Goal: Task Accomplishment & Management: Use online tool/utility

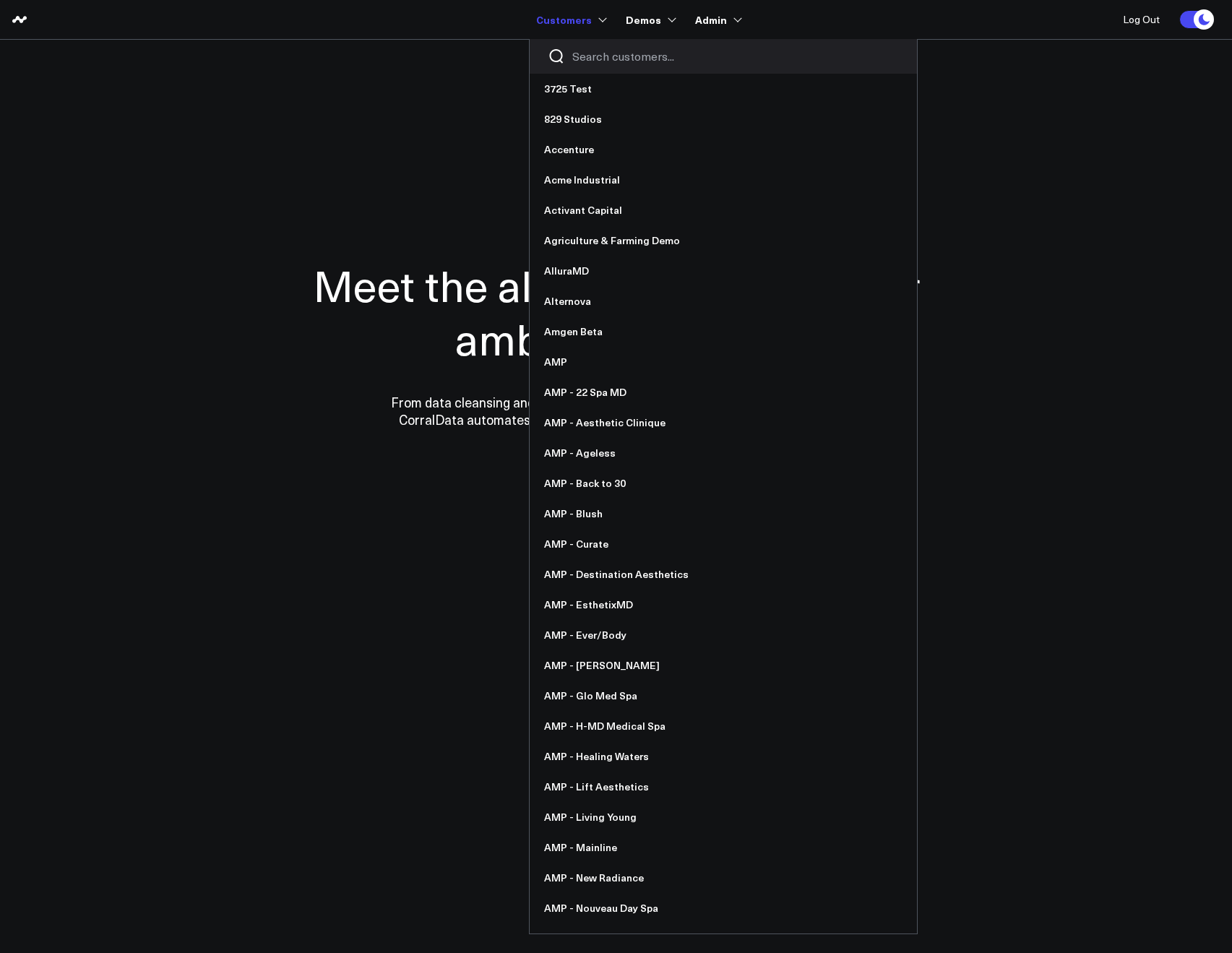
click at [586, 50] on input "Search customers input" at bounding box center [735, 56] width 326 height 16
click at [591, 65] on div at bounding box center [723, 56] width 387 height 34
click at [607, 44] on div at bounding box center [723, 56] width 387 height 34
click at [606, 50] on input "Search customers input" at bounding box center [735, 56] width 326 height 16
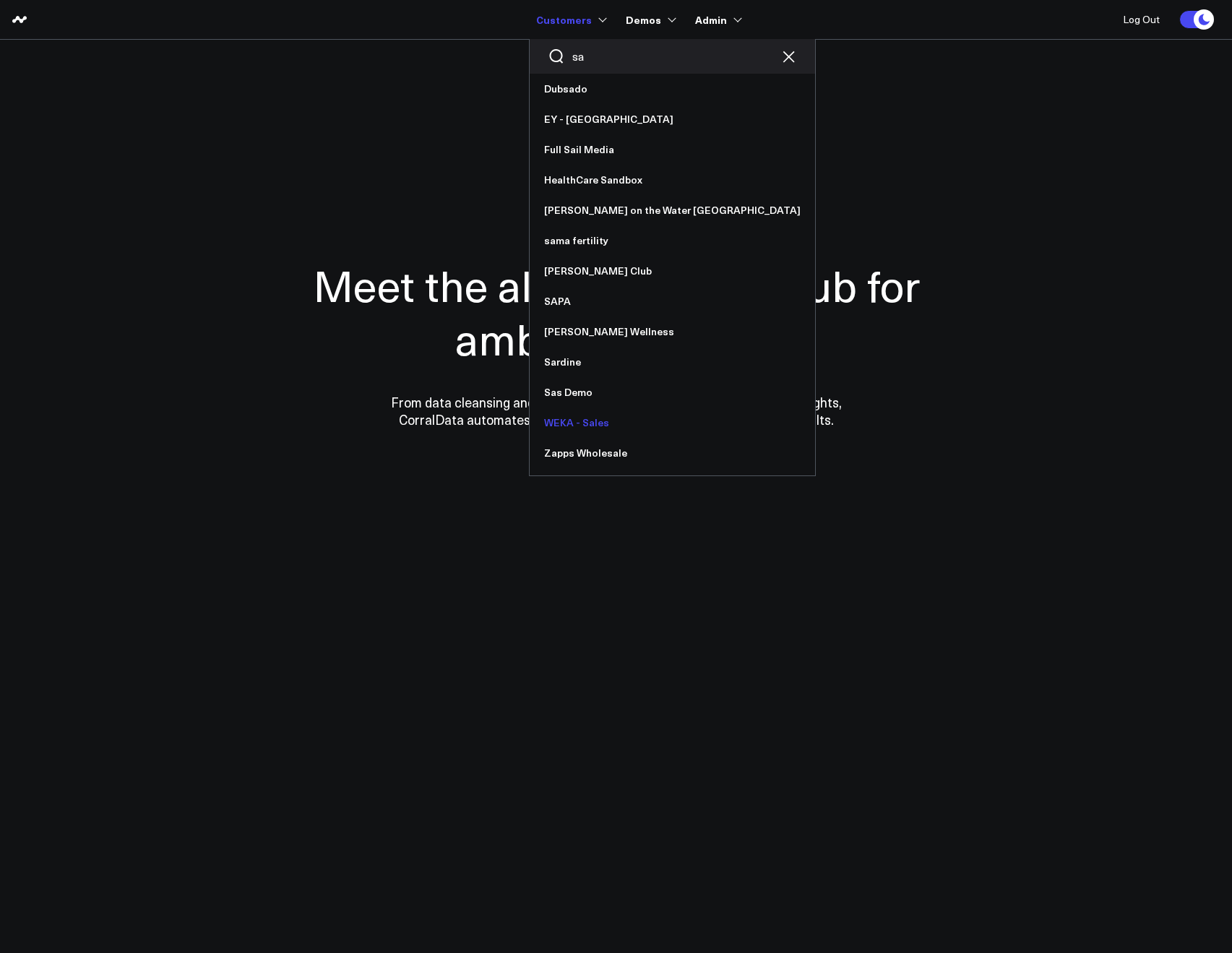
type input "s"
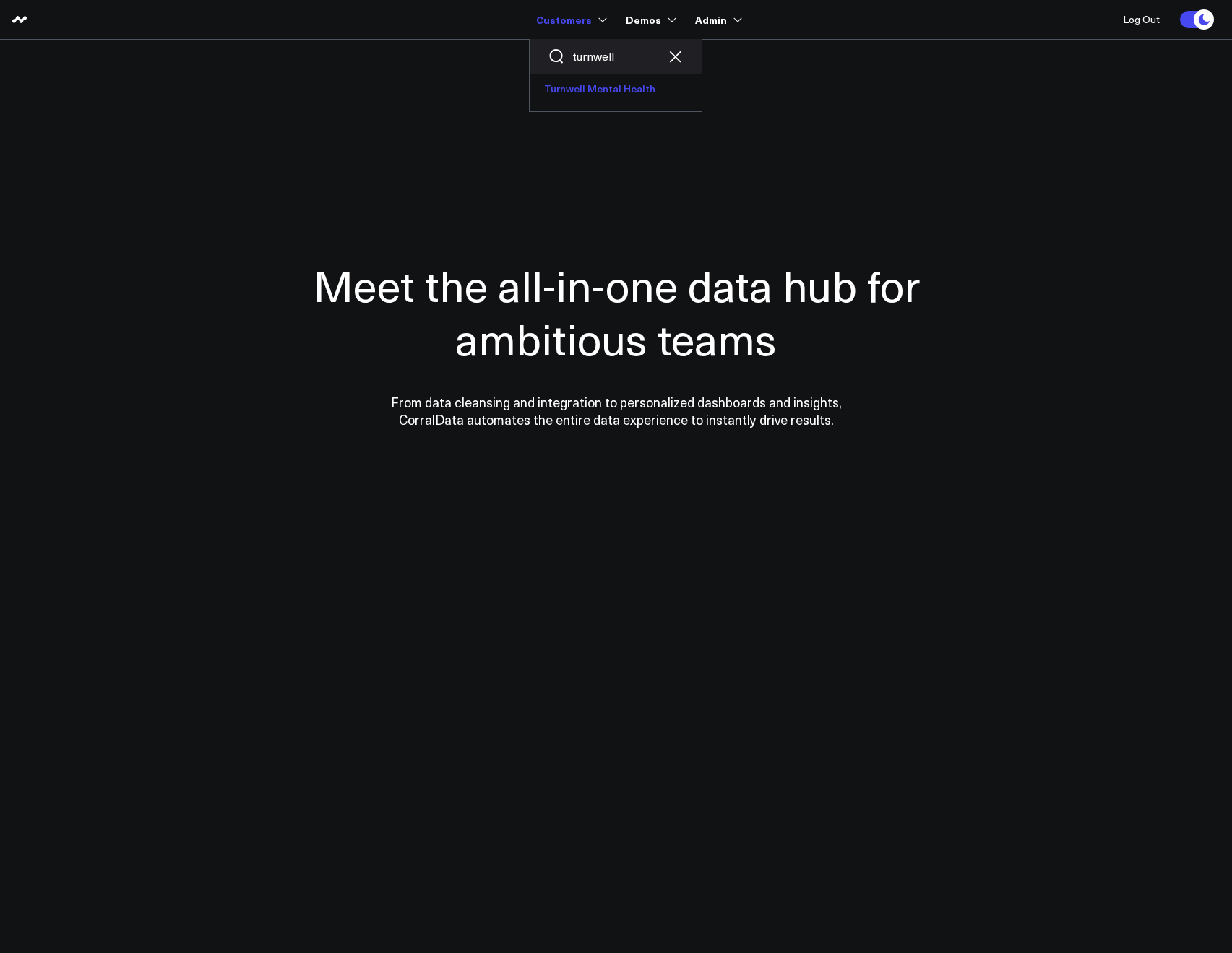
type input "turnwell"
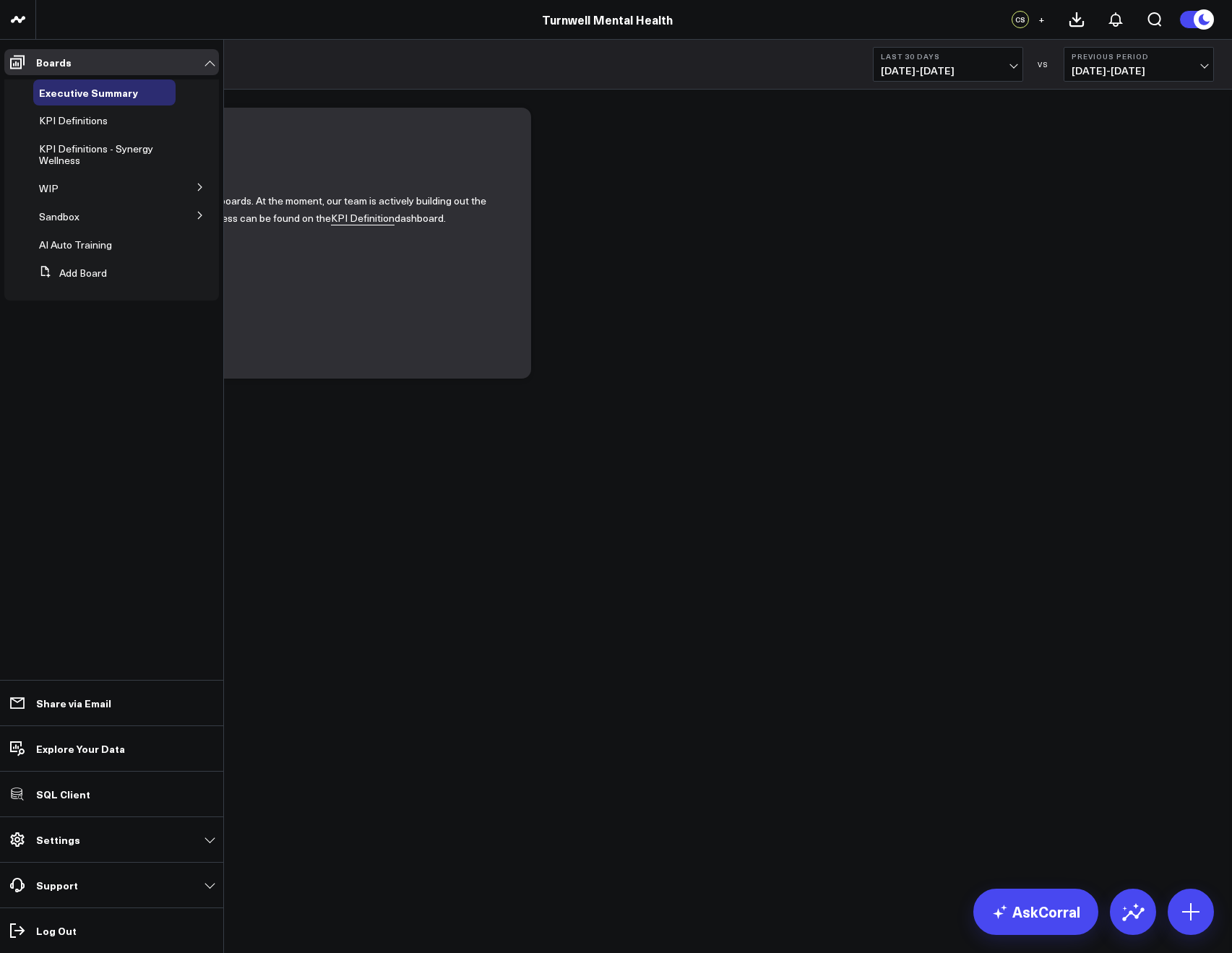
click at [200, 215] on icon at bounding box center [200, 215] width 8 height 8
click at [196, 187] on icon at bounding box center [200, 187] width 8 height 8
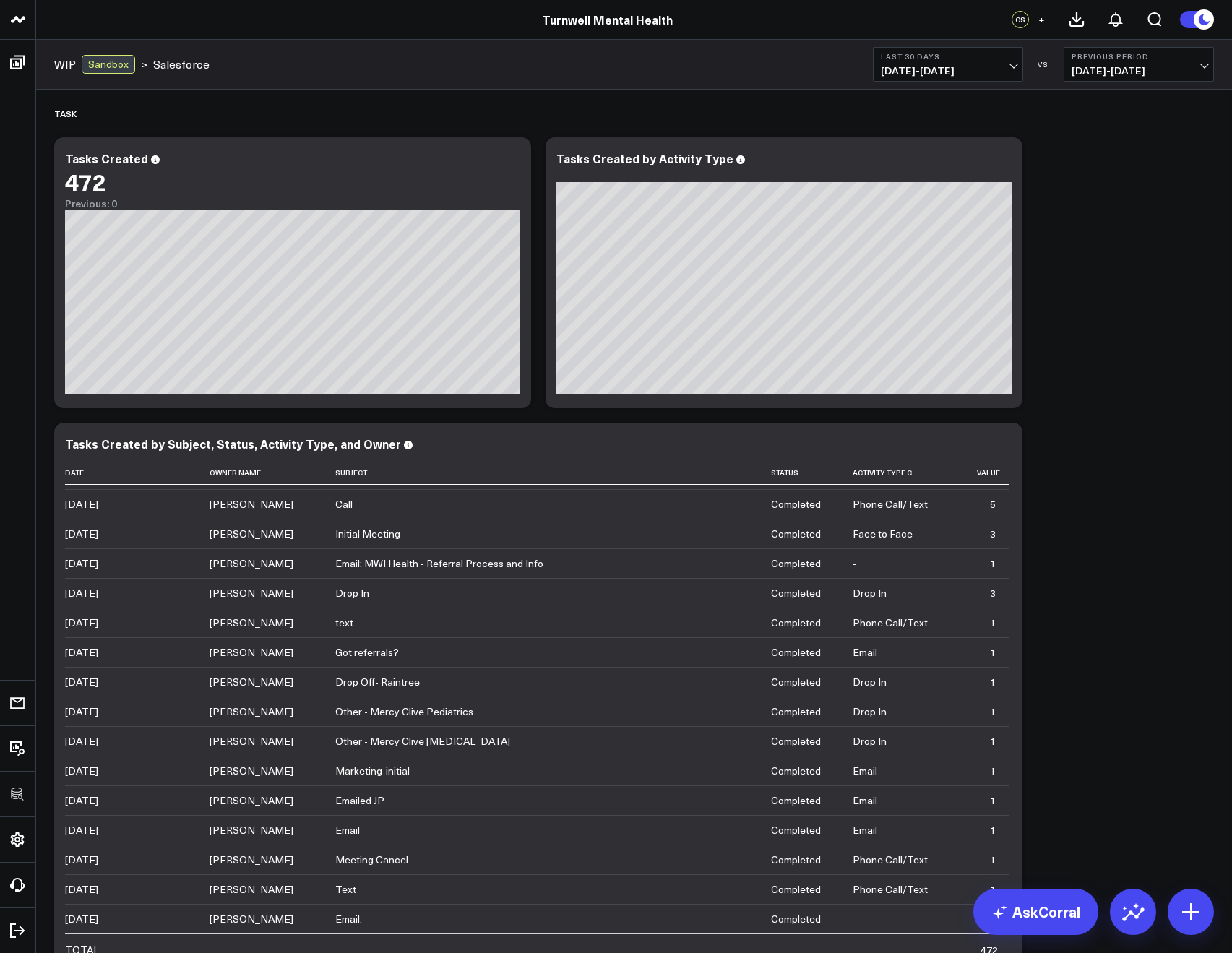
scroll to position [2890, 0]
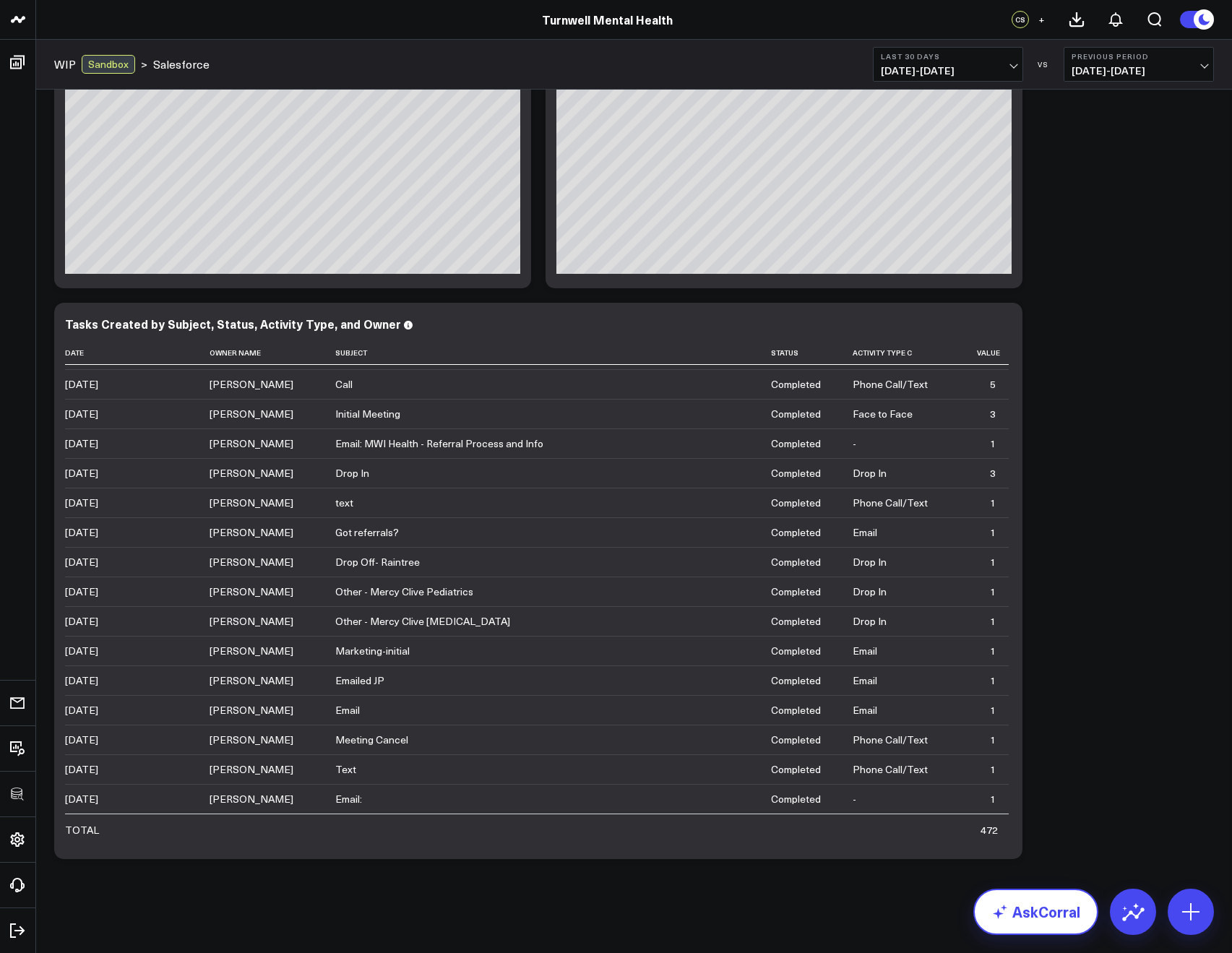
click at [1042, 920] on link "AskCorral" at bounding box center [1035, 911] width 125 height 46
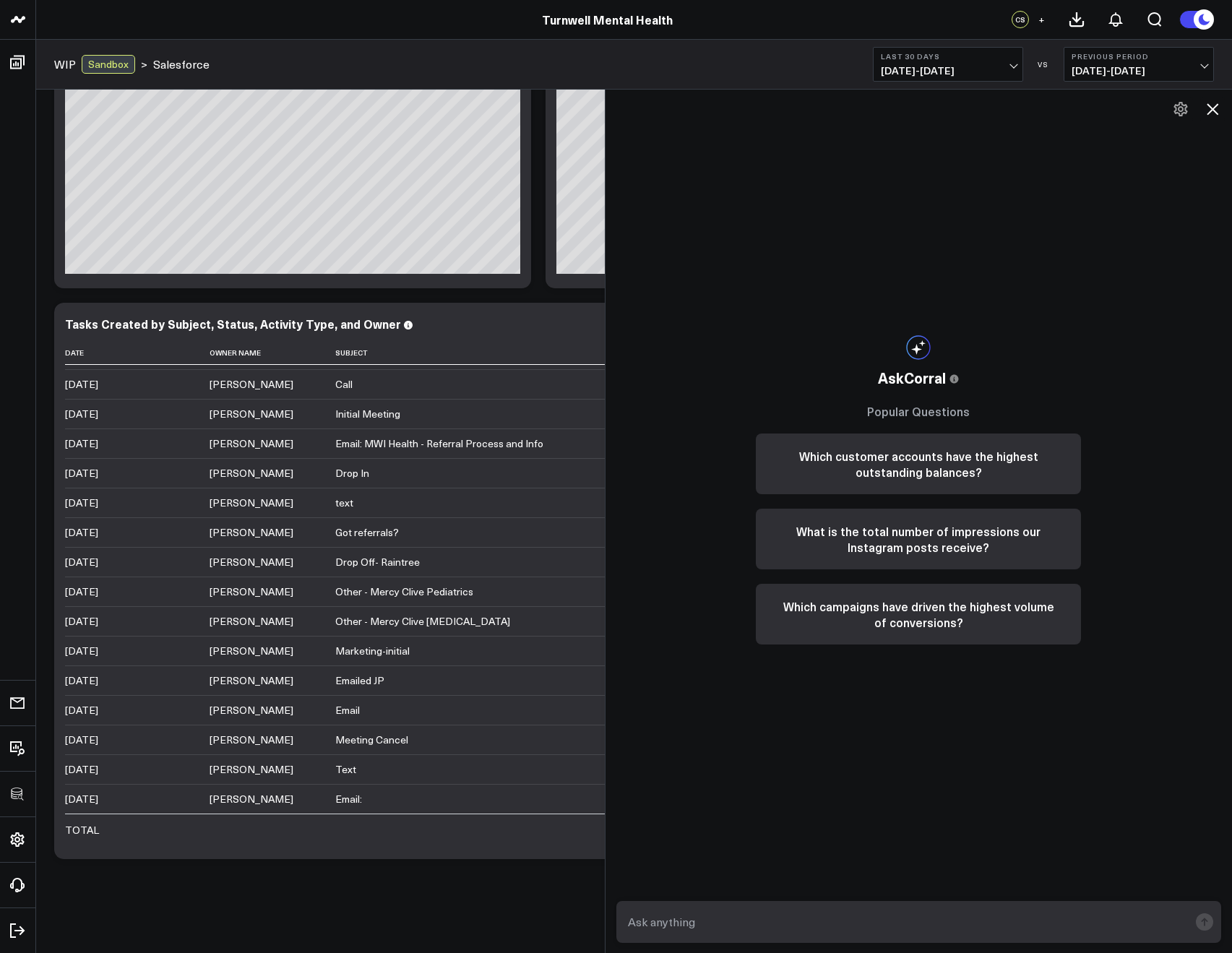
click at [753, 921] on textarea at bounding box center [907, 921] width 565 height 26
type textarea "show me all open tasks by owner name from salesforce"
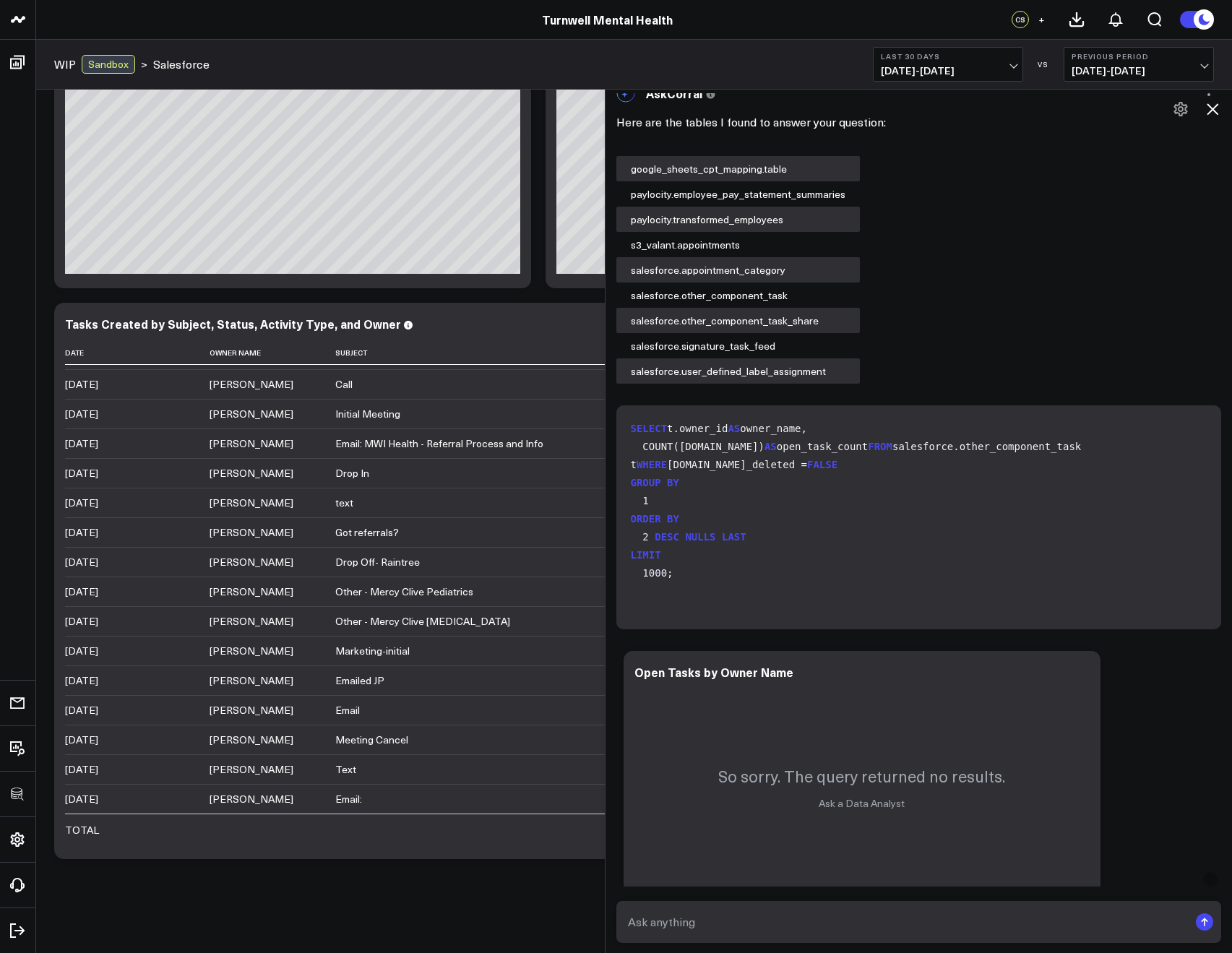
scroll to position [40, 0]
drag, startPoint x: 835, startPoint y: 463, endPoint x: 648, endPoint y: 463, distance: 187.0
click at [648, 463] on code "SELECT t.owner_id AS owner_name, COUNT(t.id) AS open_task_count FROM salesforce…" at bounding box center [922, 501] width 583 height 163
copy code "salesforce.other_component_task"
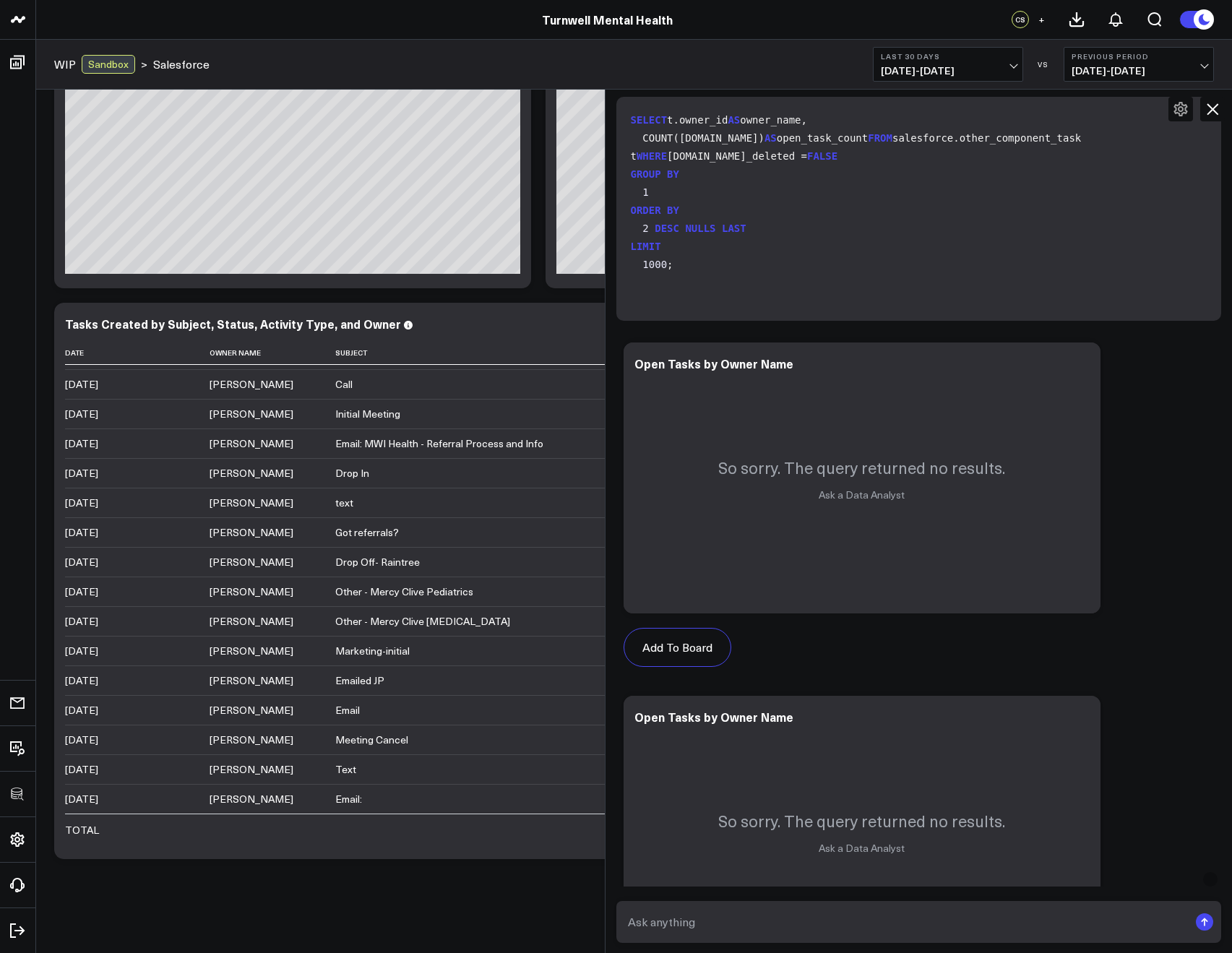
scroll to position [973, 0]
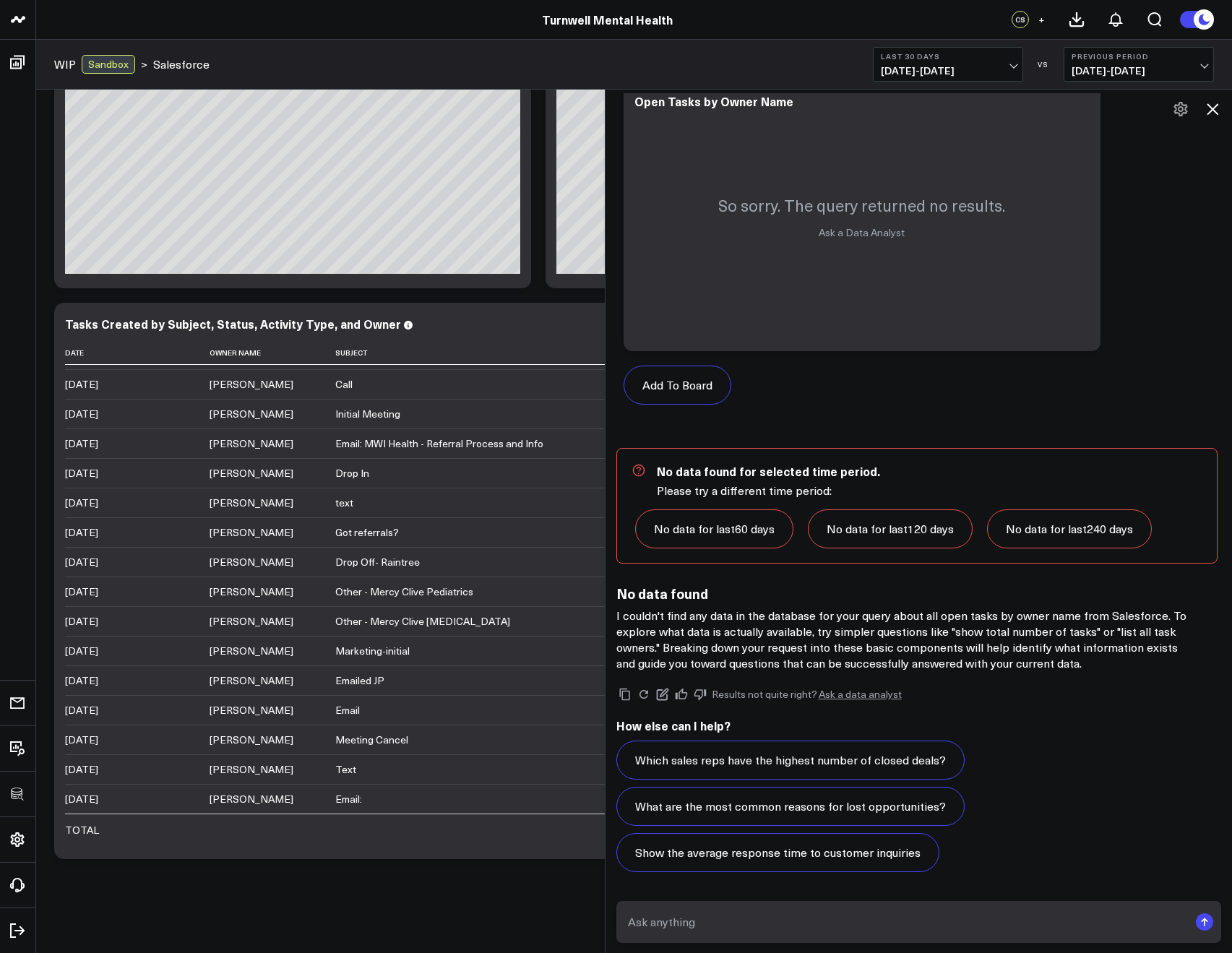
click at [722, 933] on textarea at bounding box center [907, 921] width 565 height 26
paste textarea "salesforce.other_component_task"
type textarea "replace "salesforce.other_component_task" with "salesforce.task""
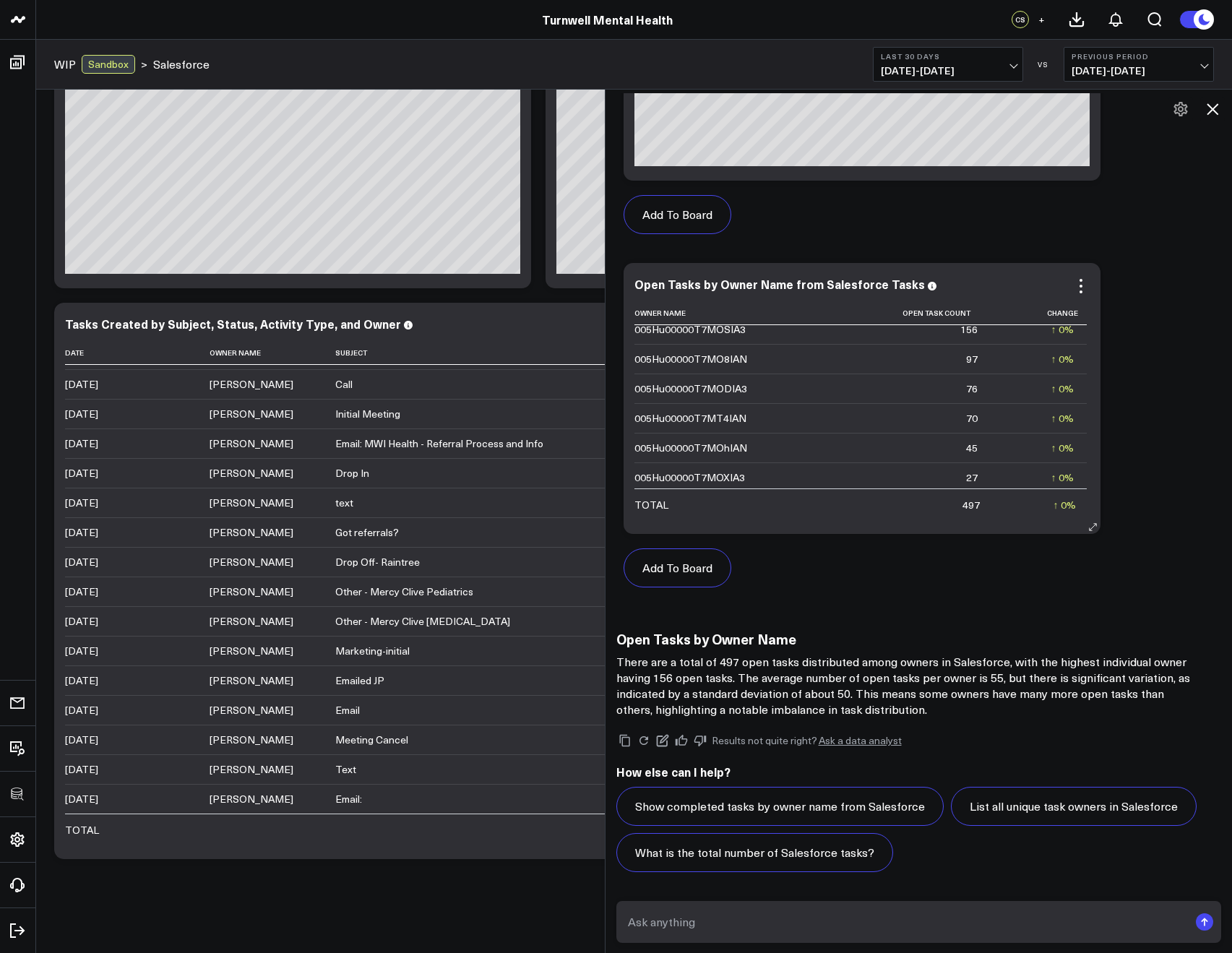
scroll to position [0, 0]
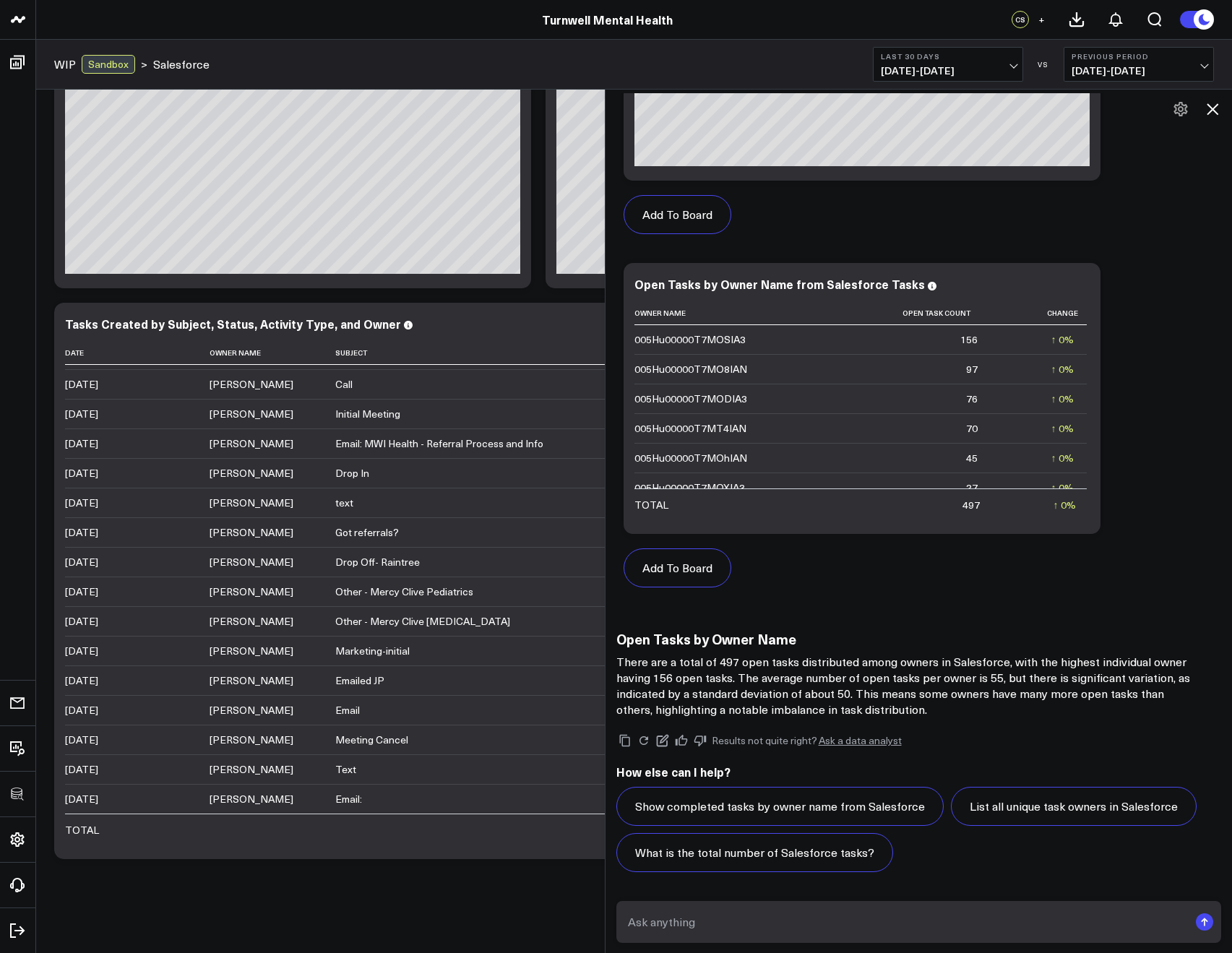
click at [693, 920] on textarea at bounding box center [907, 921] width 565 height 26
type textarea "join the owner id on salesforce.user to get their actual name"
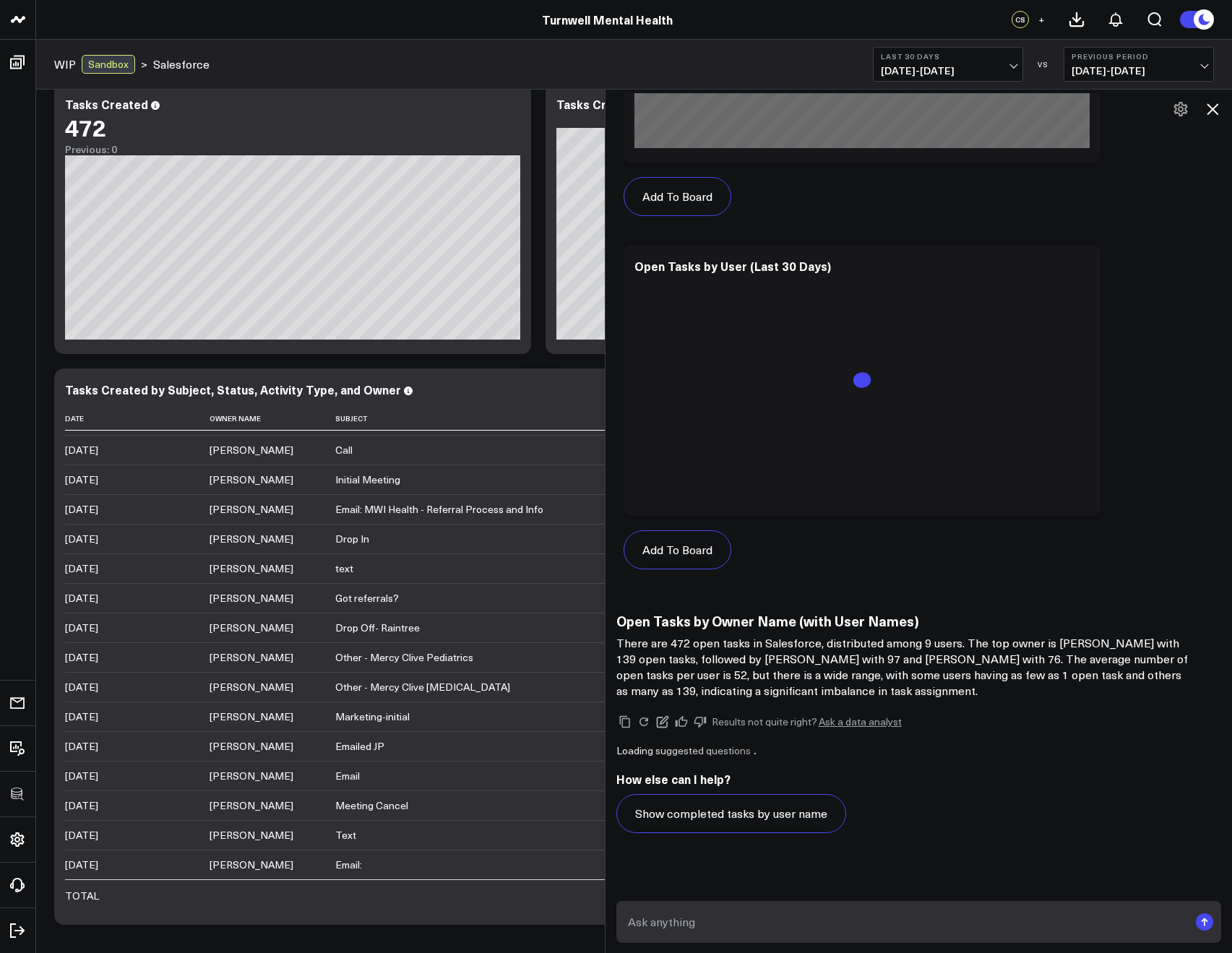
scroll to position [3694, 0]
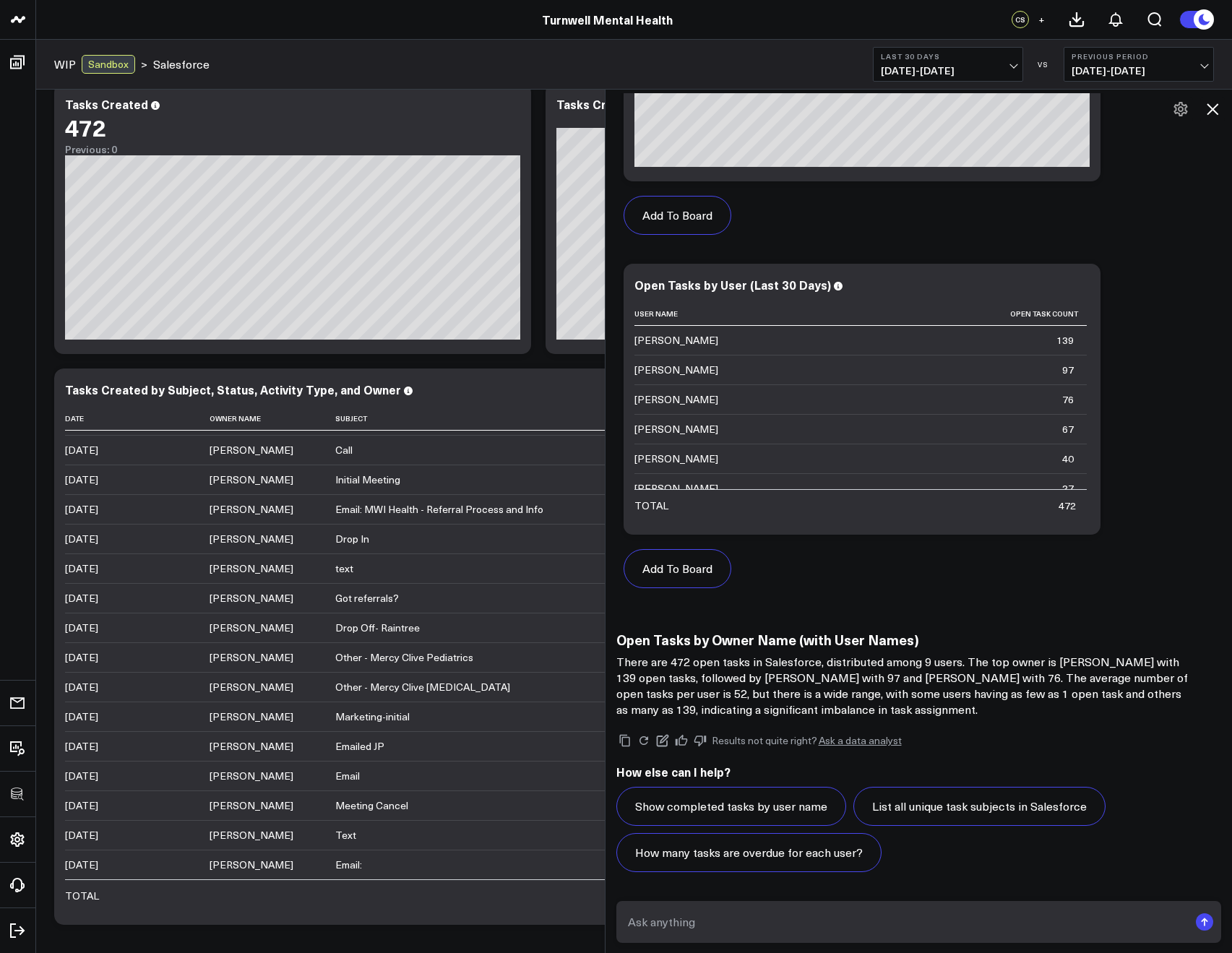
click at [688, 901] on form at bounding box center [919, 921] width 606 height 42
click at [682, 911] on textarea at bounding box center [907, 921] width 565 height 26
type textarea "by open I mean that the status is not completed"
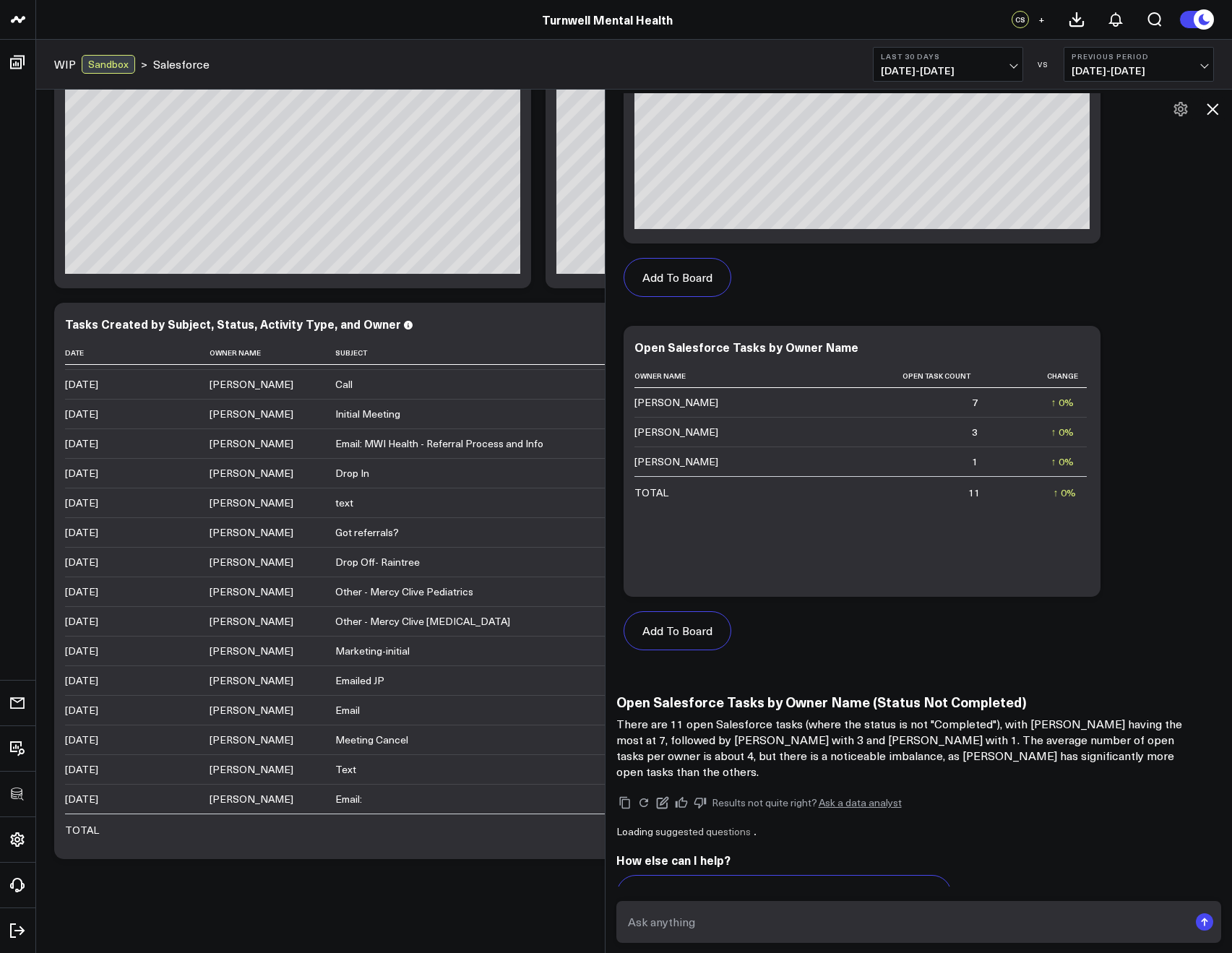
scroll to position [5078, 0]
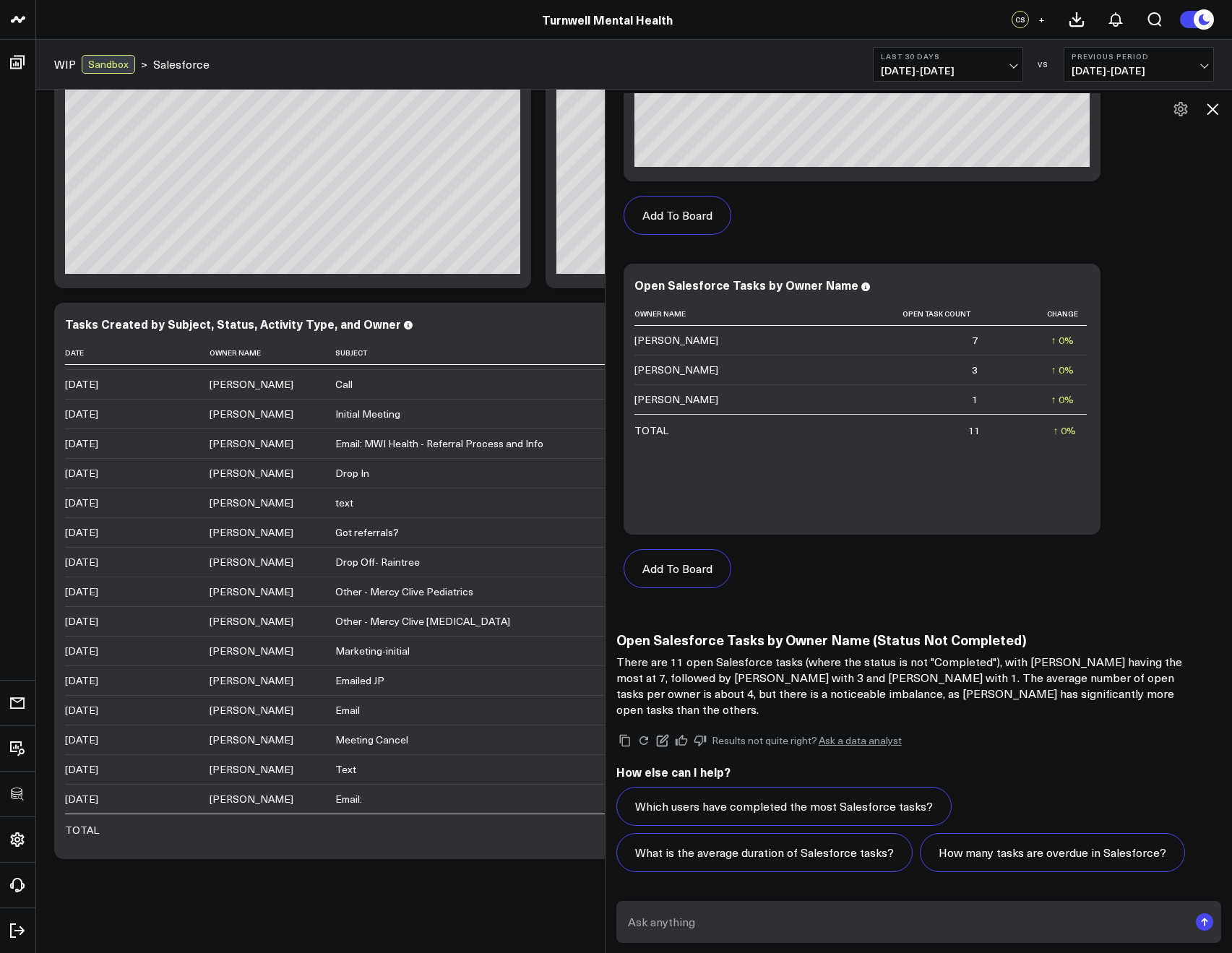
click at [701, 923] on textarea at bounding box center [907, 921] width 565 height 26
type textarea "can you include columns for subject and activity_type_c"
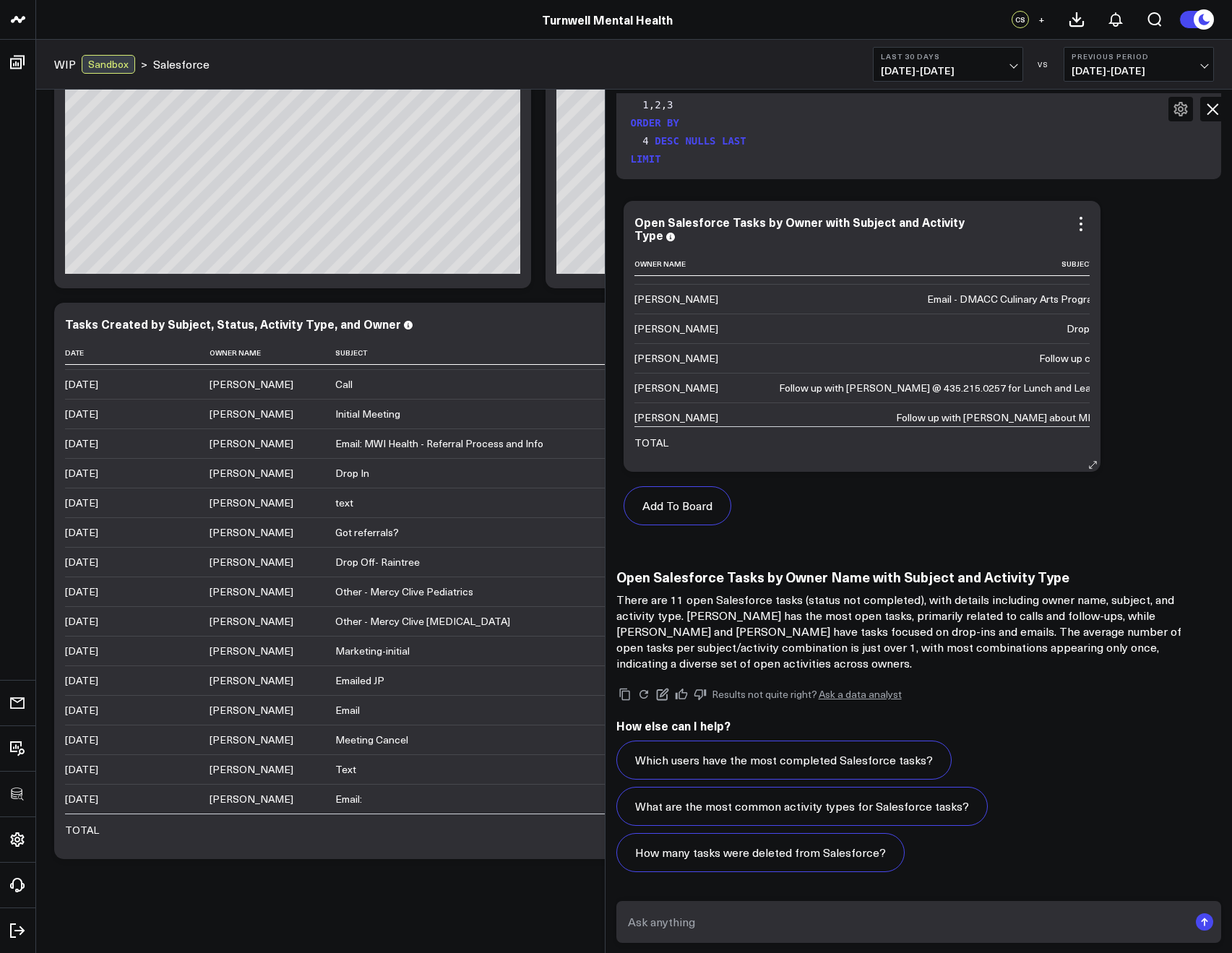
scroll to position [0, 0]
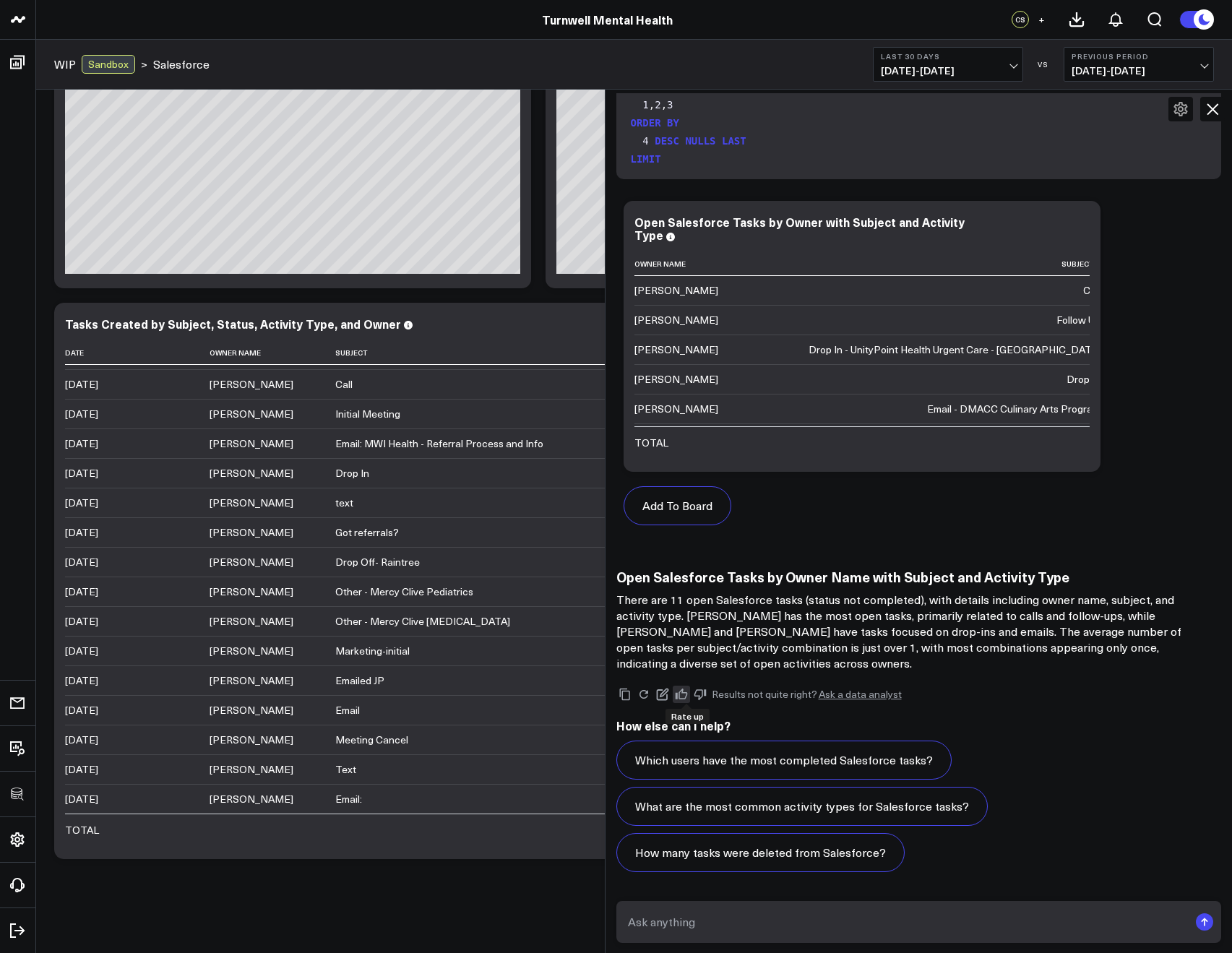
click at [685, 698] on icon at bounding box center [680, 694] width 12 height 11
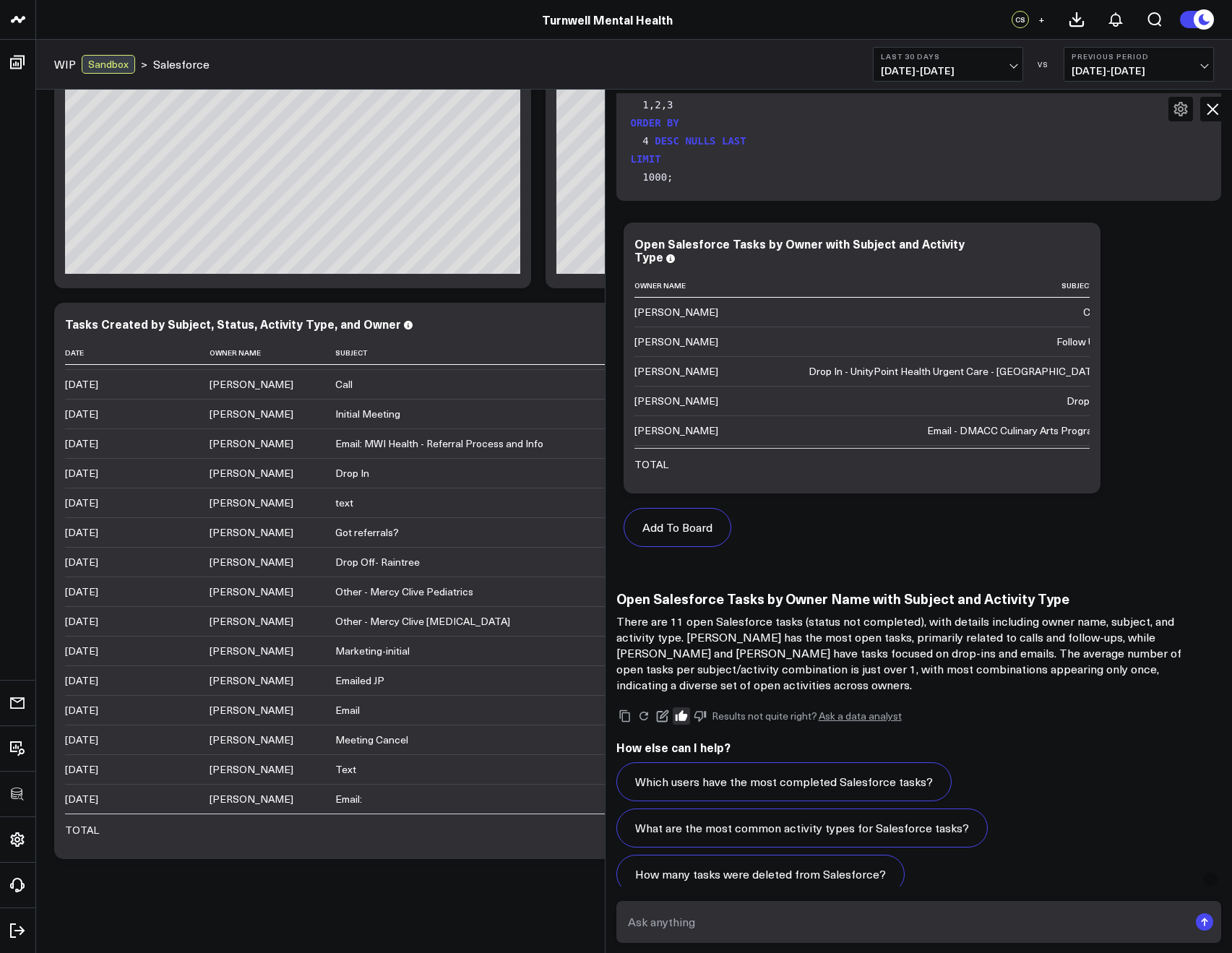
scroll to position [6249, 0]
click at [1212, 106] on icon at bounding box center [1212, 109] width 18 height 18
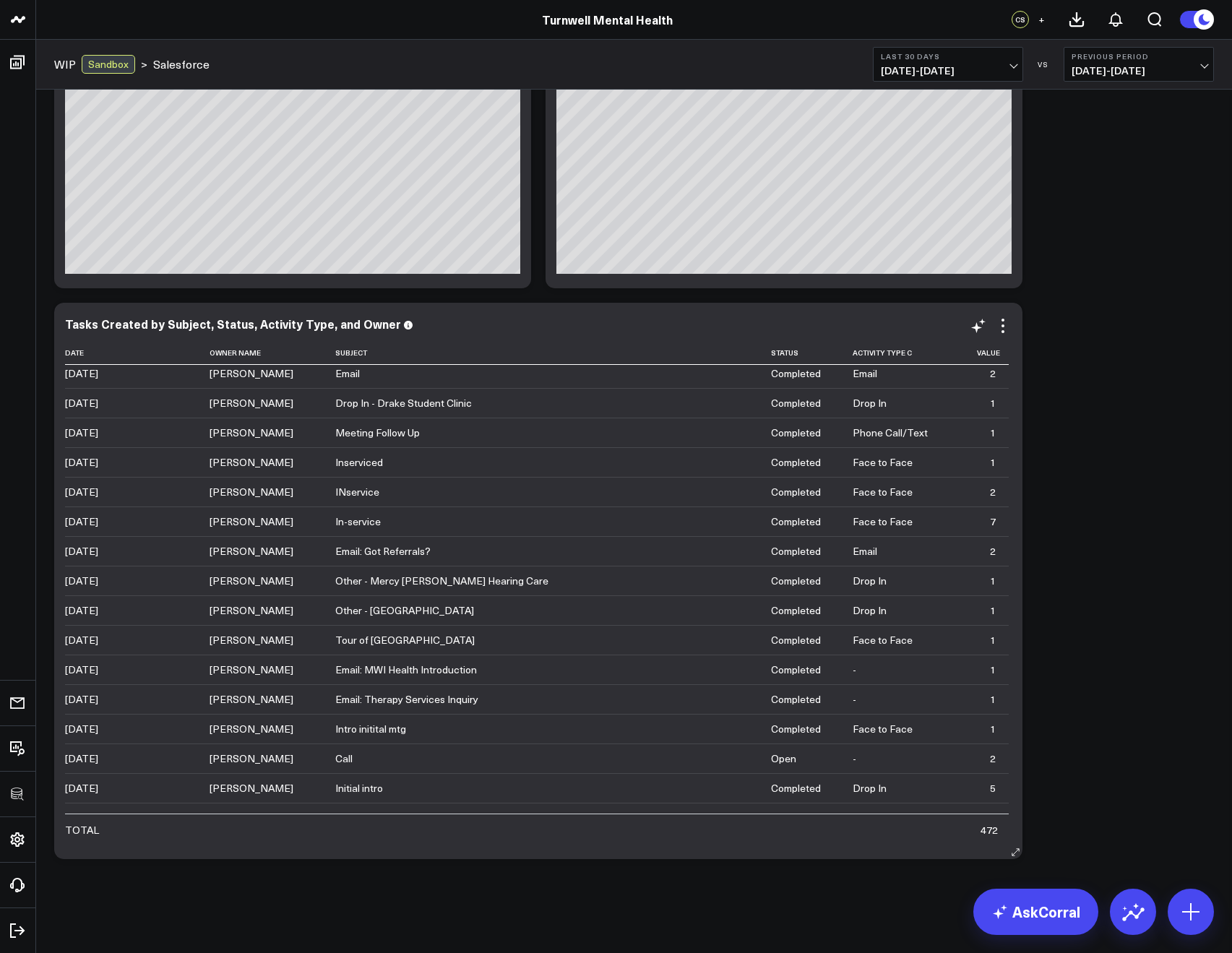
scroll to position [4863, 0]
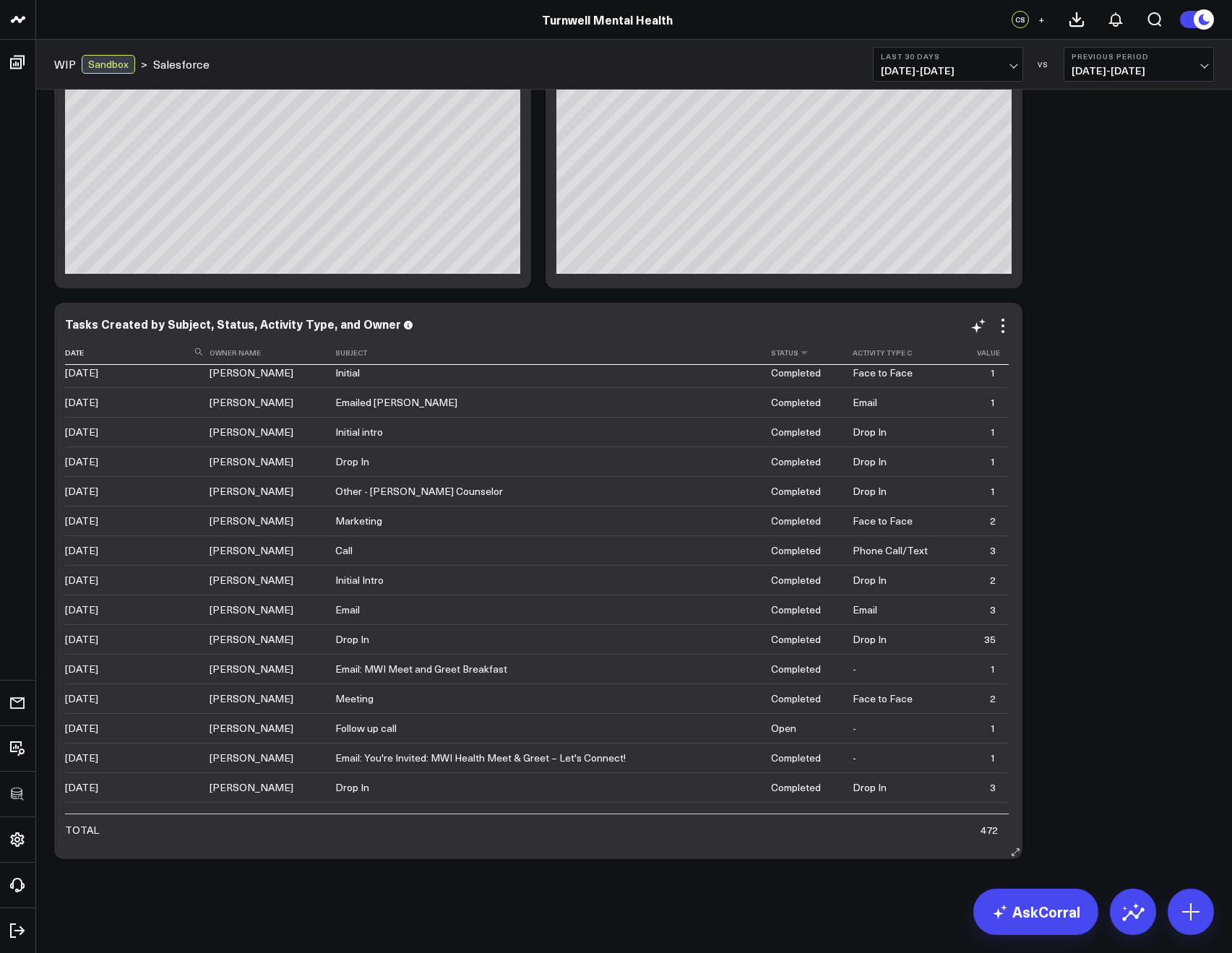
click at [784, 362] on th "Status" at bounding box center [812, 353] width 82 height 24
click at [790, 359] on th "Status" at bounding box center [812, 353] width 82 height 24
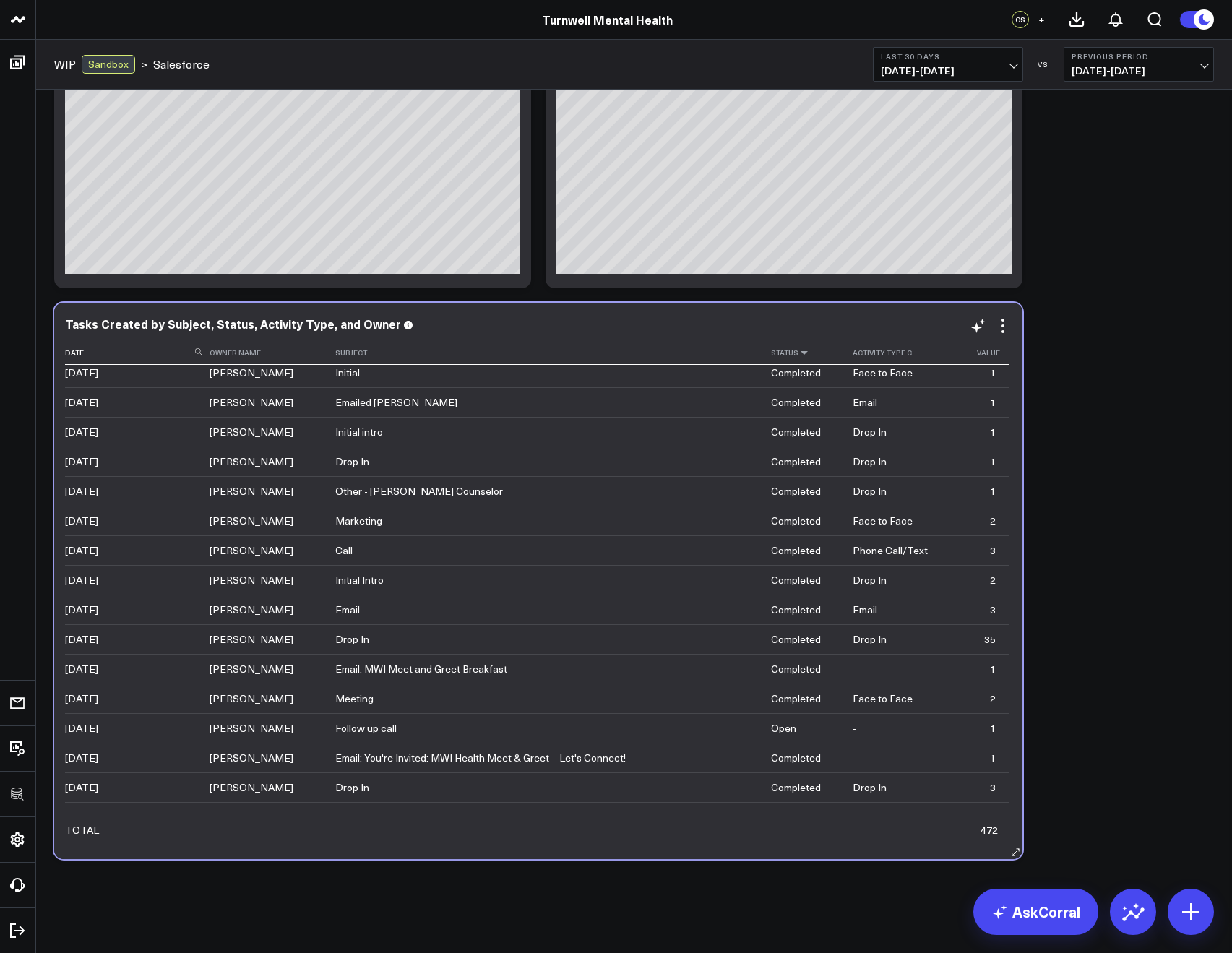
click at [798, 356] on icon at bounding box center [804, 352] width 11 height 8
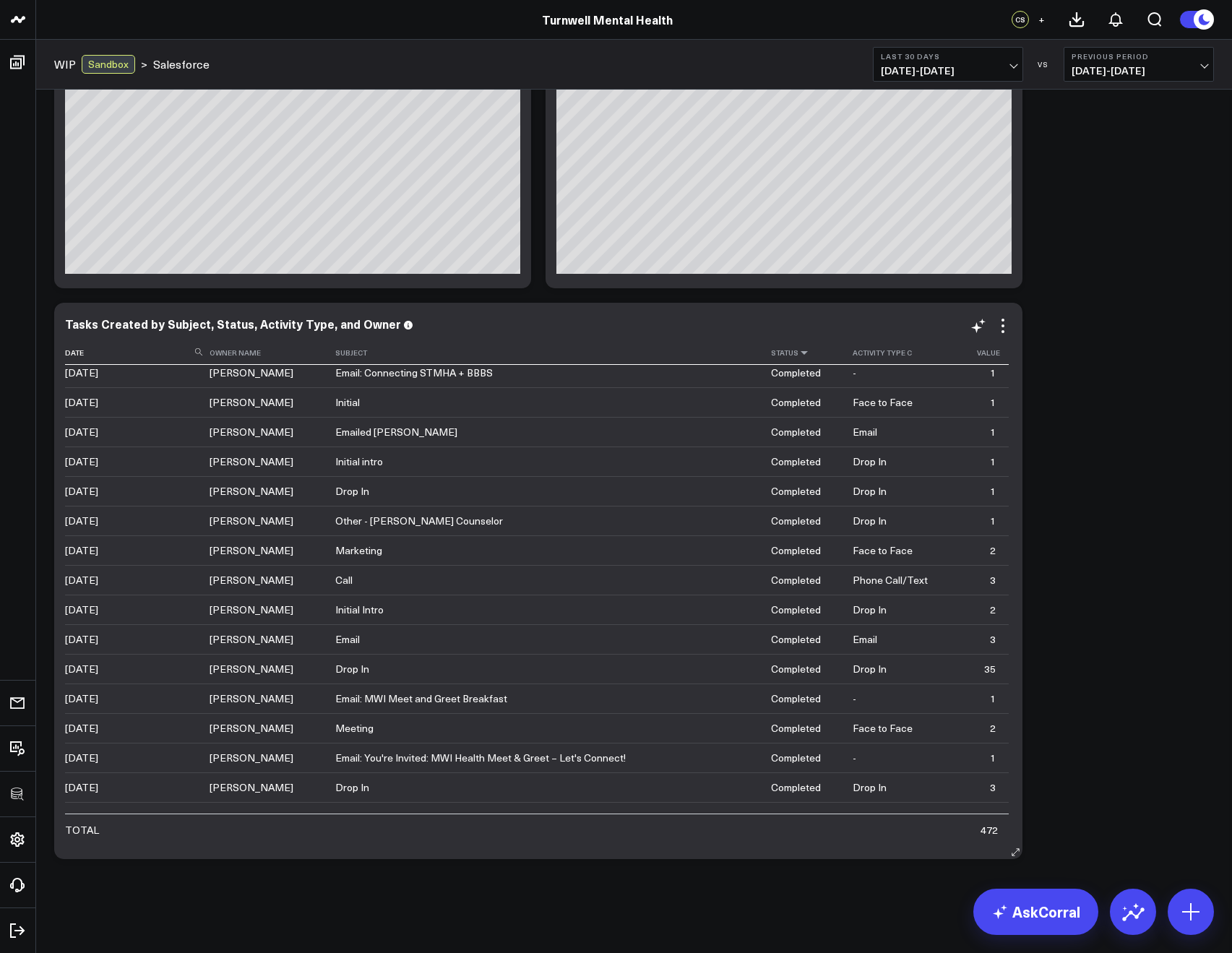
click at [798, 356] on icon at bounding box center [804, 352] width 11 height 8
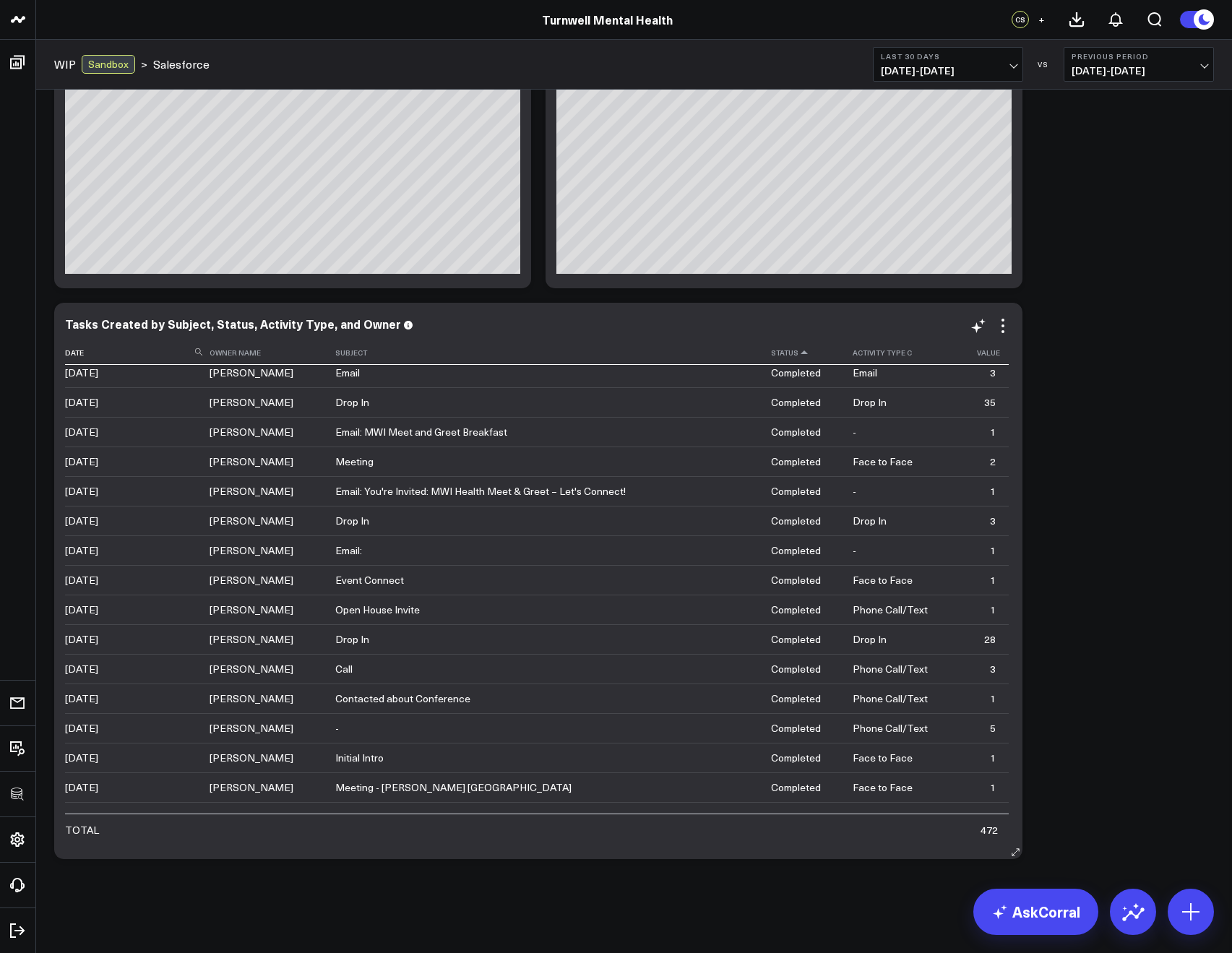
click at [798, 356] on icon at bounding box center [804, 352] width 11 height 8
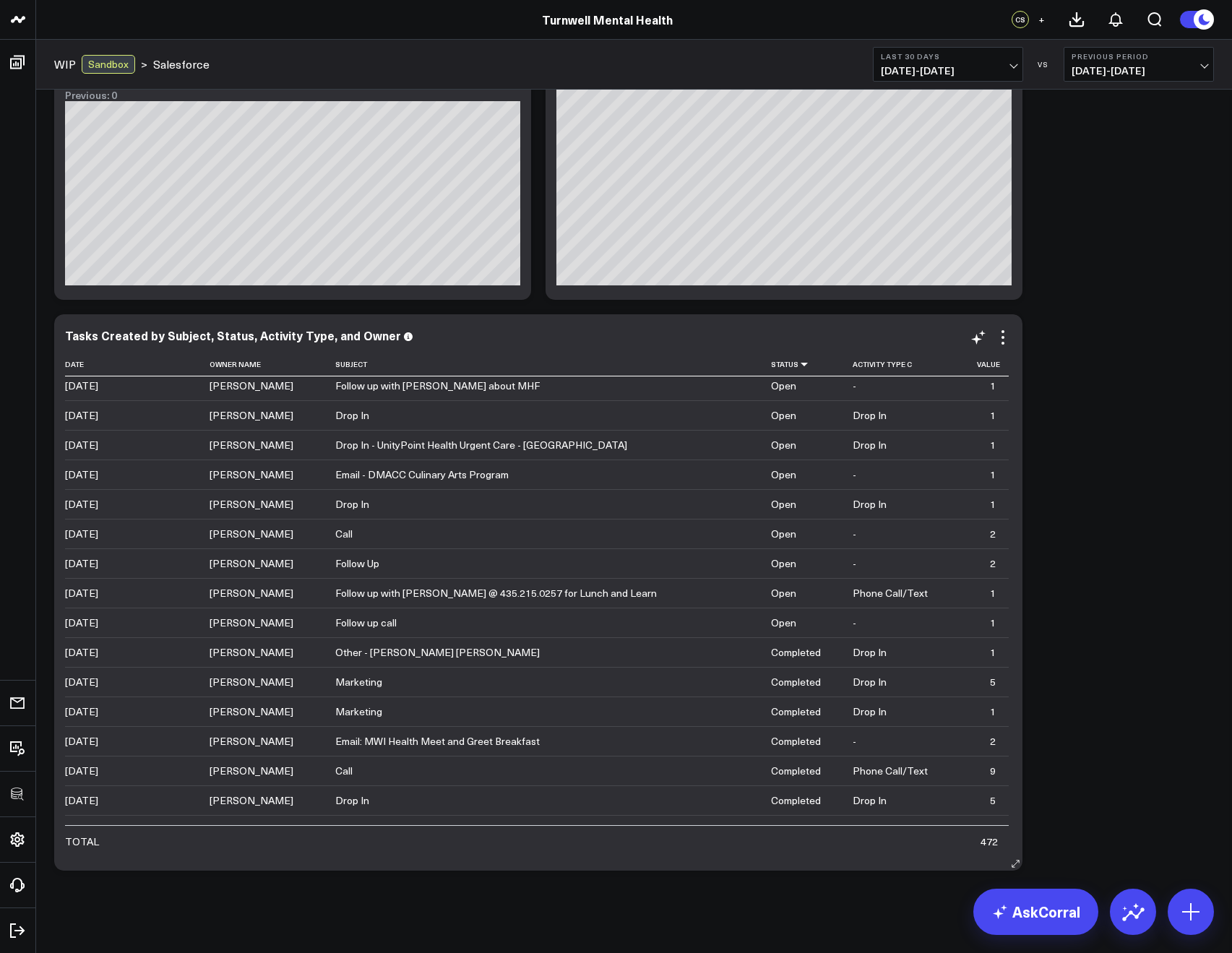
scroll to position [6, 0]
click at [1042, 930] on link "AskCorral" at bounding box center [1035, 911] width 125 height 46
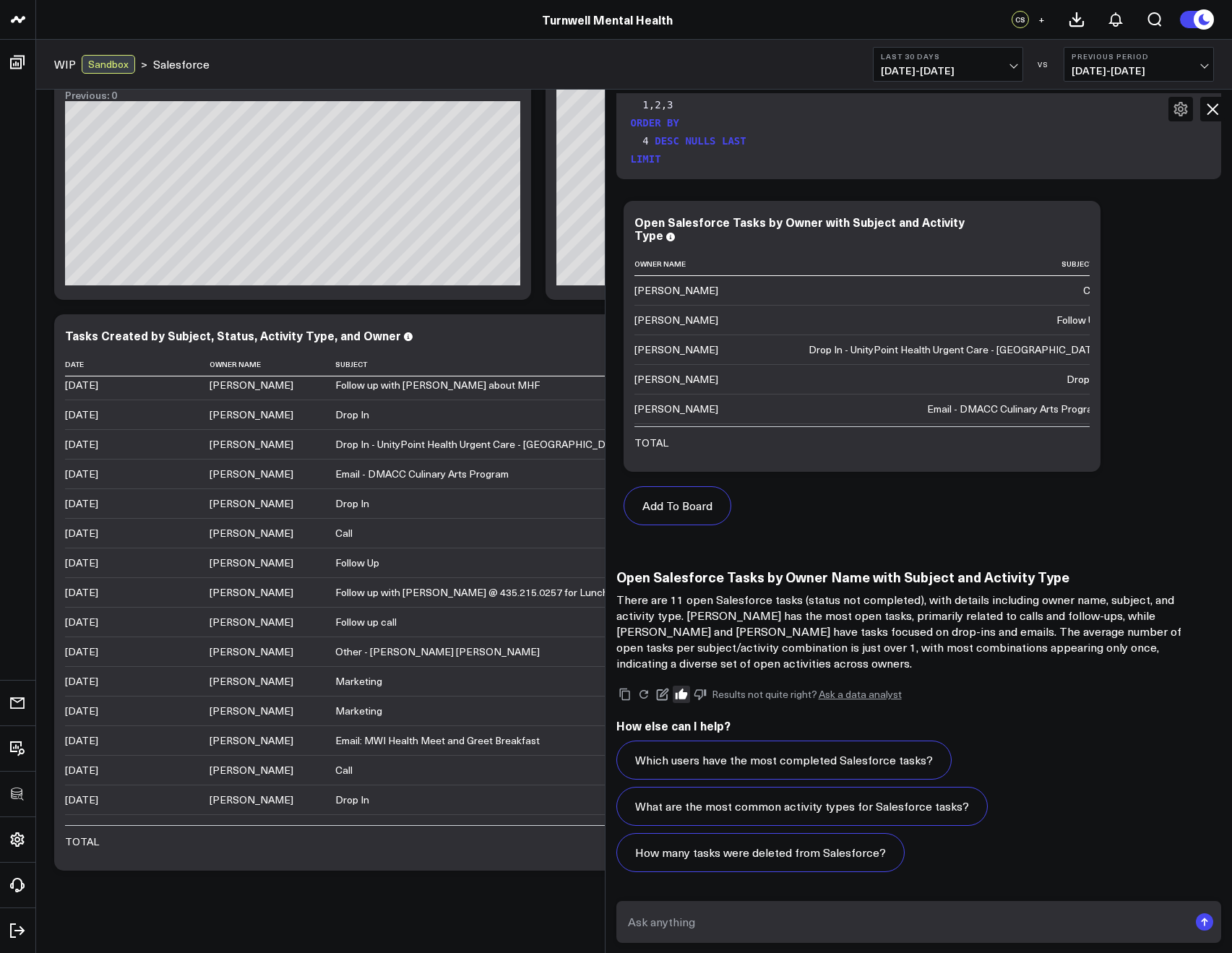
scroll to position [2890, 0]
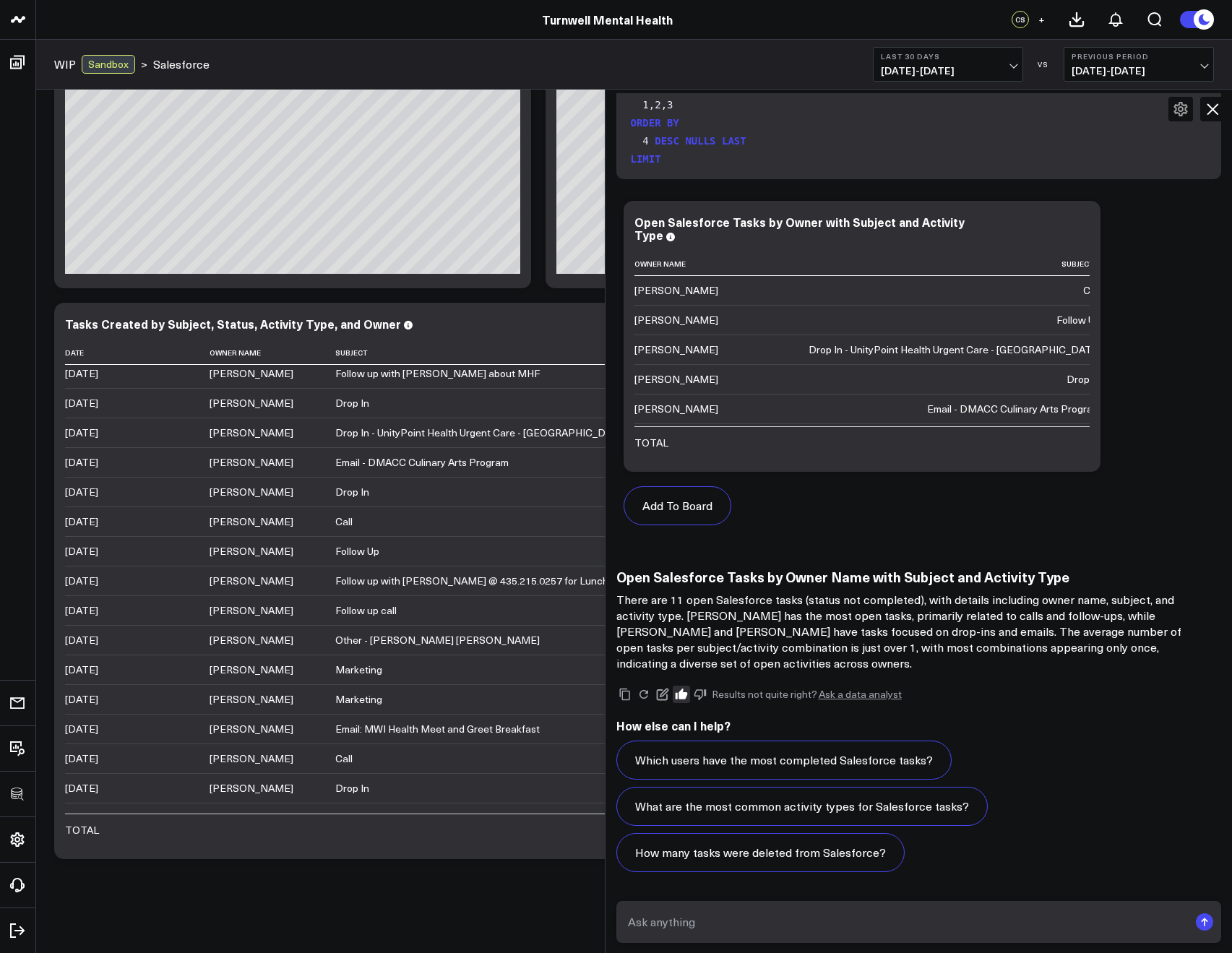
click at [1216, 113] on icon at bounding box center [1212, 109] width 11 height 11
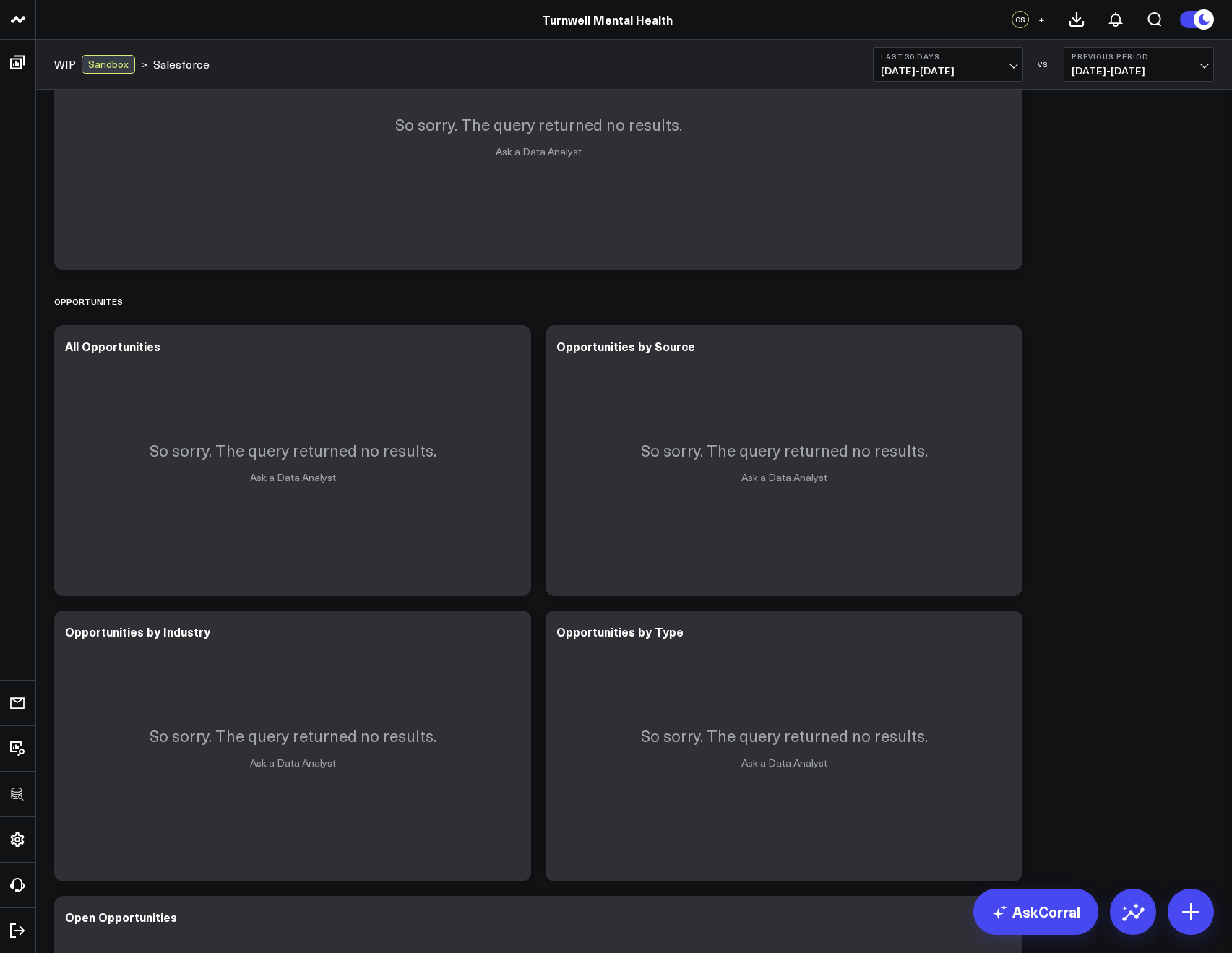
scroll to position [0, 0]
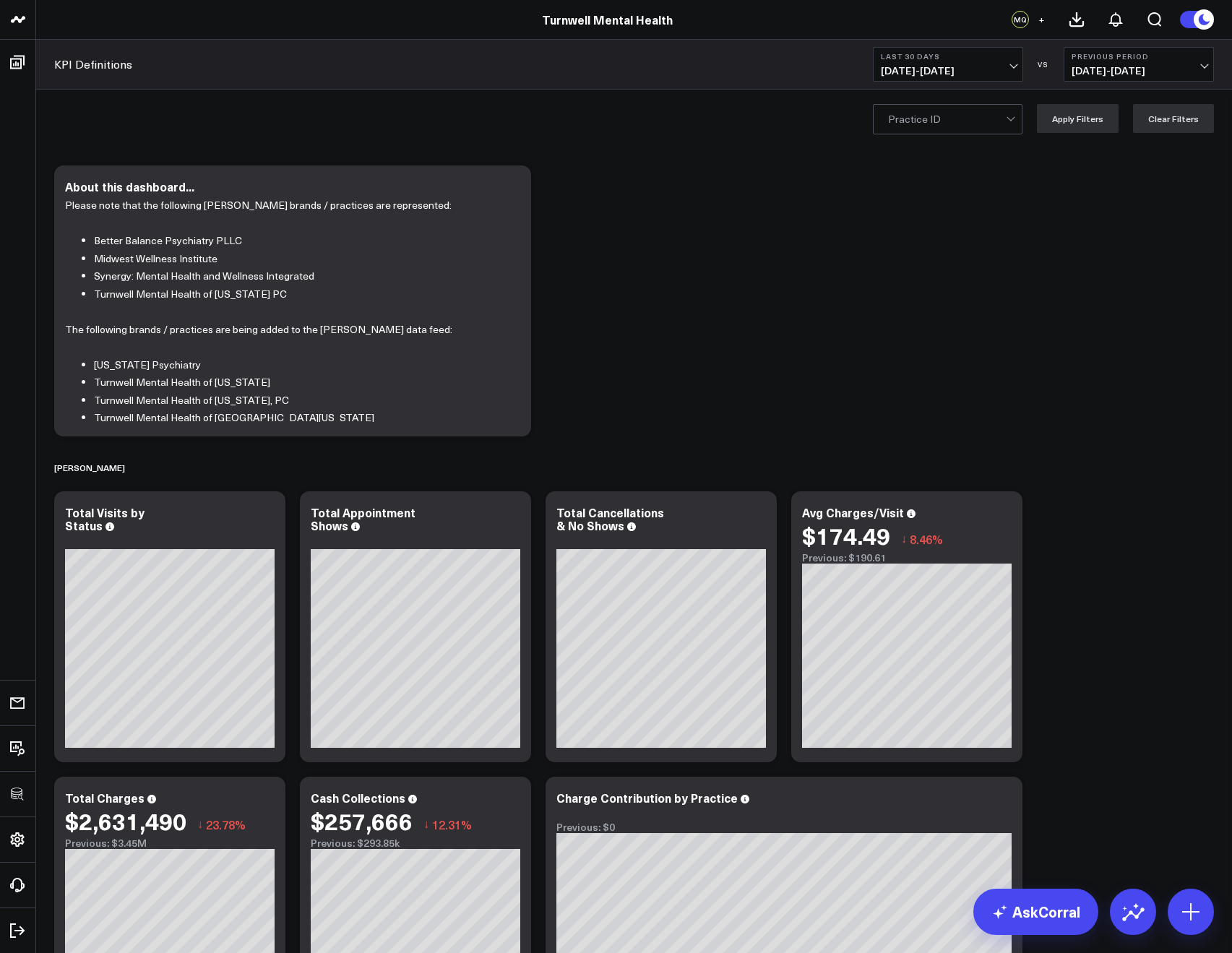
click at [912, 113] on div at bounding box center [947, 119] width 118 height 29
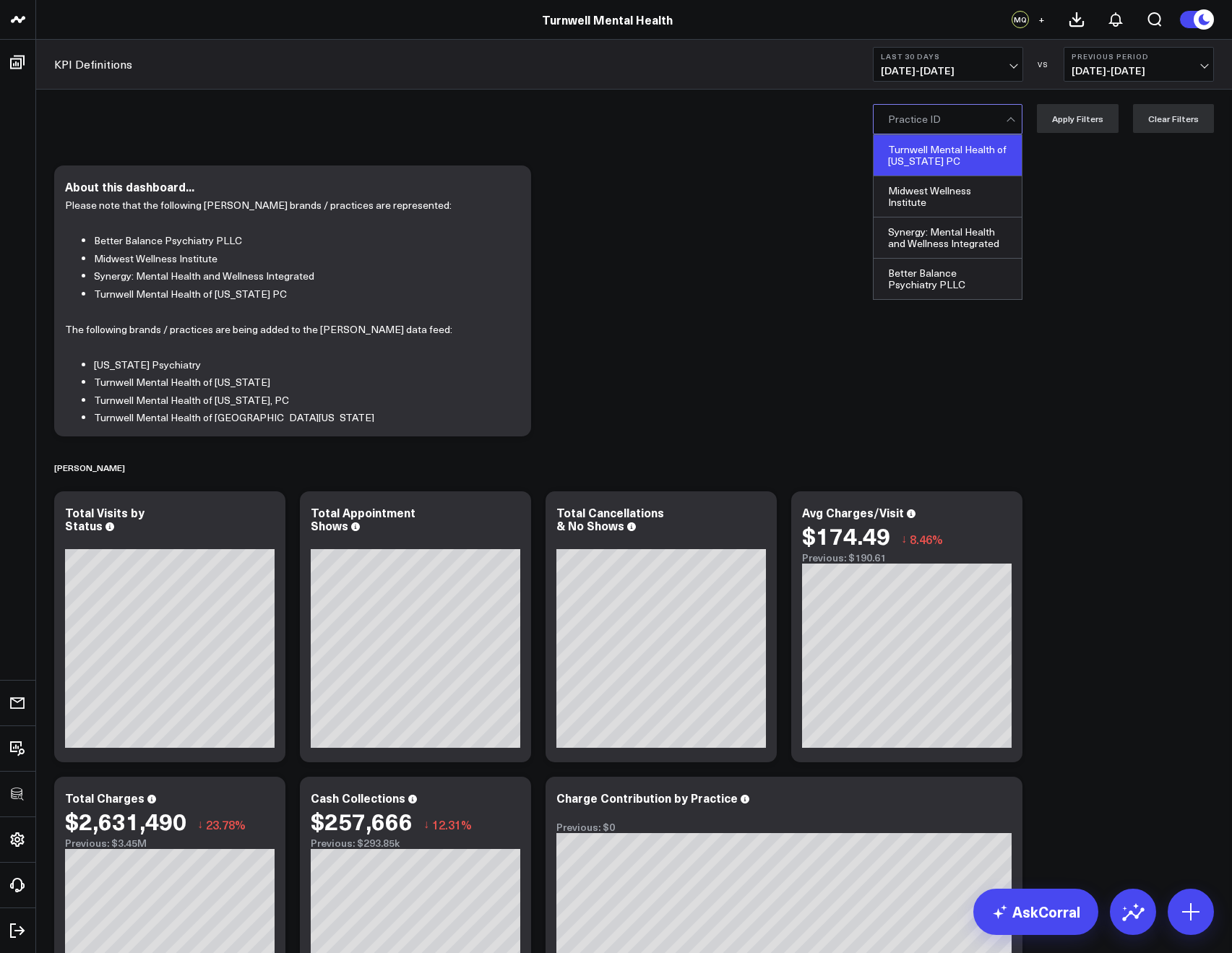
click at [917, 165] on div "Turnwell Mental Health of South Carolina PC" at bounding box center [947, 155] width 148 height 41
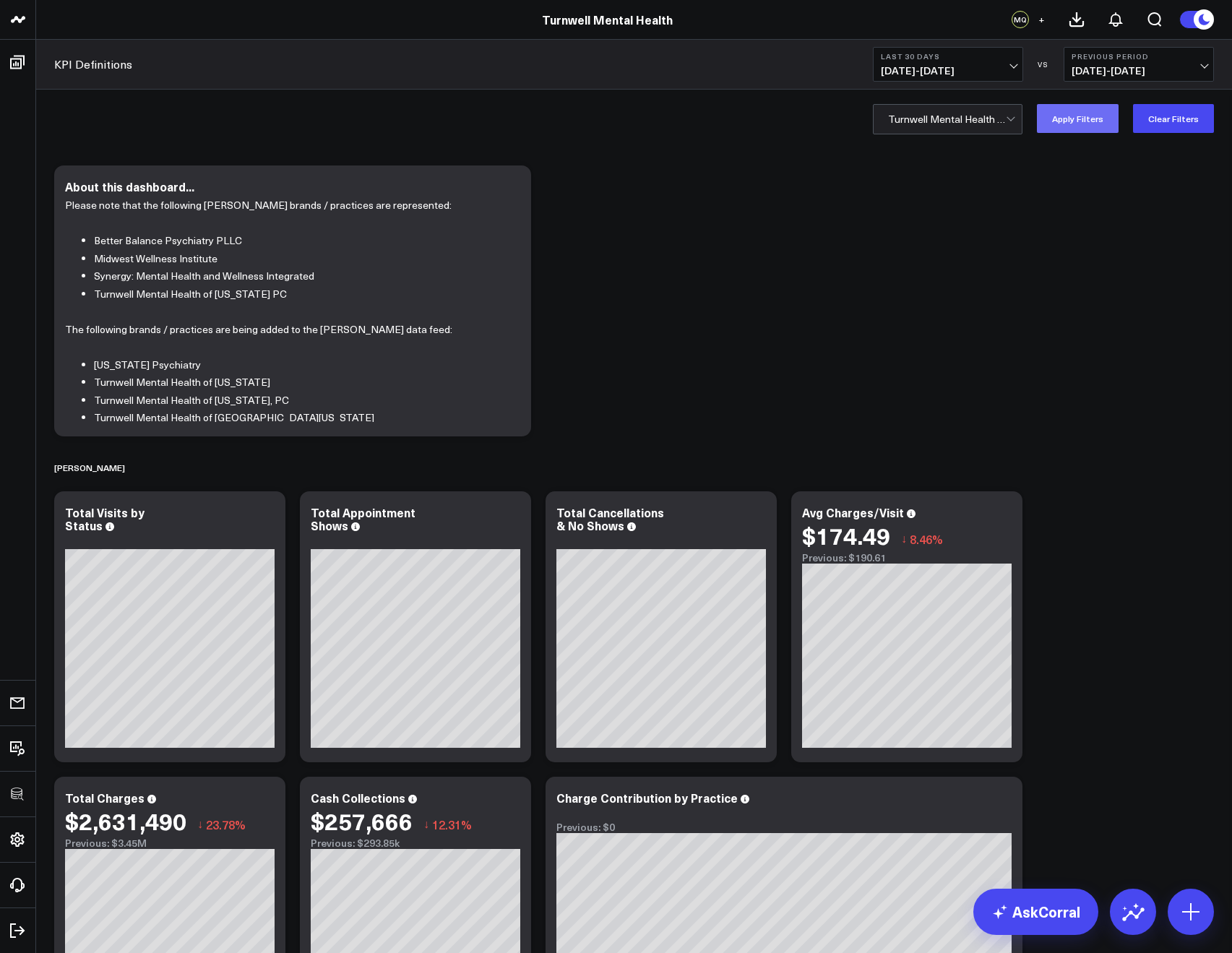
click at [1064, 113] on button "Apply Filters" at bounding box center [1078, 118] width 82 height 29
click at [1154, 118] on button "Clear Filters" at bounding box center [1173, 118] width 81 height 29
click at [962, 134] on div "Practice ID" at bounding box center [947, 119] width 150 height 31
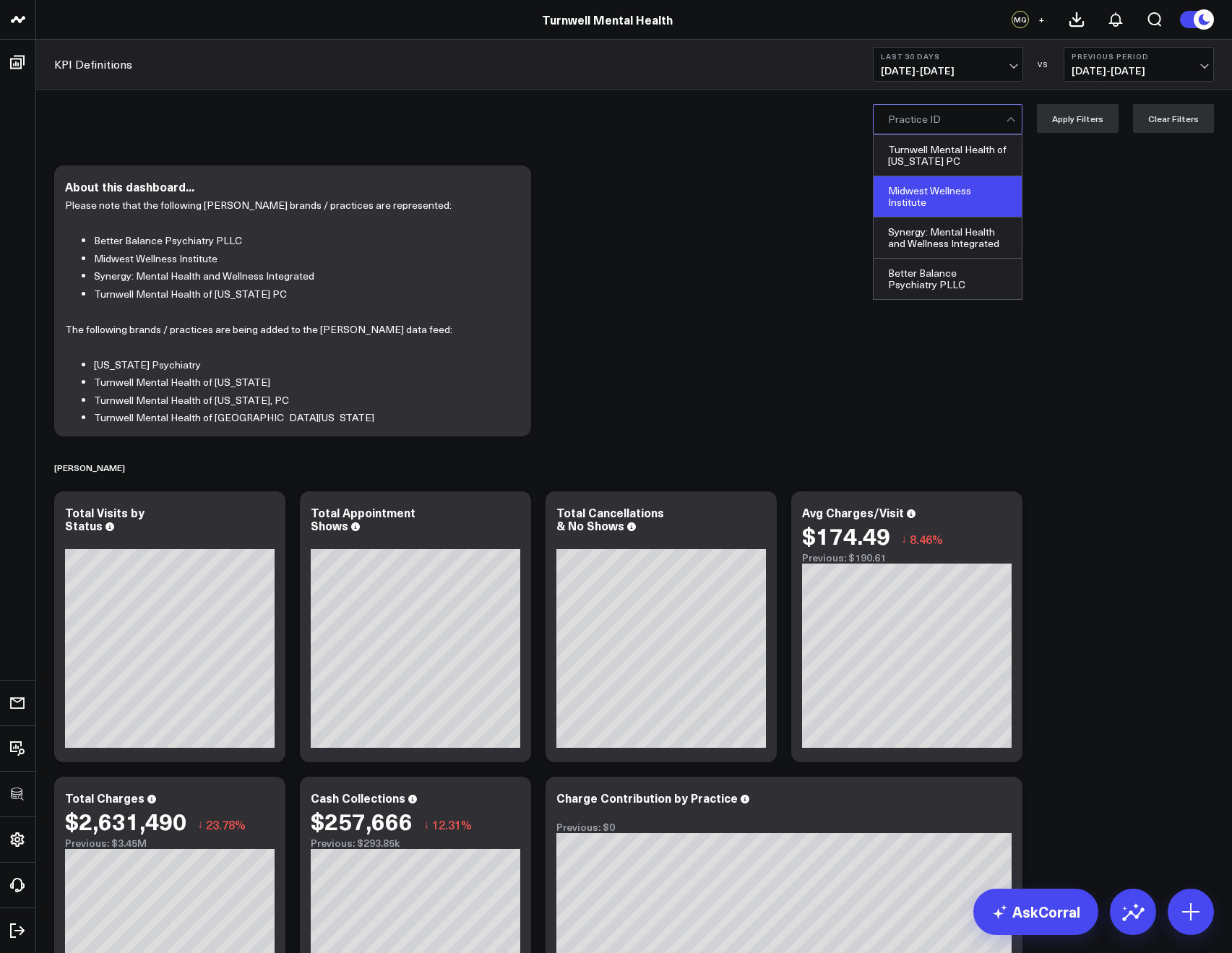
click at [937, 202] on div "Midwest Wellness Institute" at bounding box center [947, 197] width 148 height 41
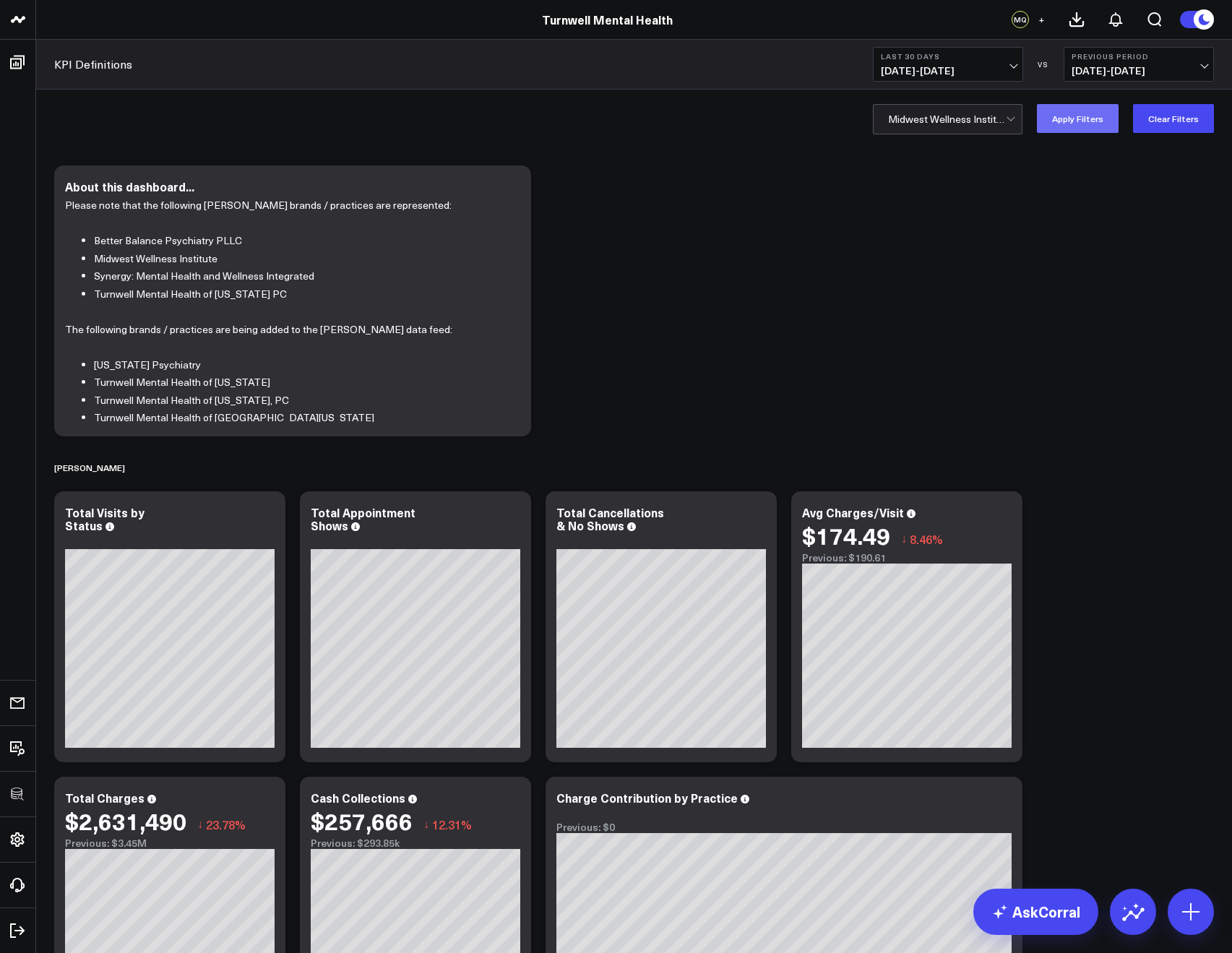
click at [1064, 122] on button "Apply Filters" at bounding box center [1078, 118] width 82 height 29
click at [1148, 122] on button "Clear Filters" at bounding box center [1173, 118] width 81 height 29
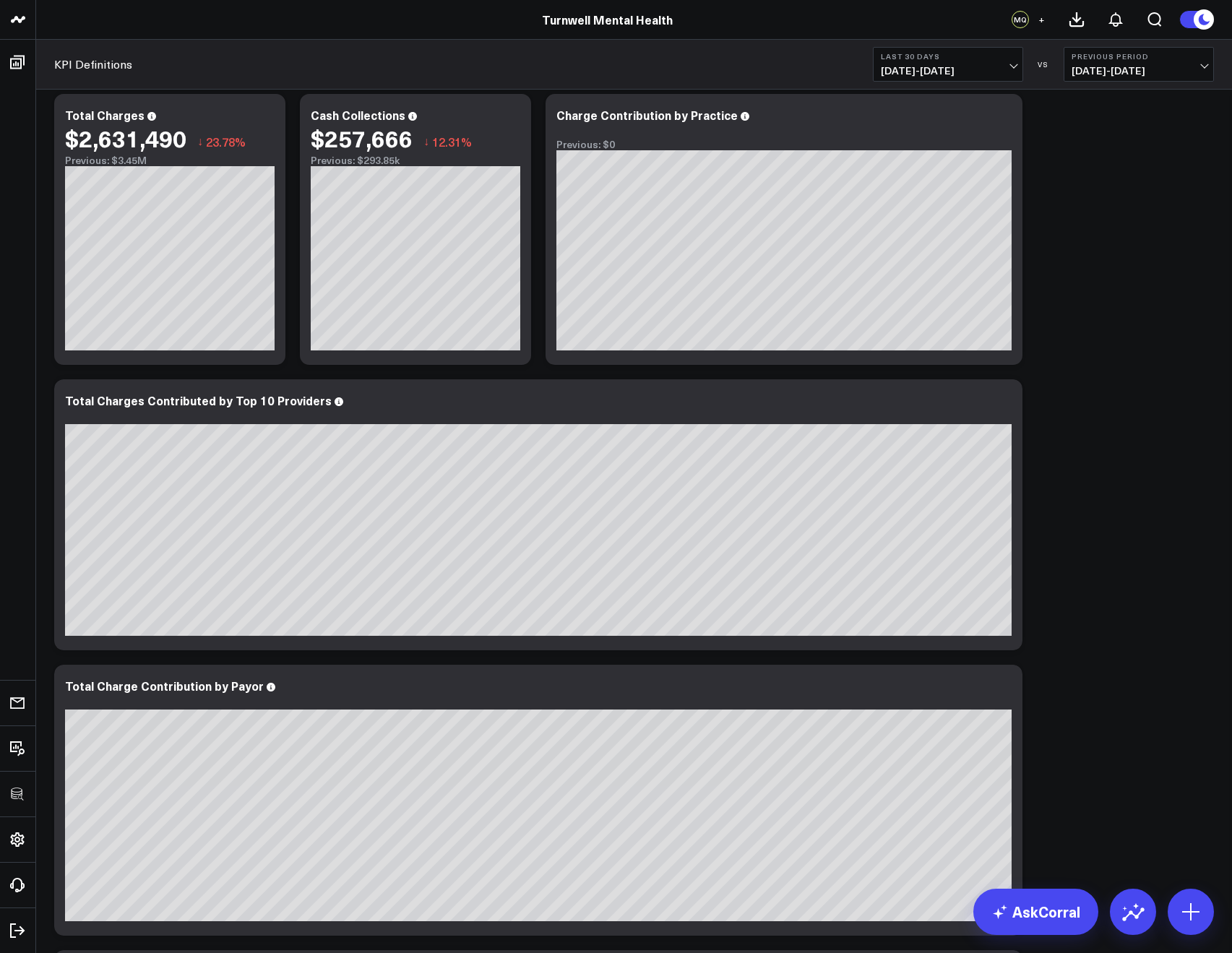
scroll to position [679, 0]
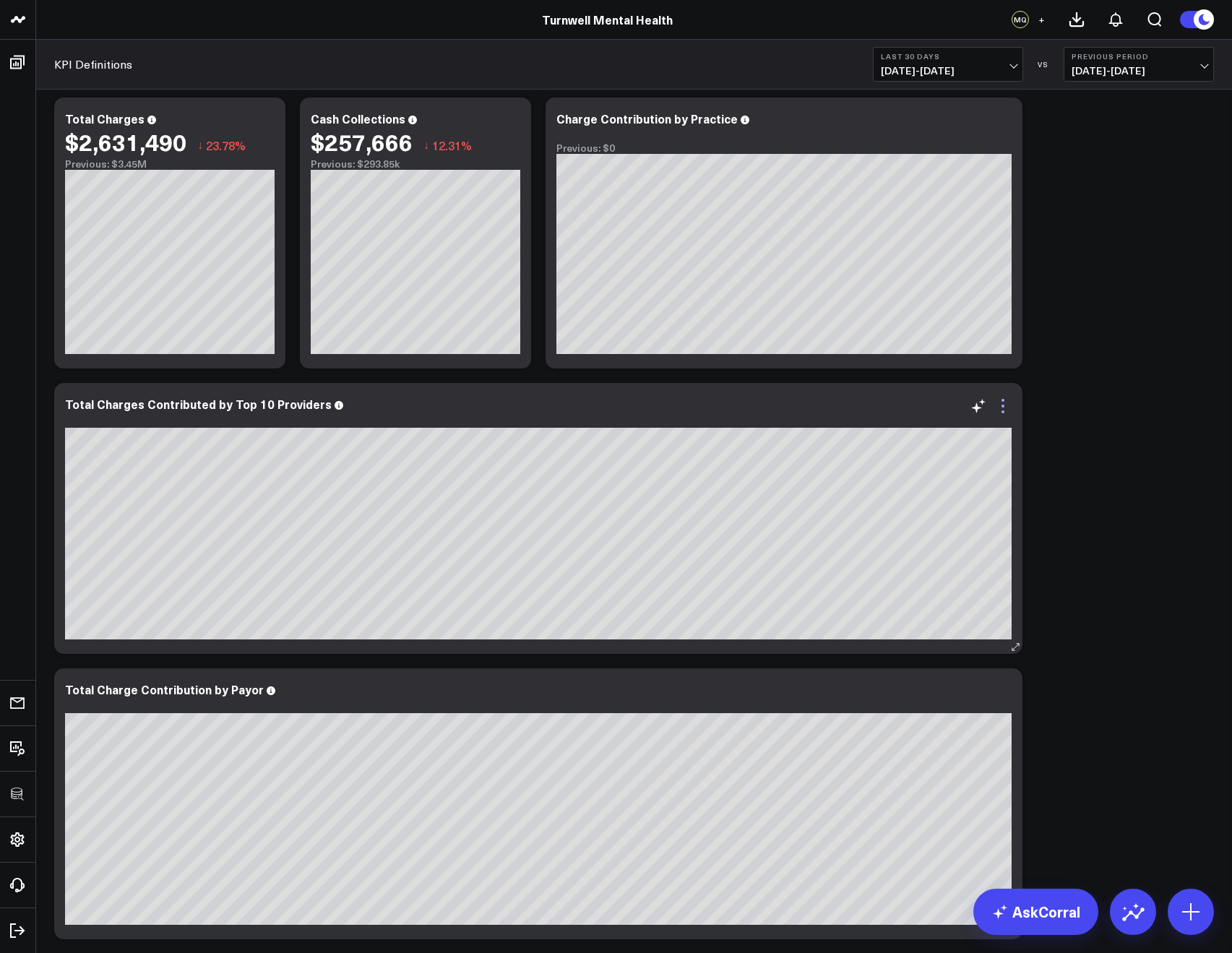
click at [1004, 401] on icon at bounding box center [1003, 406] width 18 height 18
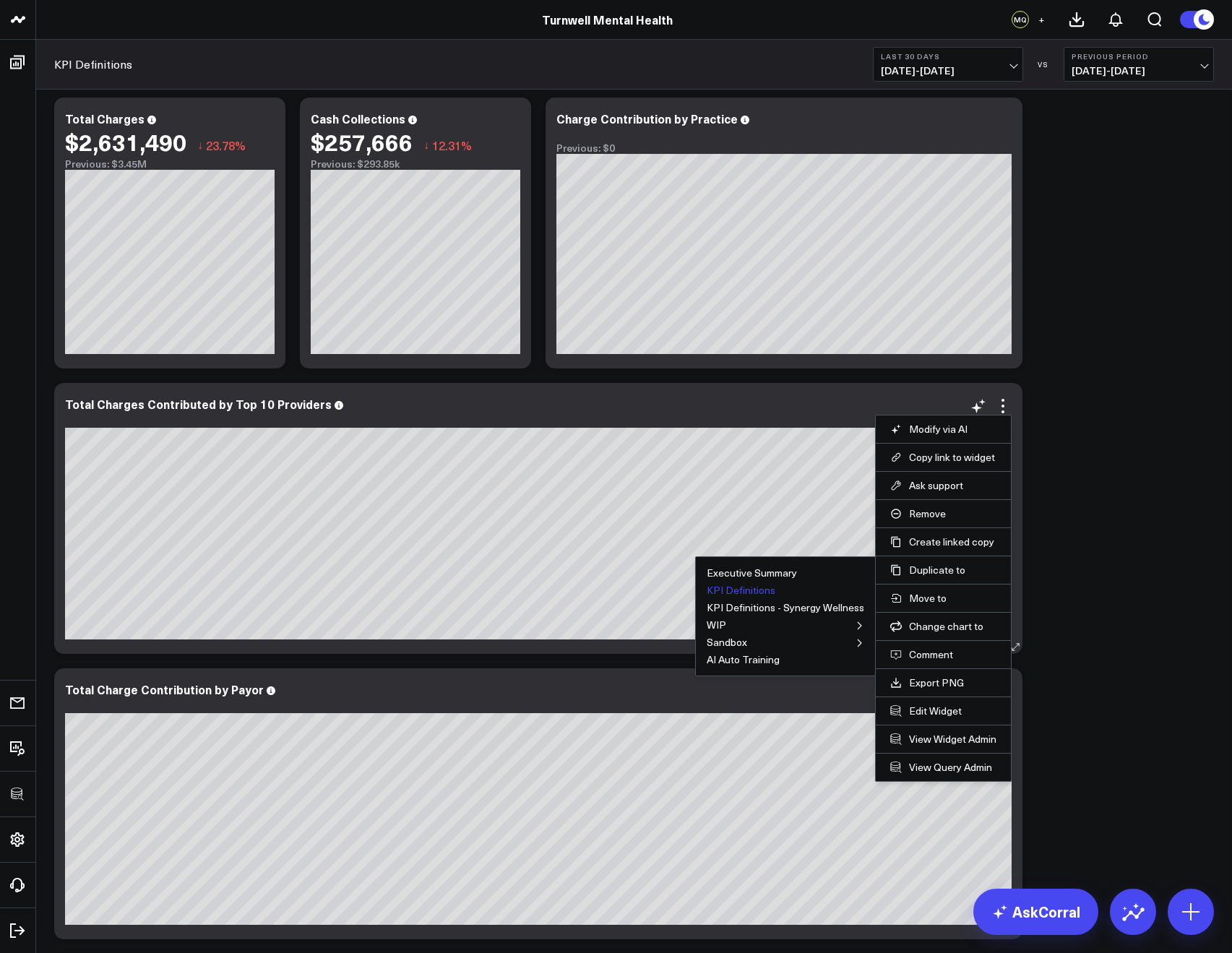
click at [752, 591] on button "KPI Definitions" at bounding box center [741, 590] width 69 height 10
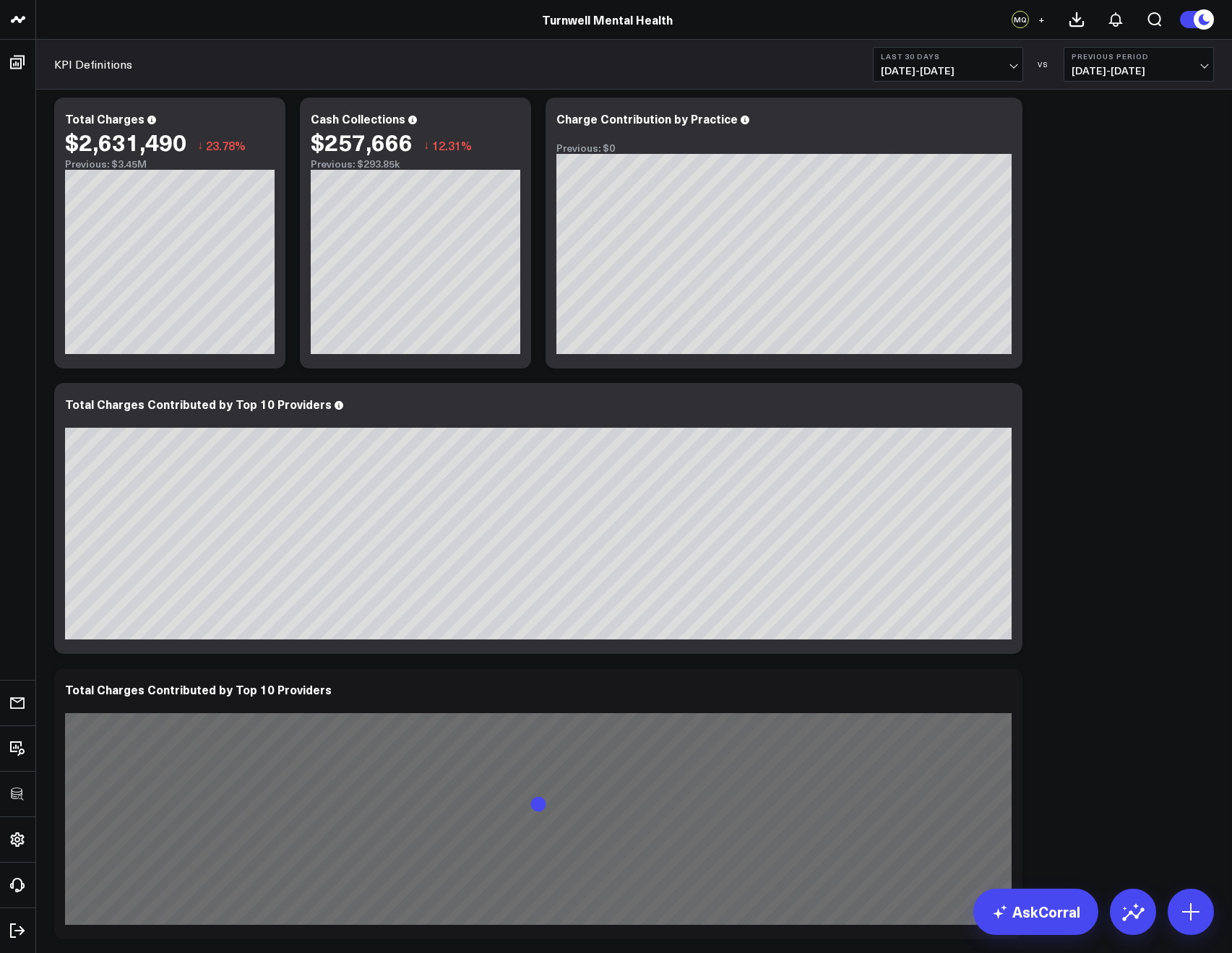
scroll to position [1008, 0]
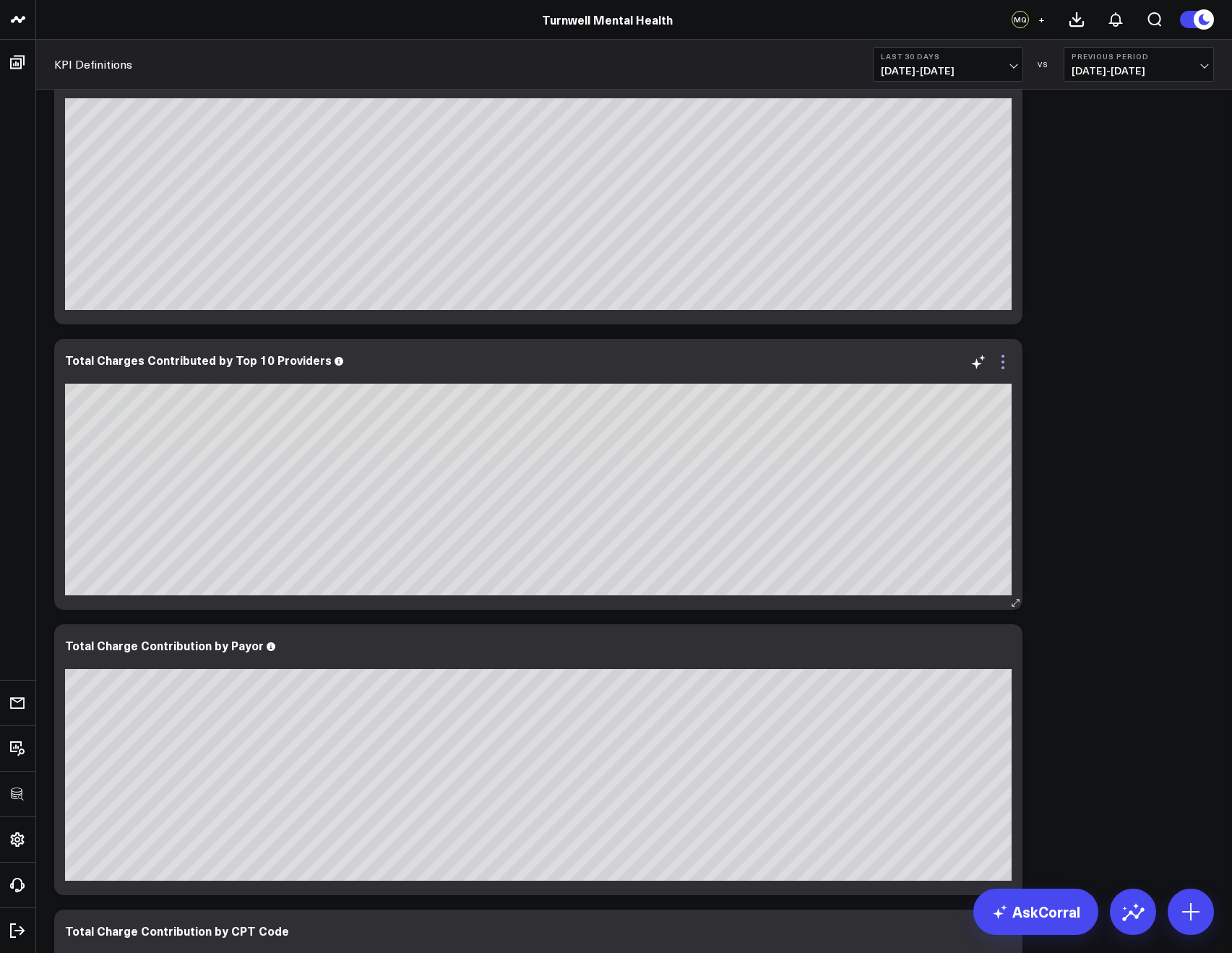
click at [1002, 365] on icon at bounding box center [1003, 361] width 18 height 18
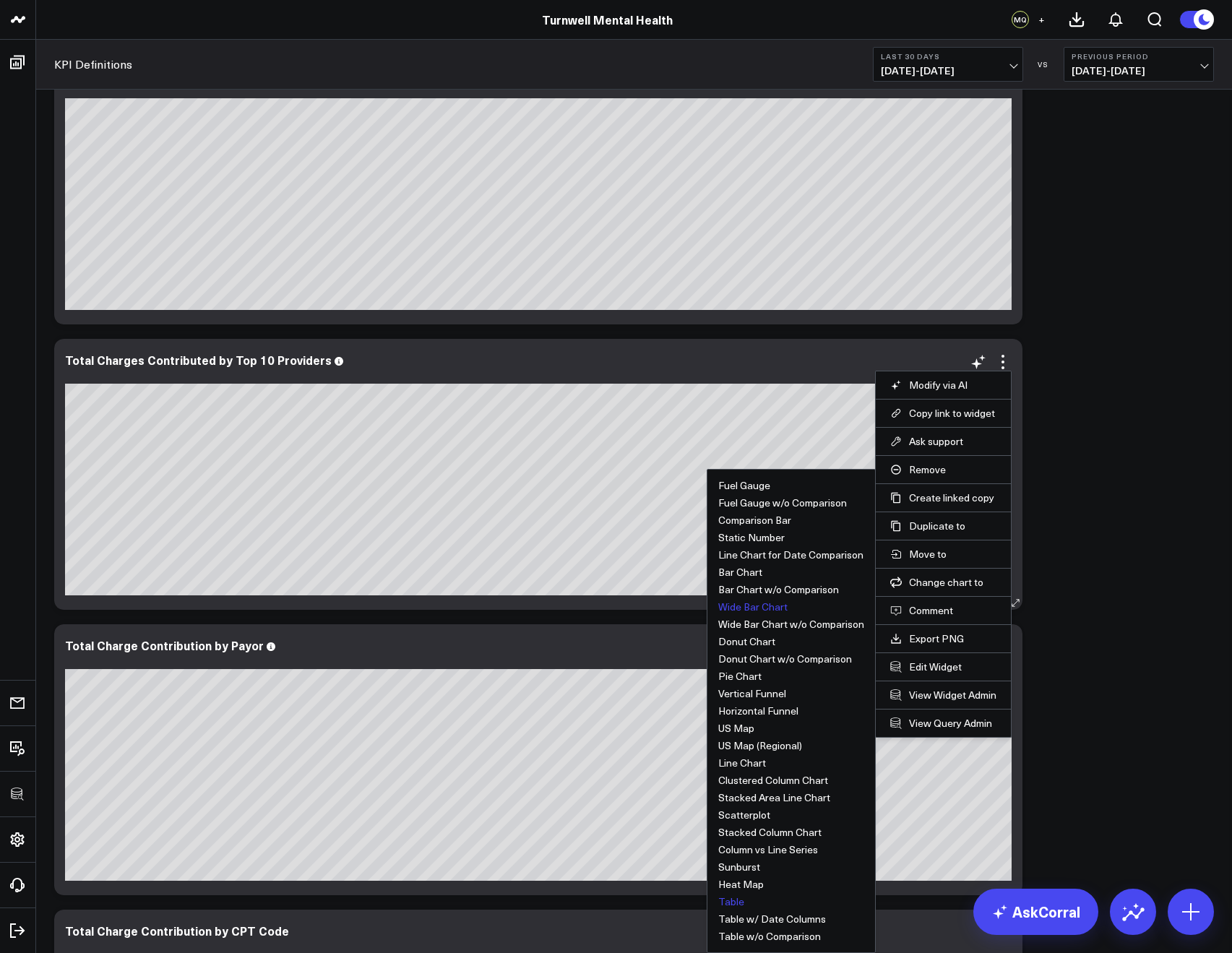
click at [735, 897] on button "Table" at bounding box center [731, 901] width 26 height 10
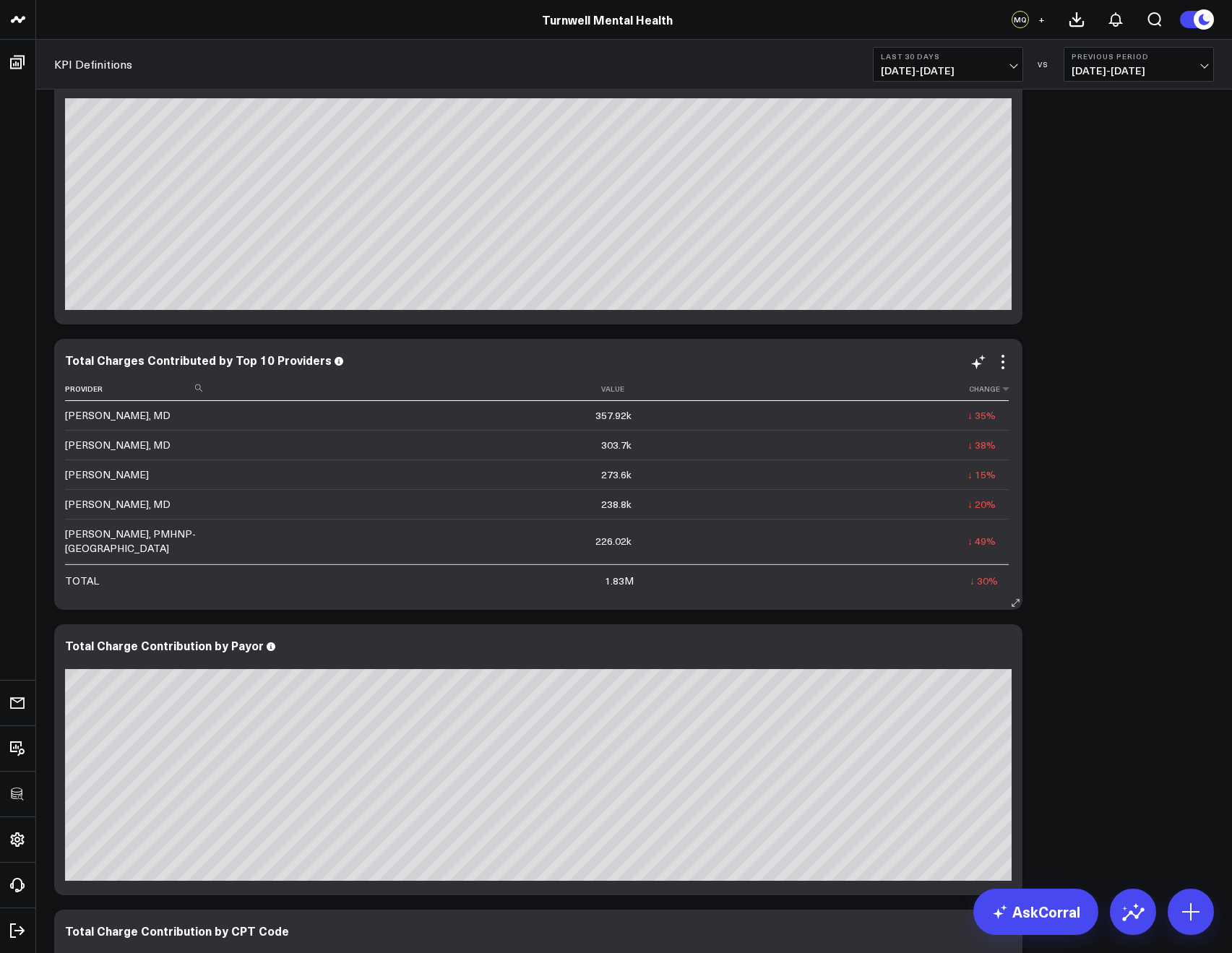
scroll to position [1005, 0]
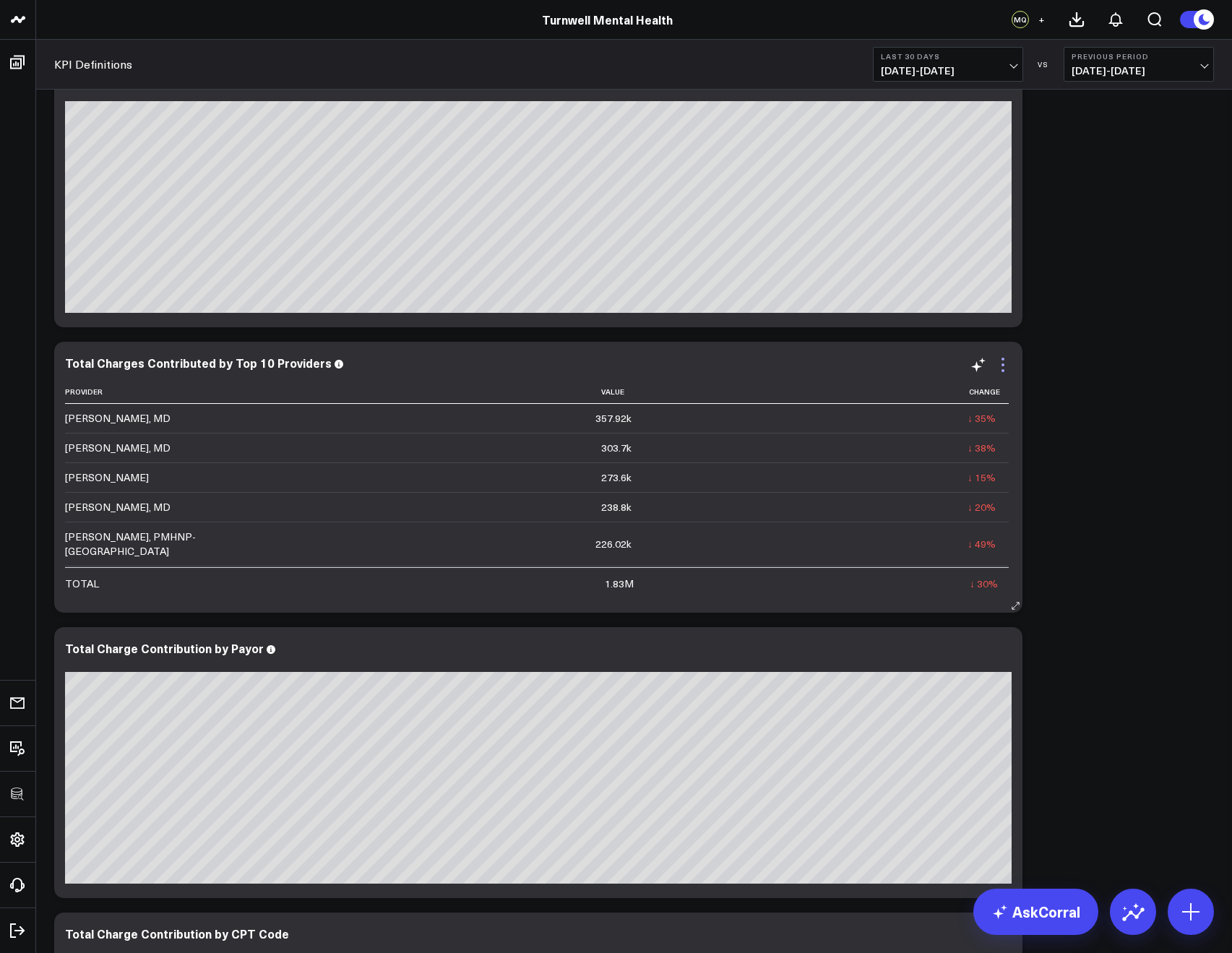
click at [1002, 363] on icon at bounding box center [1003, 364] width 3 height 3
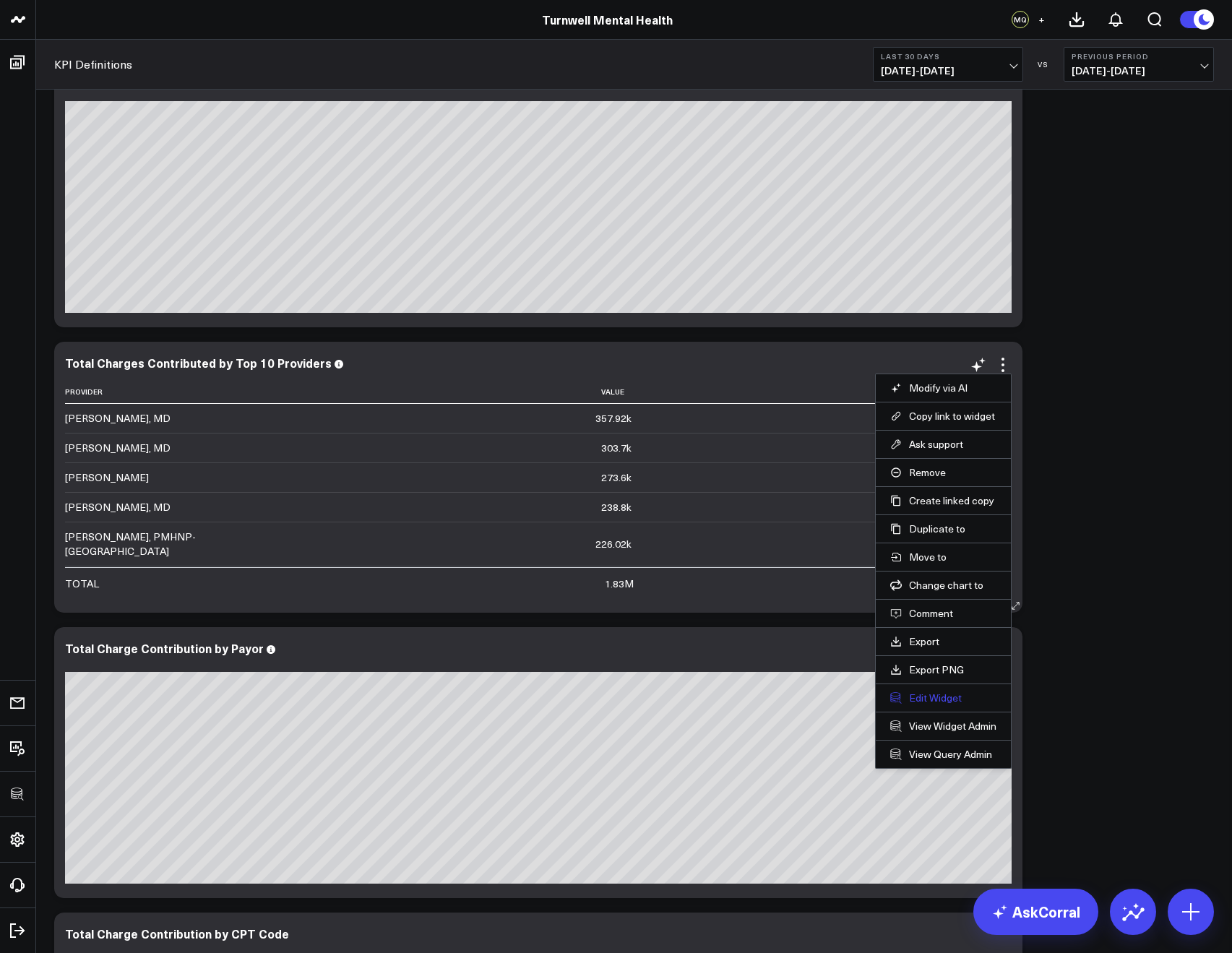
click at [914, 699] on button "Edit Widget" at bounding box center [943, 698] width 106 height 13
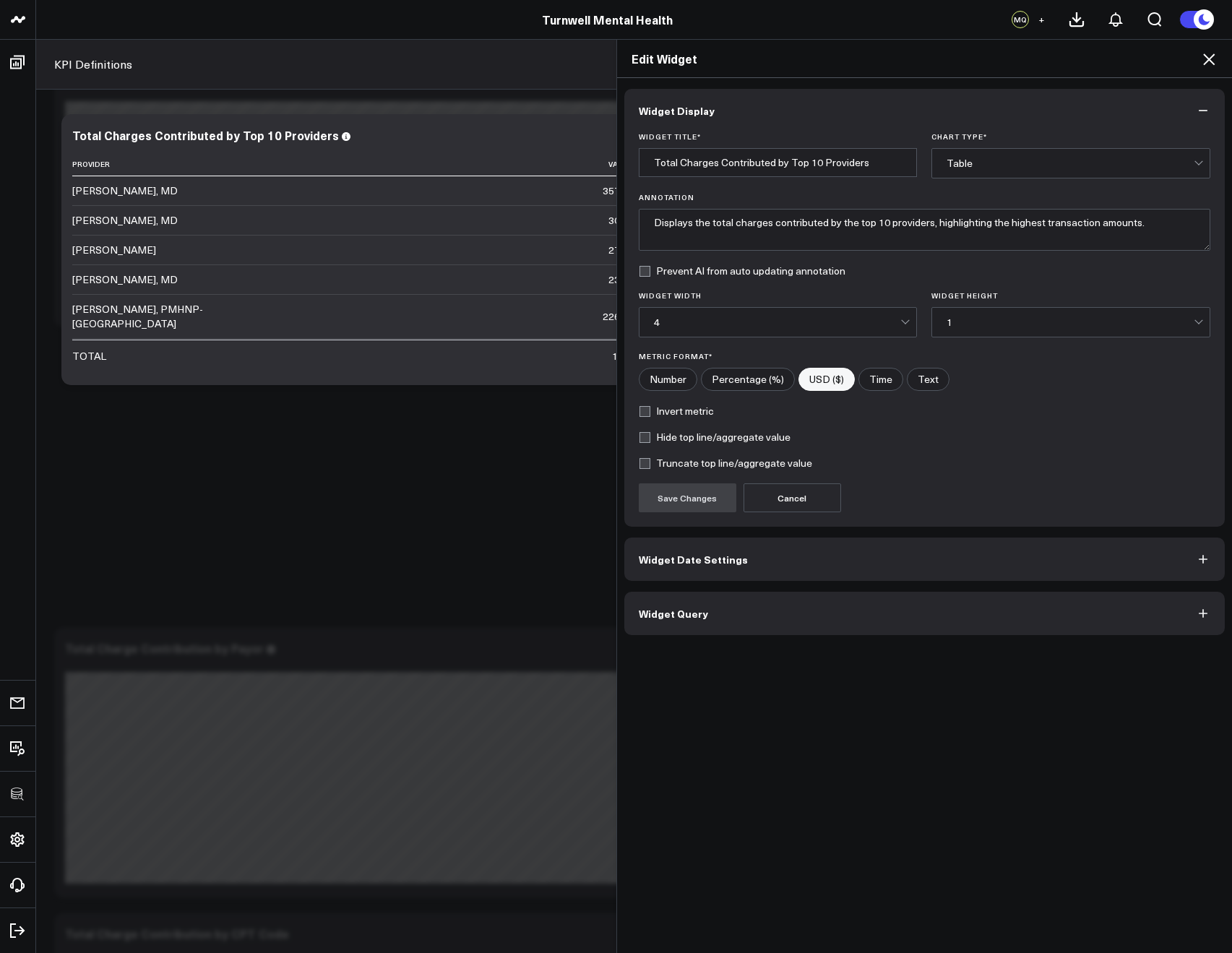
click at [732, 640] on div "Widget Display Widget Title * Total Charges Contributed by Top 10 Providers Cha…" at bounding box center [924, 516] width 615 height 875
click at [731, 630] on button "Widget Query" at bounding box center [924, 613] width 601 height 44
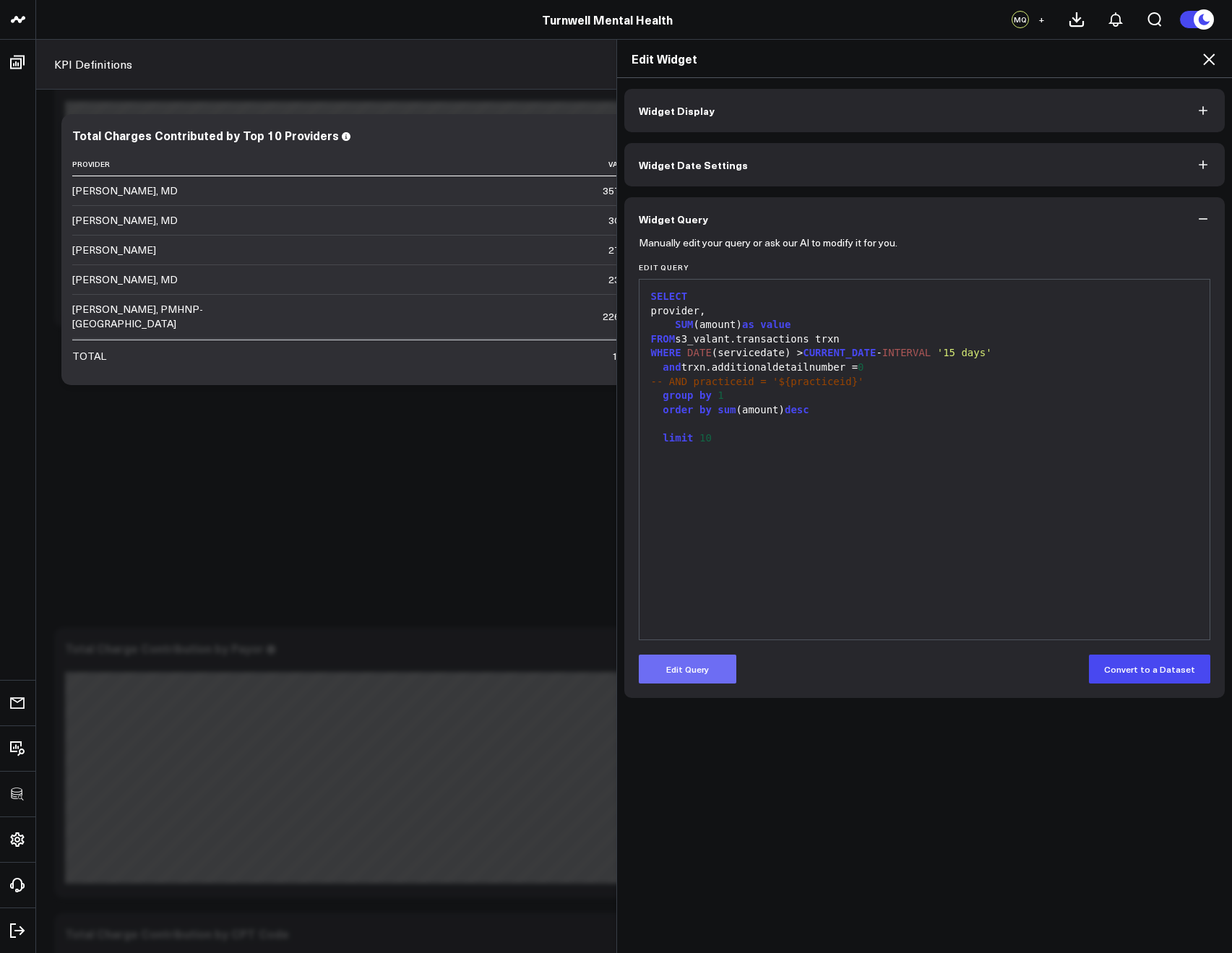
click at [687, 659] on button "Edit Query" at bounding box center [687, 668] width 98 height 29
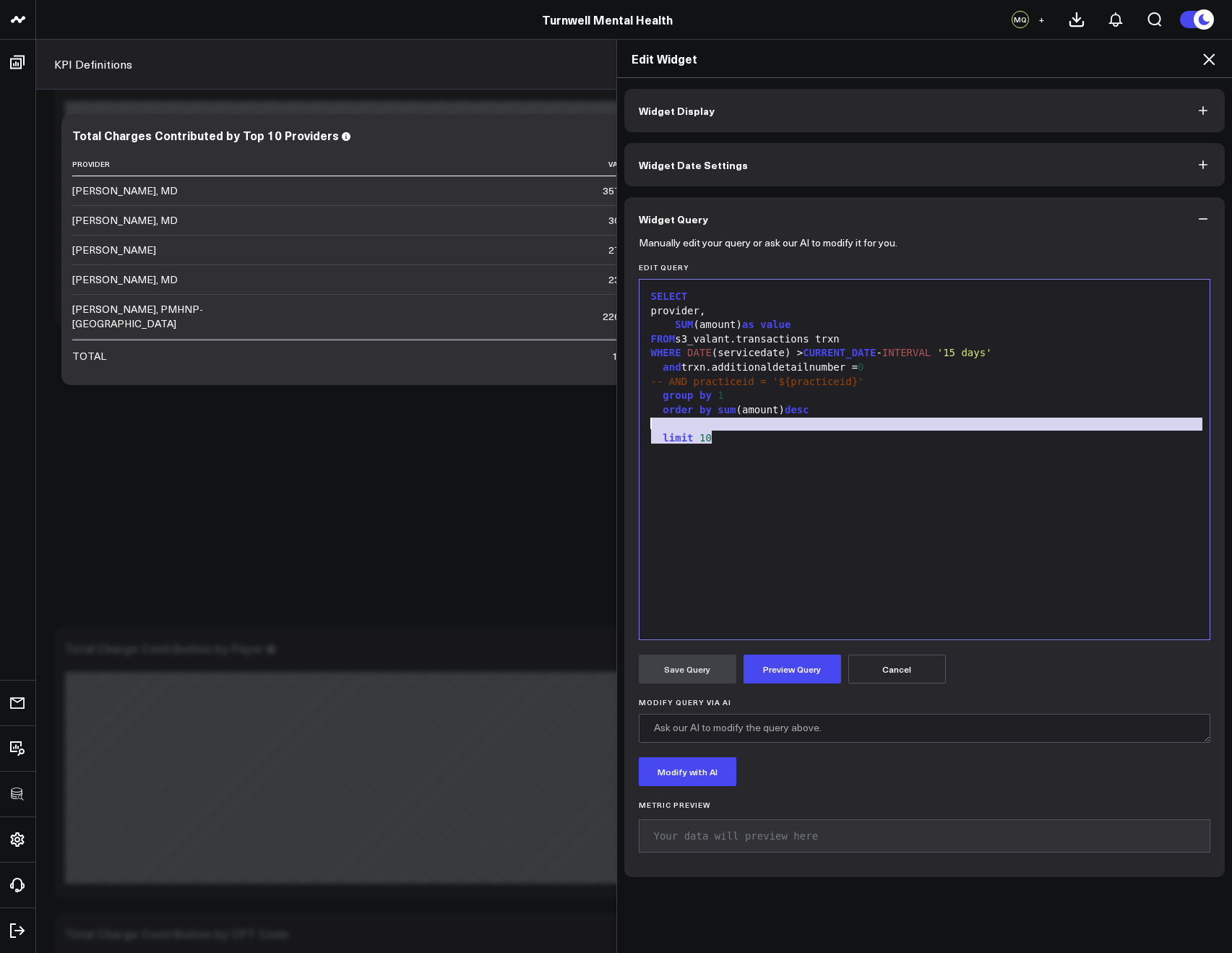
drag, startPoint x: 754, startPoint y: 440, endPoint x: 639, endPoint y: 428, distance: 115.6
click at [647, 427] on div "SELECT provider, SUM (amount) as value FROM s3_valant.transactions trxn WHERE D…" at bounding box center [924, 460] width 557 height 346
click at [768, 686] on form "Manually edit your query or ask our AI to modify it for you. Edit Query Selecti…" at bounding box center [924, 551] width 572 height 621
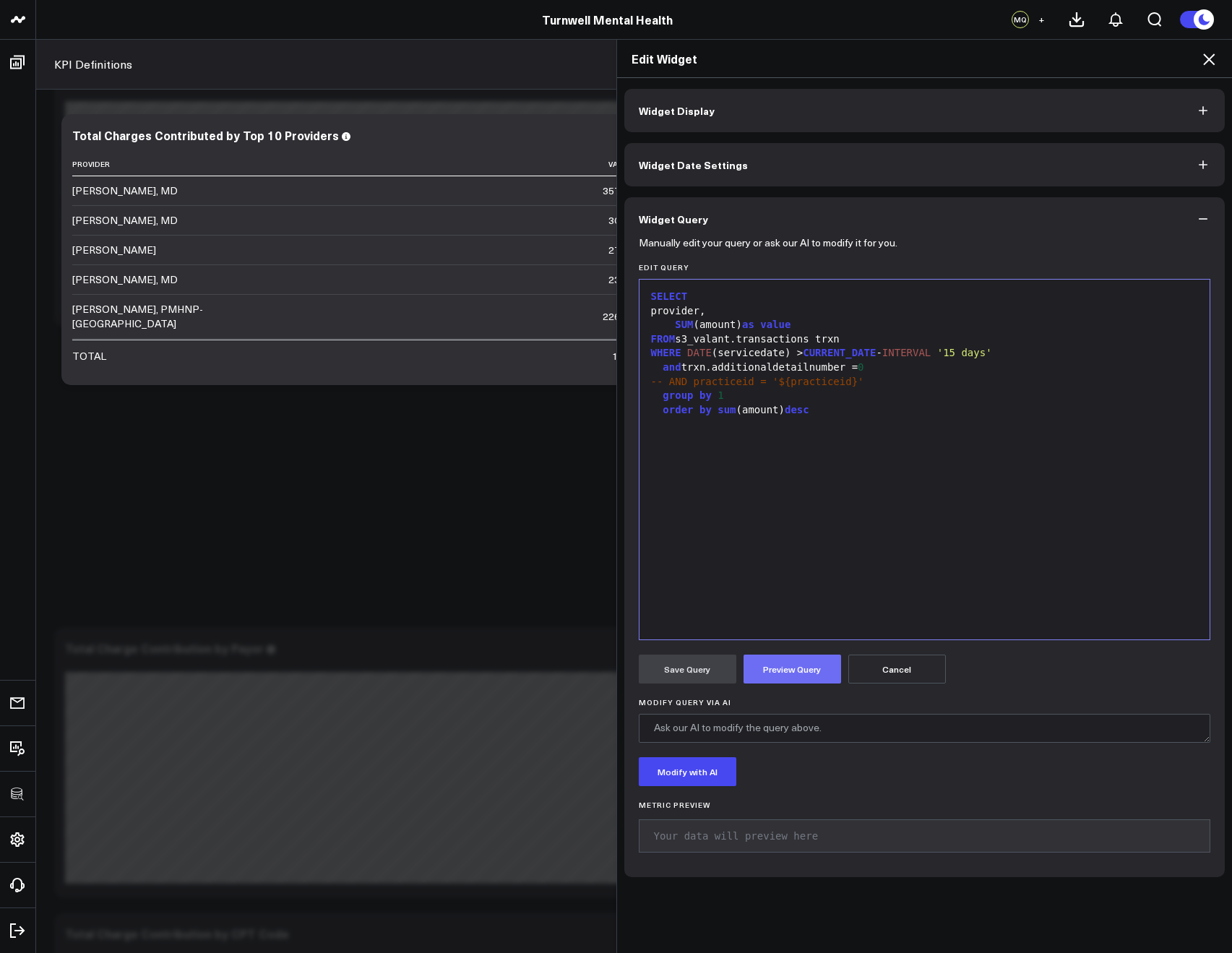
click at [766, 677] on button "Preview Query" at bounding box center [792, 668] width 98 height 29
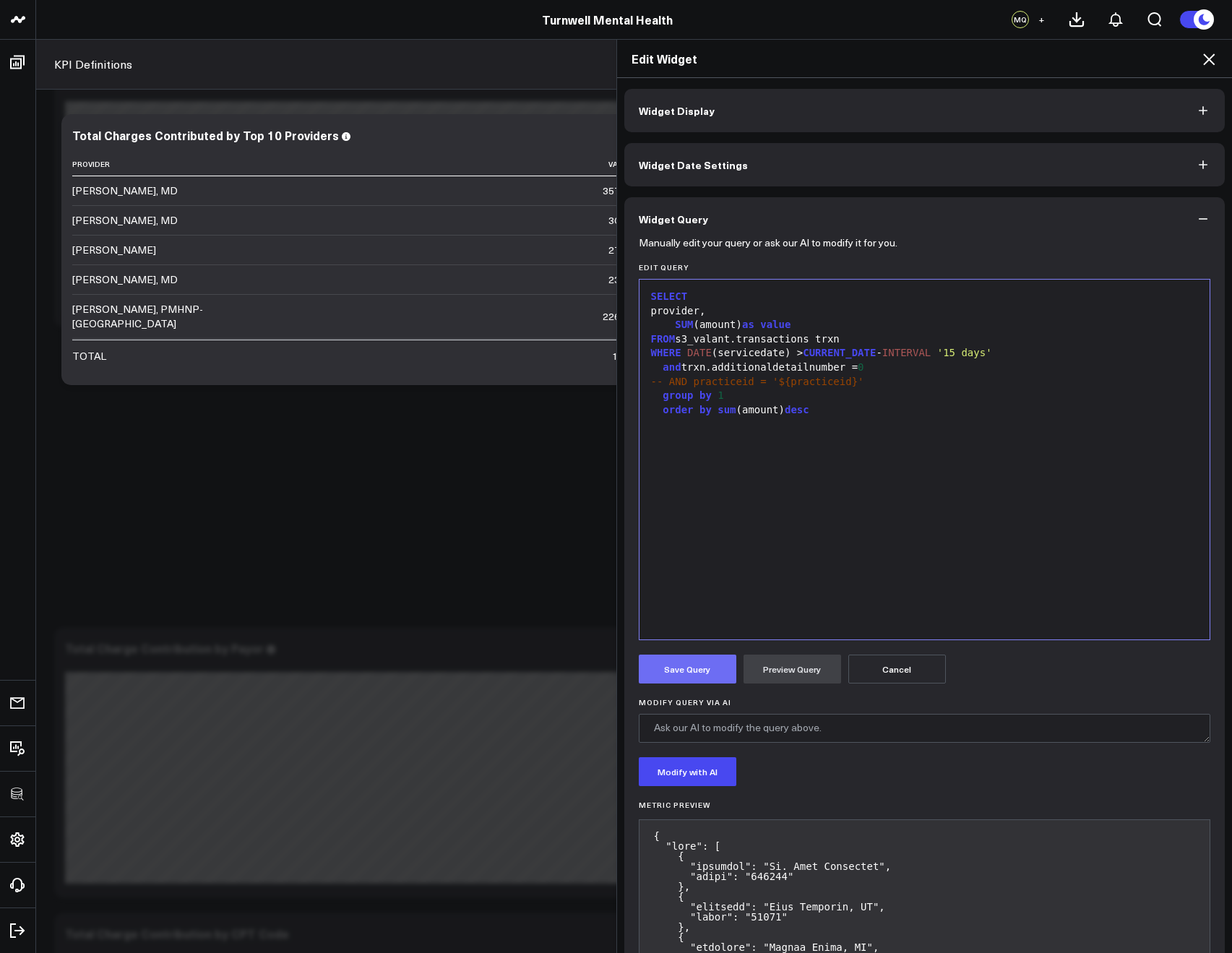
click at [664, 664] on button "Save Query" at bounding box center [687, 668] width 98 height 29
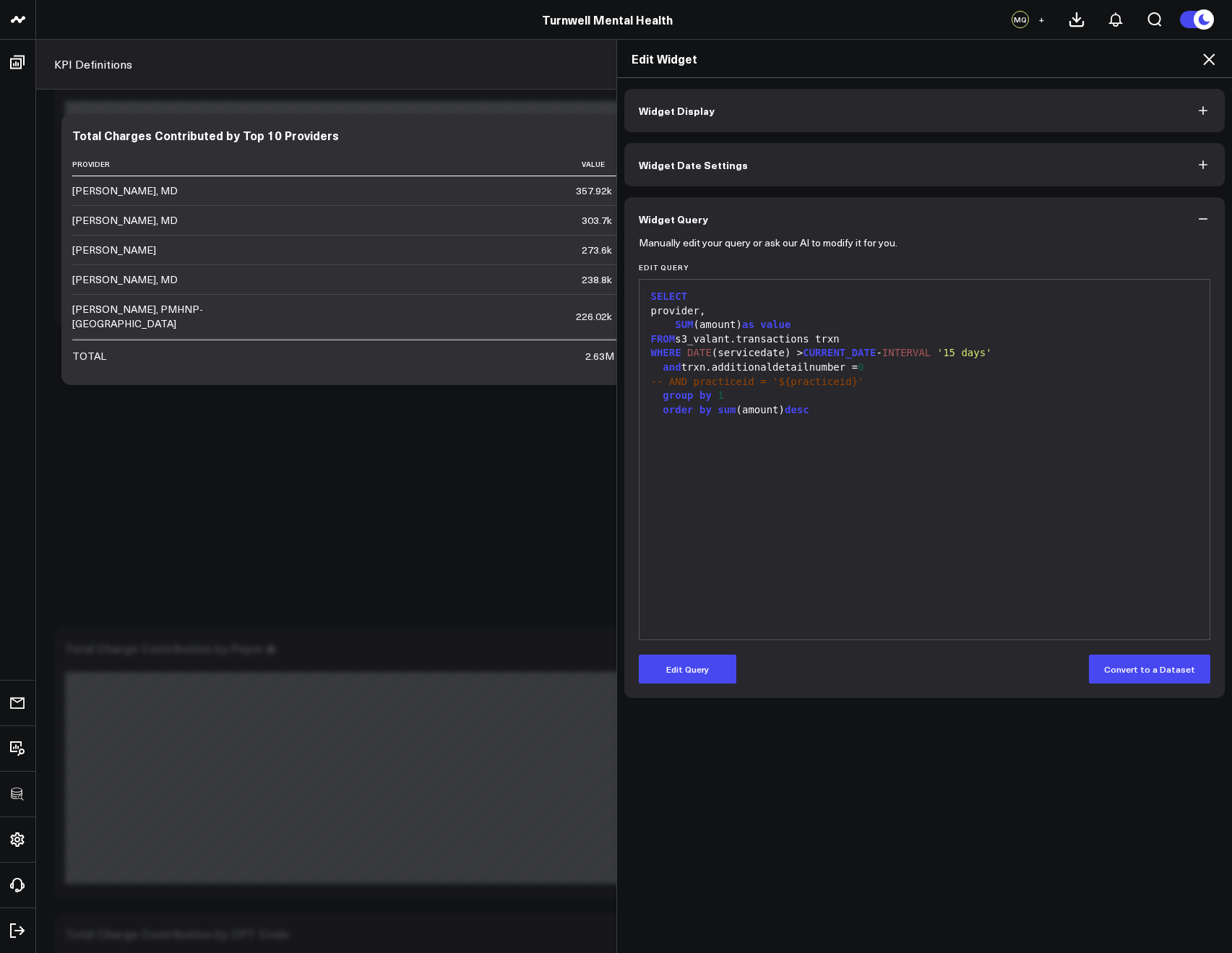
click at [1206, 70] on div "Edit Widget" at bounding box center [924, 59] width 615 height 38
click at [1209, 61] on icon at bounding box center [1208, 59] width 18 height 18
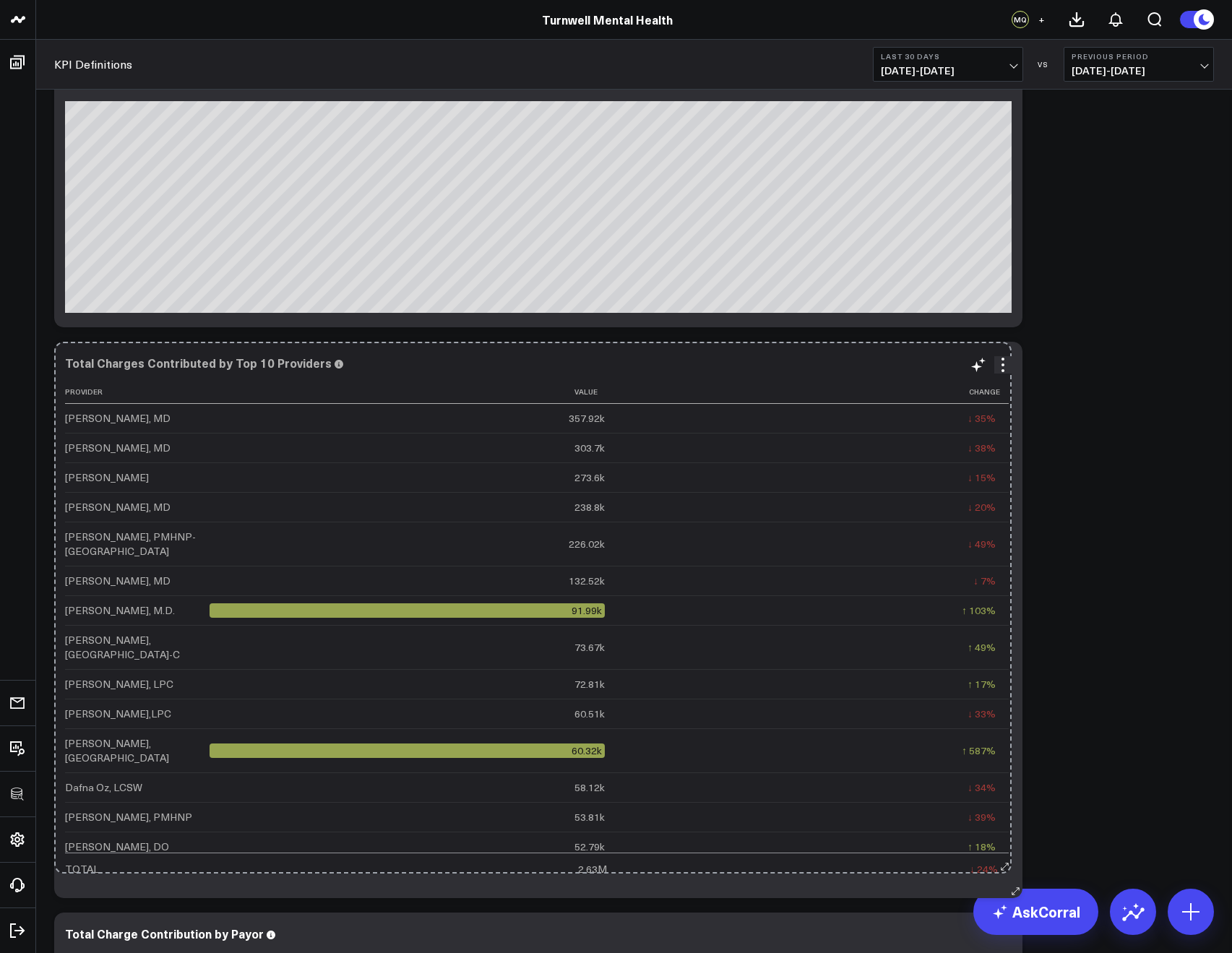
drag, startPoint x: 1012, startPoint y: 606, endPoint x: 1001, endPoint y: 866, distance: 260.2
click at [1001, 866] on div "Total Charges Contributed by Top 10 Providers Provider Value Change Ehab Abdall…" at bounding box center [538, 620] width 968 height 556
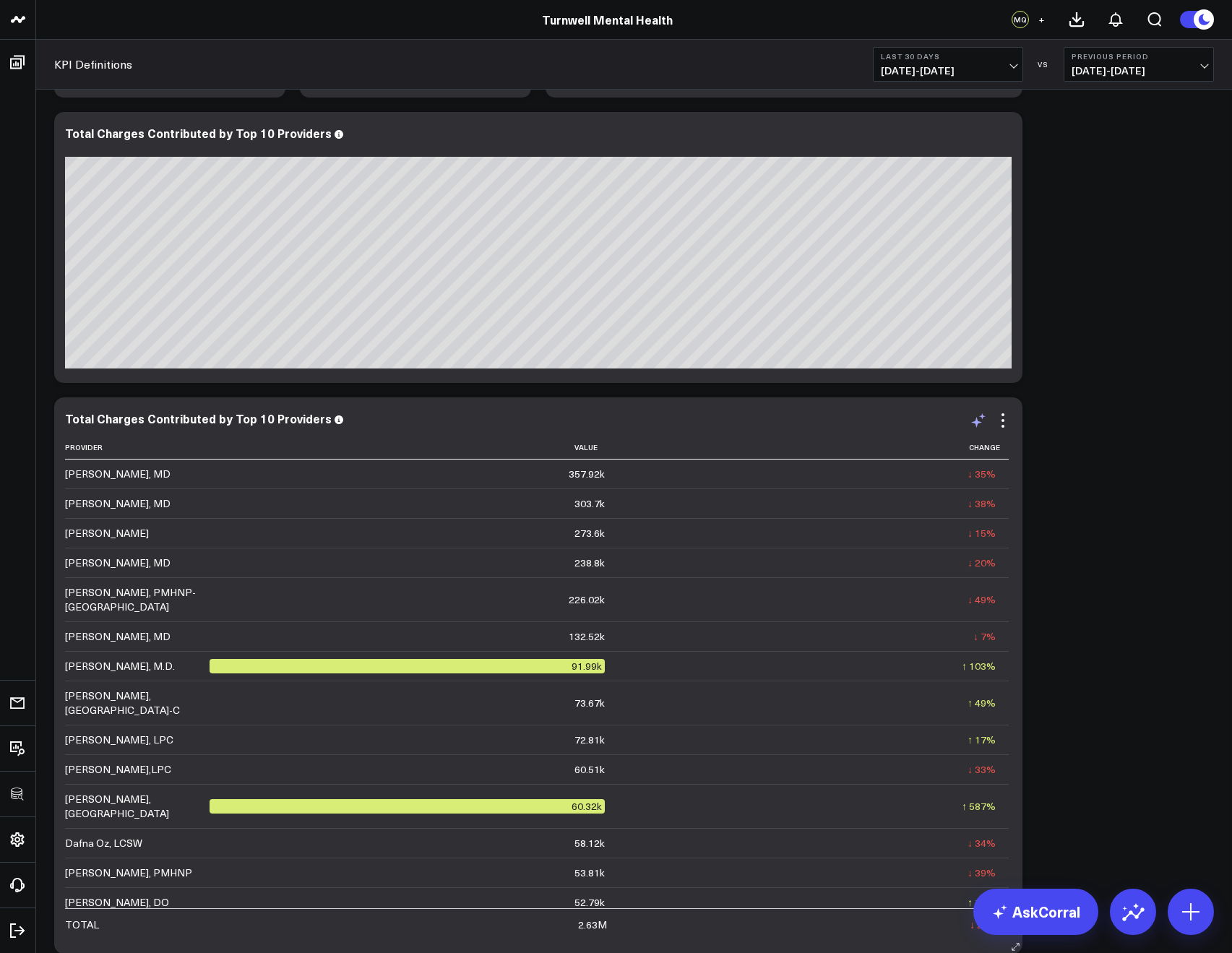
click at [973, 424] on icon at bounding box center [977, 420] width 18 height 18
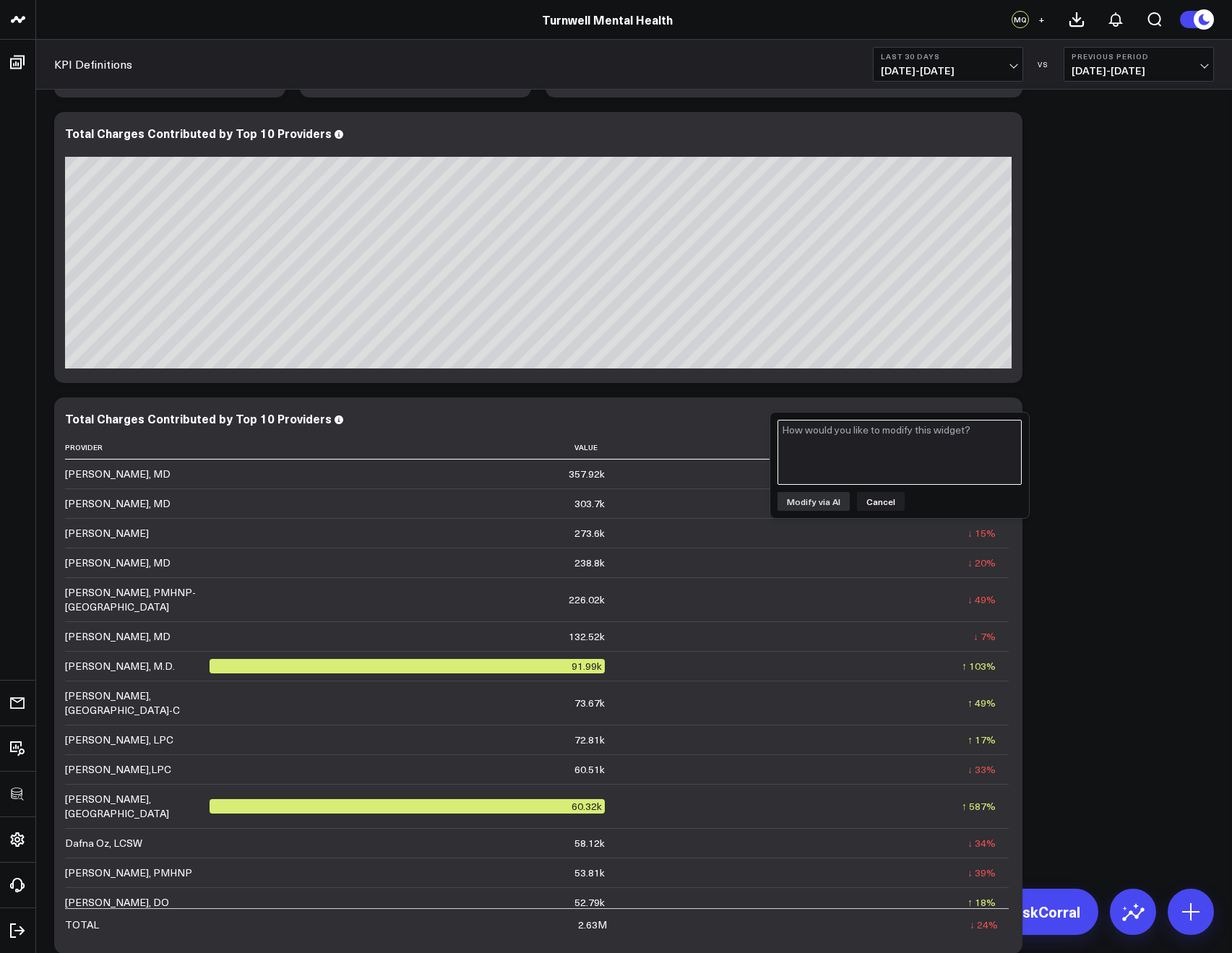
click at [904, 471] on textarea at bounding box center [899, 452] width 244 height 65
type textarea "can you relabel value as Charges and make it a dollar amount"
click at [823, 499] on button "Modify via AI" at bounding box center [814, 502] width 72 height 19
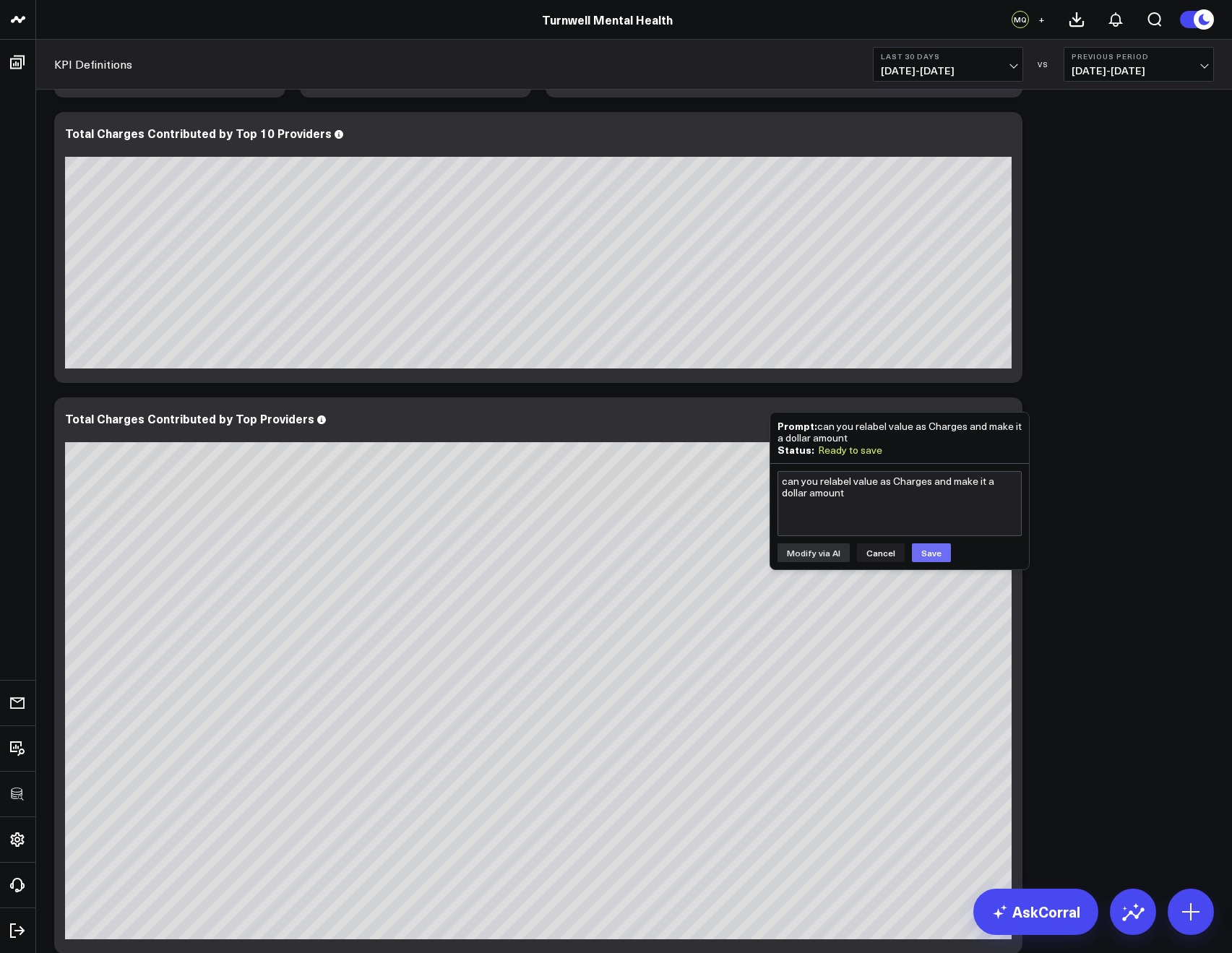
click at [933, 551] on button "Save" at bounding box center [931, 553] width 39 height 19
click at [869, 562] on div "can you relabel value as Charges and make it a dollar amount Modify via AI Canc…" at bounding box center [899, 516] width 258 height 106
click at [872, 551] on button "Cancel" at bounding box center [880, 553] width 47 height 19
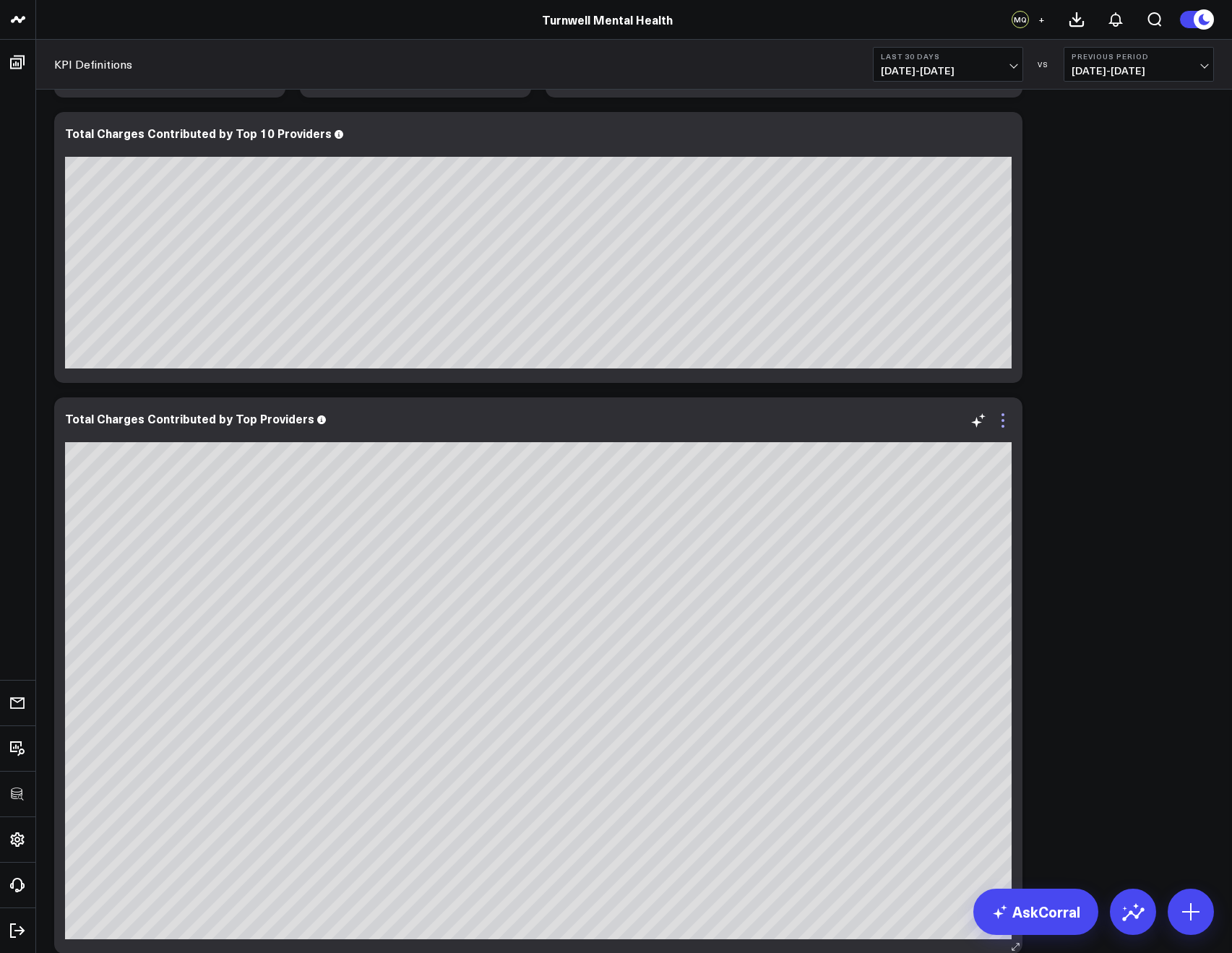
click at [1002, 424] on icon at bounding box center [1003, 420] width 18 height 18
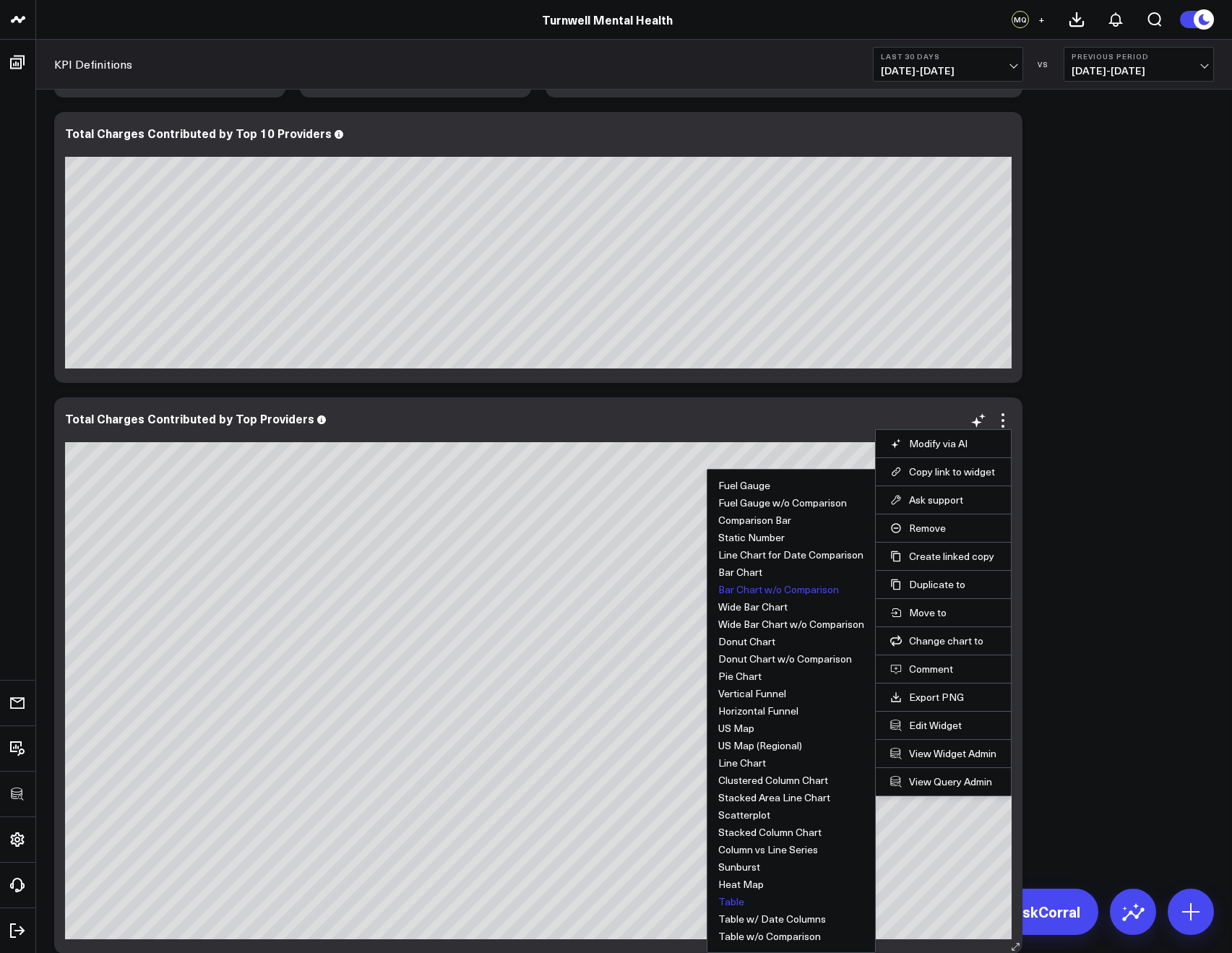
click at [738, 903] on button "Table" at bounding box center [731, 901] width 26 height 10
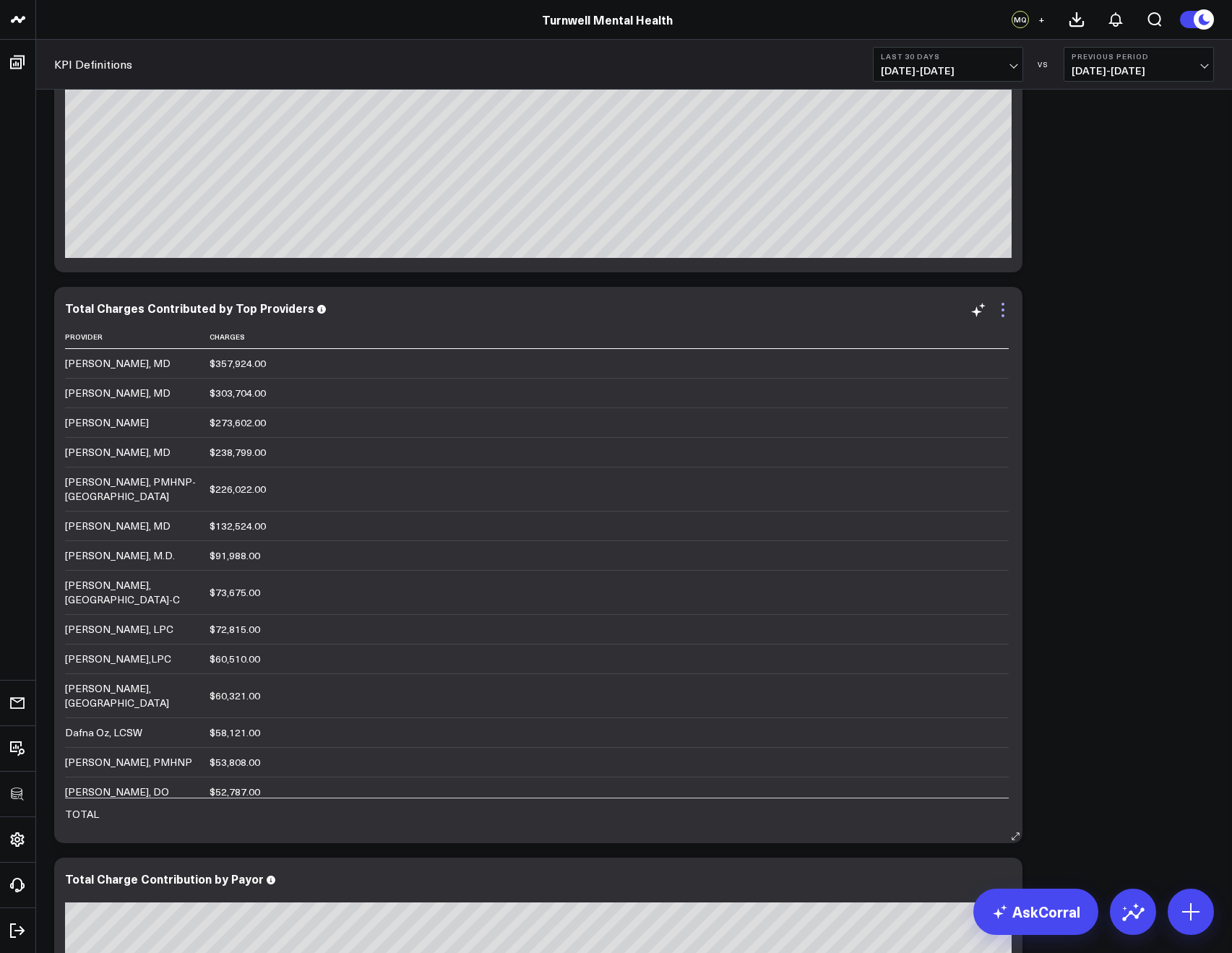
click at [1000, 306] on icon at bounding box center [1003, 309] width 18 height 18
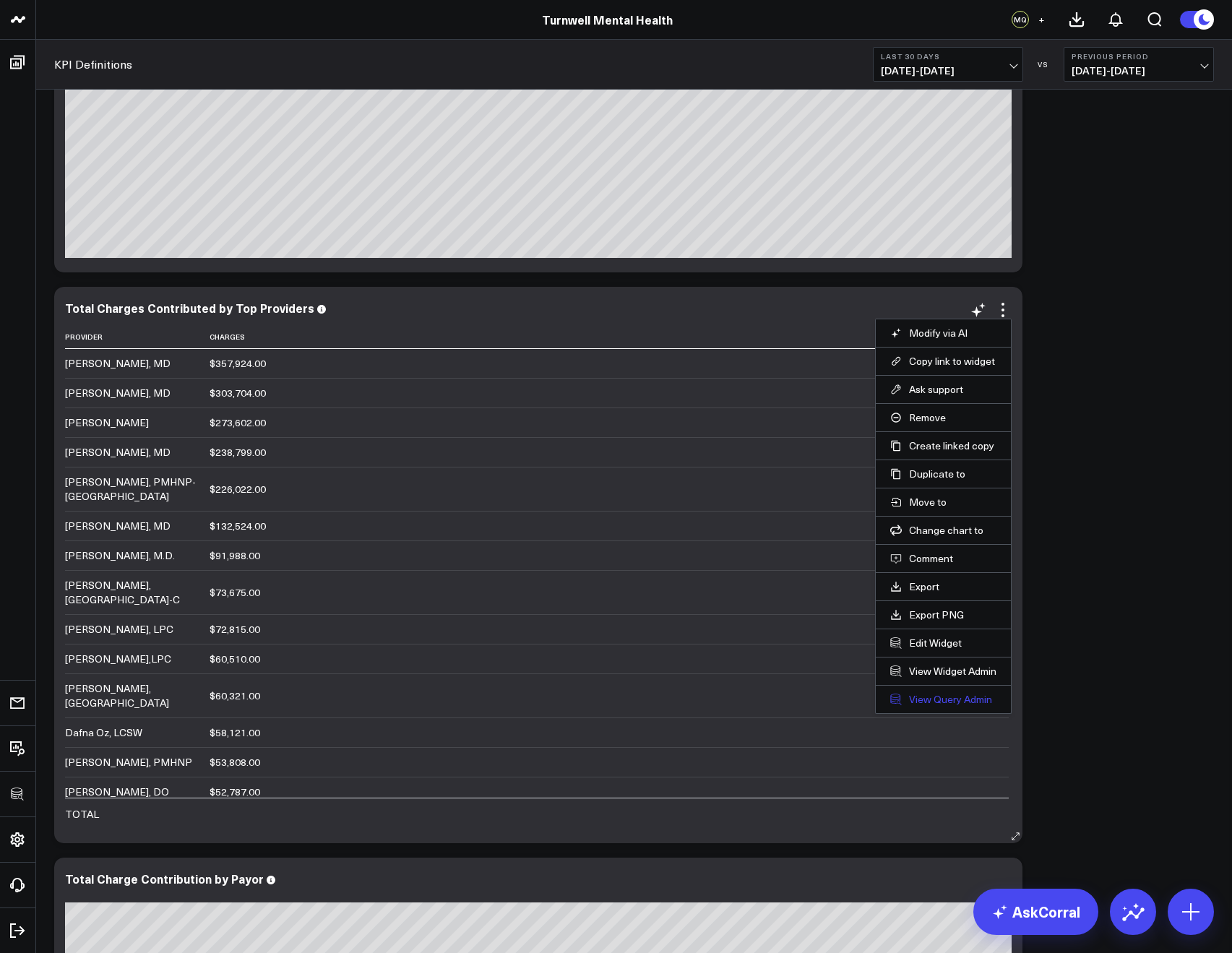
click at [922, 696] on link "View Query Admin" at bounding box center [943, 699] width 106 height 13
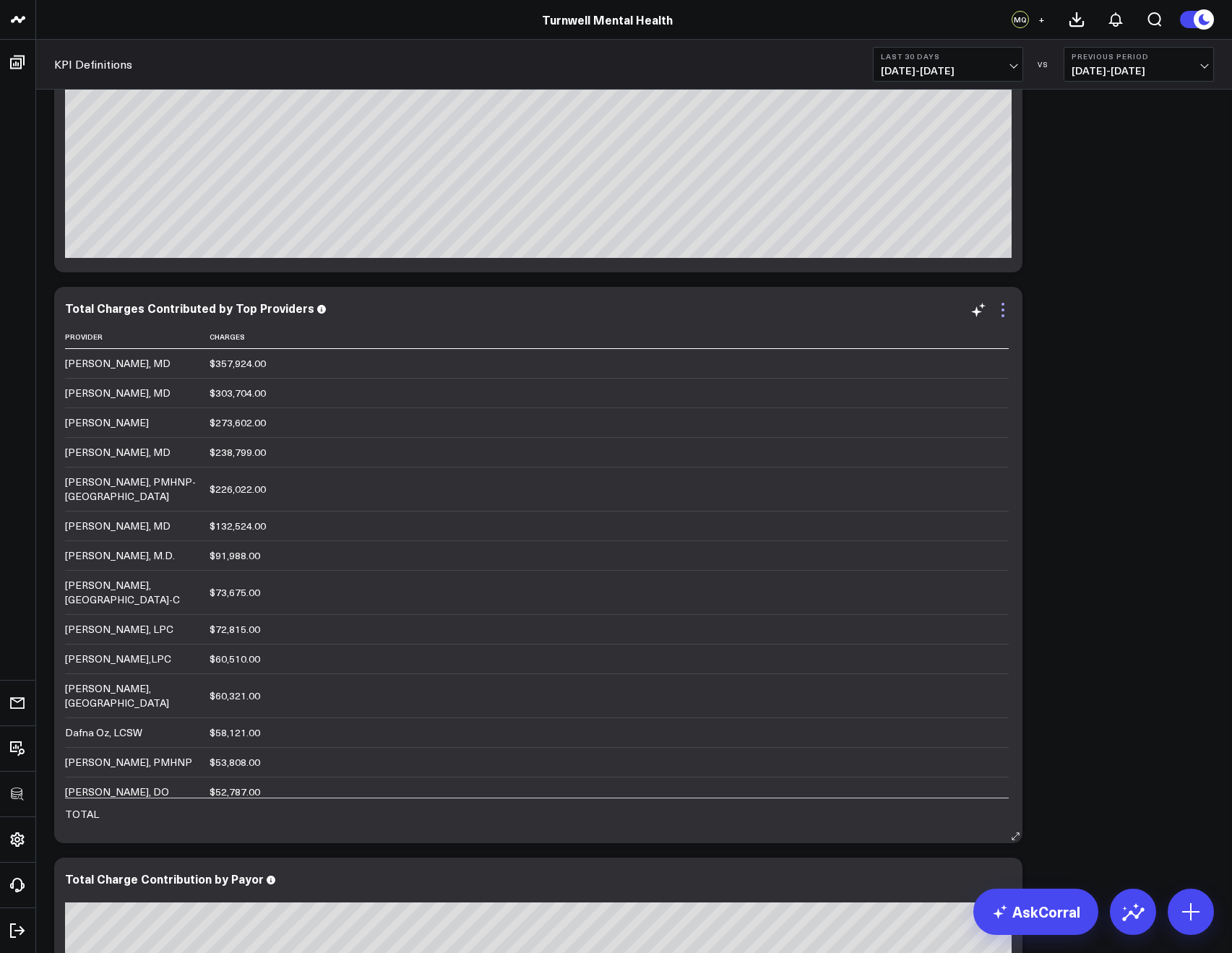
click at [999, 307] on icon at bounding box center [1003, 309] width 18 height 18
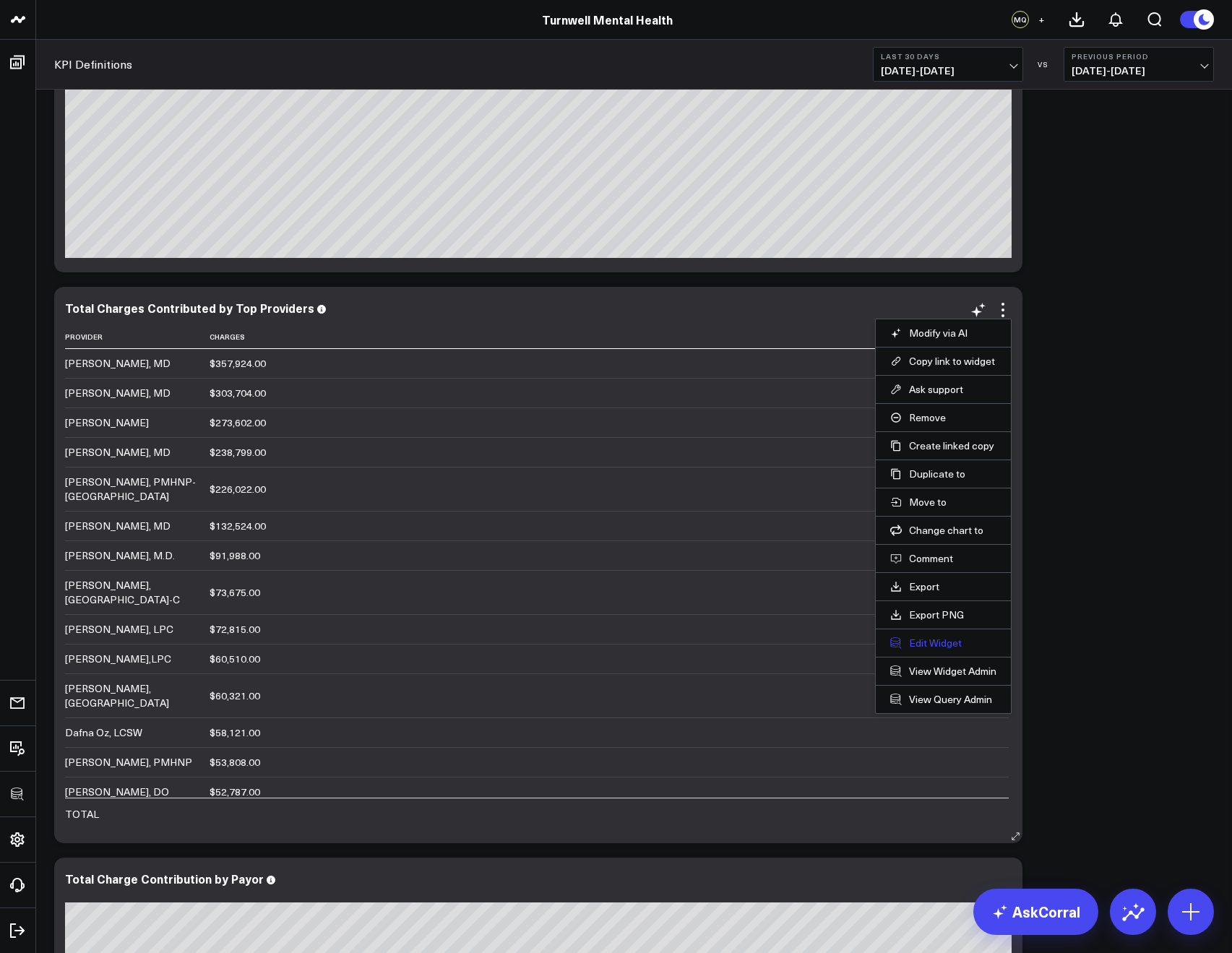
click at [932, 641] on button "Edit Widget" at bounding box center [943, 643] width 106 height 13
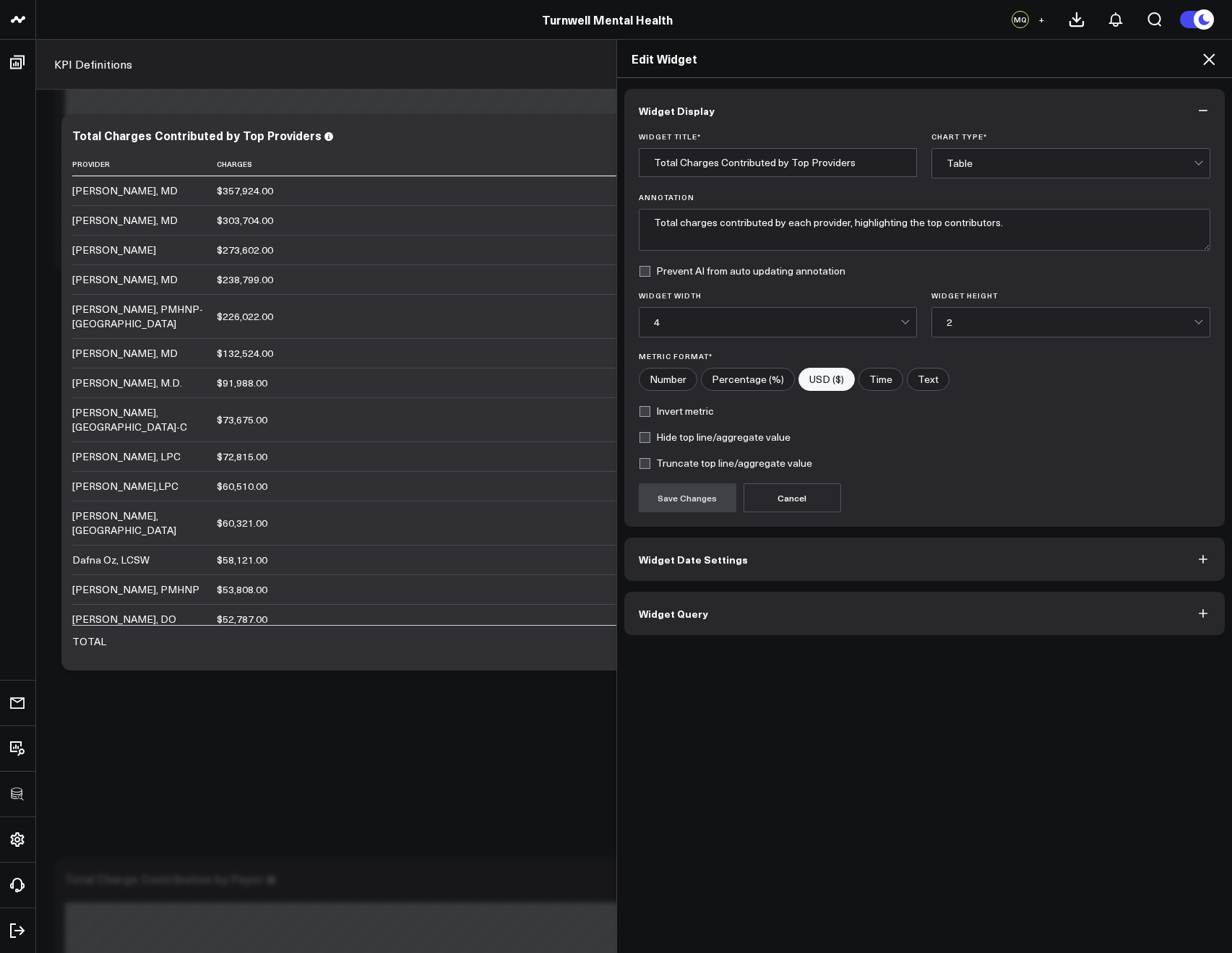
click at [814, 624] on button "Widget Query" at bounding box center [924, 613] width 601 height 44
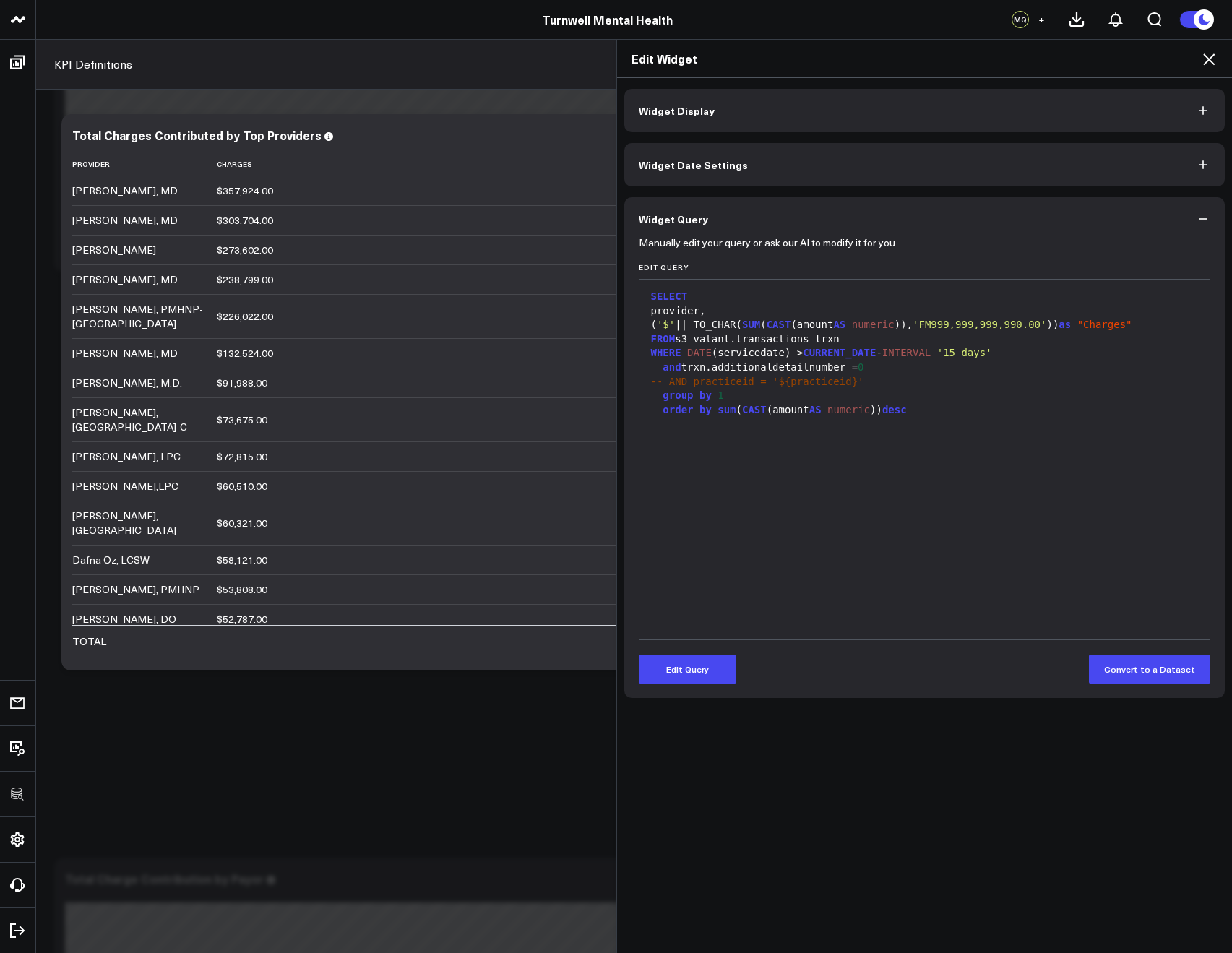
click at [1218, 66] on div "Edit Widget" at bounding box center [924, 59] width 615 height 38
click at [1214, 61] on icon at bounding box center [1208, 59] width 18 height 18
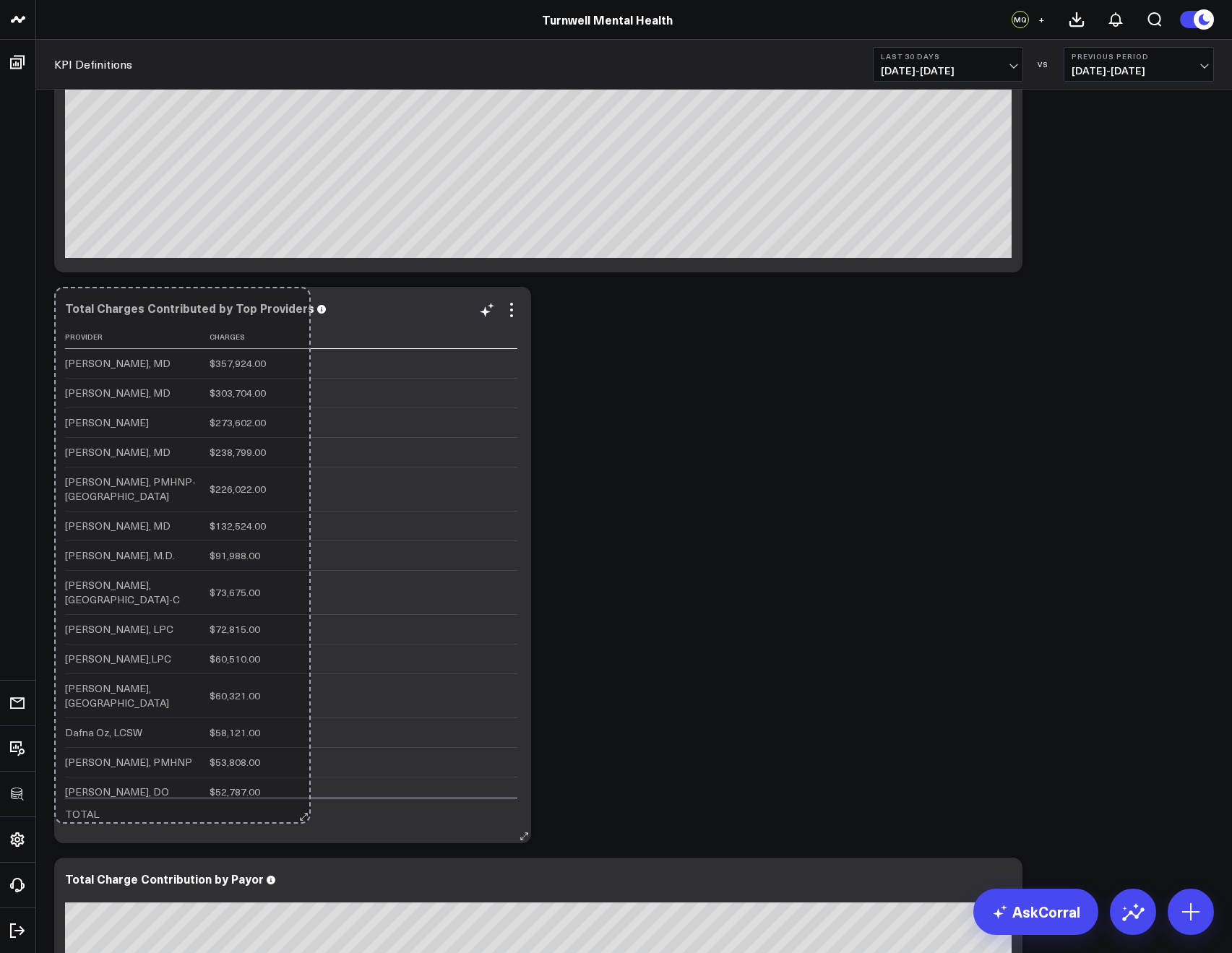
drag, startPoint x: 1015, startPoint y: 833, endPoint x: 306, endPoint y: 815, distance: 709.2
click at [304, 814] on div "Total Charges Contributed by Top Providers Provider Charges Ehab Abdallah, MD $…" at bounding box center [292, 565] width 477 height 556
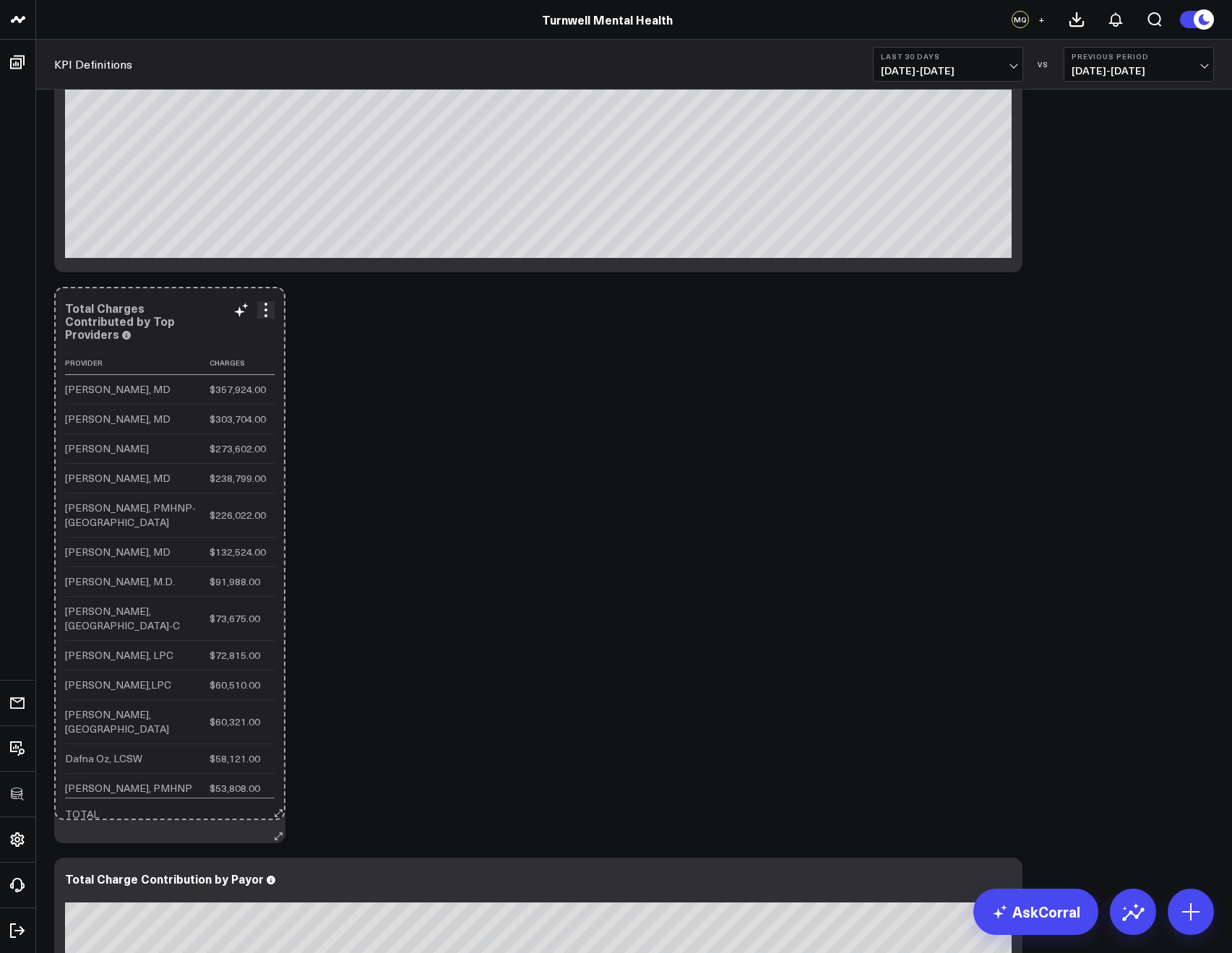
drag, startPoint x: 519, startPoint y: 836, endPoint x: 187, endPoint y: 813, distance: 332.8
click at [187, 813] on div "Total Charges Contributed by Top Providers Provider Charges Ehab Abdallah, MD $…" at bounding box center [169, 565] width 231 height 556
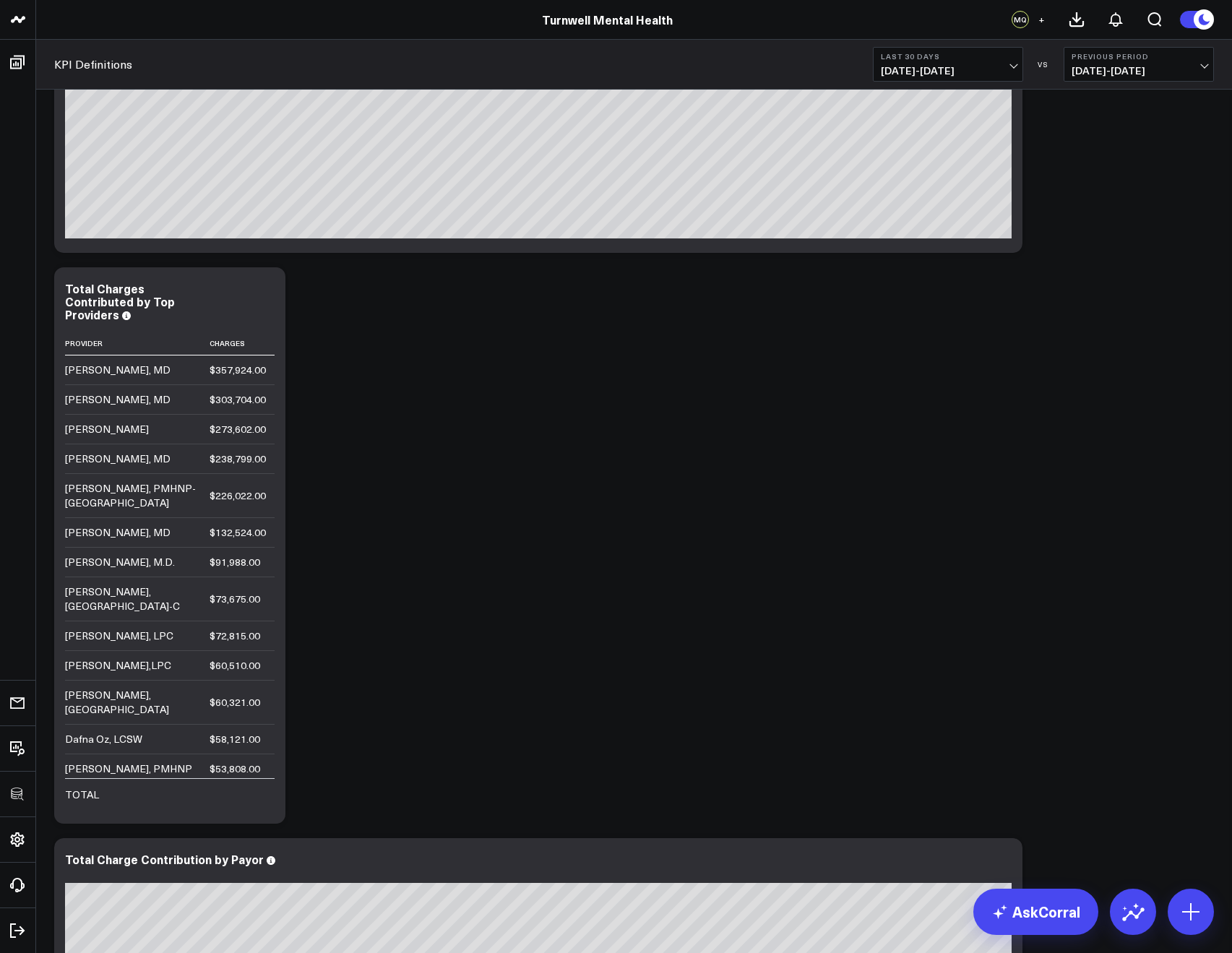
scroll to position [1073, 0]
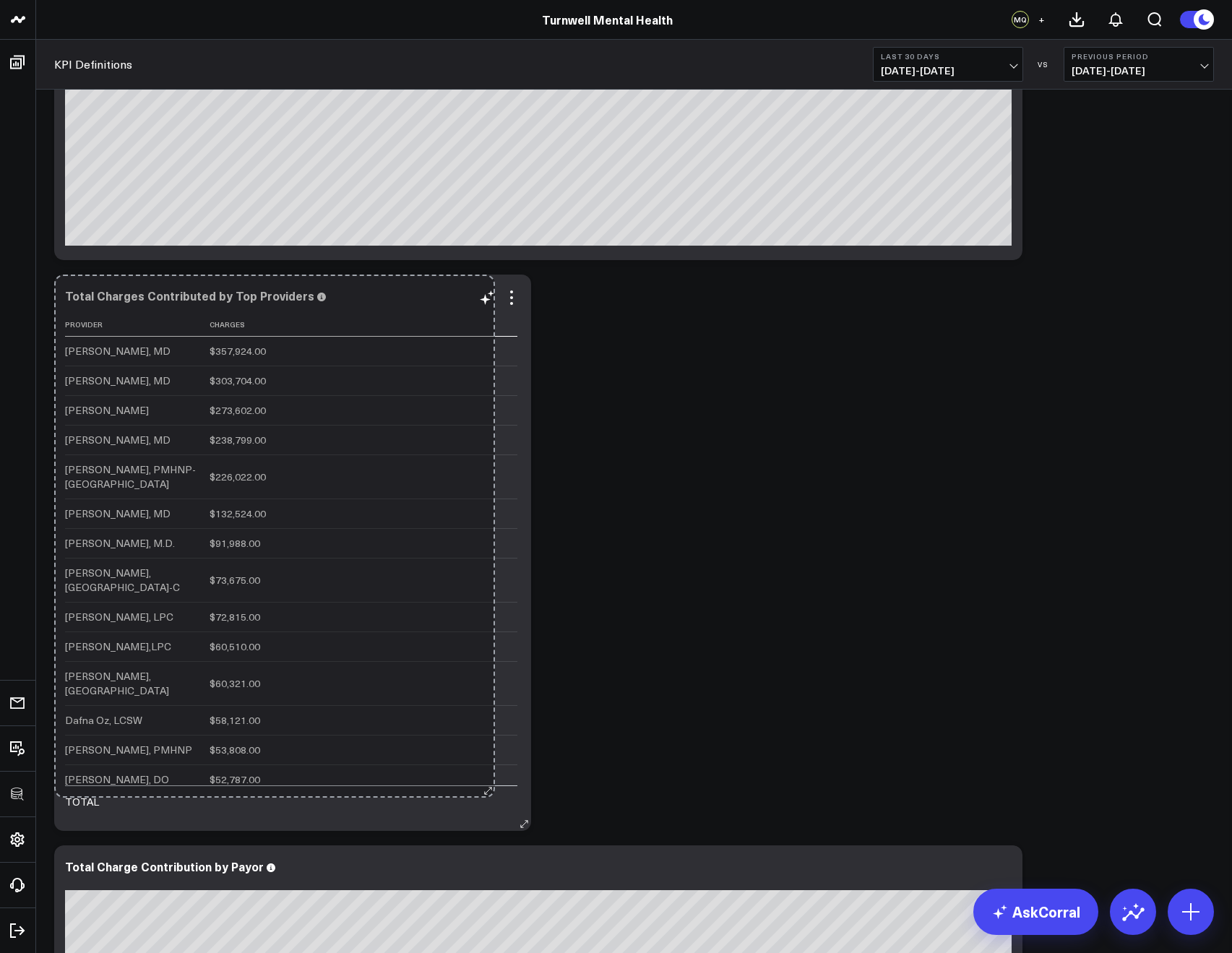
drag, startPoint x: 278, startPoint y: 820, endPoint x: 488, endPoint y: 788, distance: 212.4
click at [488, 788] on div "Total Charges Contributed by Top Providers Provider Charges Ehab Abdallah, MD $…" at bounding box center [292, 552] width 477 height 556
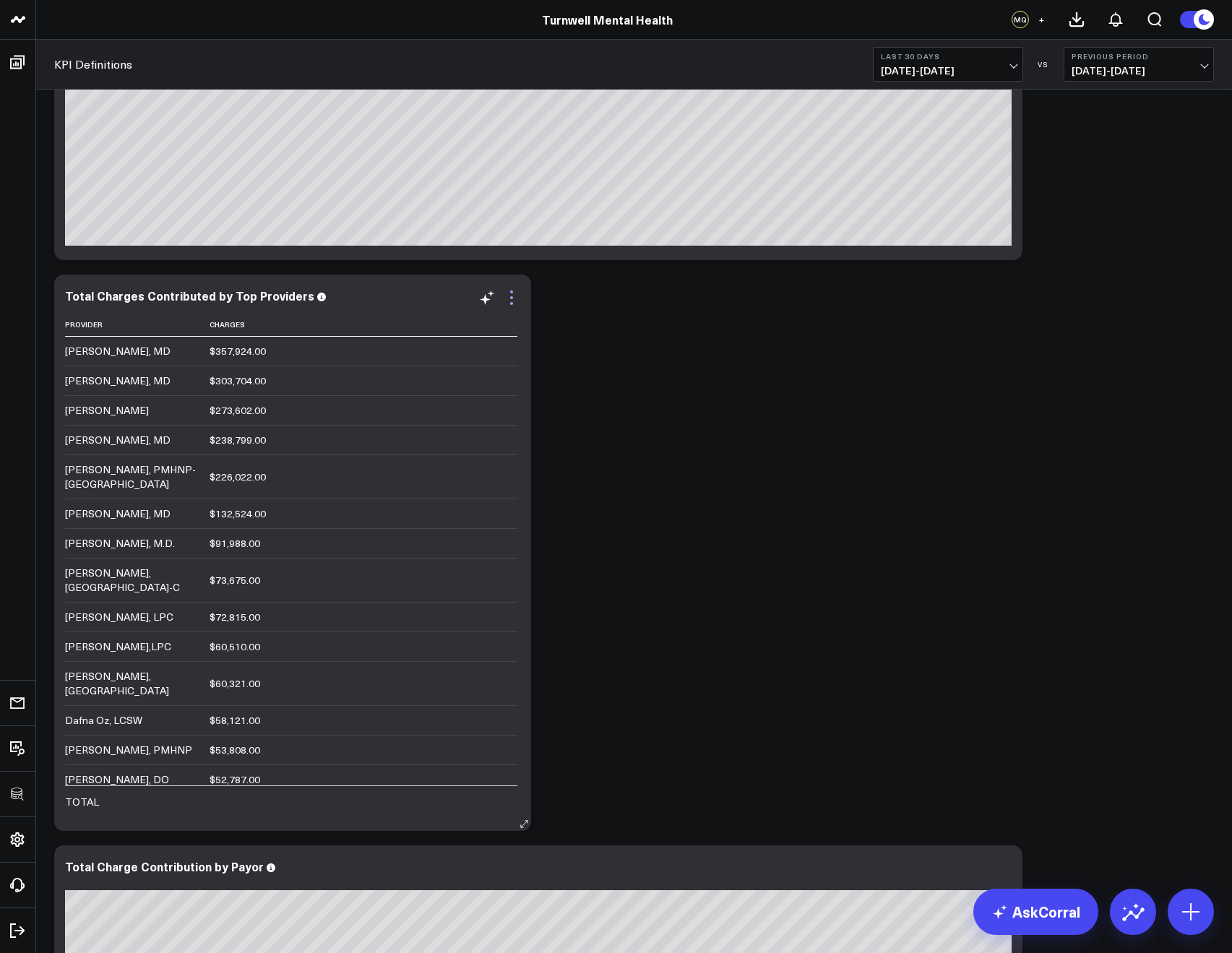
click at [511, 297] on icon at bounding box center [511, 297] width 3 height 3
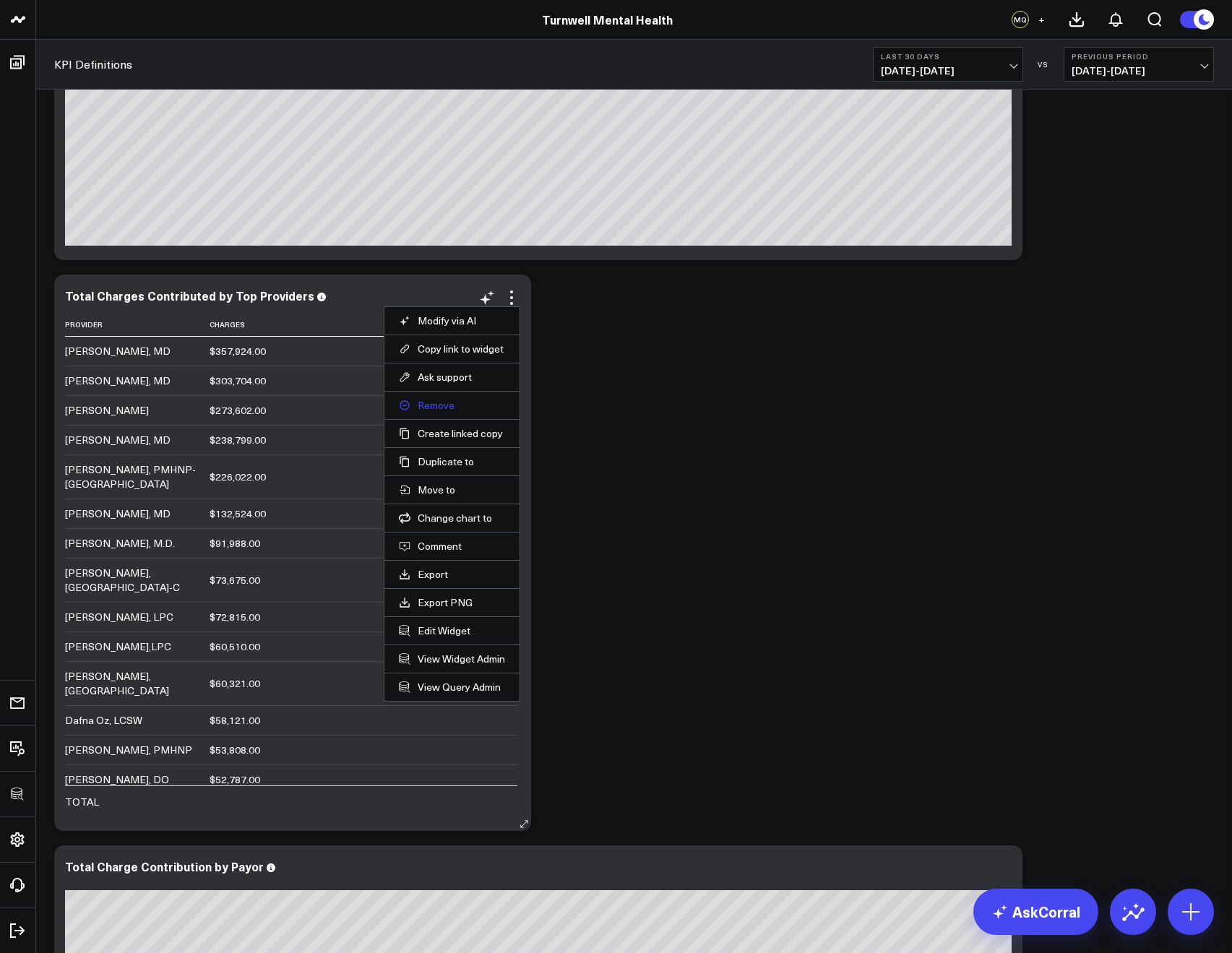
click at [432, 405] on button "Remove" at bounding box center [452, 405] width 106 height 13
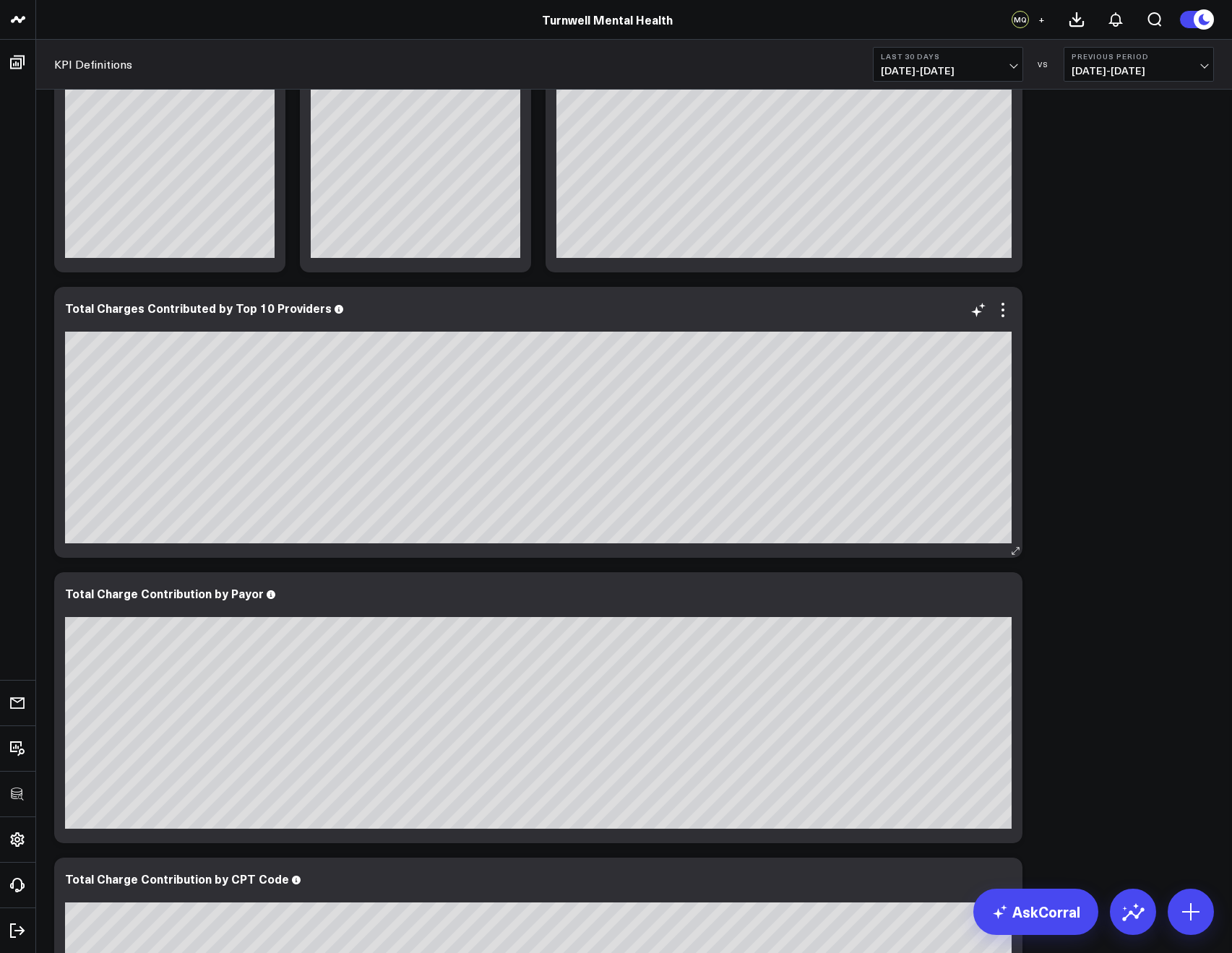
scroll to position [613, 0]
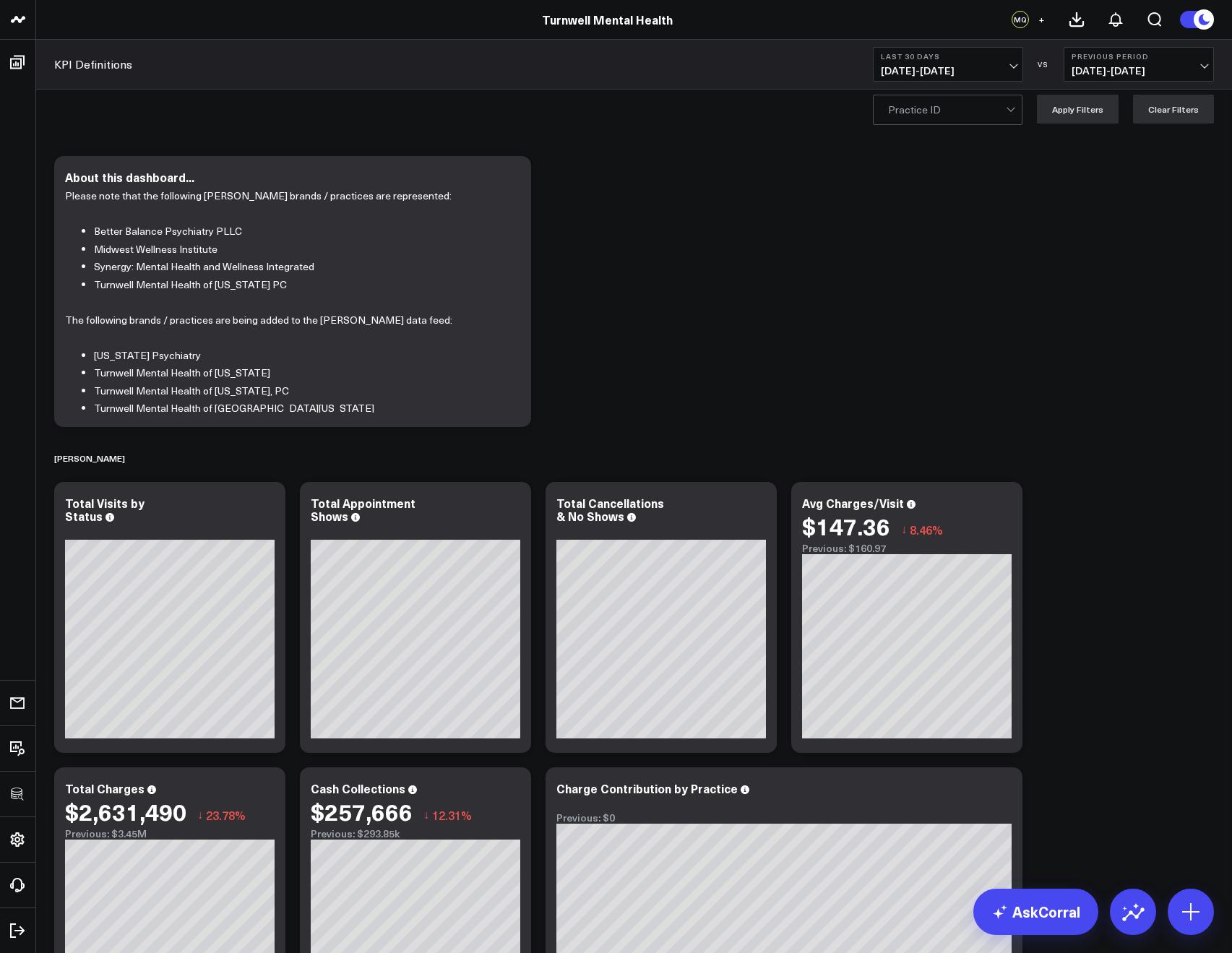
scroll to position [0, 0]
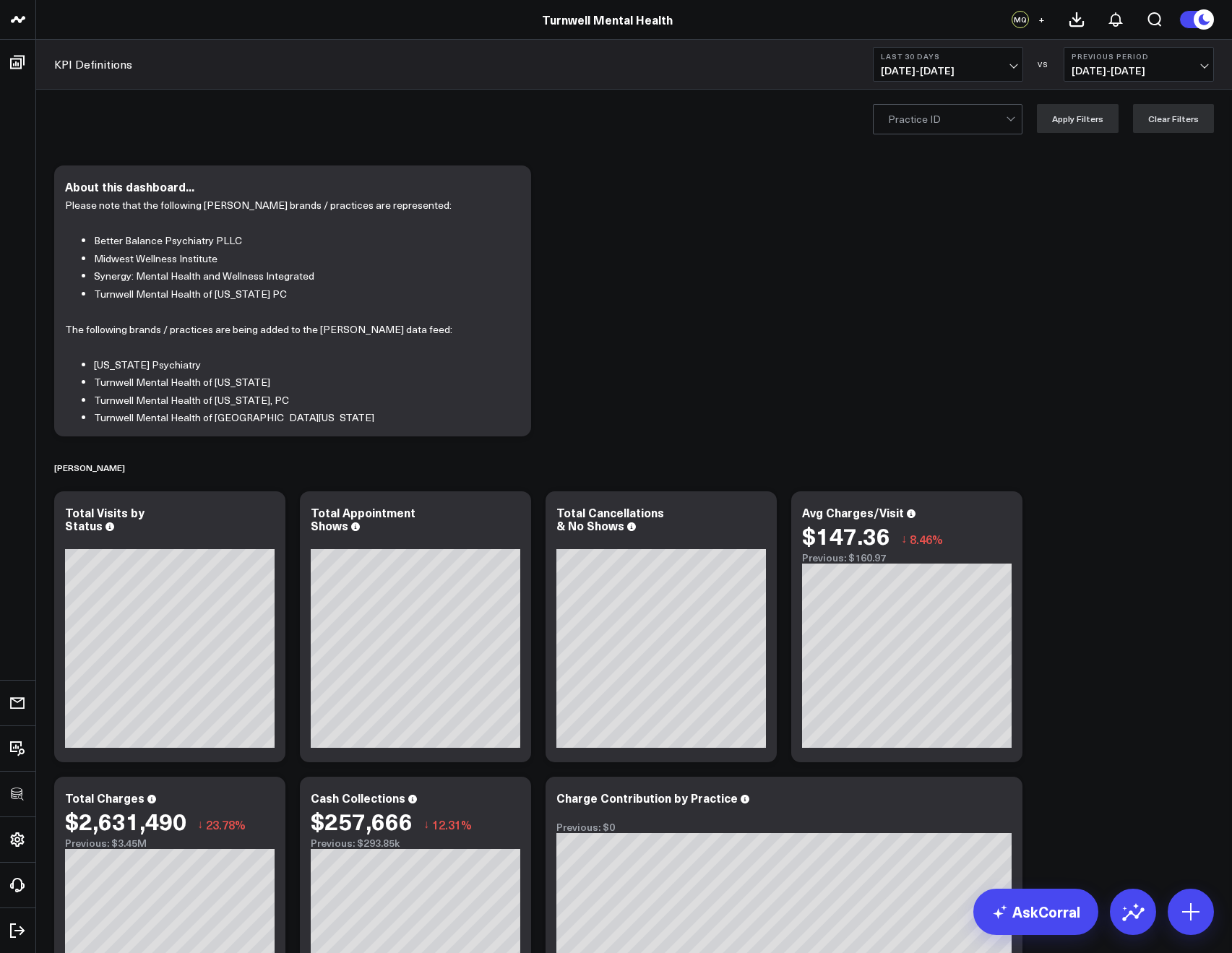
click at [910, 122] on div at bounding box center [947, 119] width 118 height 29
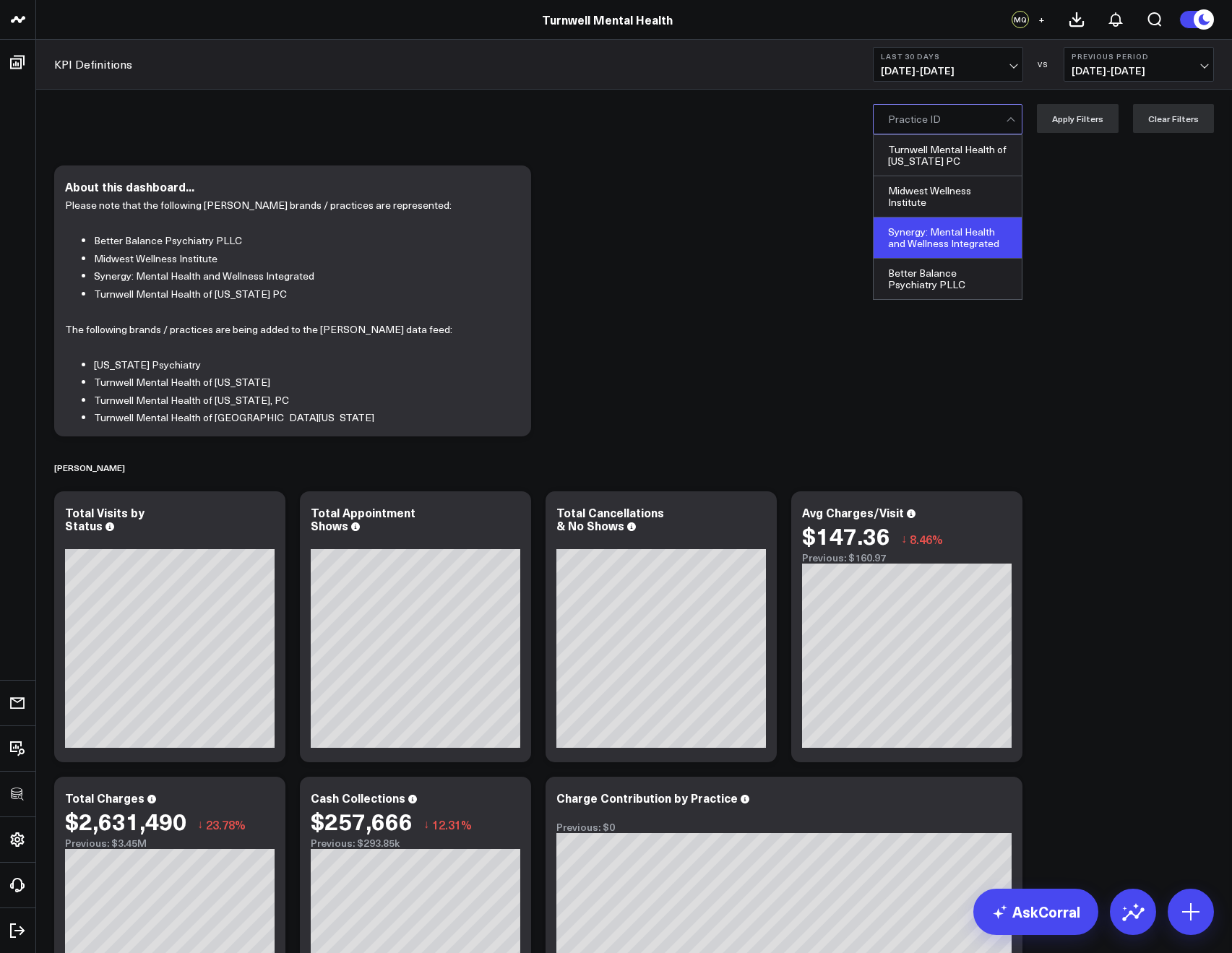
click at [908, 245] on div "Synergy: Mental Health and Wellness Integrated" at bounding box center [947, 238] width 148 height 41
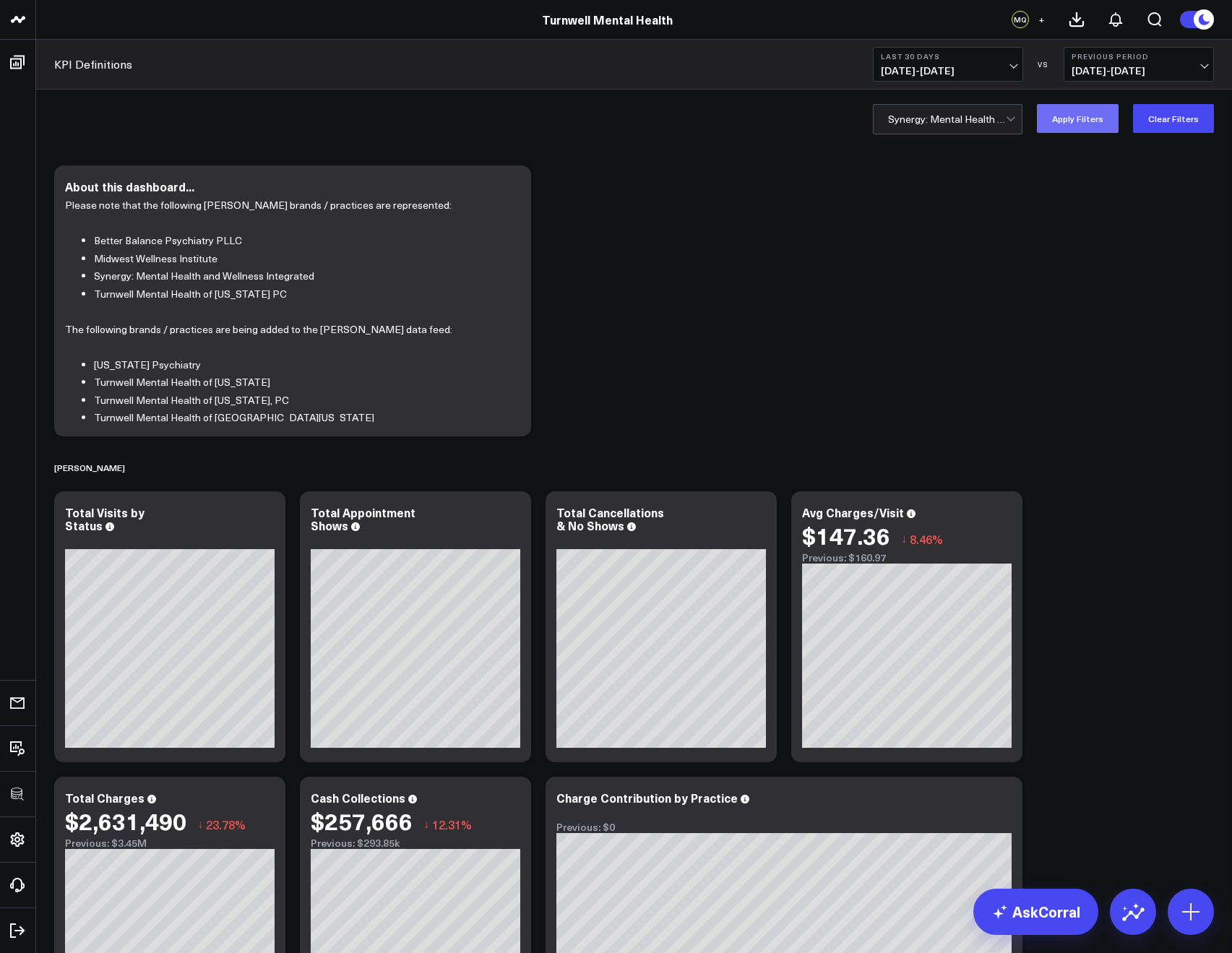
click at [1042, 130] on button "Apply Filters" at bounding box center [1078, 118] width 82 height 29
click at [1157, 127] on button "Clear Filters" at bounding box center [1173, 118] width 81 height 29
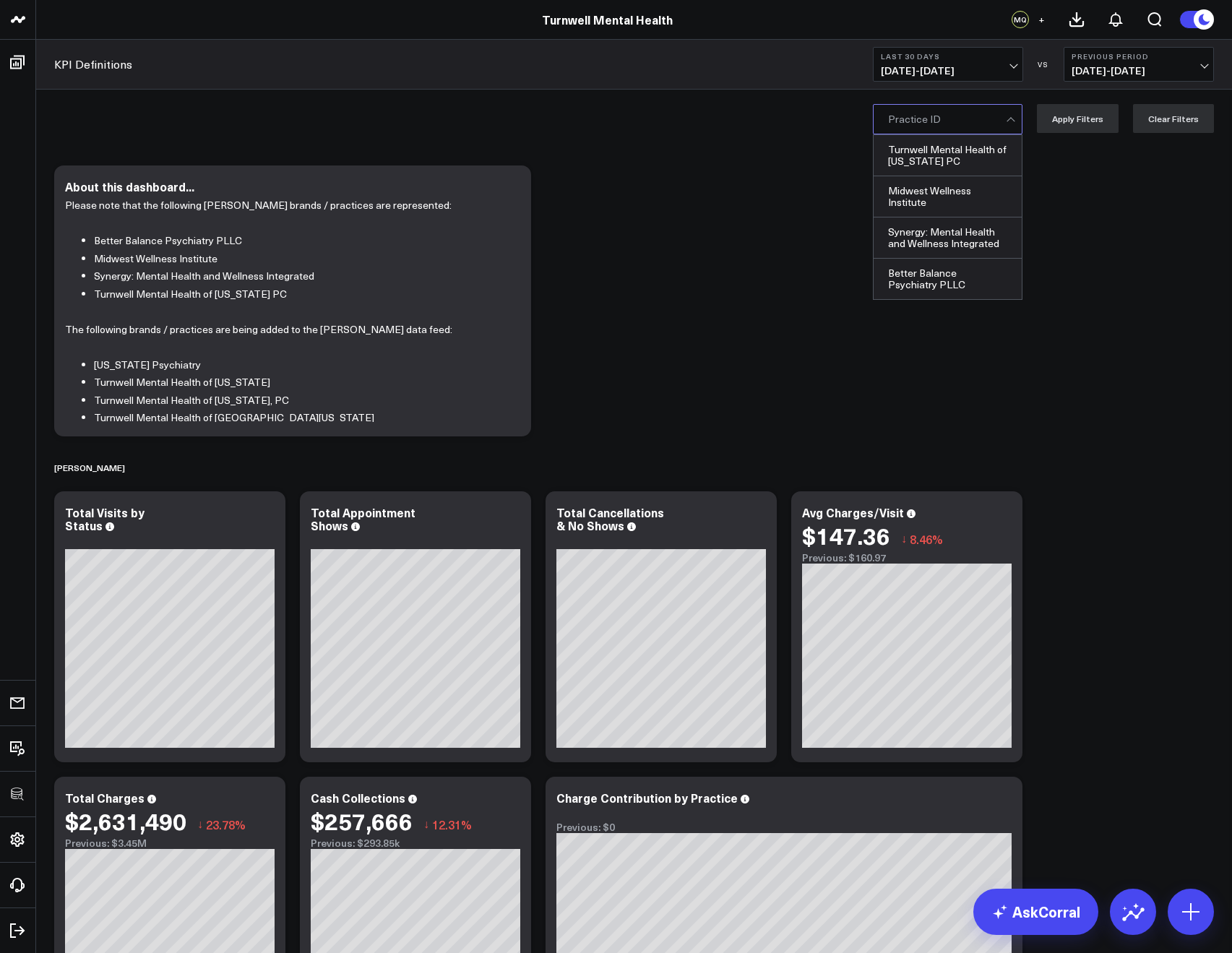
click at [930, 129] on div at bounding box center [947, 119] width 118 height 29
click at [930, 194] on div "Midwest Wellness Institute" at bounding box center [947, 197] width 148 height 41
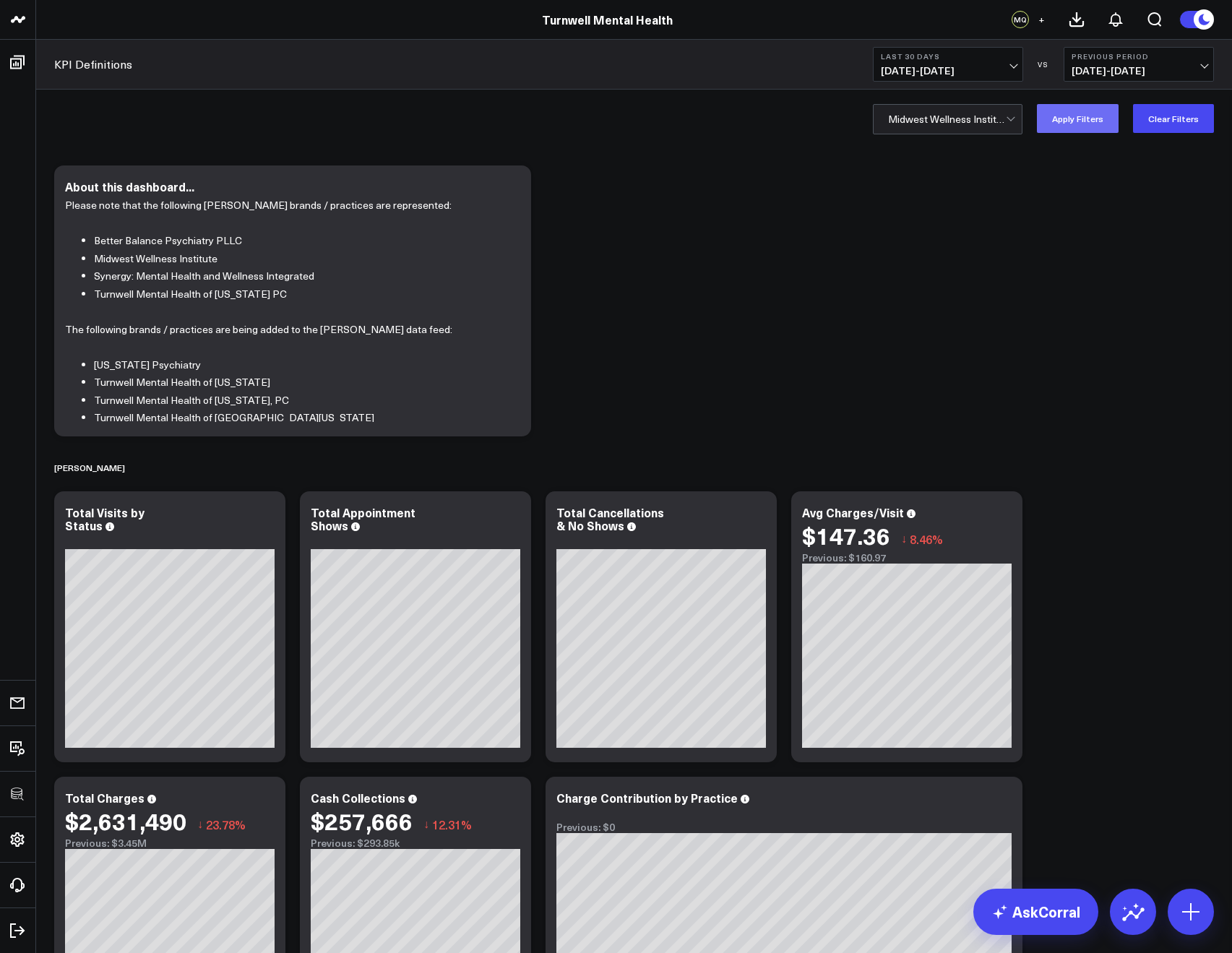
click at [1055, 132] on button "Apply Filters" at bounding box center [1078, 118] width 82 height 29
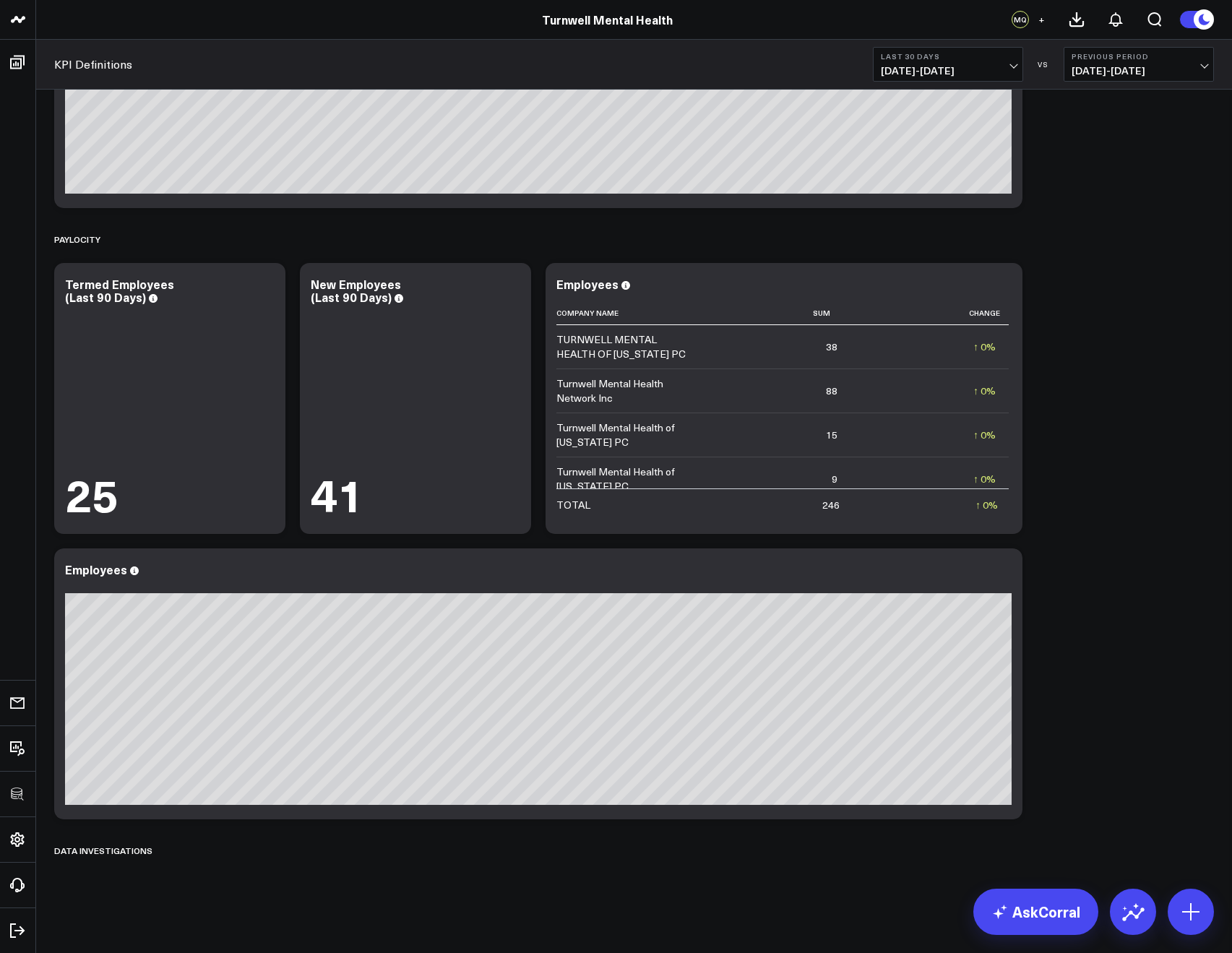
scroll to position [3693, 0]
click at [165, 848] on icon at bounding box center [170, 849] width 11 height 11
click at [194, 883] on button "Delete" at bounding box center [208, 890] width 63 height 25
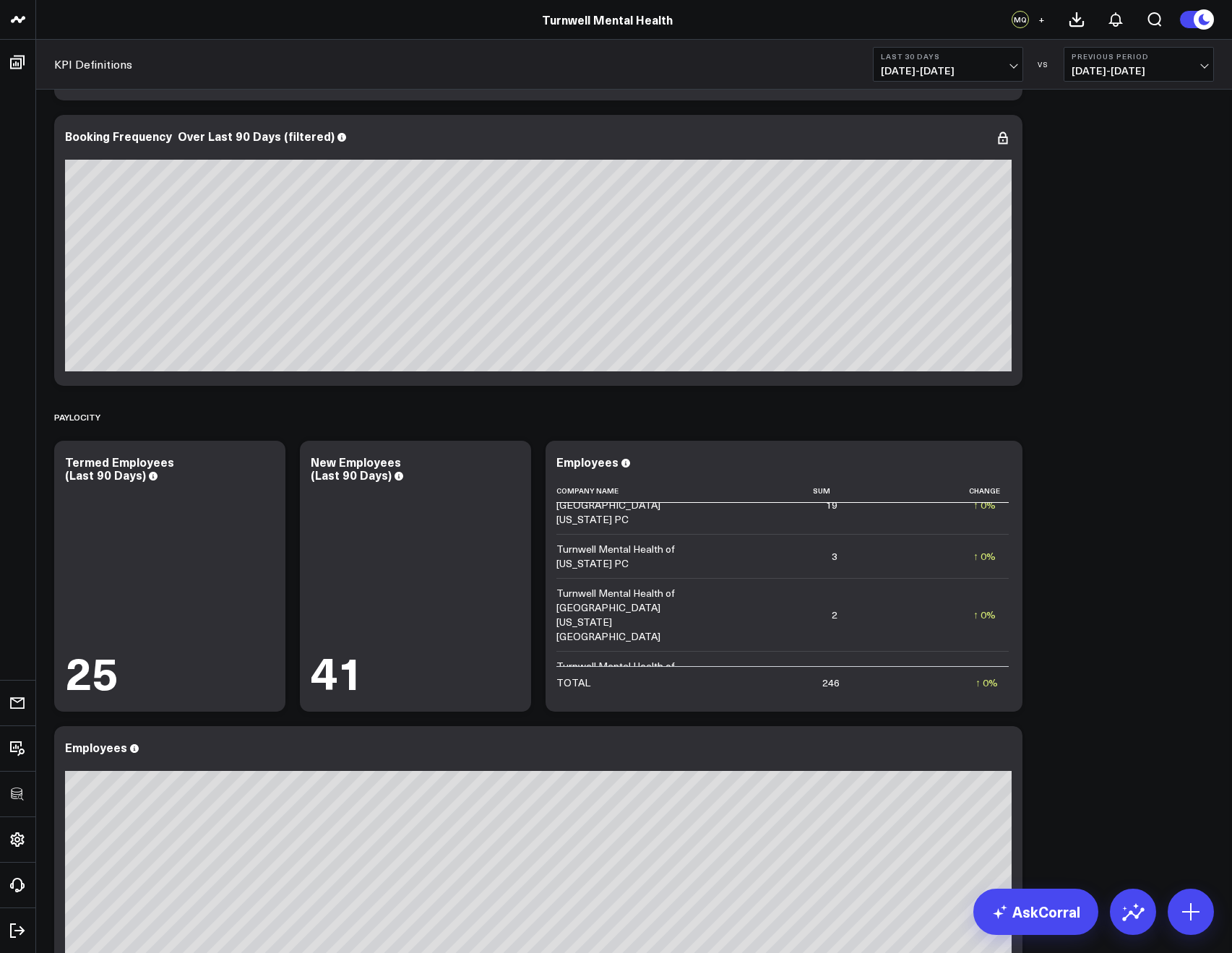
scroll to position [3652, 0]
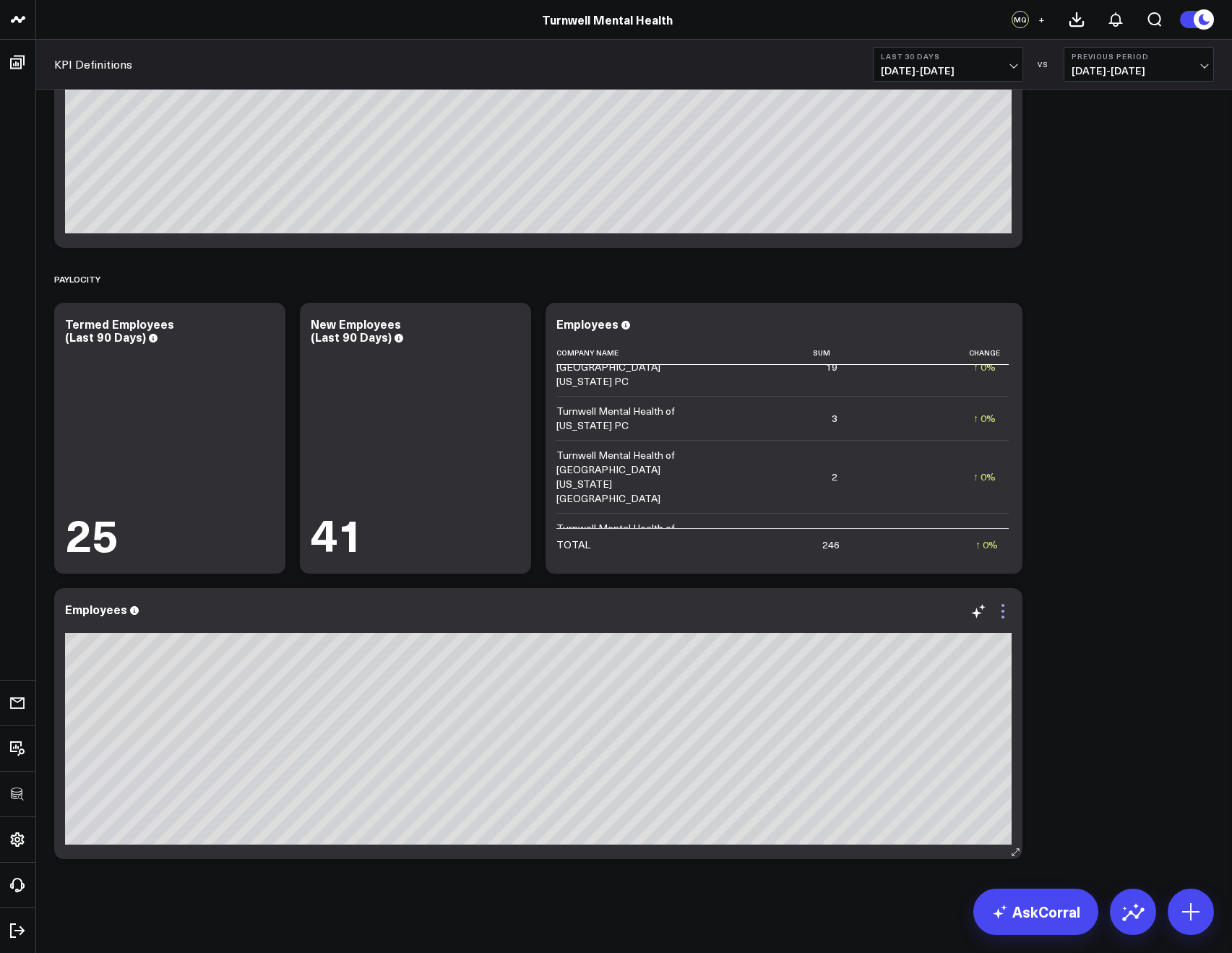
click at [1004, 611] on icon at bounding box center [1003, 610] width 18 height 18
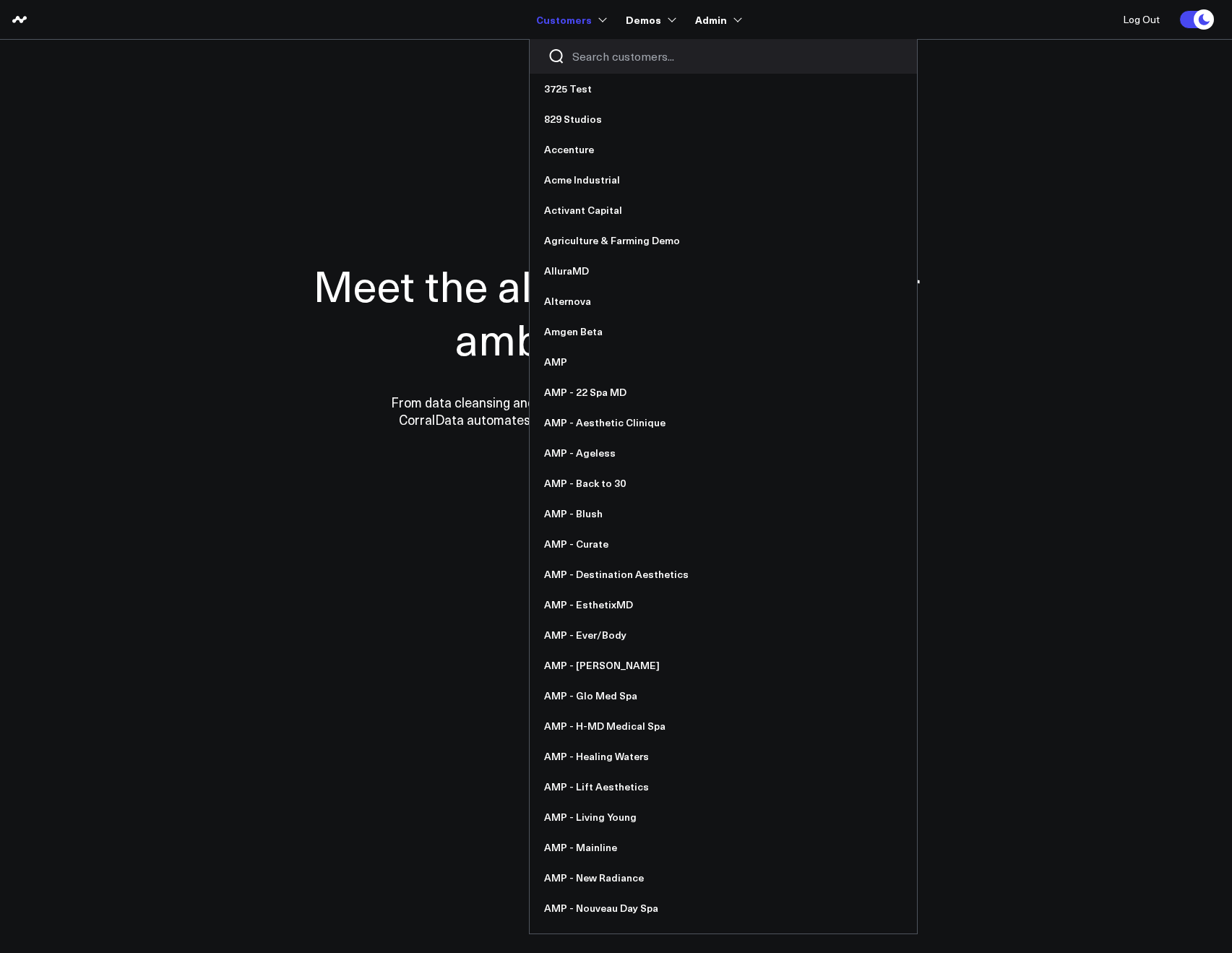
click at [596, 54] on input "Search customers input" at bounding box center [735, 56] width 326 height 16
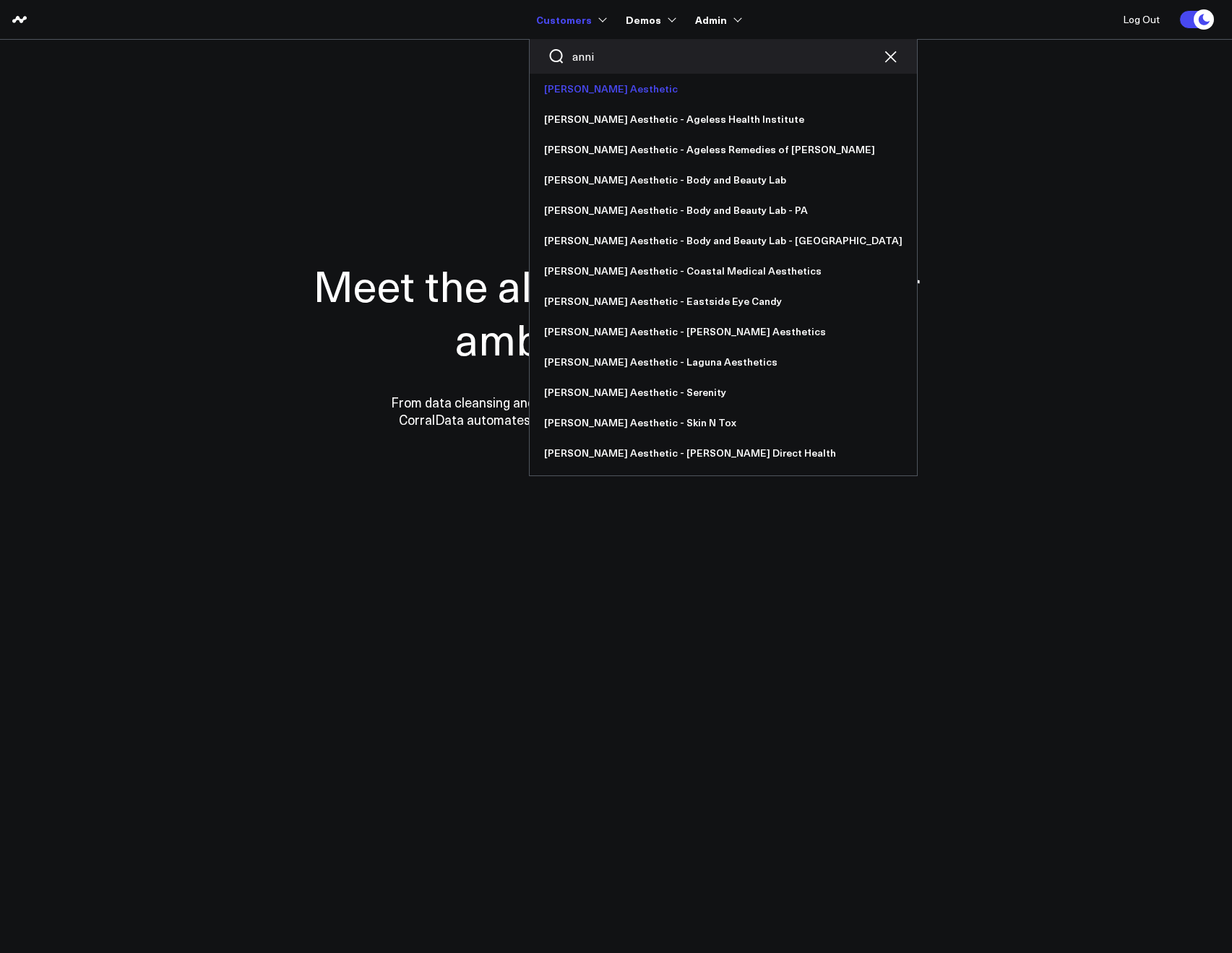
type input "anni"
click at [592, 78] on link "[PERSON_NAME] Aesthetic" at bounding box center [723, 88] width 387 height 31
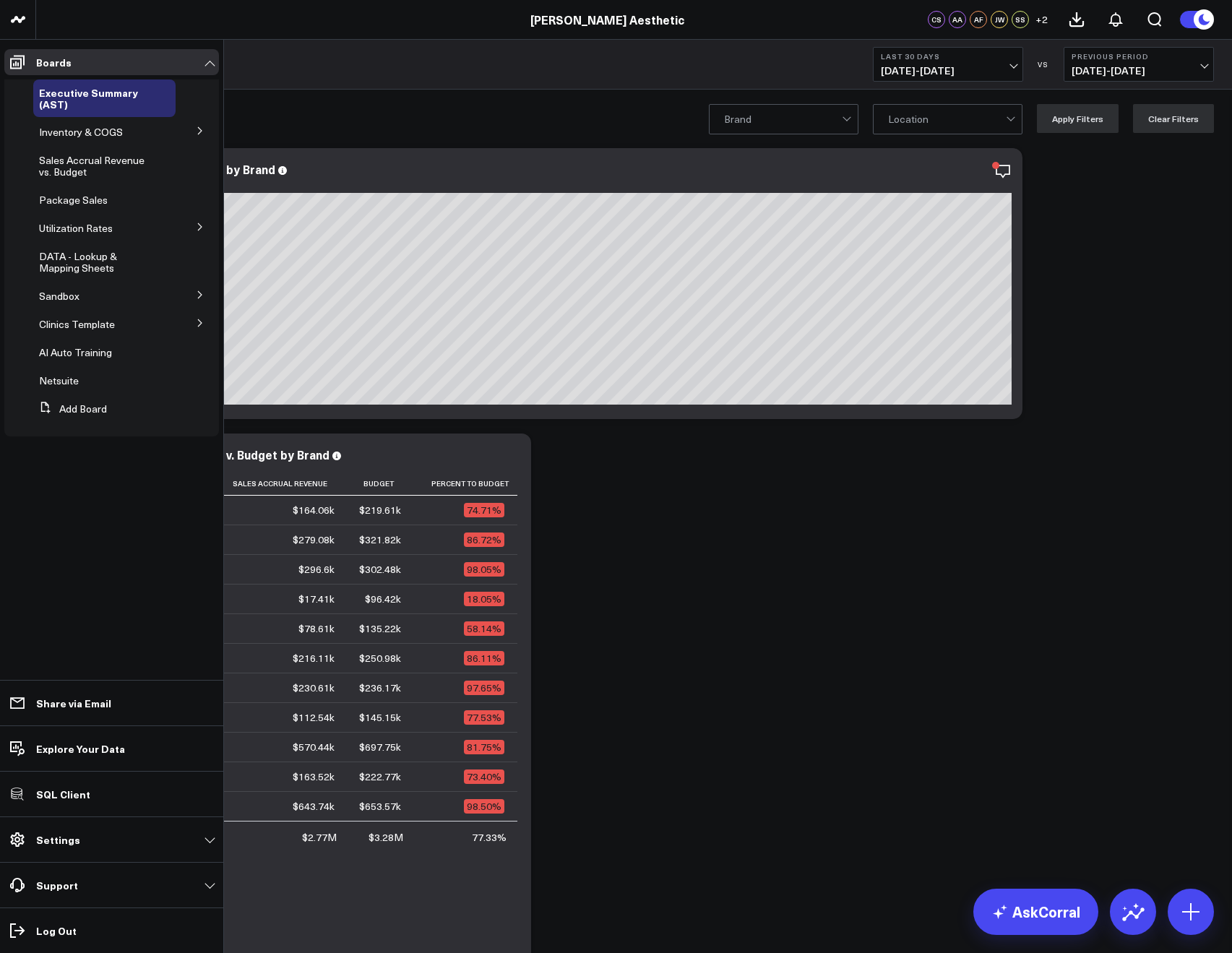
click at [188, 321] on button at bounding box center [200, 321] width 37 height 21
click at [190, 347] on button at bounding box center [200, 347] width 37 height 21
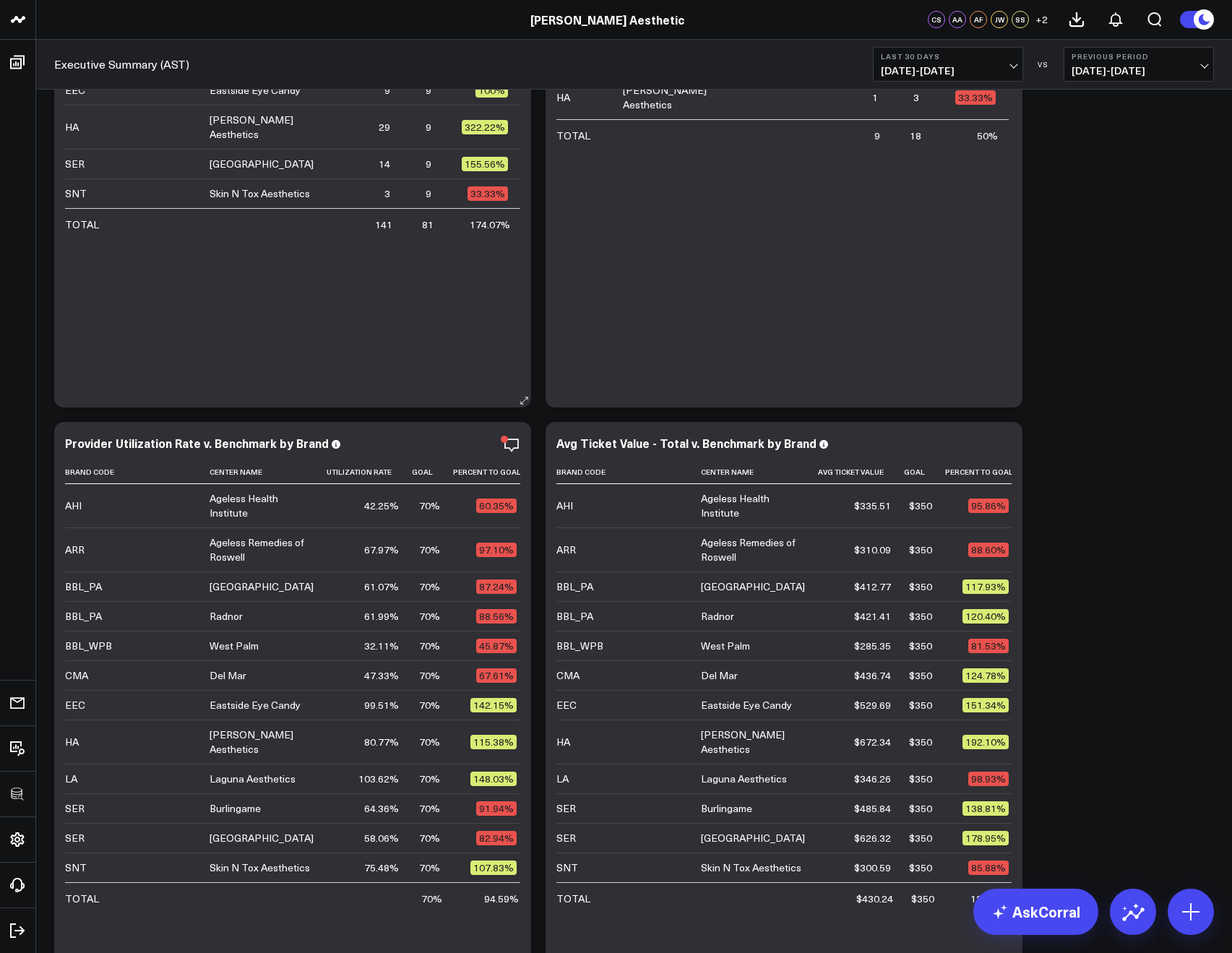
scroll to position [2310, 0]
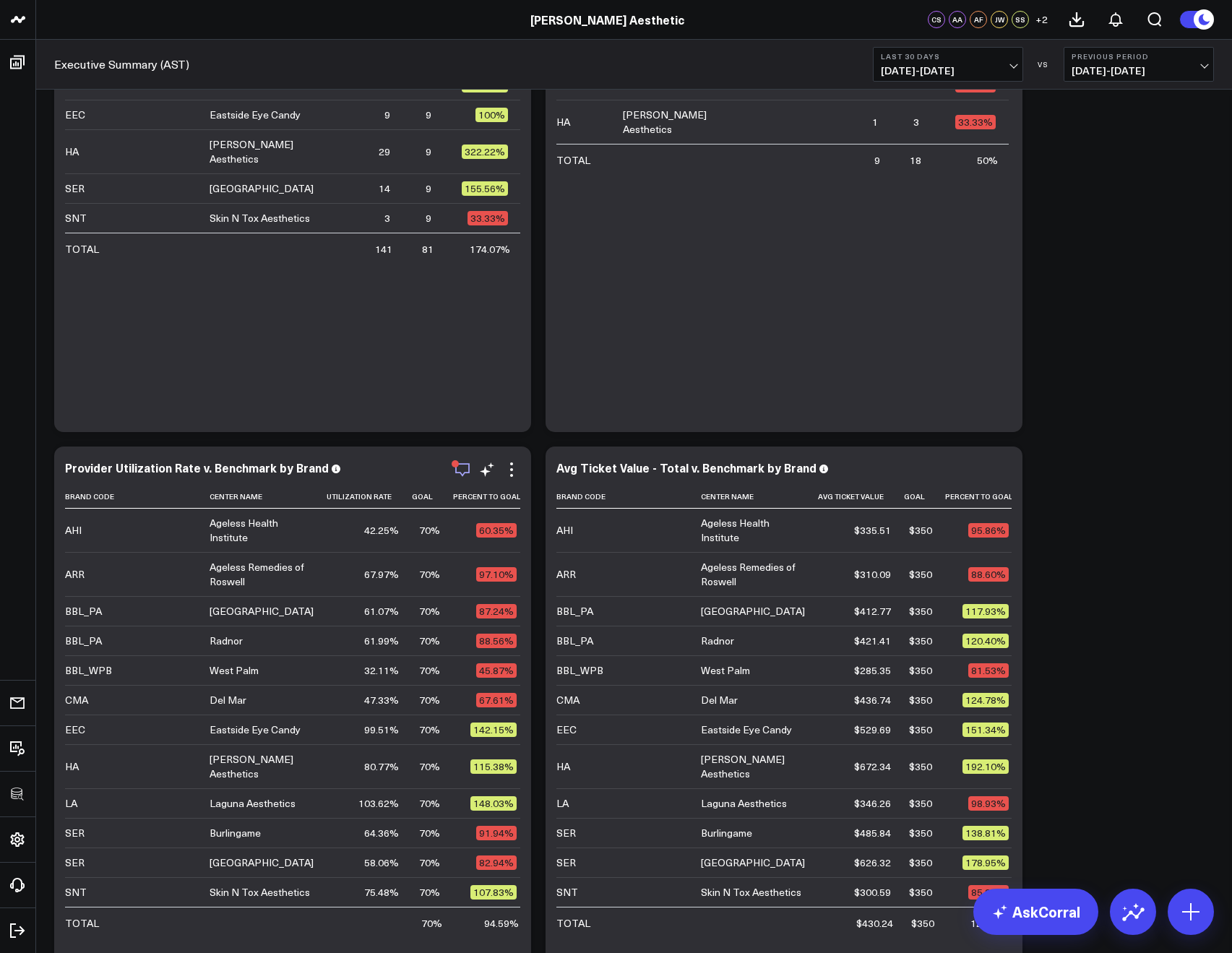
click at [467, 466] on icon "button" at bounding box center [462, 469] width 18 height 18
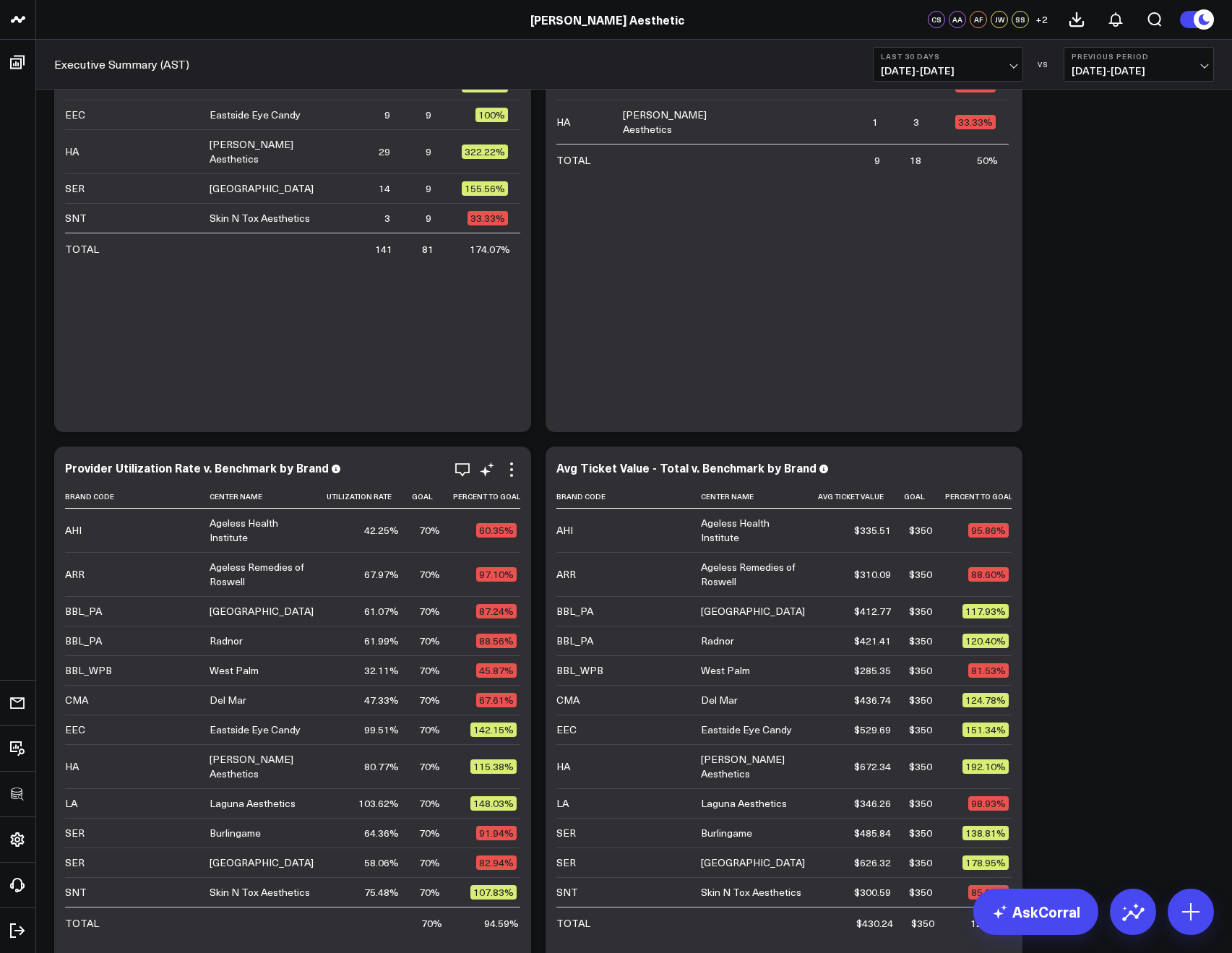
click at [459, 459] on div "Provider Utilization Rate v. Benchmark by Brand Brand Code Center Name Utilizat…" at bounding box center [292, 725] width 477 height 556
click at [460, 465] on icon "button" at bounding box center [462, 469] width 18 height 18
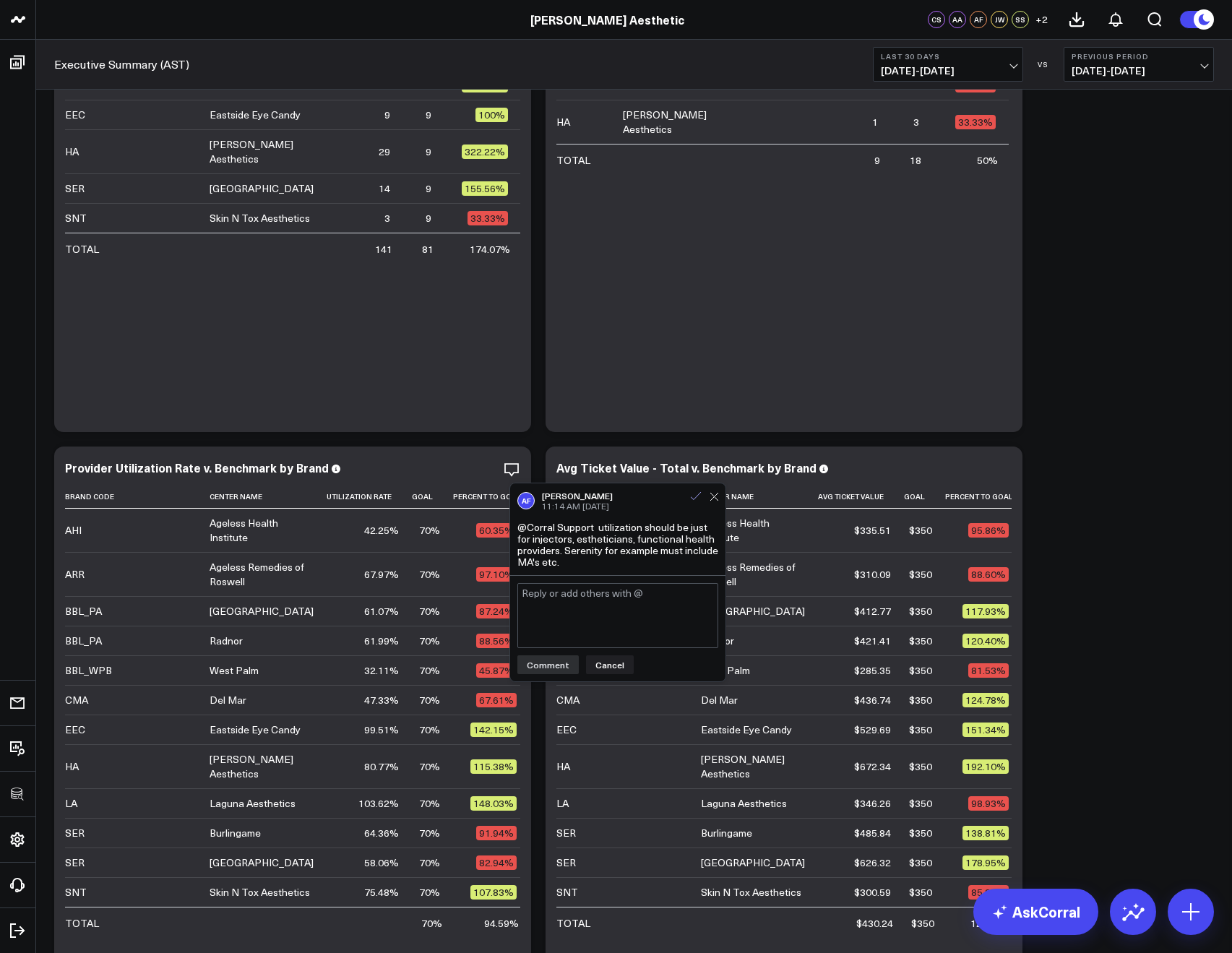
click at [696, 492] on icon at bounding box center [696, 496] width 13 height 13
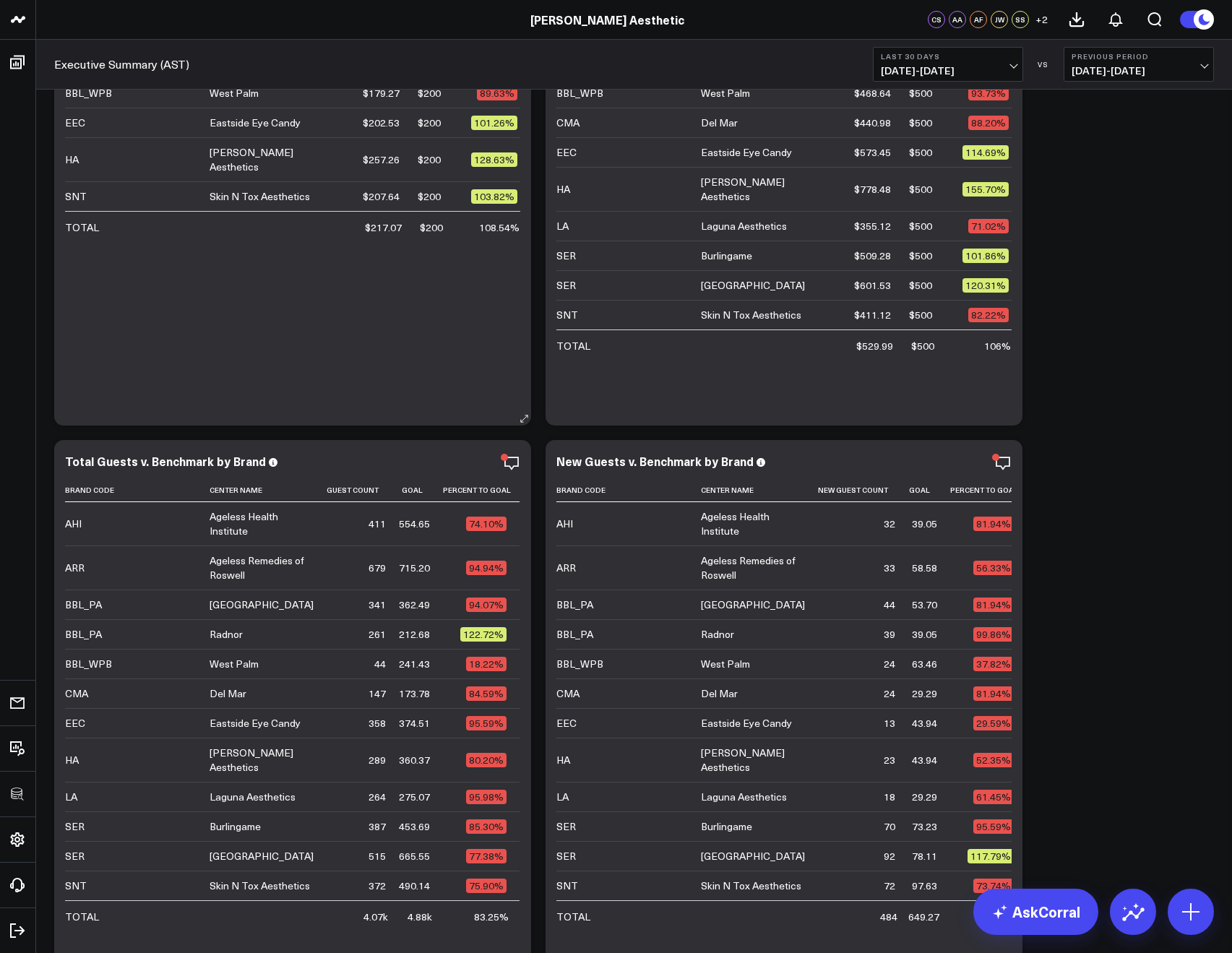
scroll to position [3464, 0]
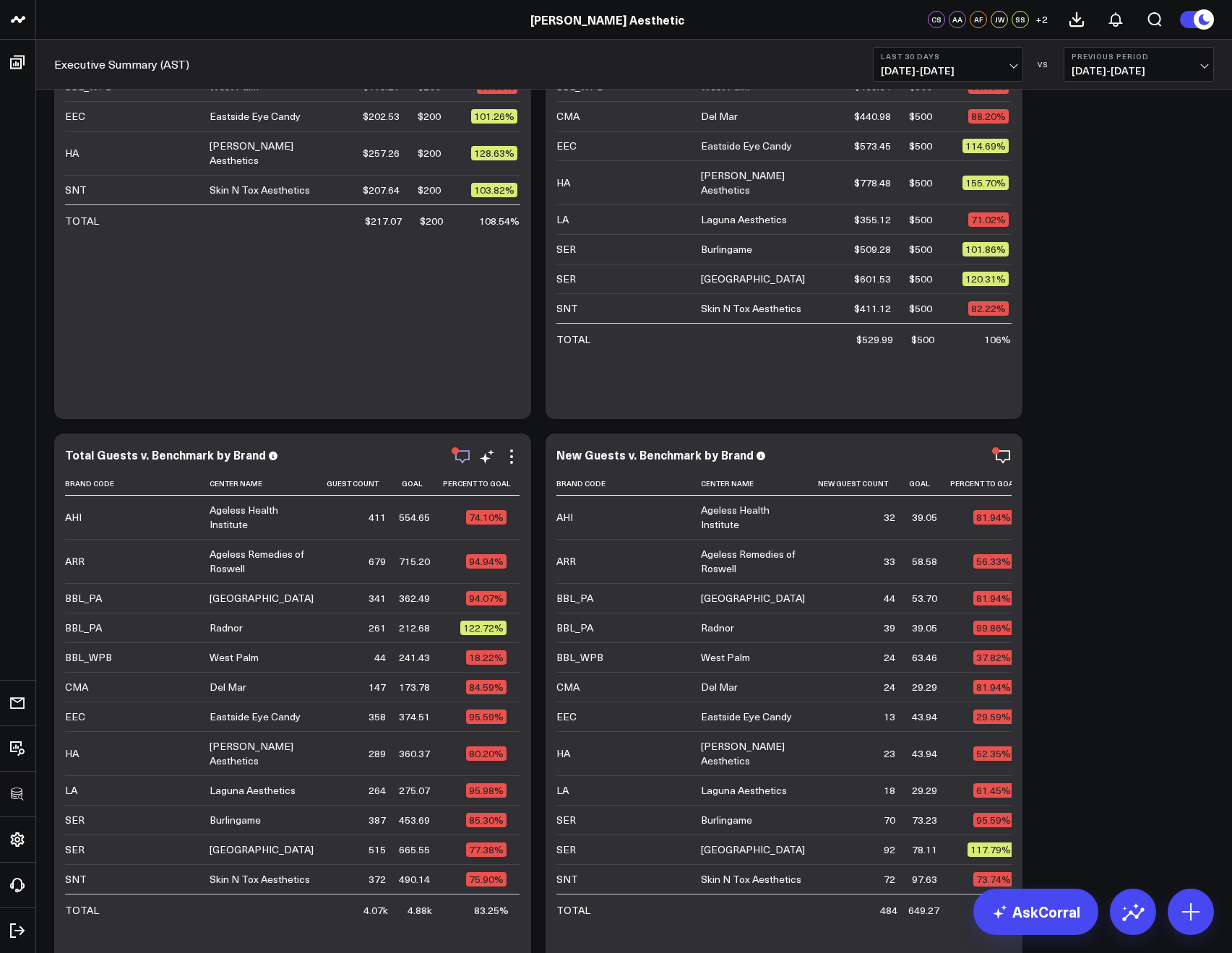
click at [466, 453] on icon "button" at bounding box center [462, 456] width 18 height 18
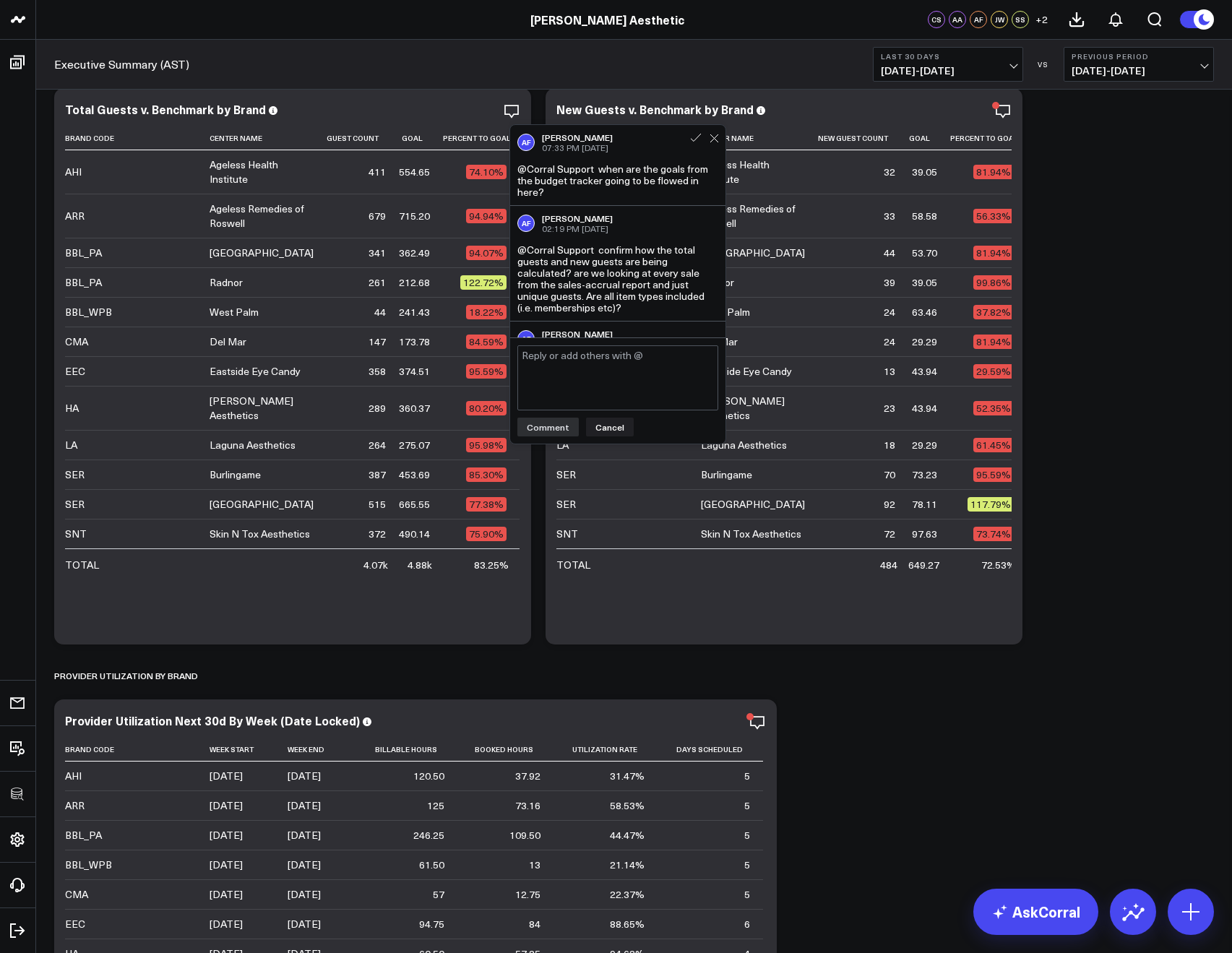
scroll to position [64, 0]
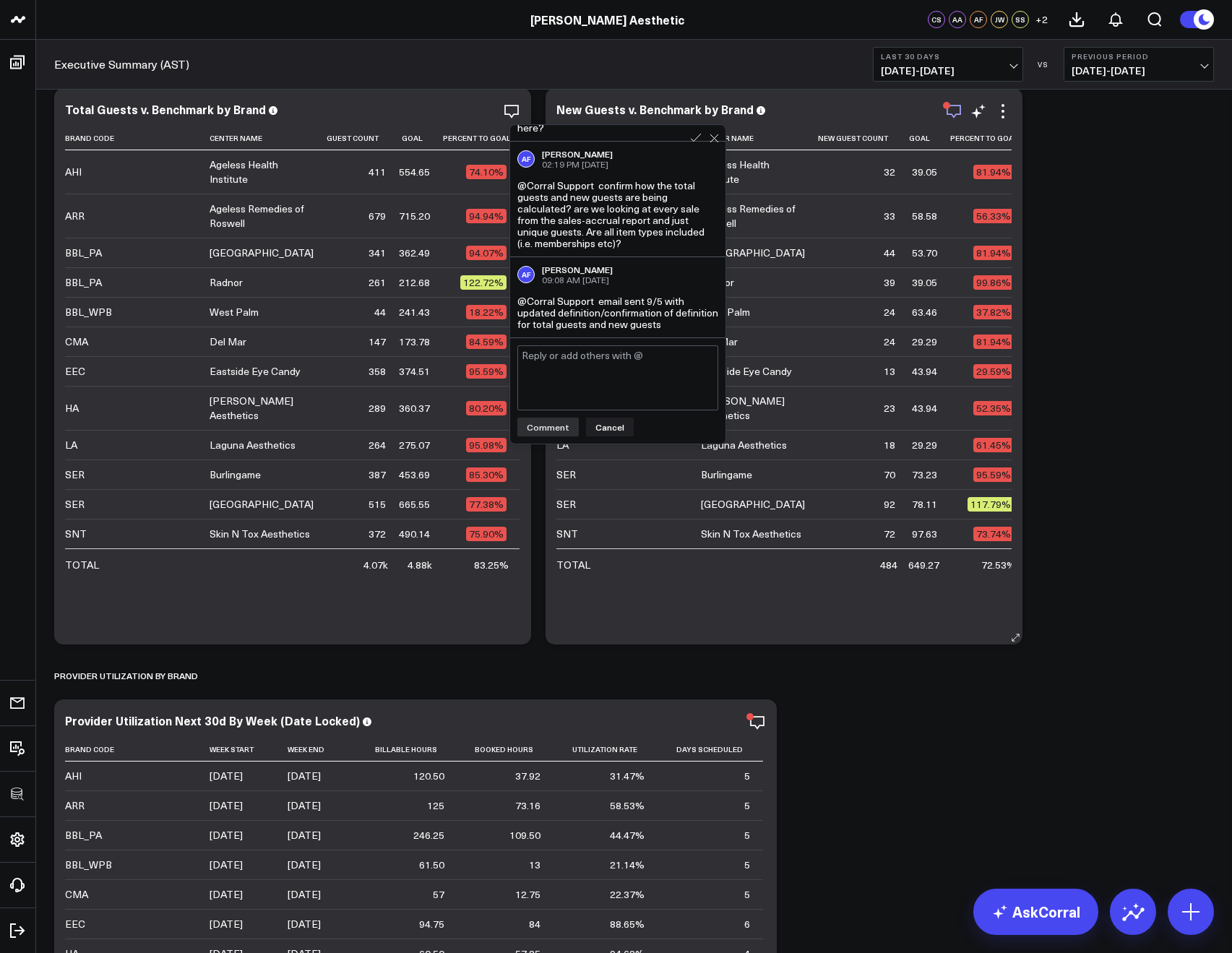
click at [954, 109] on icon "button" at bounding box center [953, 111] width 18 height 18
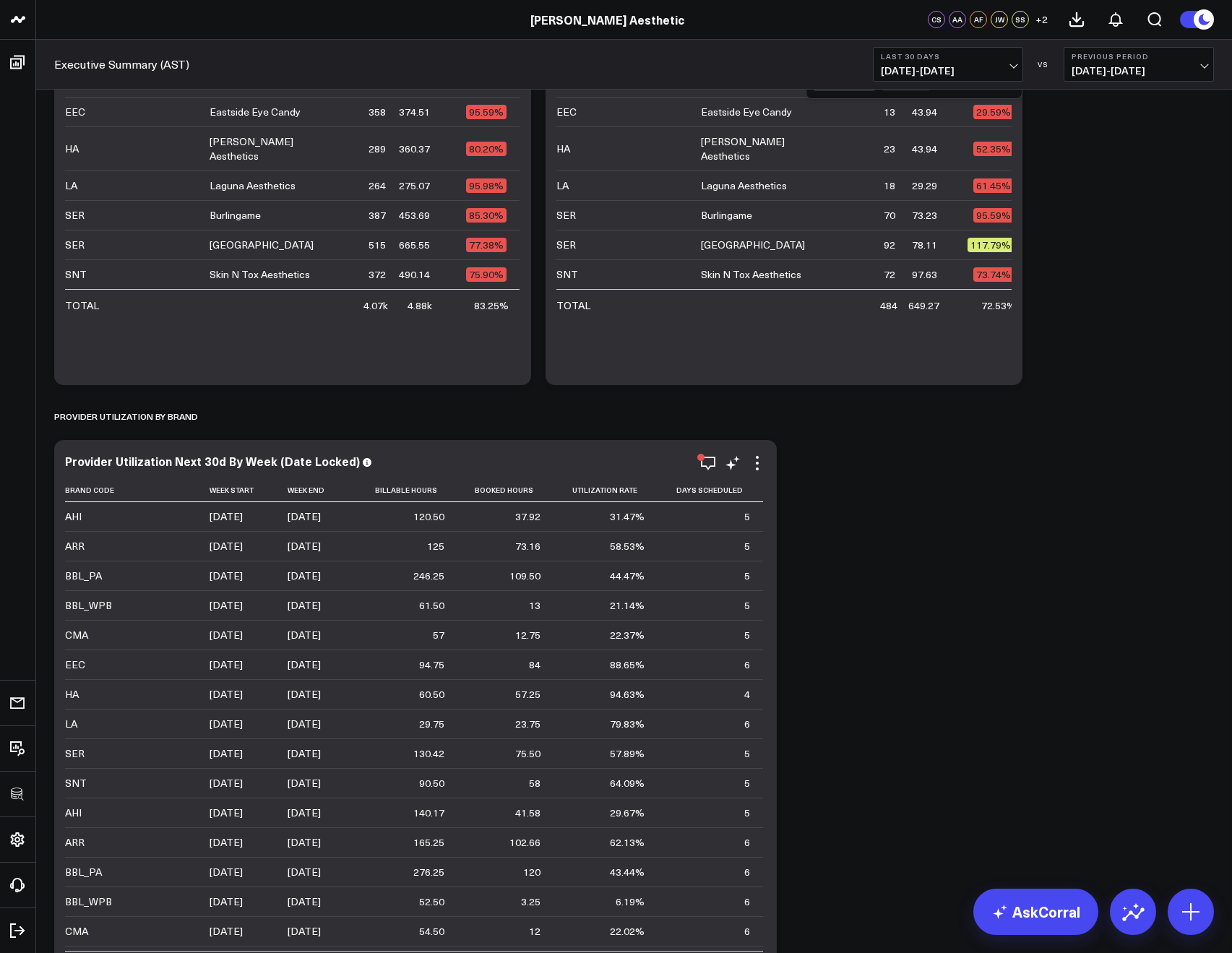
scroll to position [4080, 0]
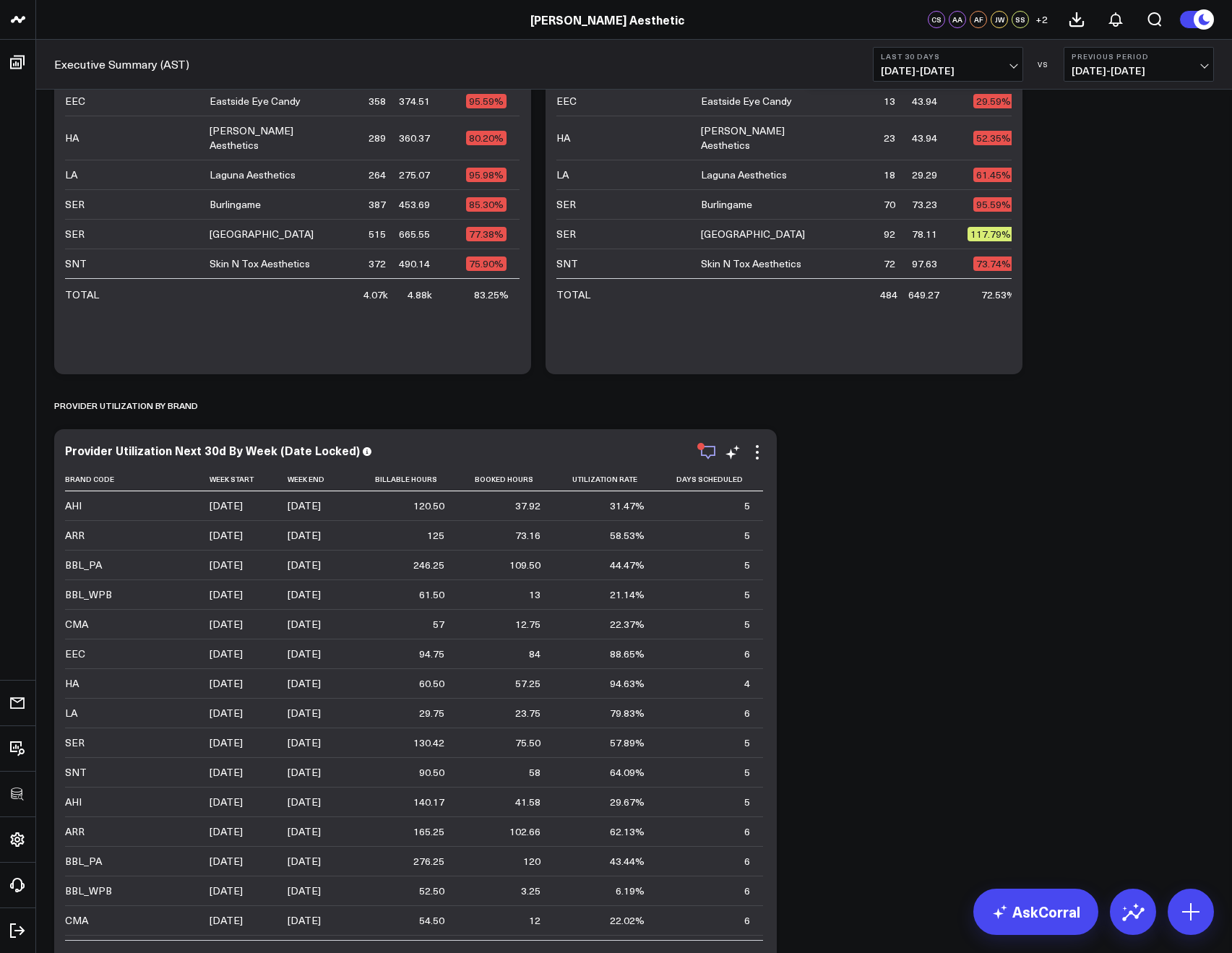
click at [708, 452] on icon "button" at bounding box center [708, 451] width 18 height 18
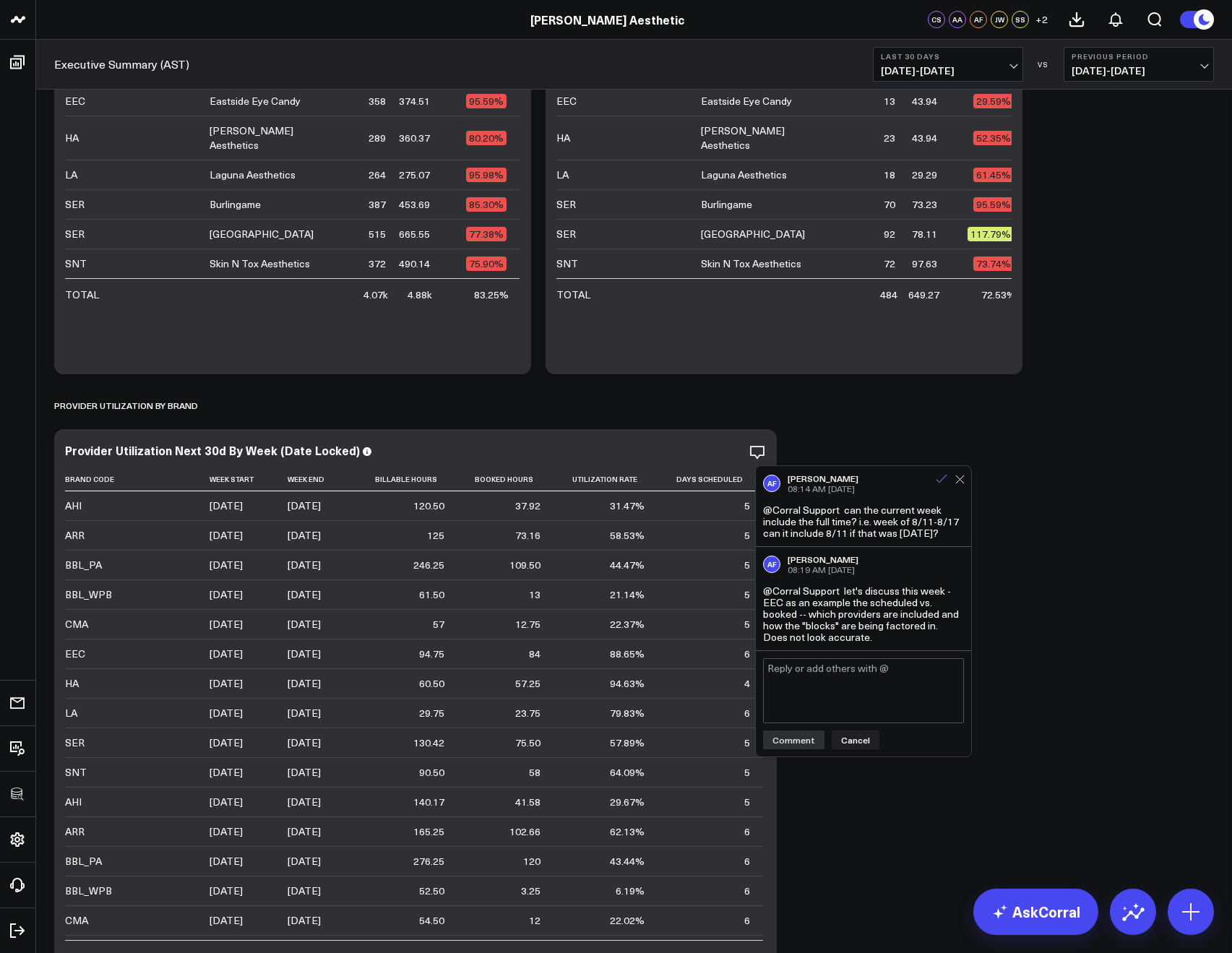
click at [943, 478] on icon at bounding box center [941, 479] width 13 height 13
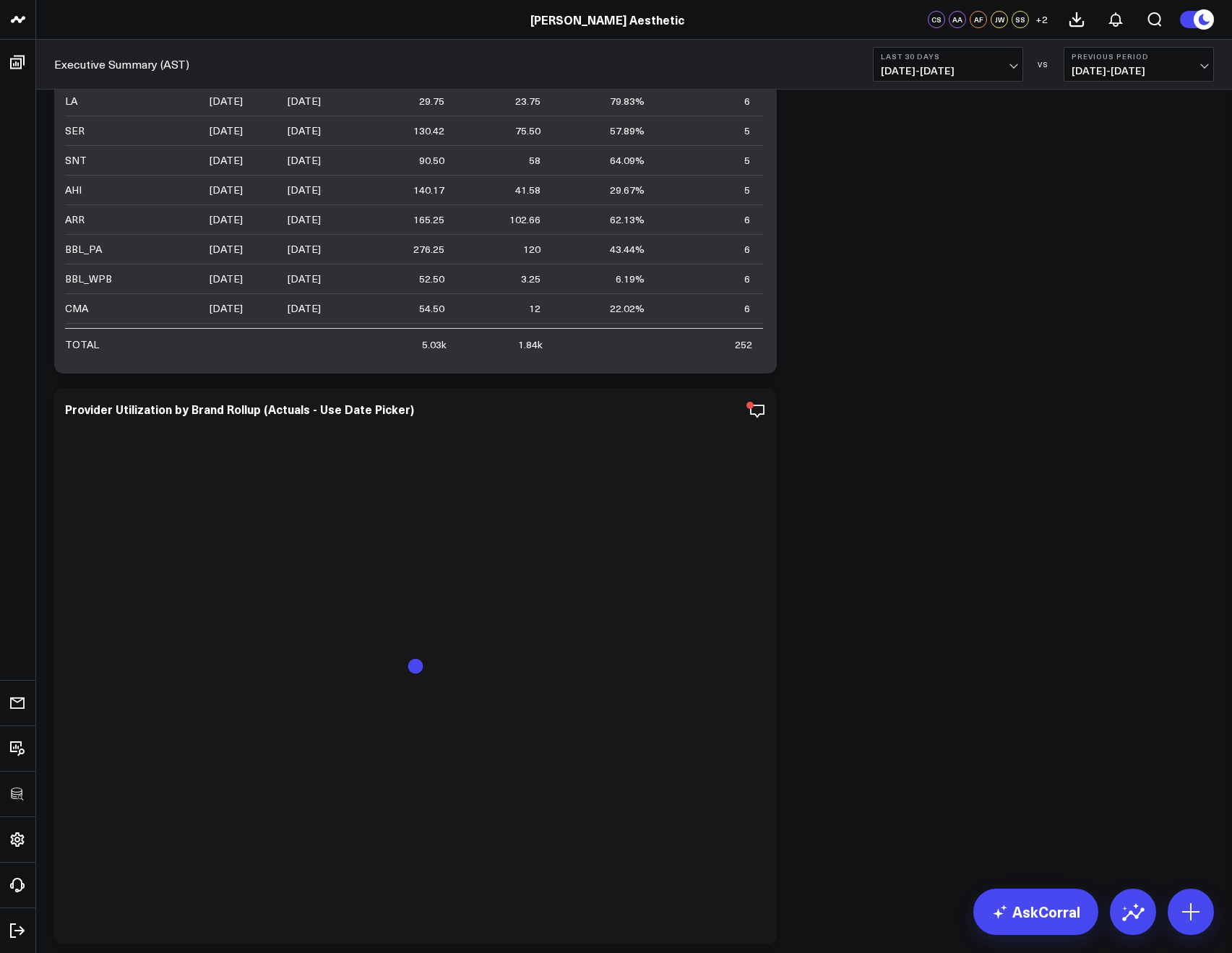
scroll to position [4699, 0]
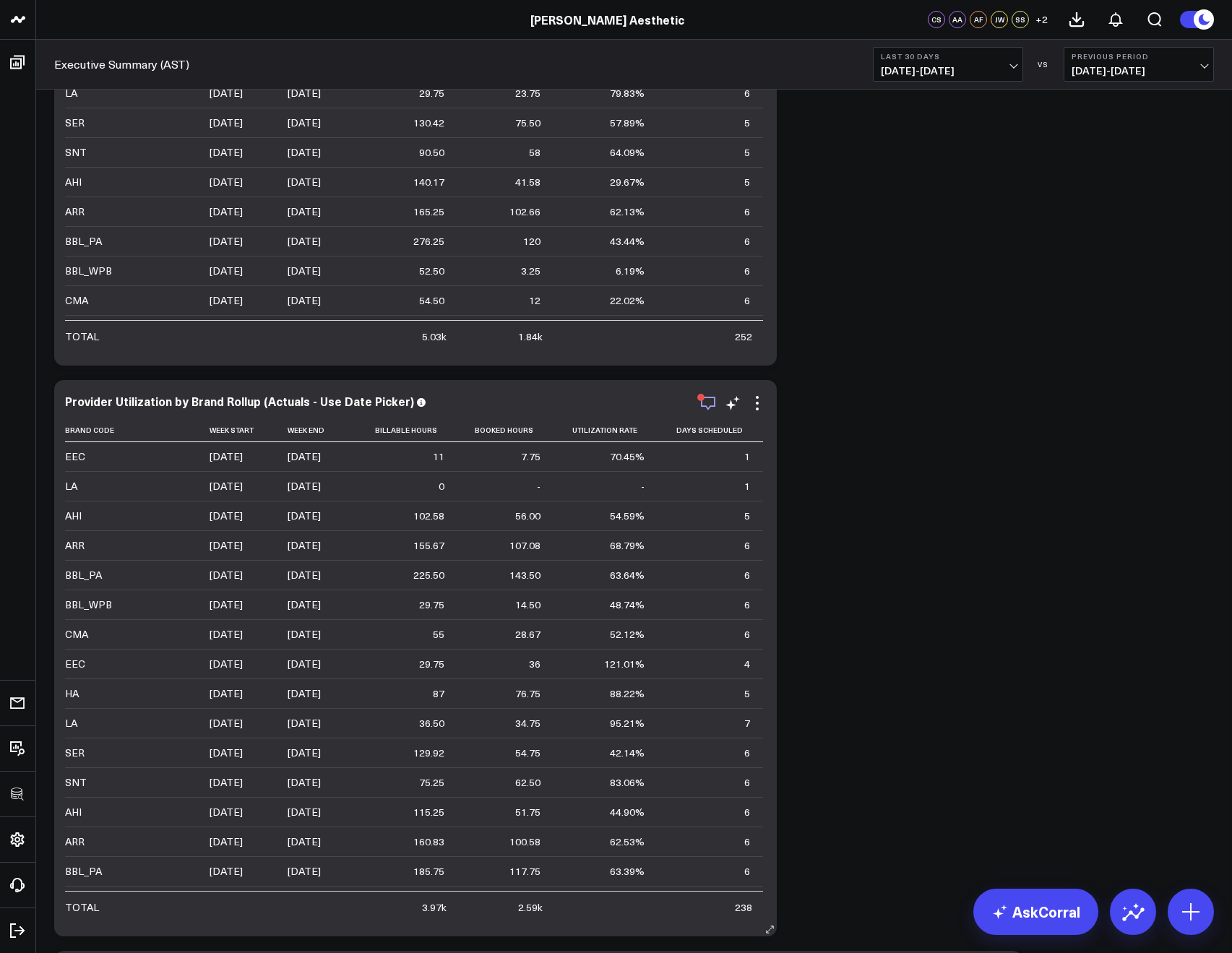
click at [708, 404] on icon "button" at bounding box center [708, 403] width 18 height 18
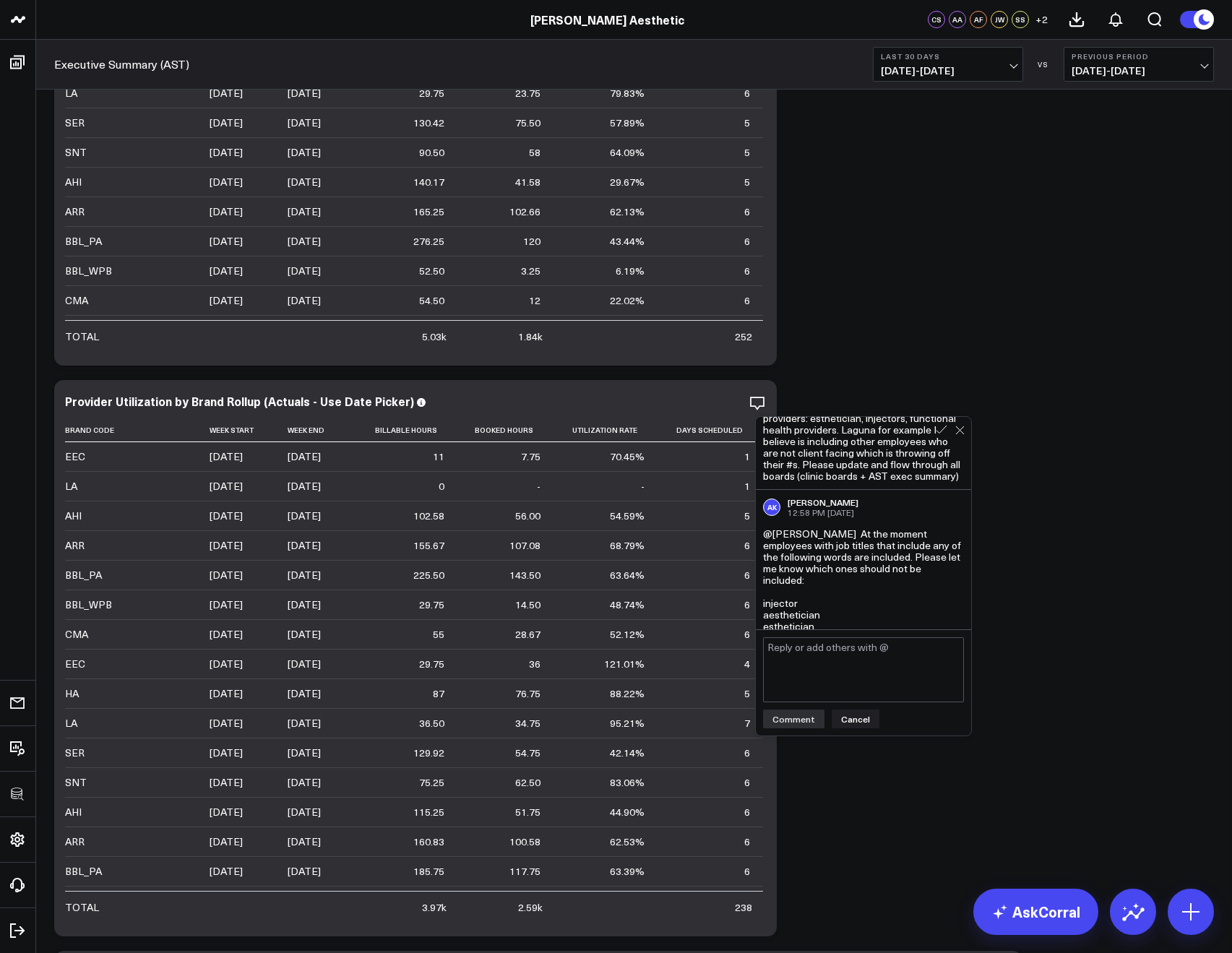
scroll to position [111, 0]
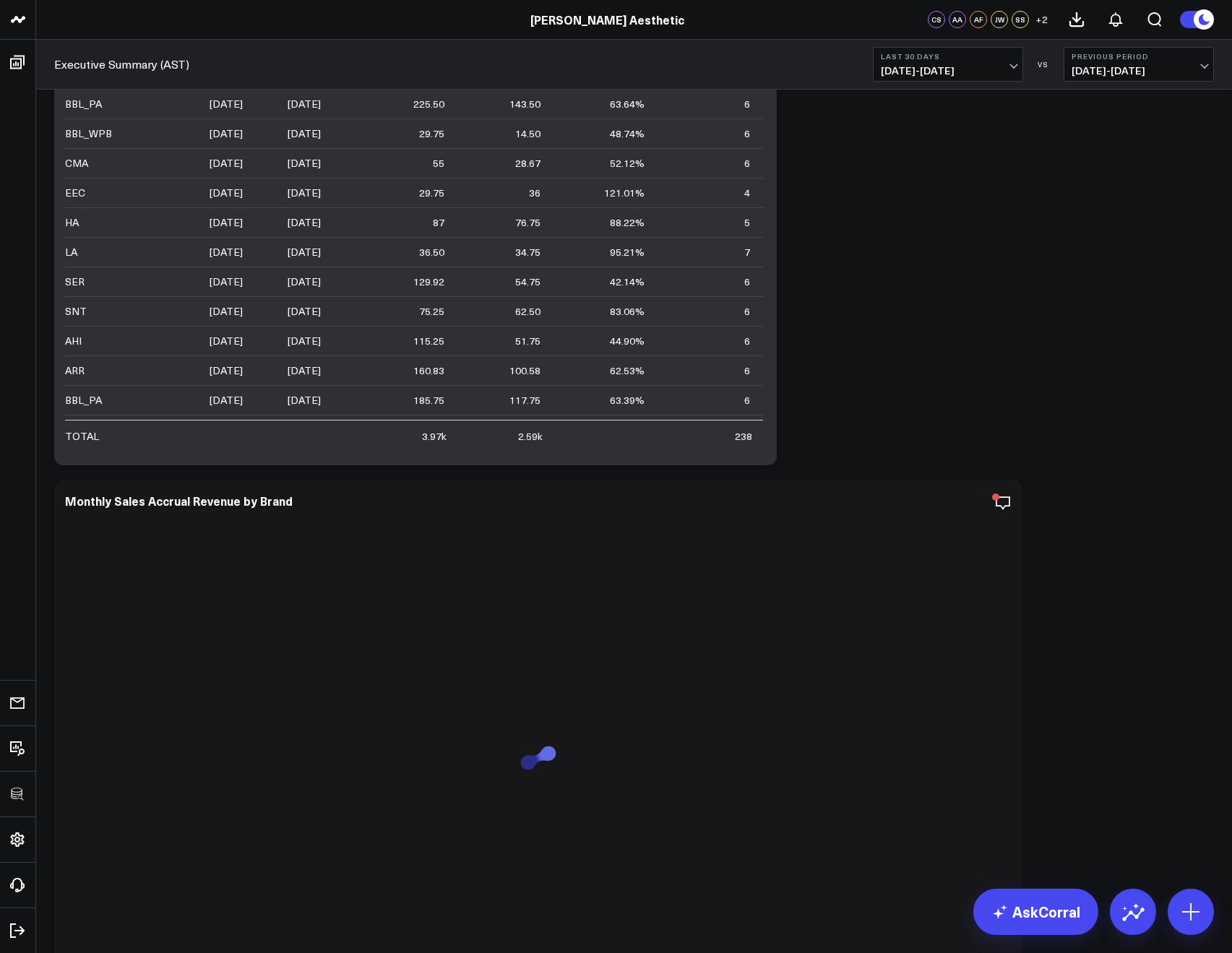
scroll to position [5355, 0]
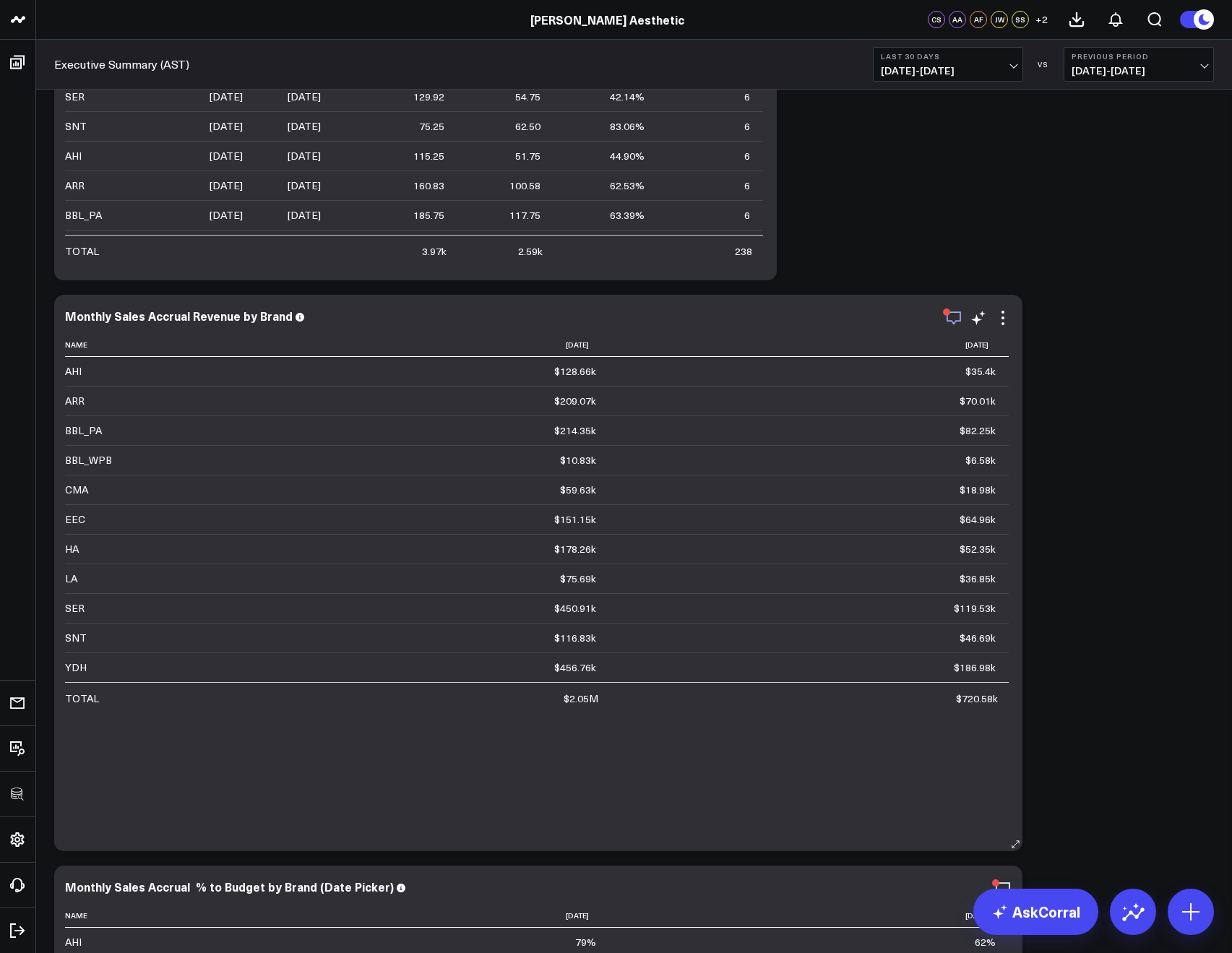
click at [950, 320] on icon "button" at bounding box center [954, 318] width 15 height 14
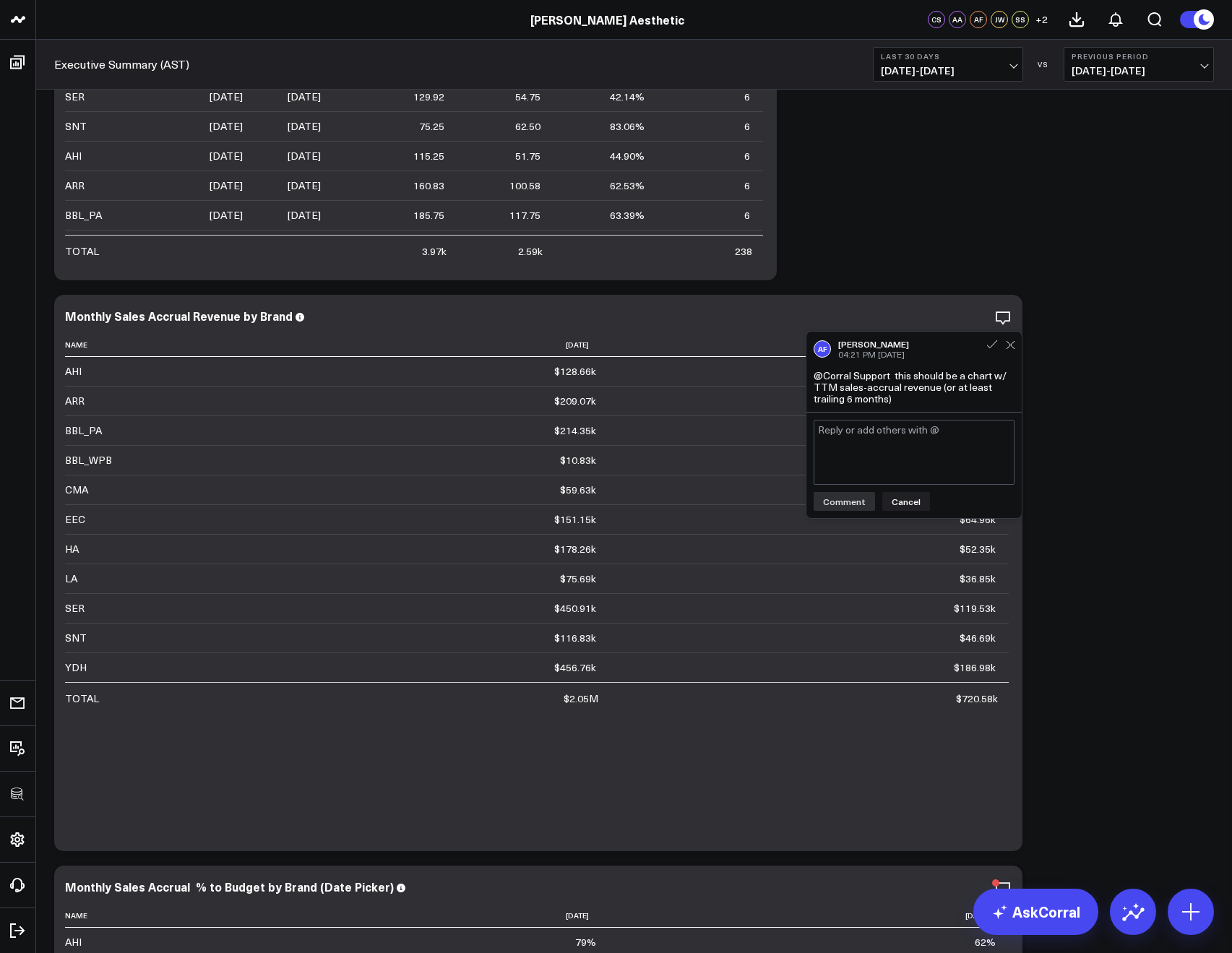
click at [1083, 288] on div "Sales Accrual Revenue Modify via AI Copy link to widget Ask support Remove Crea…" at bounding box center [635, 653] width 1174 height 11816
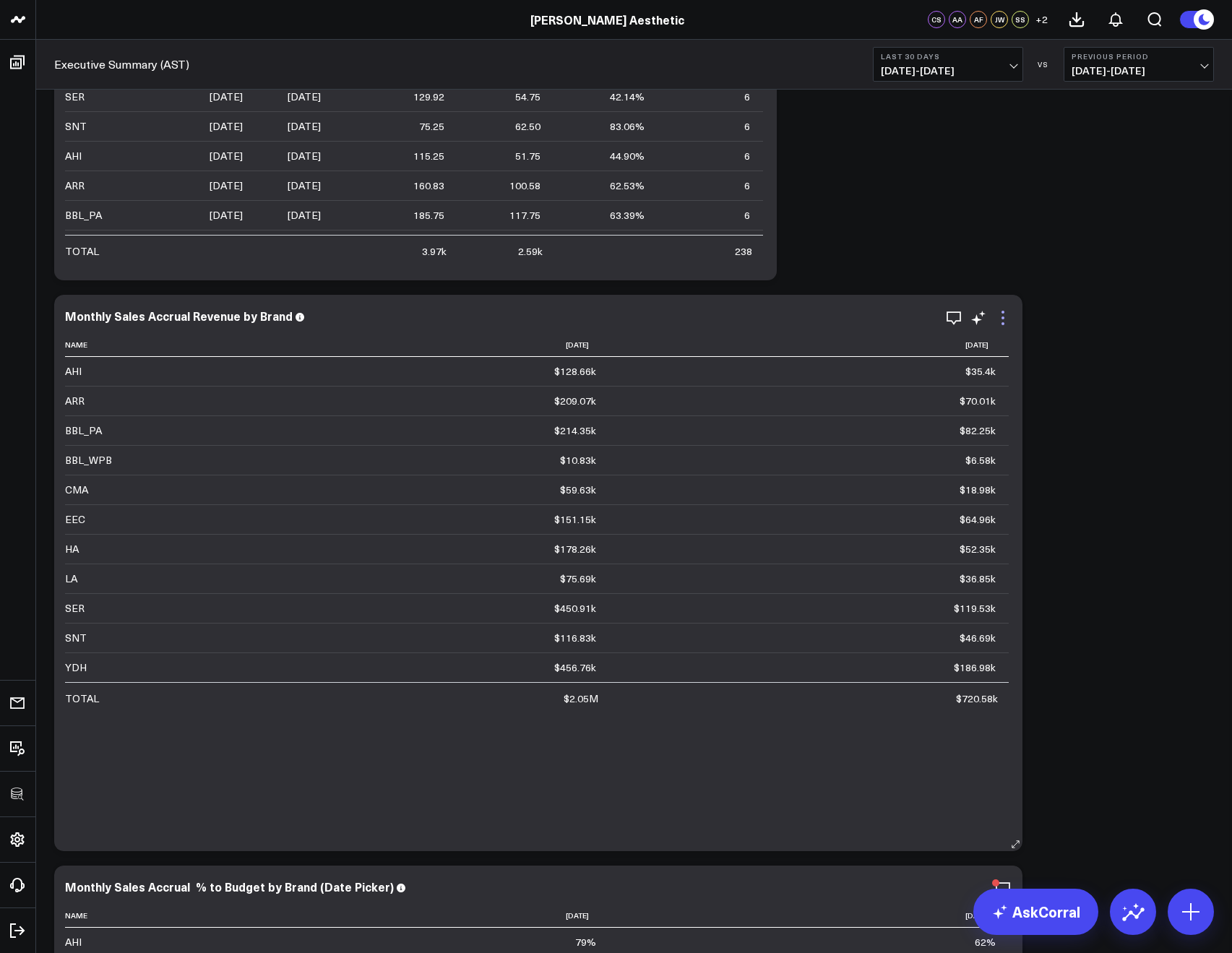
click at [999, 320] on icon at bounding box center [1003, 318] width 18 height 18
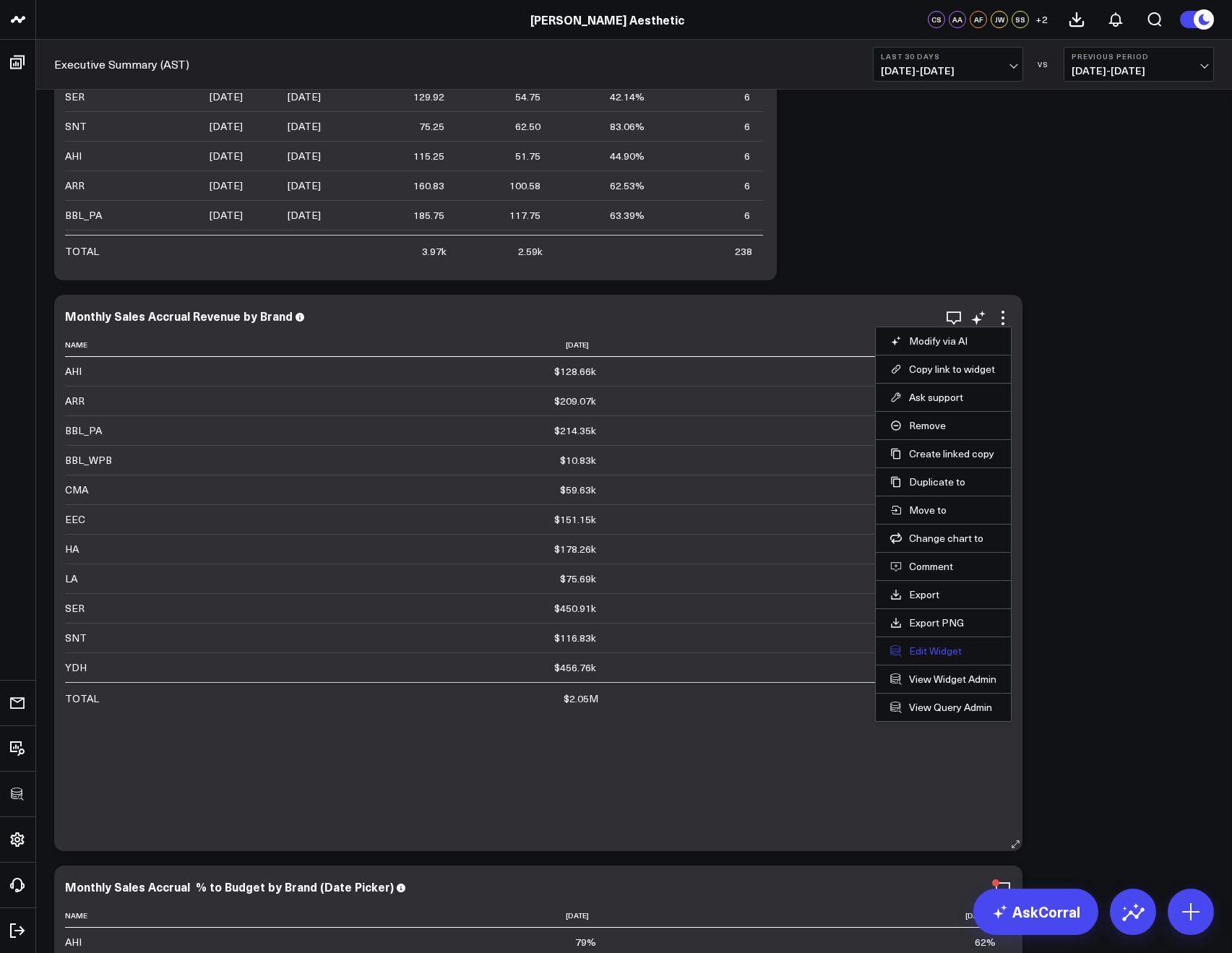
click at [934, 647] on button "Edit Widget" at bounding box center [943, 651] width 106 height 13
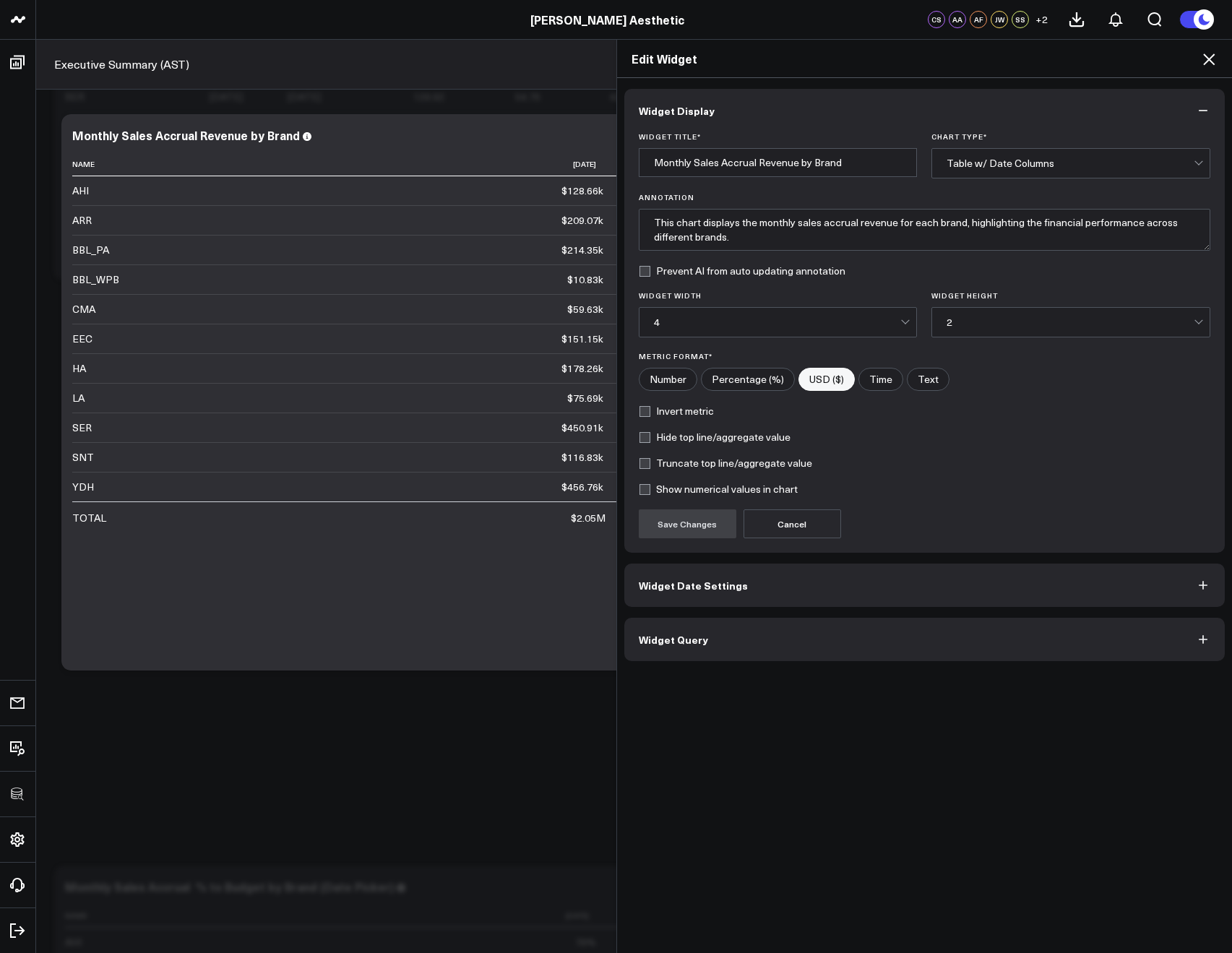
click at [721, 580] on span "Widget Date Settings" at bounding box center [692, 585] width 109 height 11
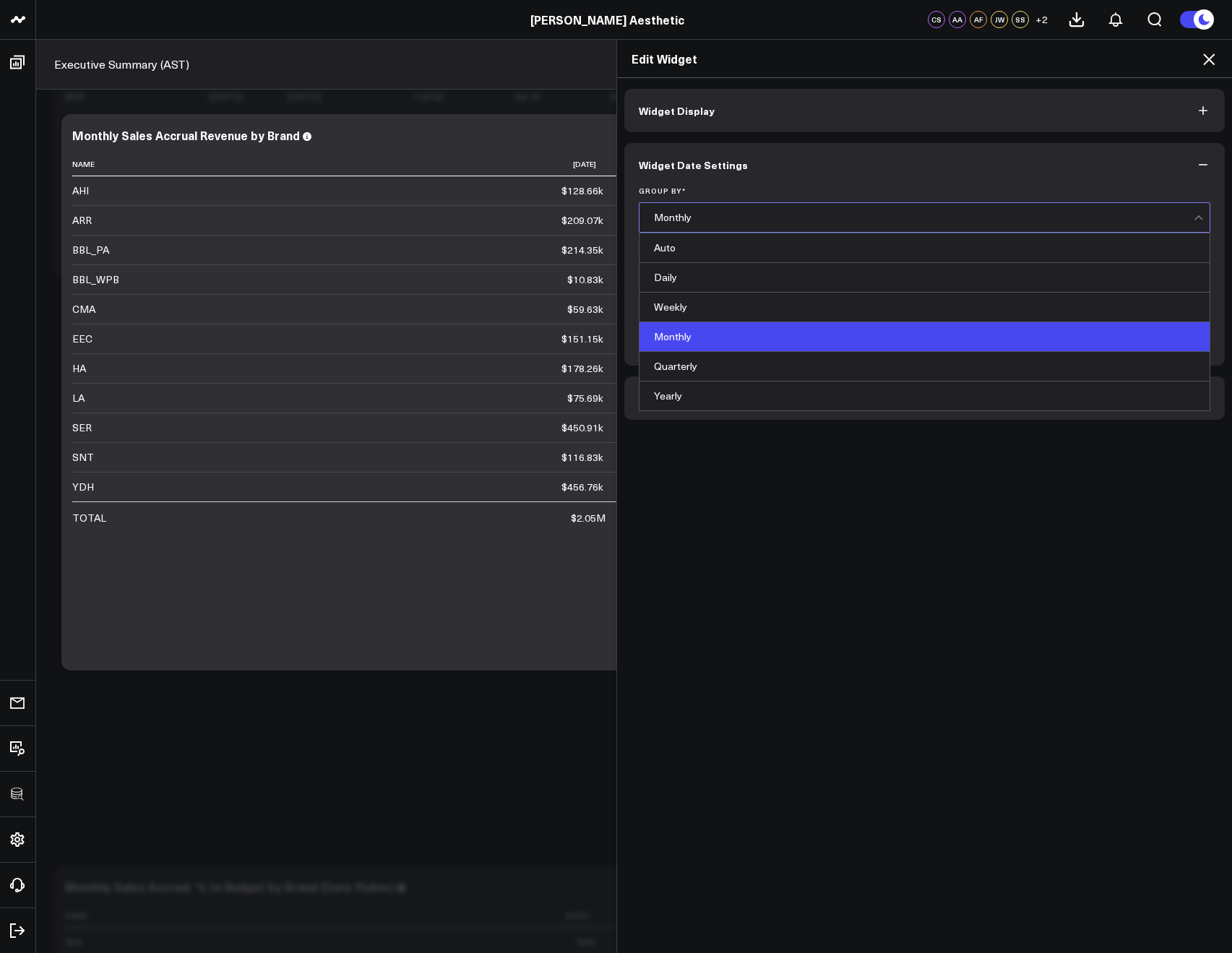
click at [687, 226] on div "Monthly" at bounding box center [924, 216] width 541 height 29
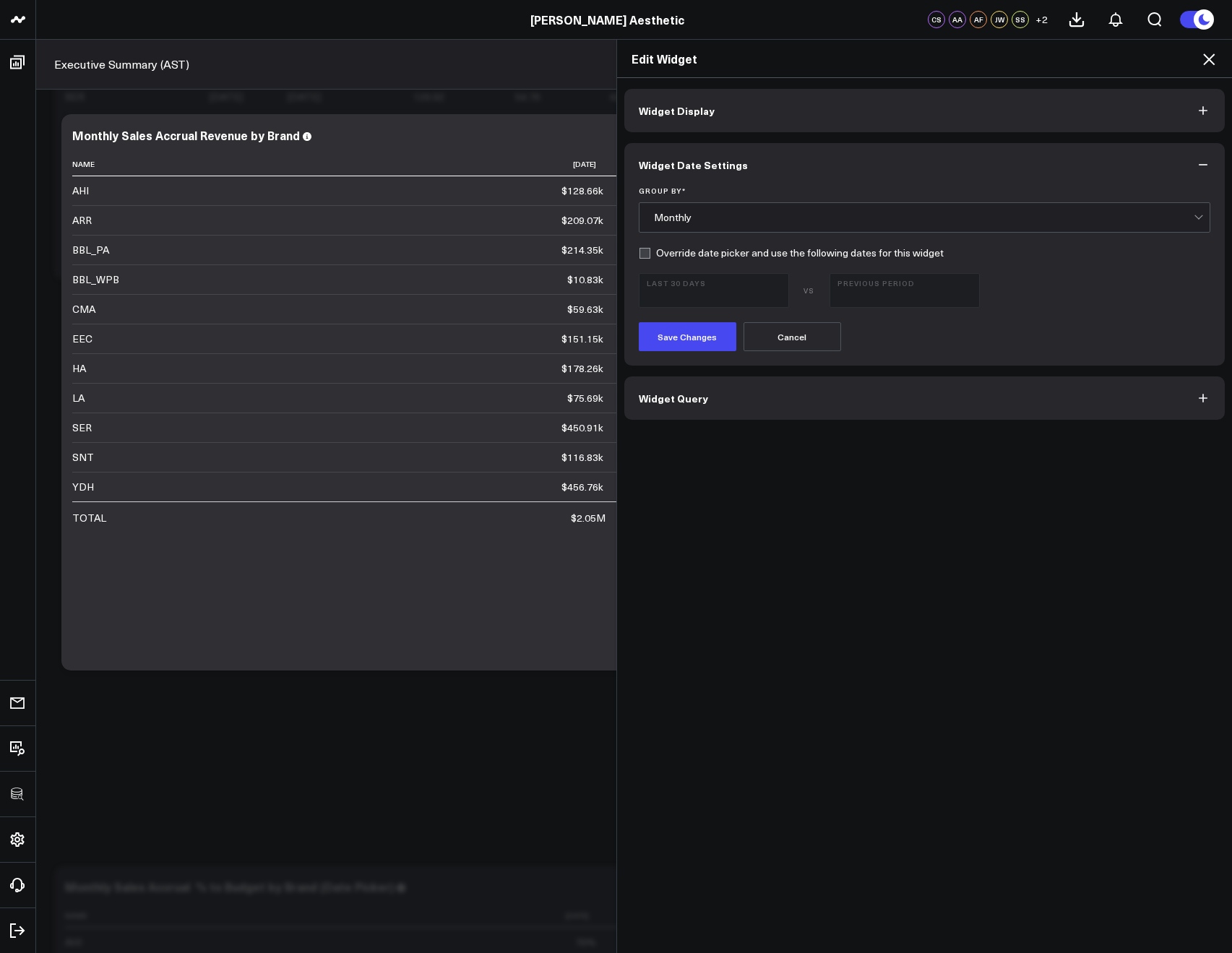
click at [727, 172] on button "Widget Date Settings" at bounding box center [924, 164] width 601 height 44
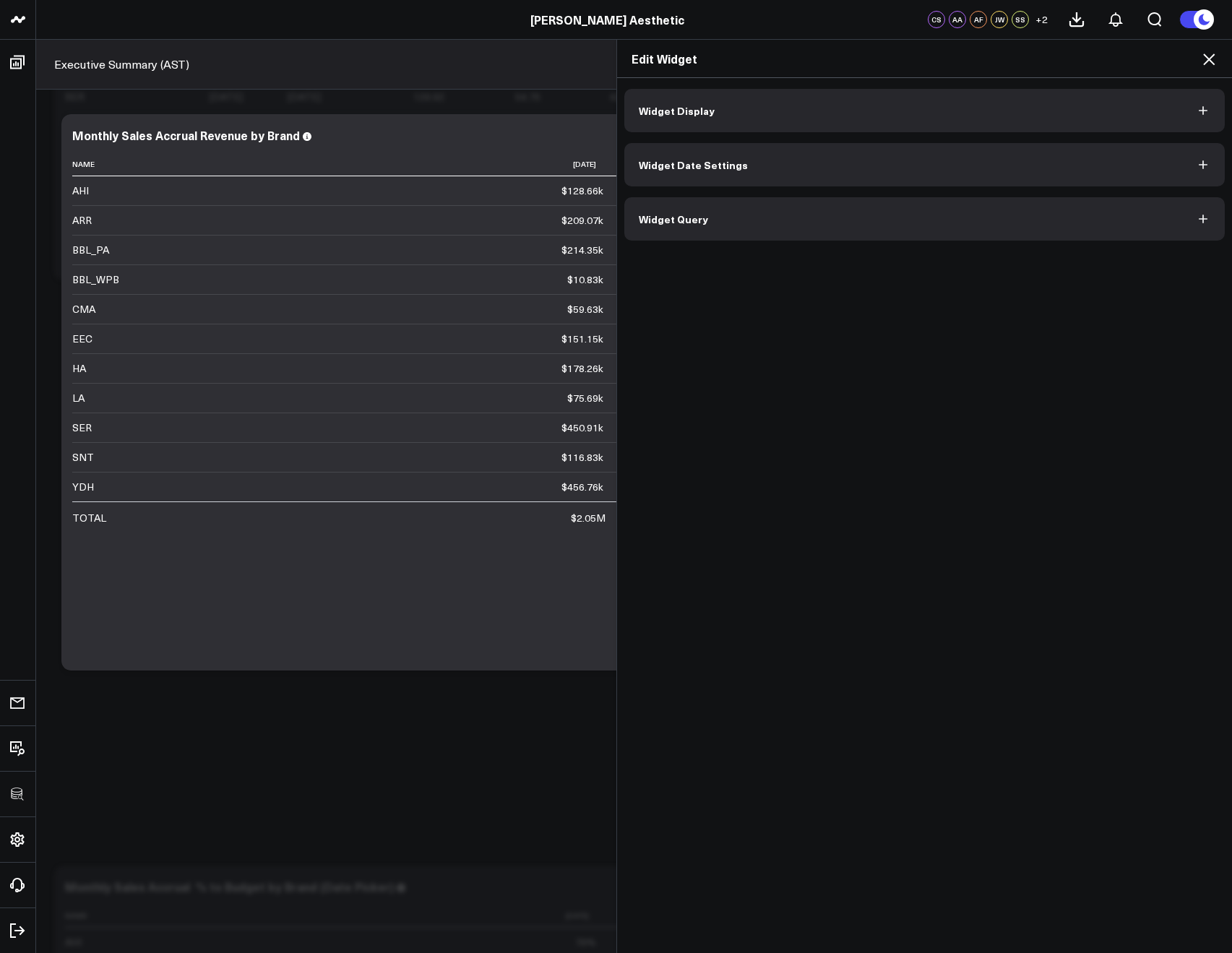
click at [682, 183] on button "Widget Date Settings" at bounding box center [924, 164] width 601 height 44
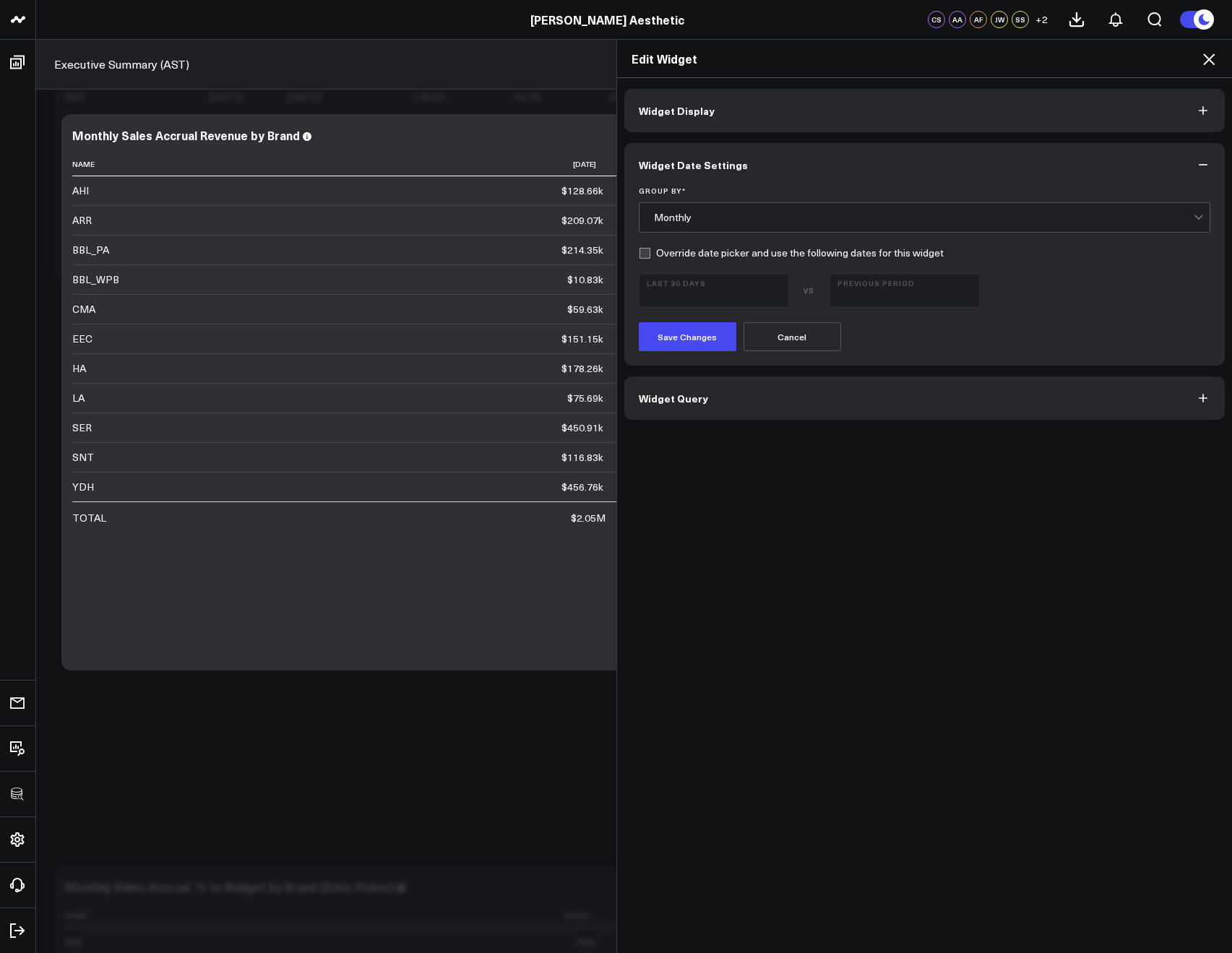
click at [638, 252] on label "Override date picker and use the following dates for this widget" at bounding box center [791, 253] width 305 height 11
click at [638, 252] on input "Override date picker and use the following dates for this widget" at bounding box center [644, 253] width 11 height 11
checkbox input "true"
click at [648, 268] on form "Group By * Monthly Override date picker and use the following dates for this wi…" at bounding box center [924, 268] width 572 height 164
click at [652, 275] on button "Last 30 Days 08/10/25 - 09/08/25" at bounding box center [714, 290] width 151 height 34
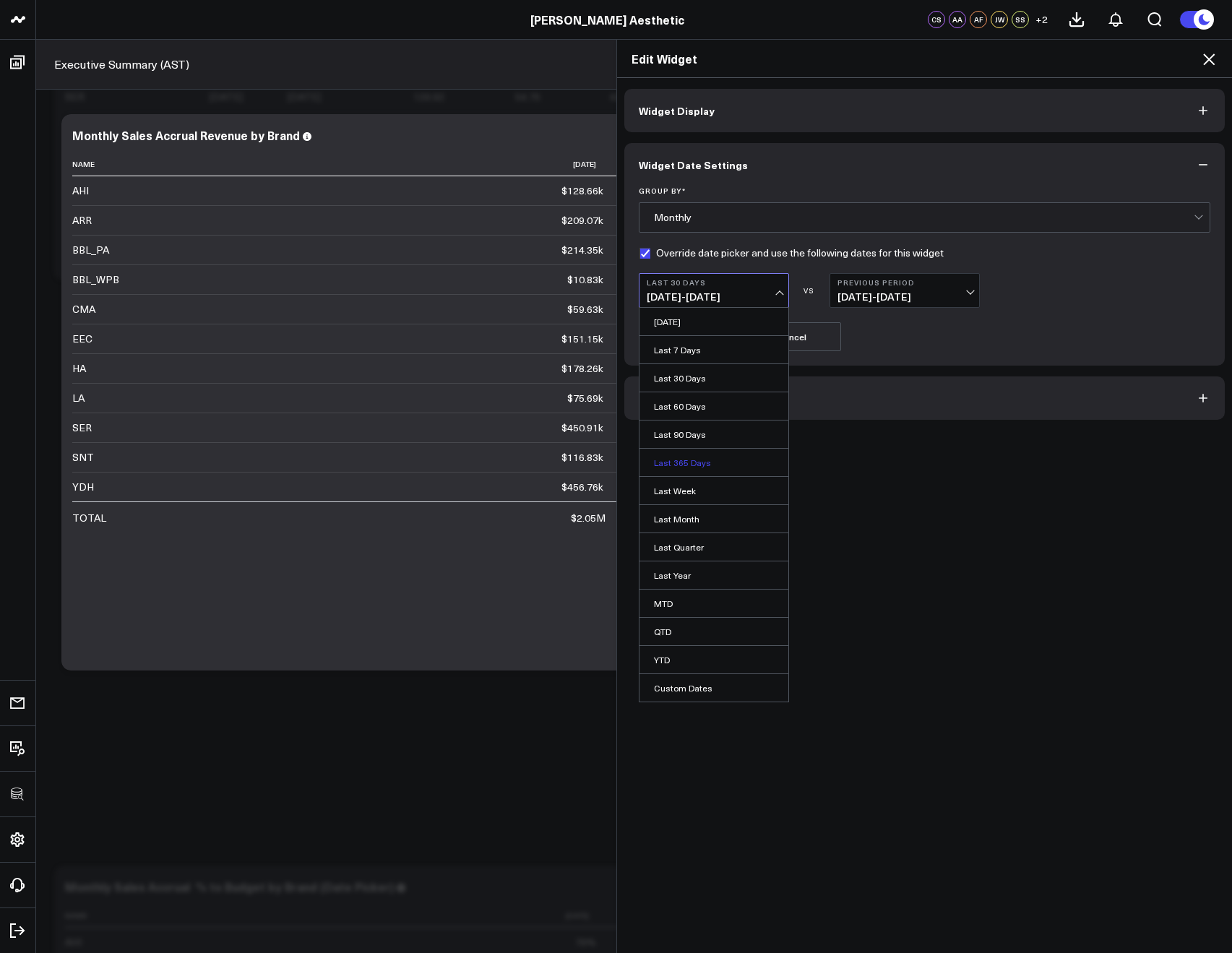
click at [676, 469] on link "Last 365 Days" at bounding box center [714, 463] width 149 height 28
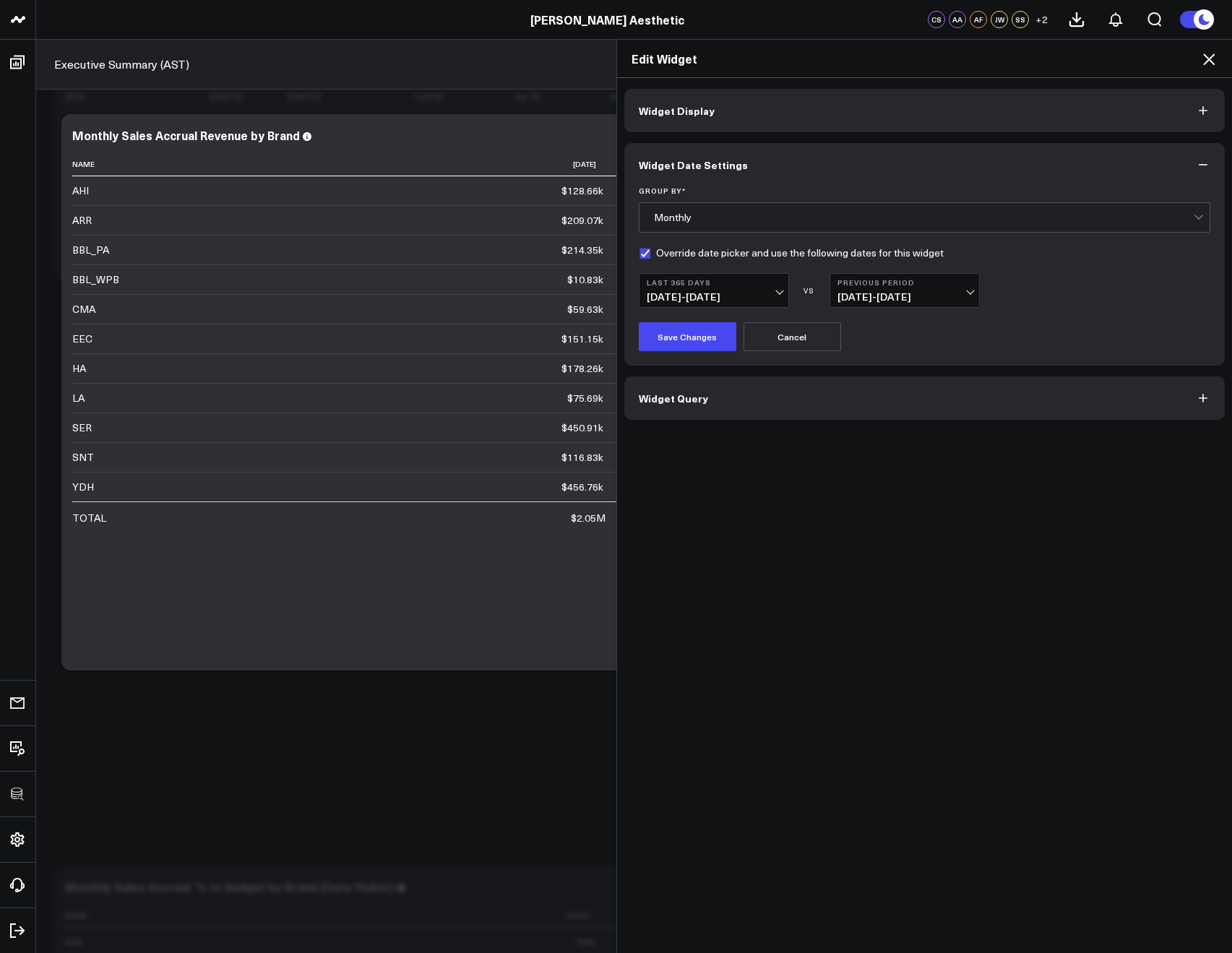
click at [784, 471] on div "Widget Display Widget Date Settings Group By * Monthly Override date picker and…" at bounding box center [924, 516] width 615 height 875
click at [696, 345] on button "Save Changes" at bounding box center [687, 336] width 98 height 29
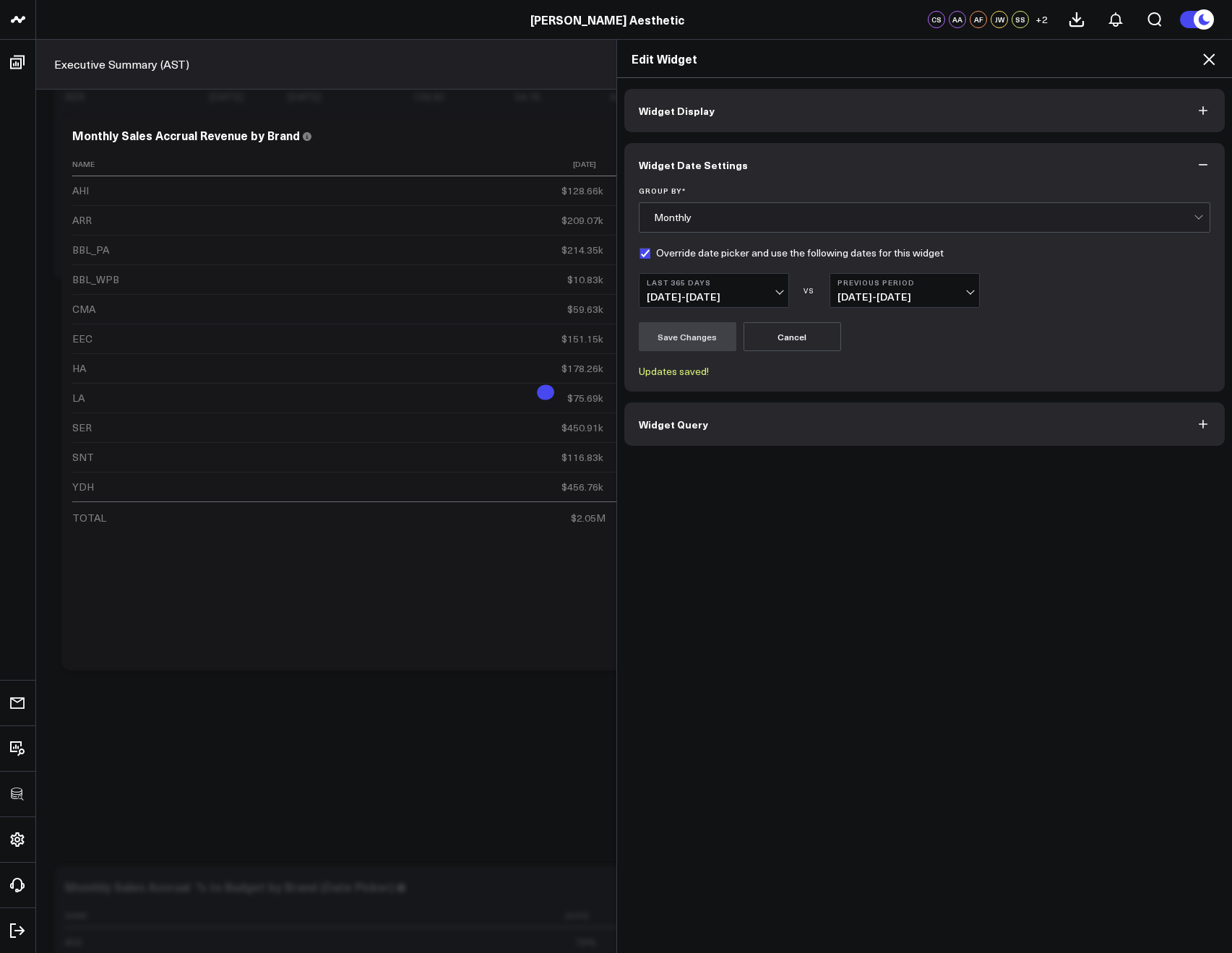
click at [1203, 60] on icon at bounding box center [1208, 59] width 18 height 18
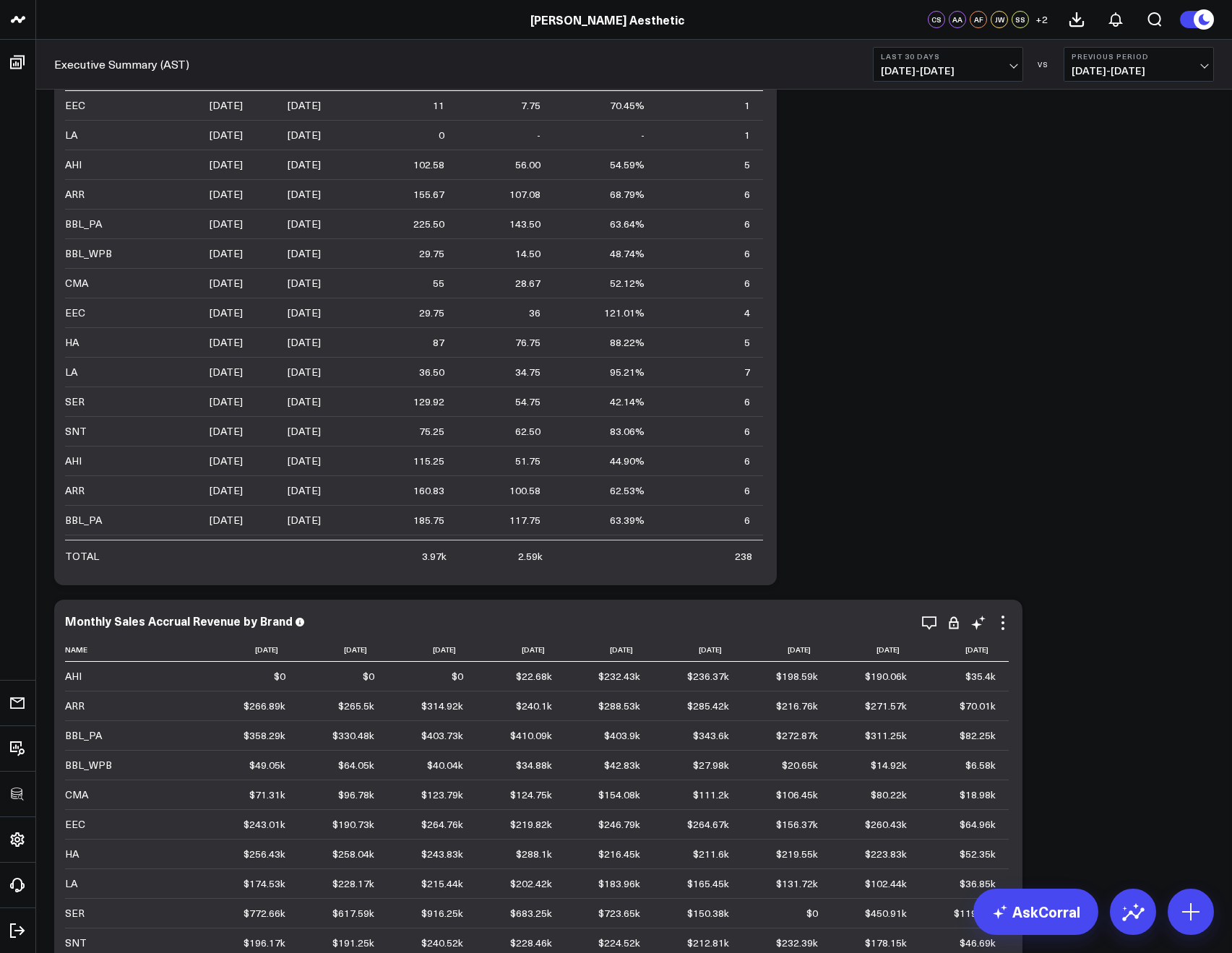
scroll to position [5426, 0]
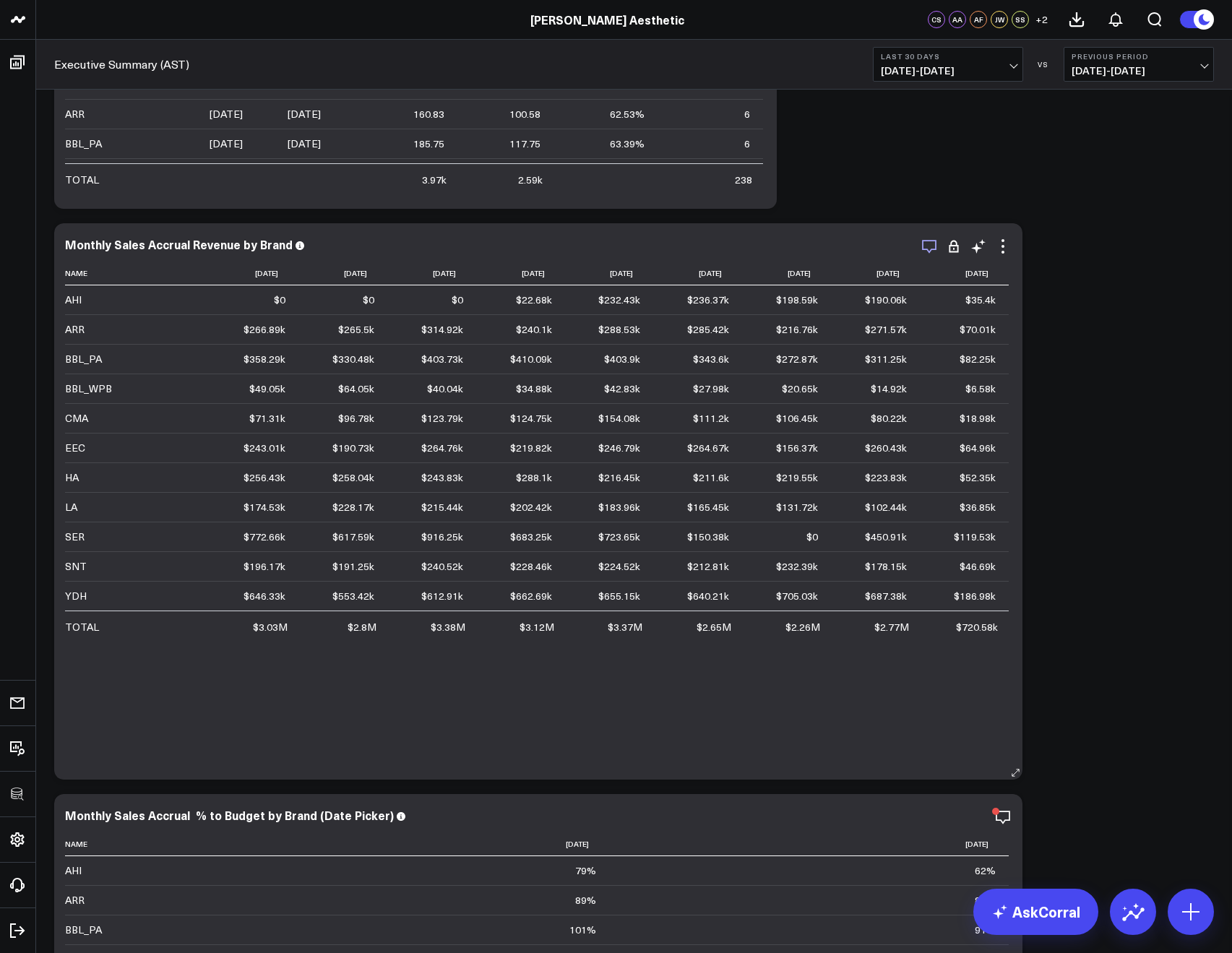
click at [924, 251] on icon "button" at bounding box center [929, 246] width 18 height 18
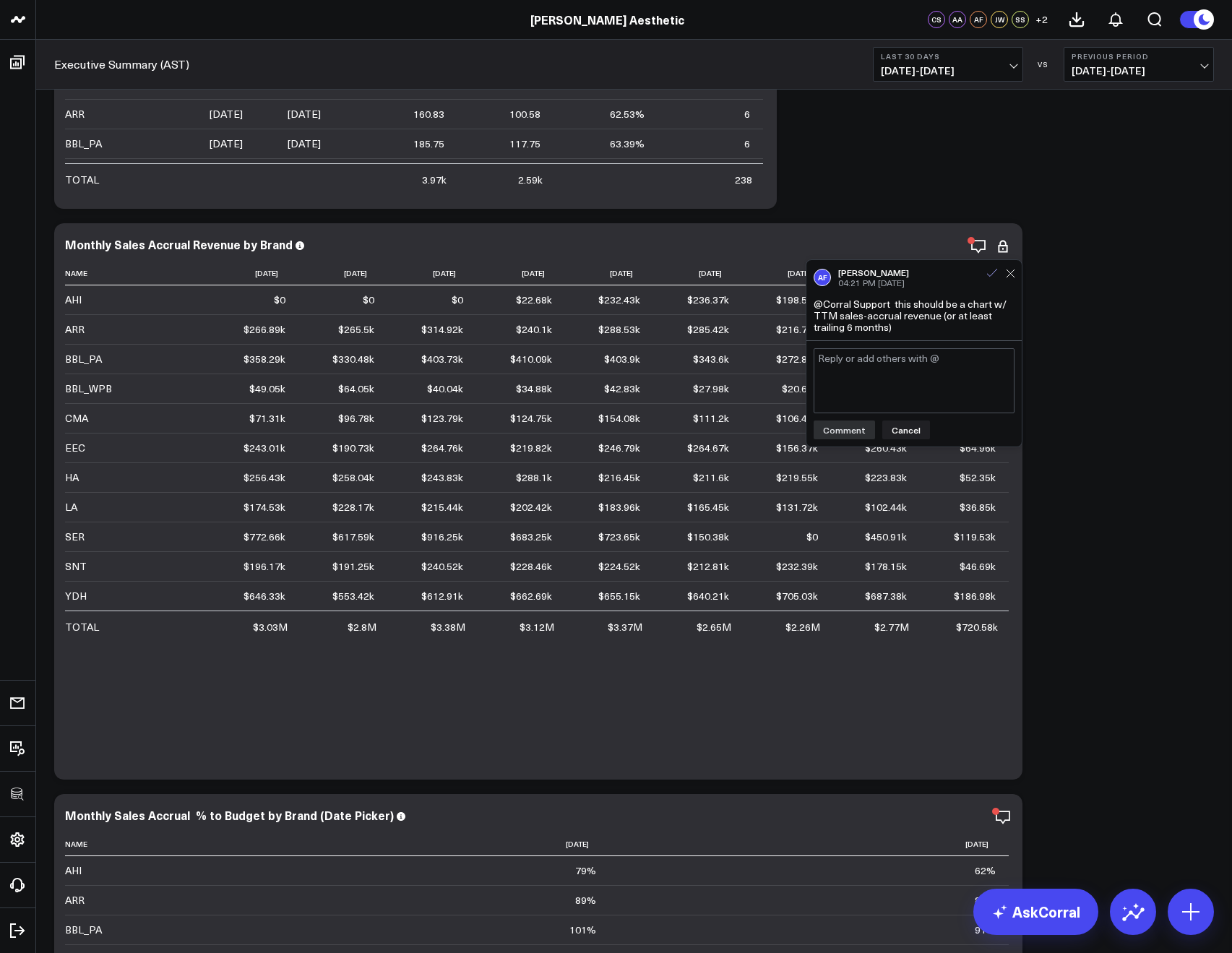
click at [989, 274] on icon at bounding box center [991, 272] width 10 height 8
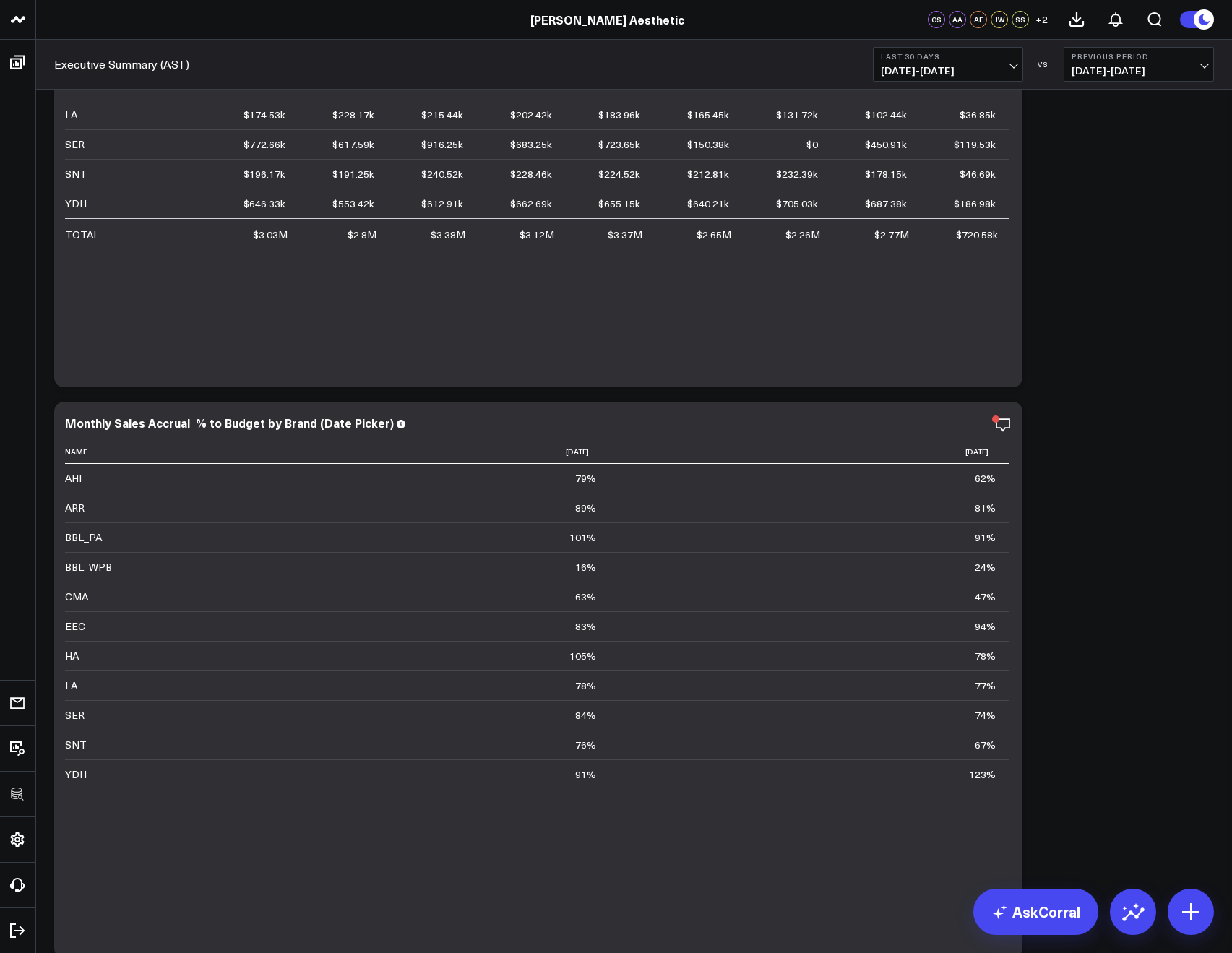
scroll to position [5881, 0]
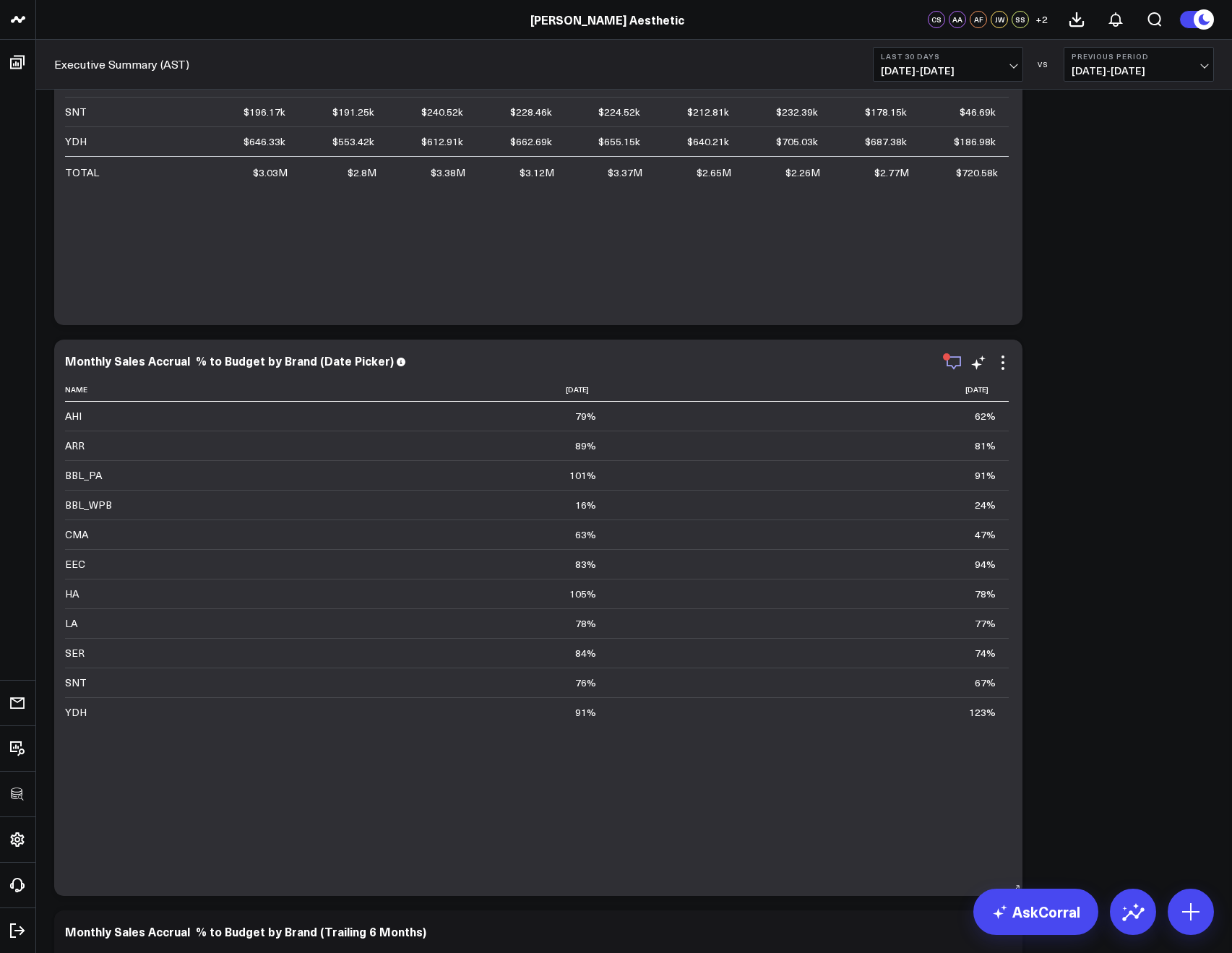
click at [957, 359] on icon "button" at bounding box center [953, 362] width 18 height 18
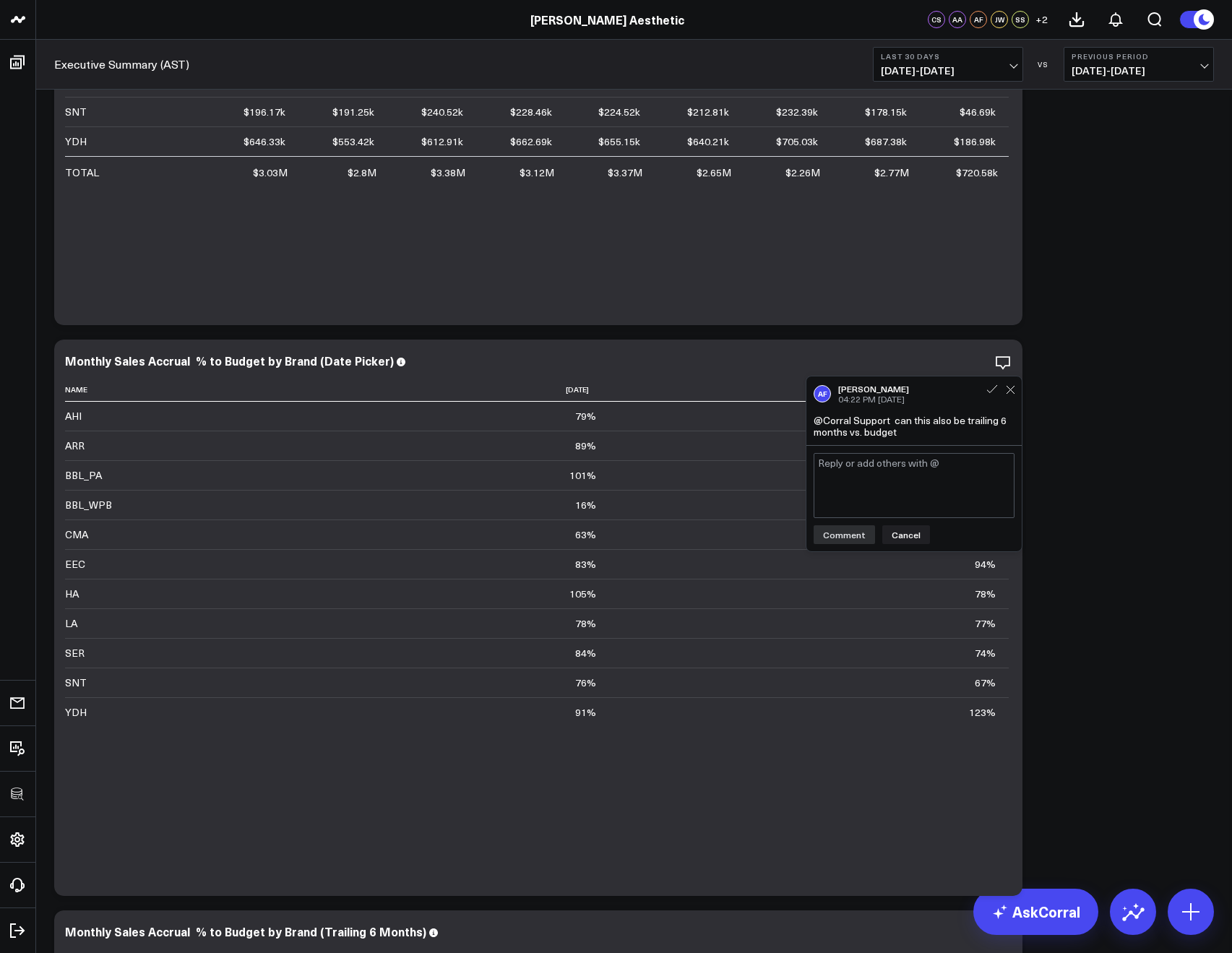
click at [1096, 369] on div "Sales Accrual Revenue Modify via AI Copy link to widget Ask support Remove Crea…" at bounding box center [635, 127] width 1174 height 11816
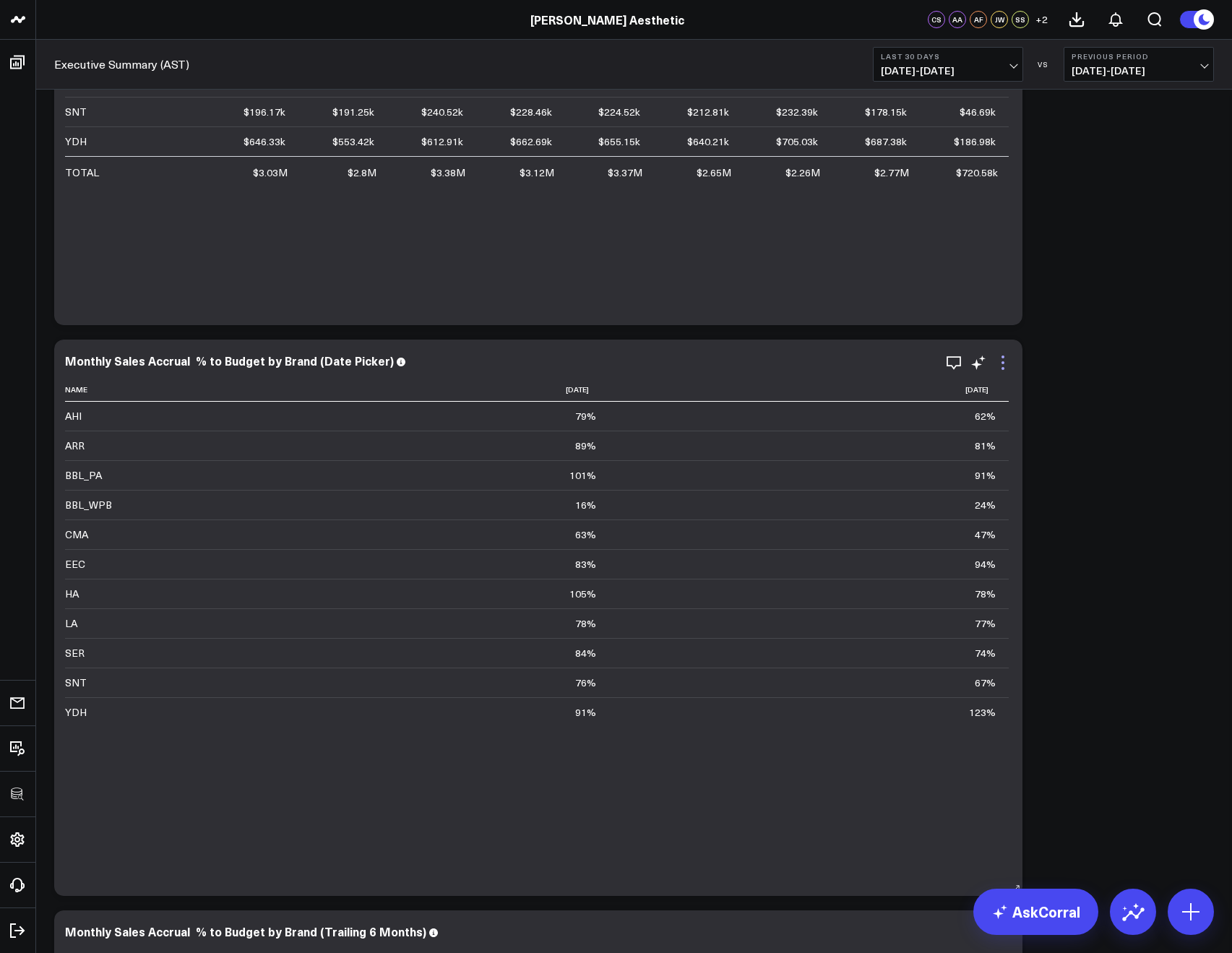
click at [1000, 367] on icon at bounding box center [1003, 362] width 18 height 18
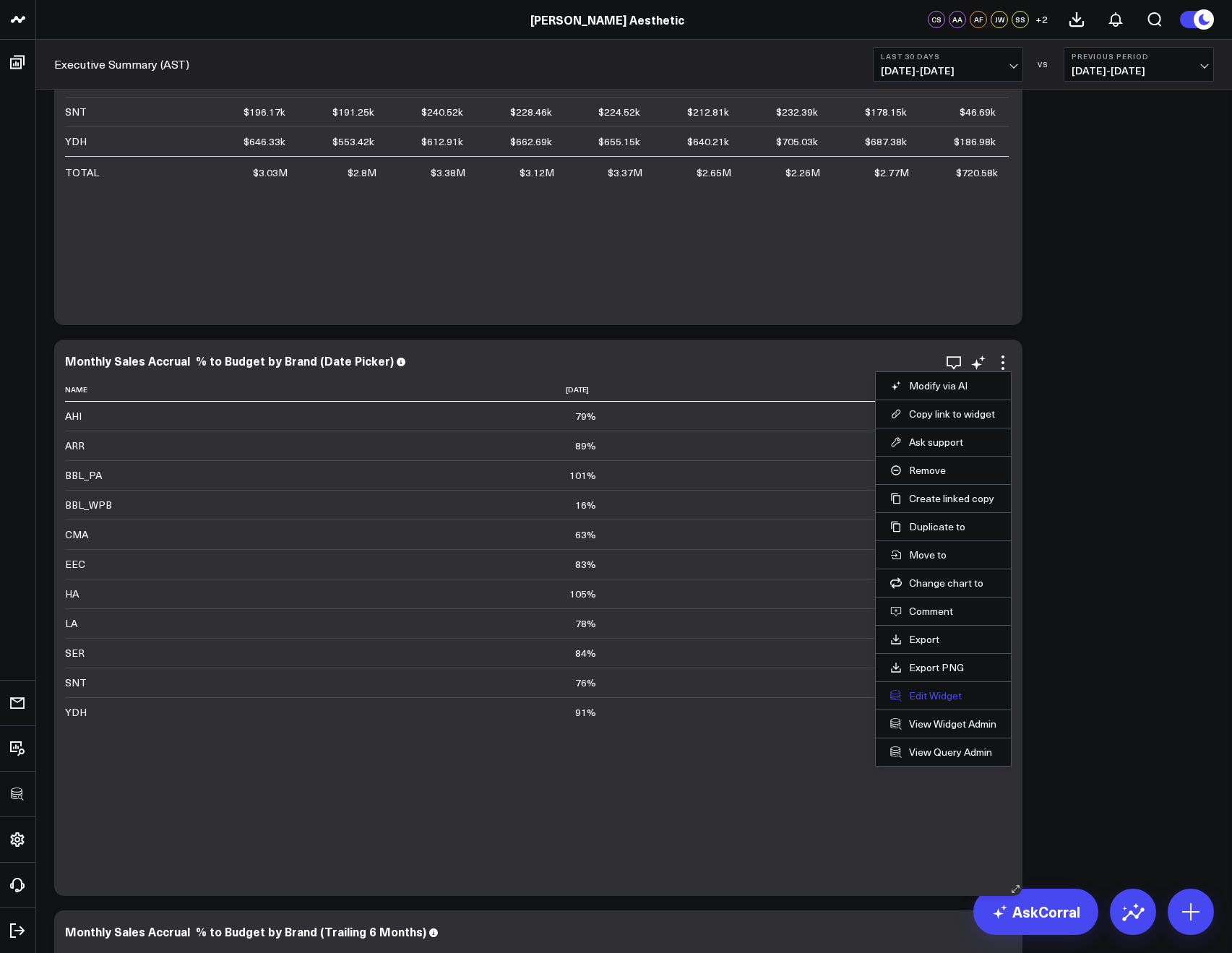
click at [926, 695] on button "Edit Widget" at bounding box center [943, 696] width 106 height 13
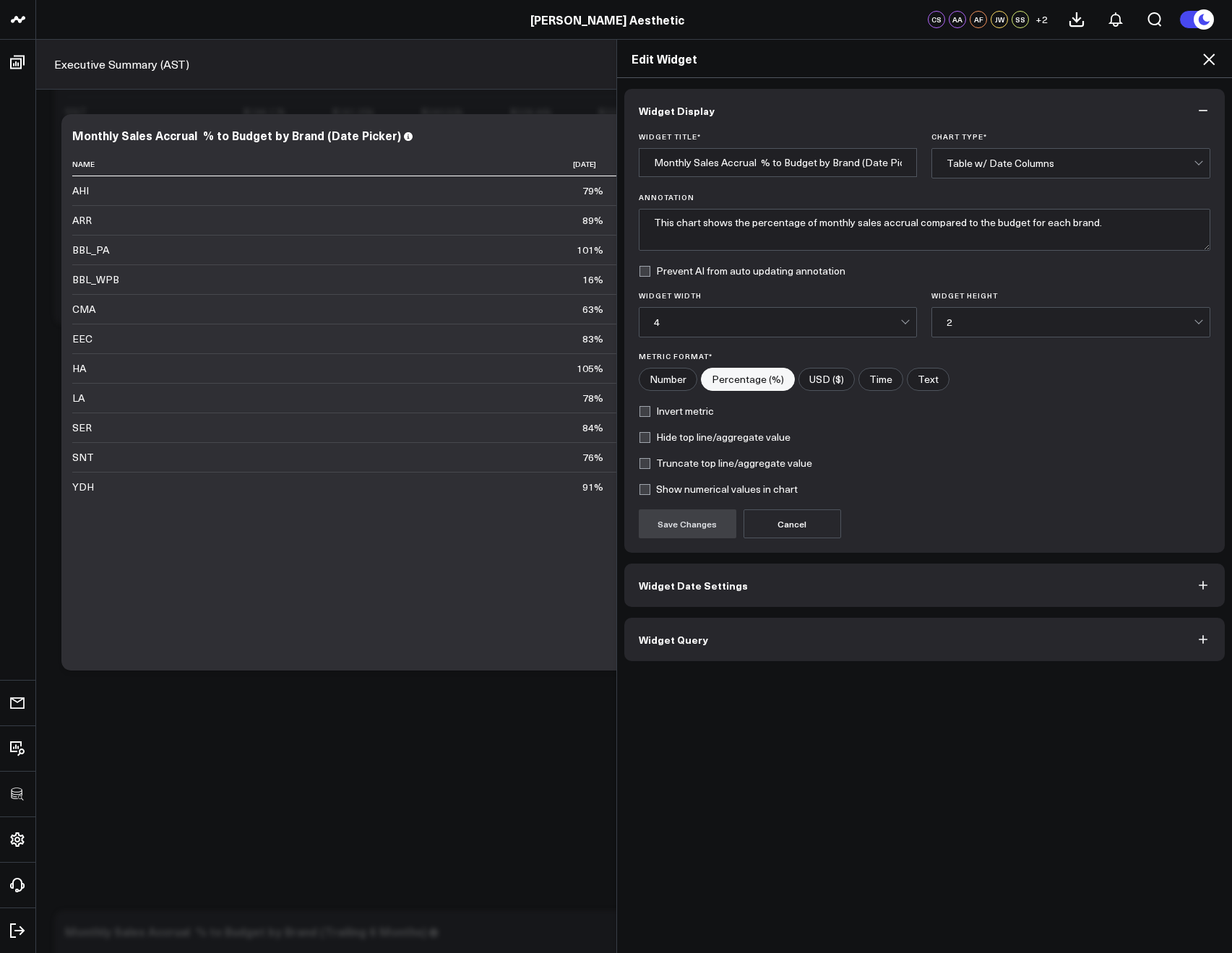
click at [671, 600] on button "Widget Date Settings" at bounding box center [924, 584] width 601 height 44
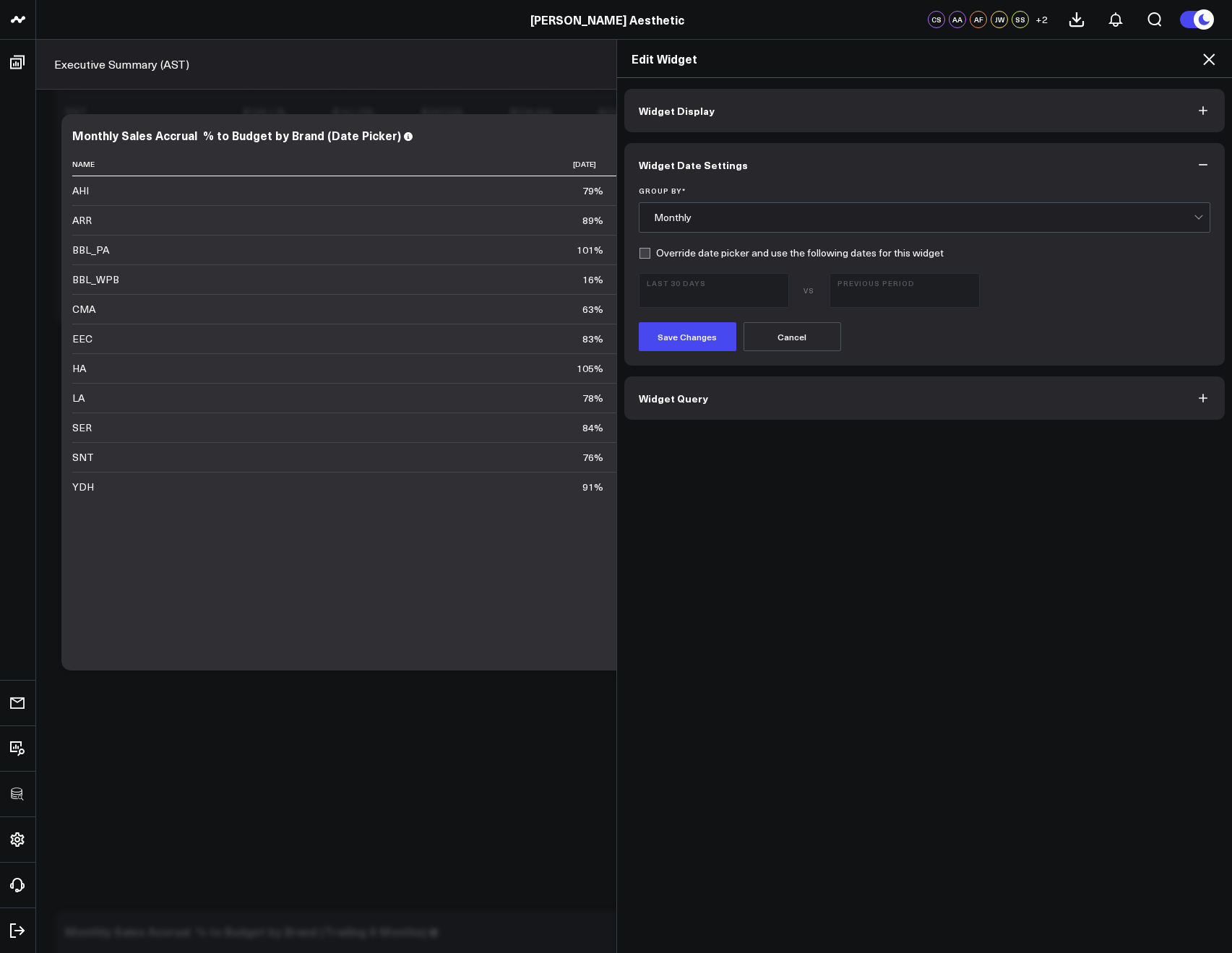
click at [641, 258] on form "Group By * Monthly Override date picker and use the following dates for this wi…" at bounding box center [924, 268] width 572 height 164
click at [641, 257] on form "Group By * Monthly Override date picker and use the following dates for this wi…" at bounding box center [924, 268] width 572 height 164
click at [640, 257] on label "Override date picker and use the following dates for this widget" at bounding box center [791, 253] width 305 height 11
click at [640, 257] on input "Override date picker and use the following dates for this widget" at bounding box center [644, 253] width 11 height 11
checkbox input "true"
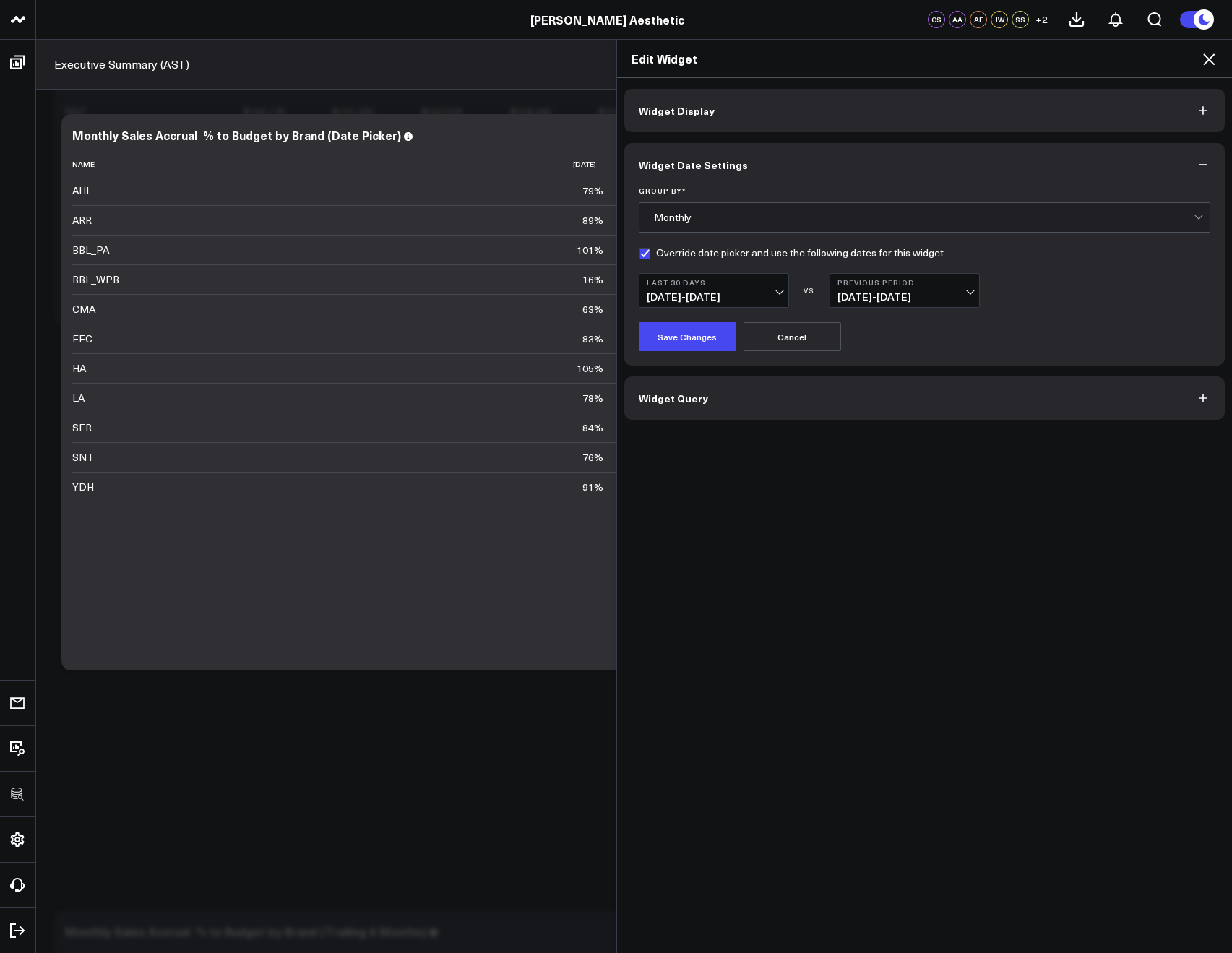
click at [662, 287] on button "Last 30 Days 08/10/25 - 09/08/25" at bounding box center [714, 290] width 151 height 34
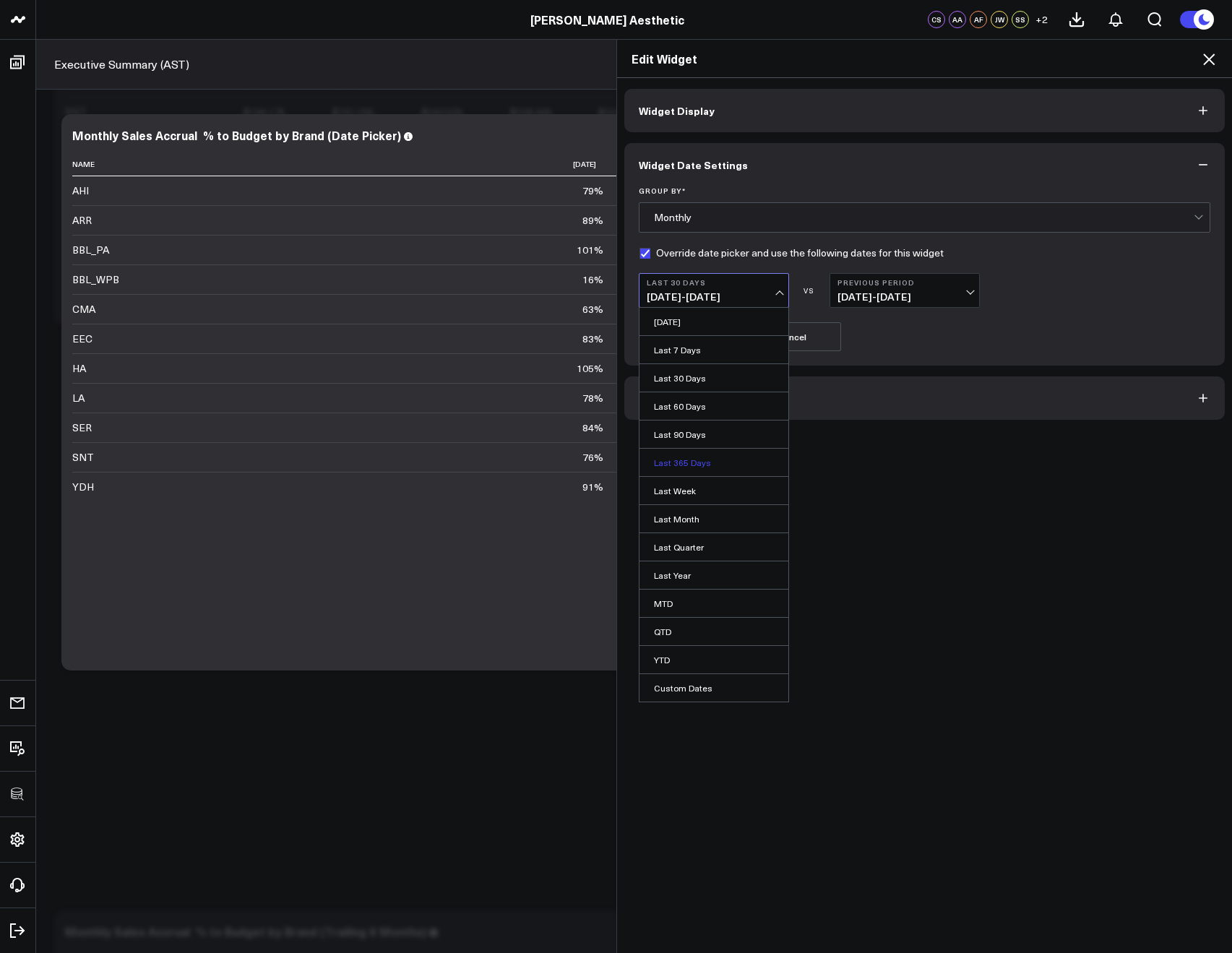
click at [683, 456] on link "Last 365 Days" at bounding box center [714, 463] width 149 height 28
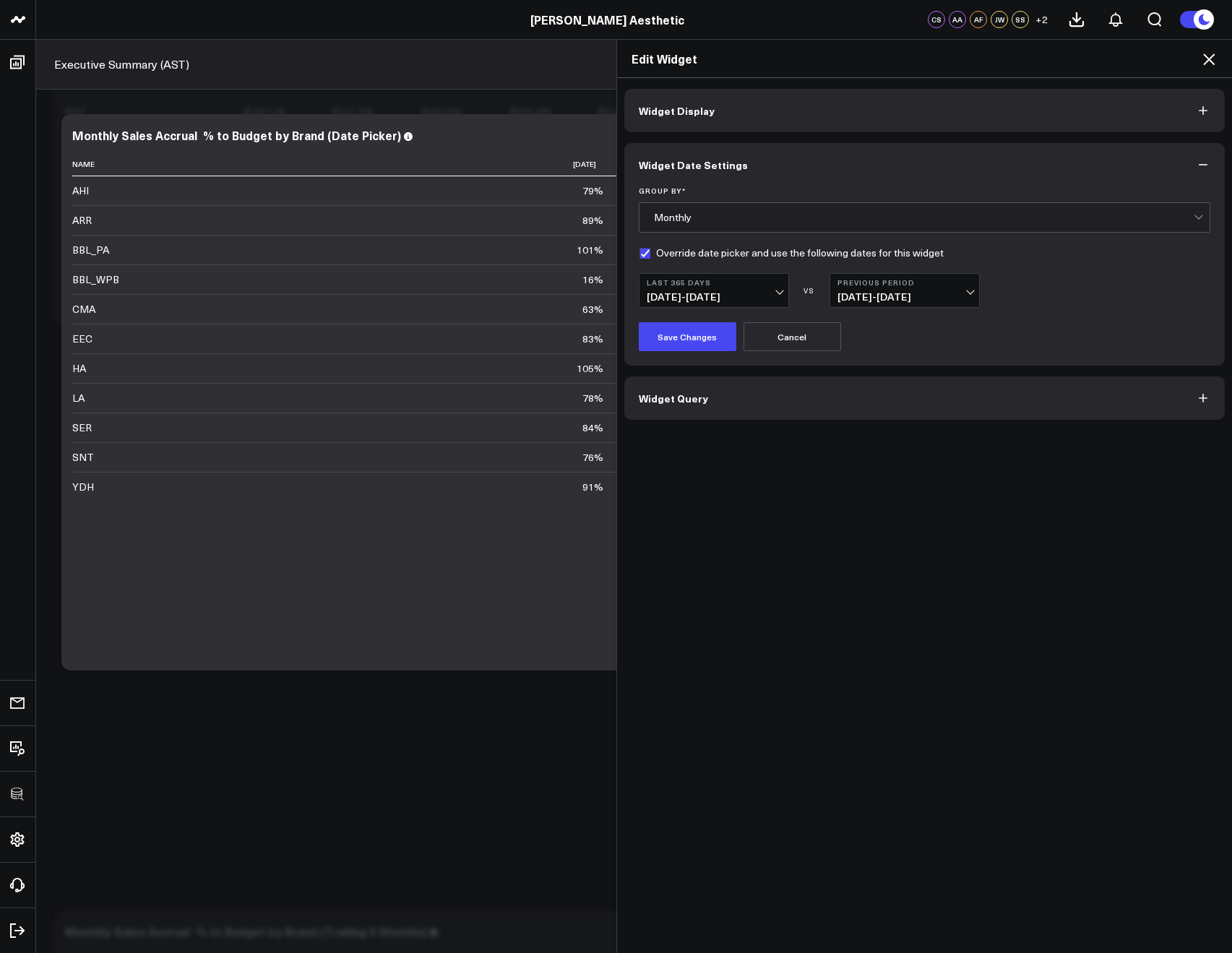
click at [667, 352] on div "Group By * Monthly Override date picker and use the following dates for this wi…" at bounding box center [924, 276] width 601 height 179
click at [671, 343] on button "Save Changes" at bounding box center [687, 336] width 98 height 29
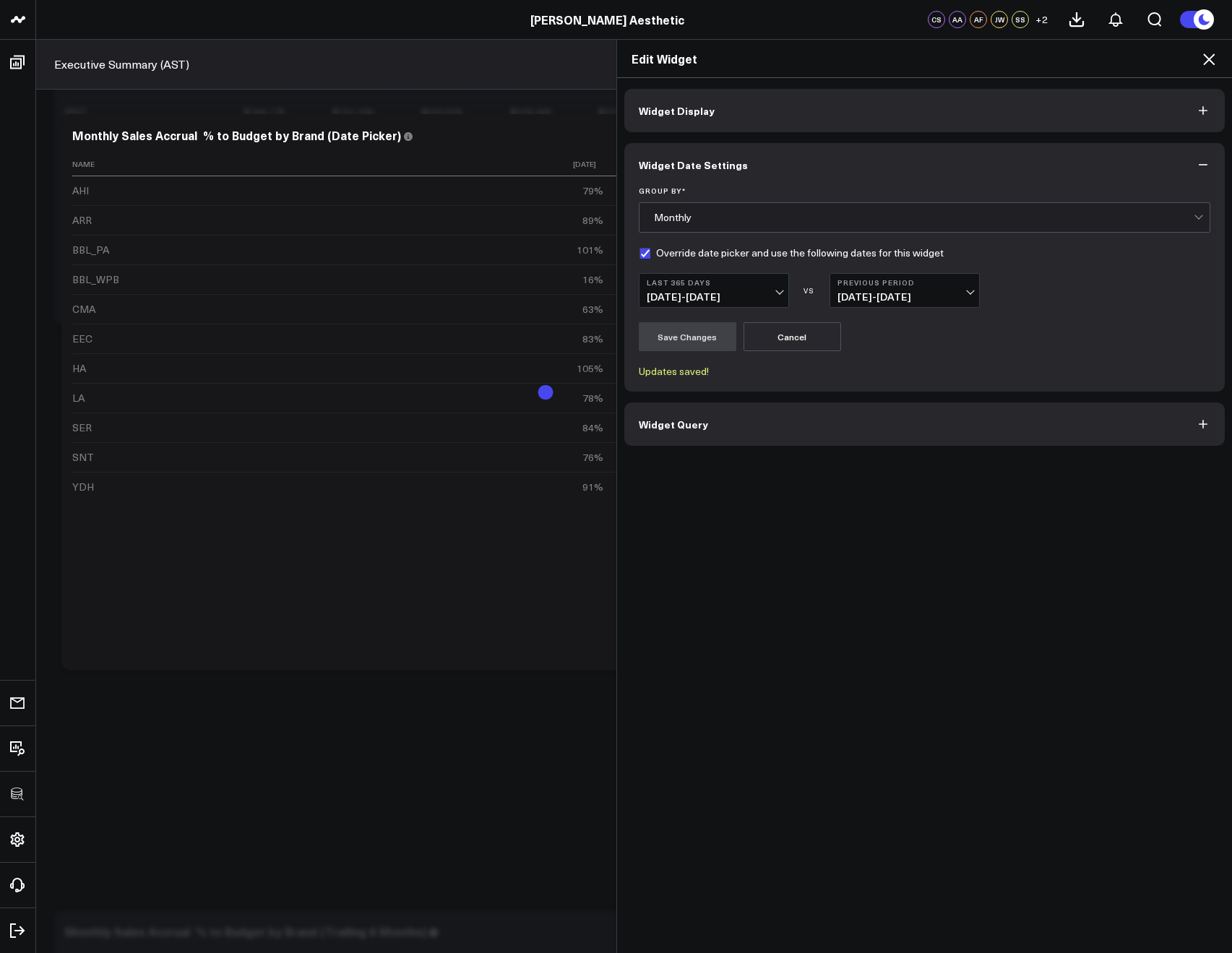
click at [1206, 65] on icon at bounding box center [1208, 59] width 18 height 18
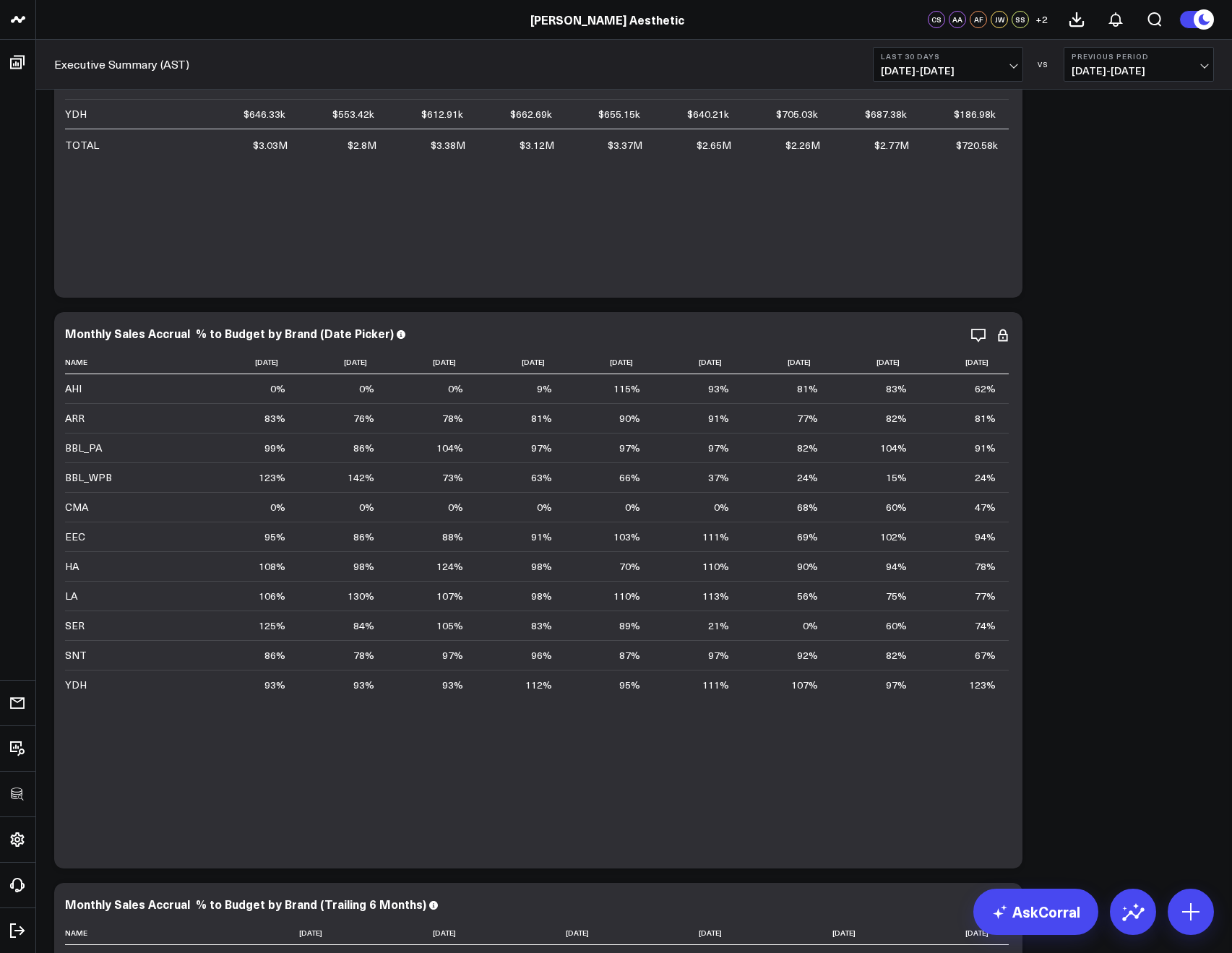
scroll to position [5900, 0]
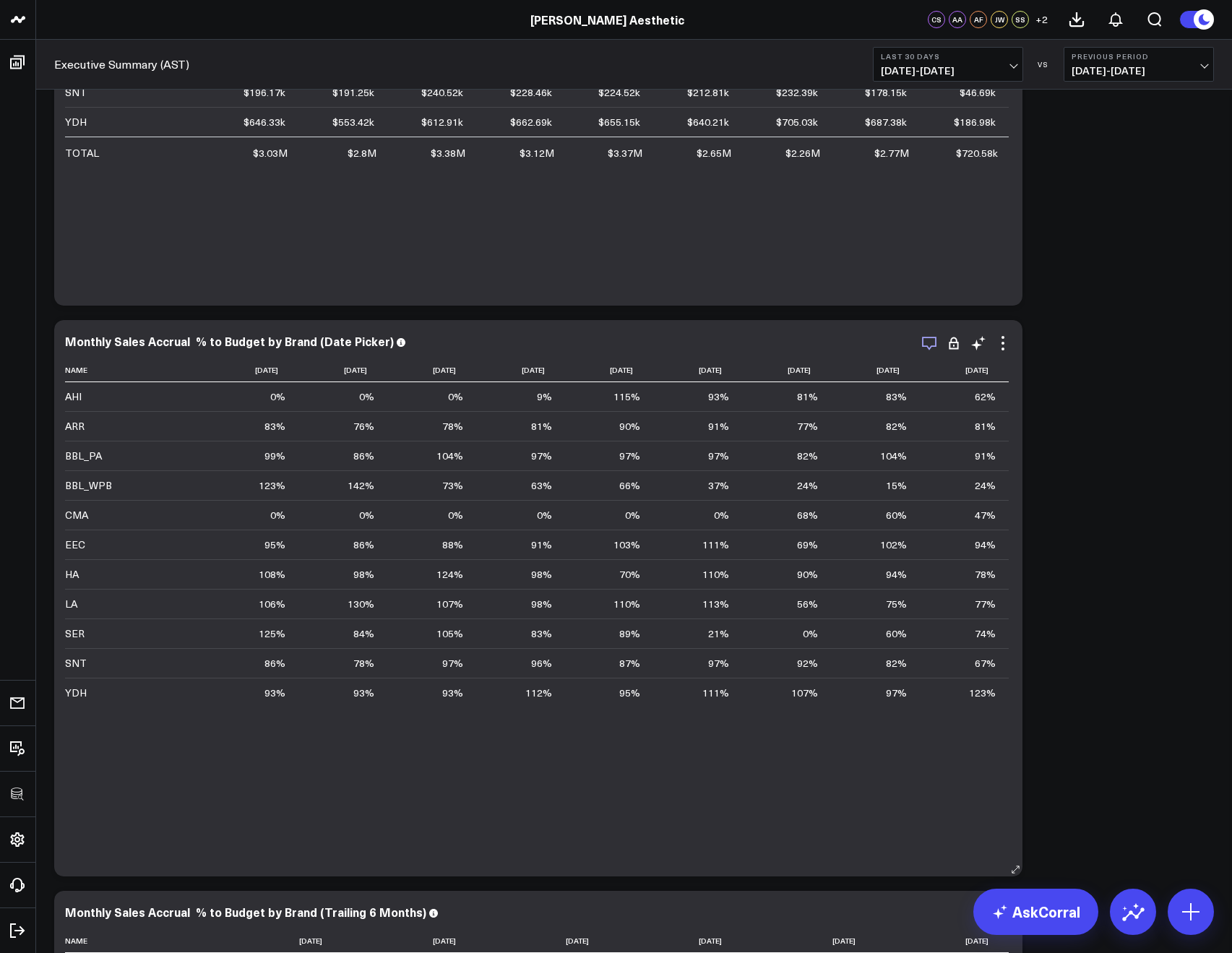
click at [933, 346] on icon "button" at bounding box center [929, 343] width 15 height 14
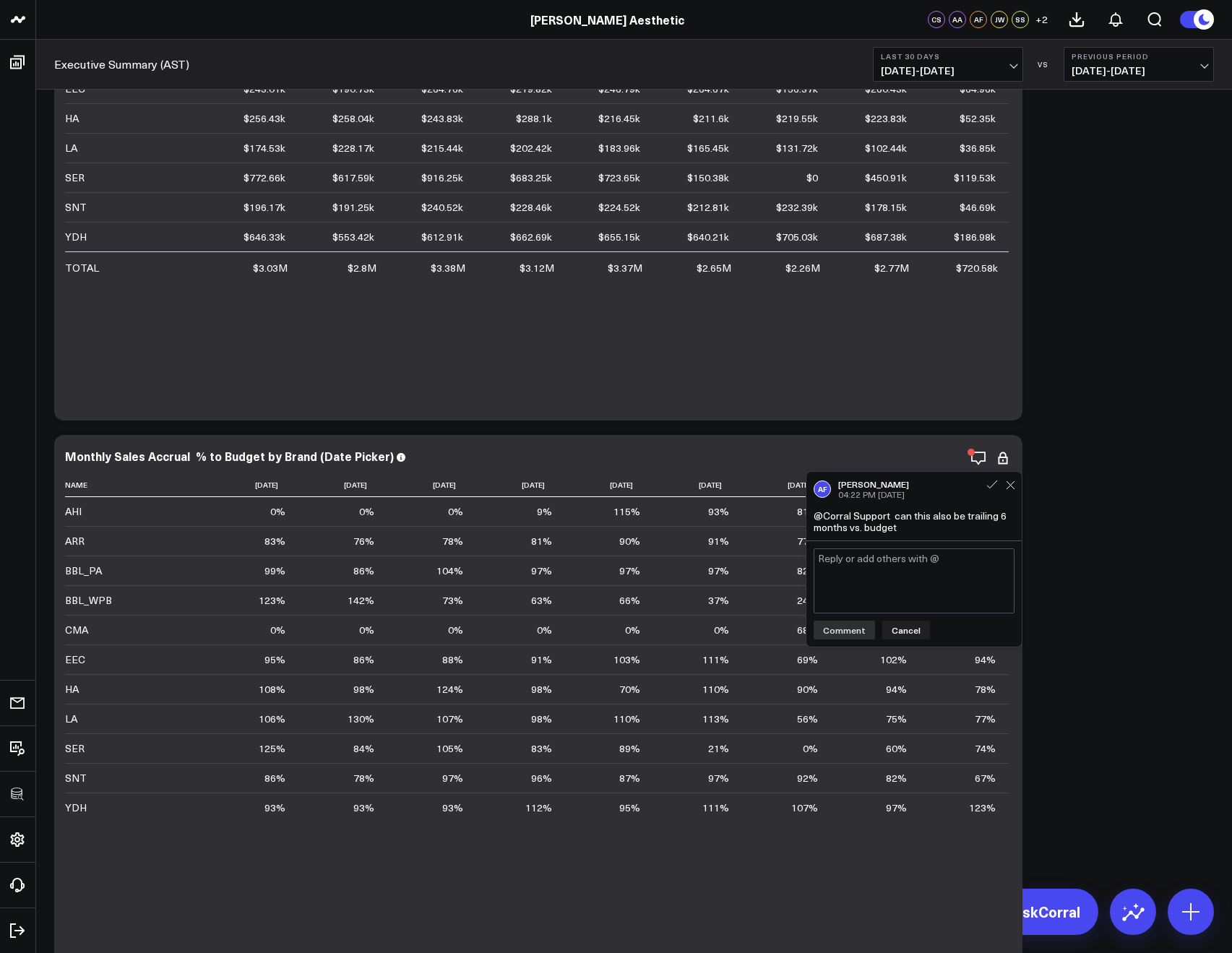
scroll to position [5720, 0]
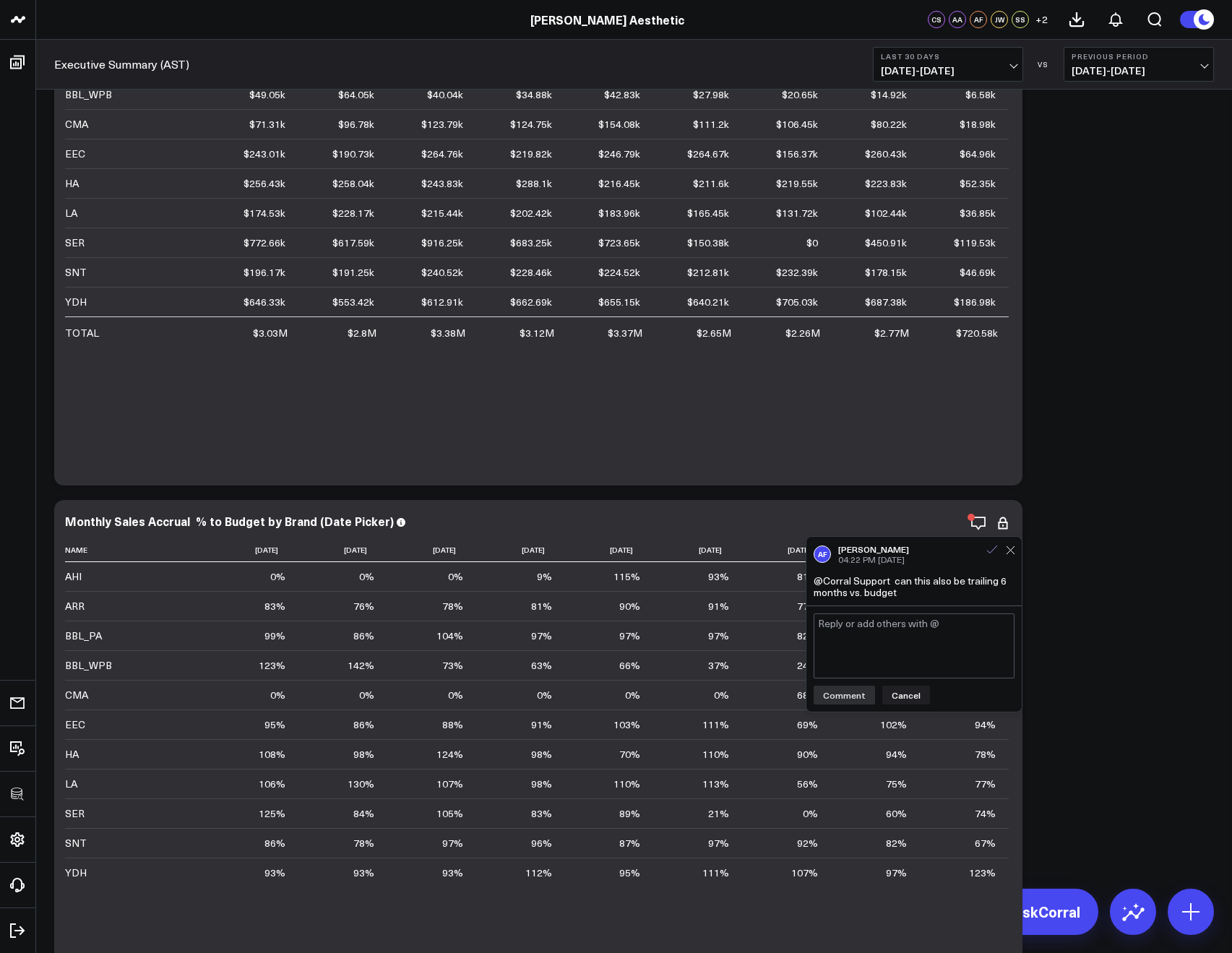
click at [991, 551] on icon at bounding box center [992, 550] width 13 height 13
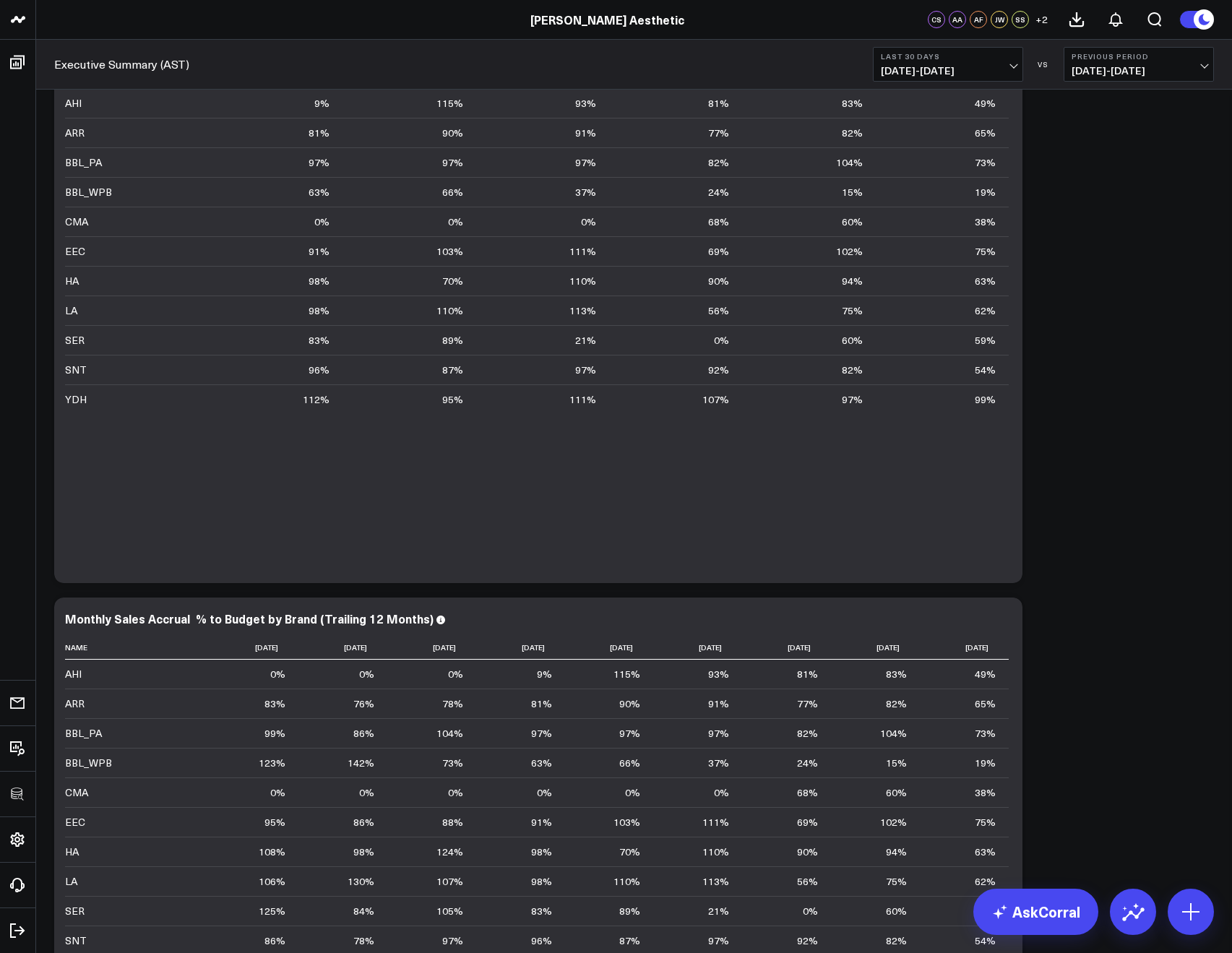
scroll to position [7030, 0]
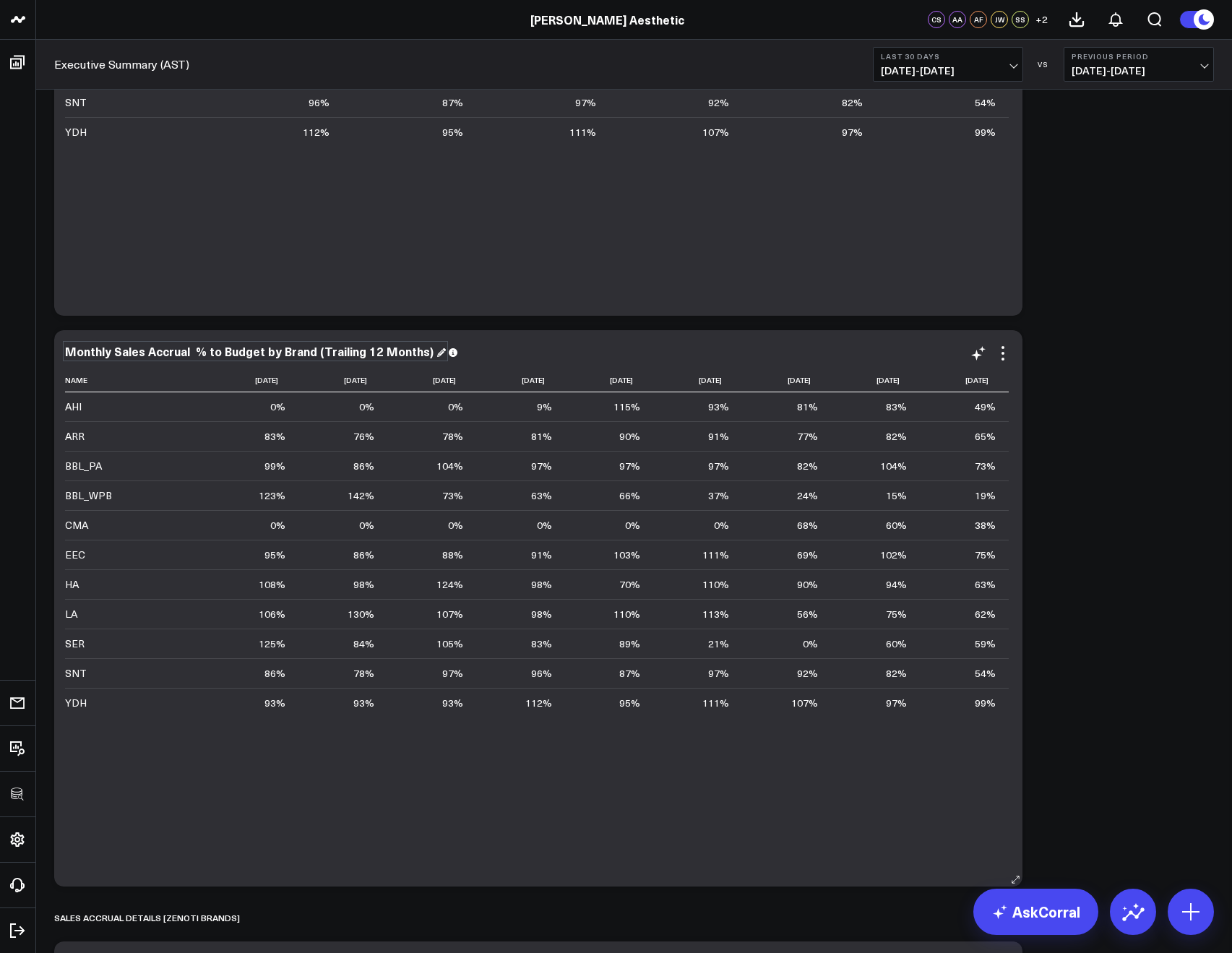
click at [418, 354] on div "Monthly Sales Accrual % to Budget by Brand (Trailing 12 Months)" at bounding box center [256, 350] width 381 height 16
drag, startPoint x: 419, startPoint y: 355, endPoint x: 309, endPoint y: 354, distance: 110.0
click at [309, 354] on div "Monthly Sales Accrual % to Budget by Brand (Trailing 12 Months)" at bounding box center [256, 350] width 381 height 16
copy div "(Trailing 12 Months)"
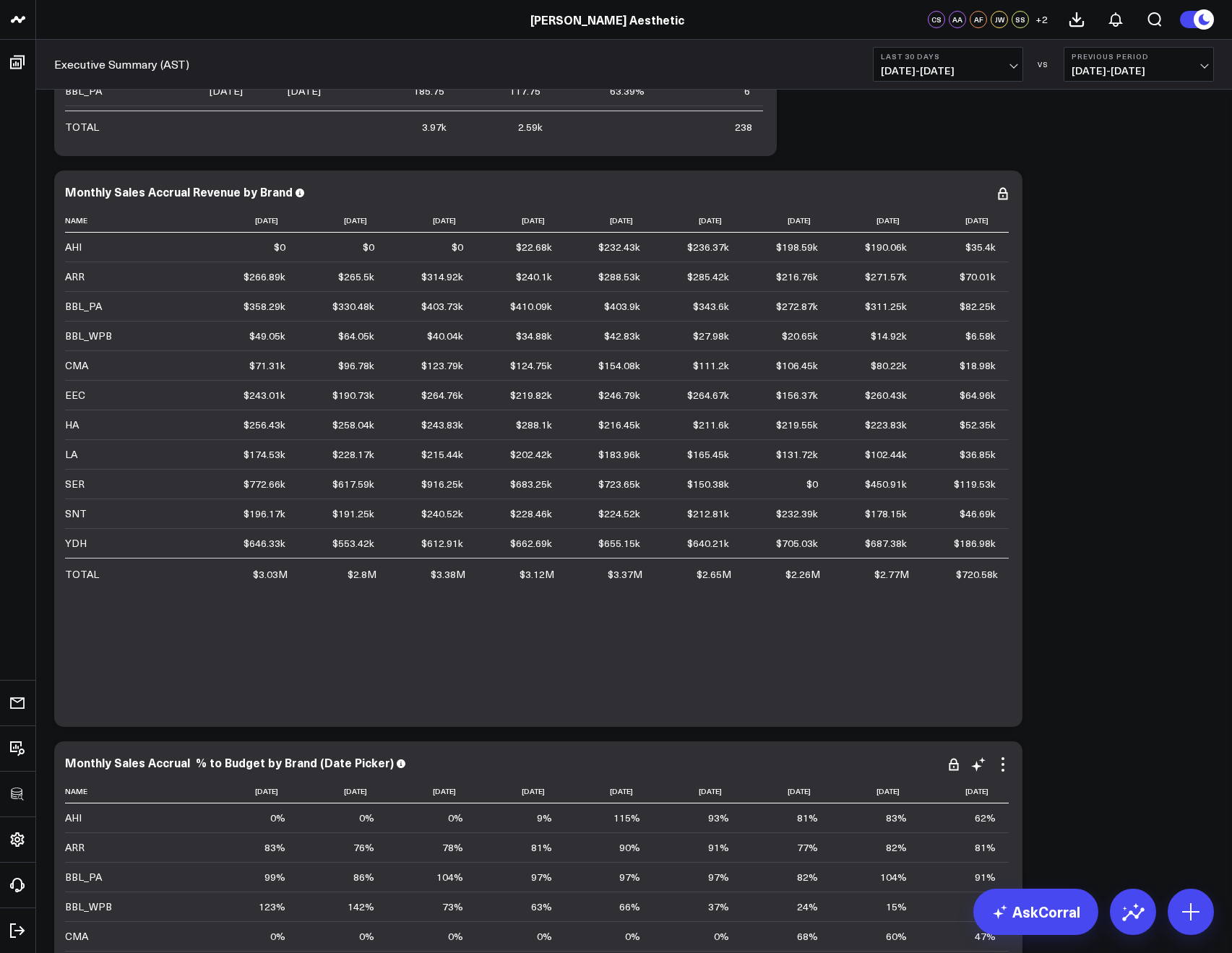
scroll to position [5476, 0]
click at [1004, 195] on icon at bounding box center [1003, 195] width 18 height 18
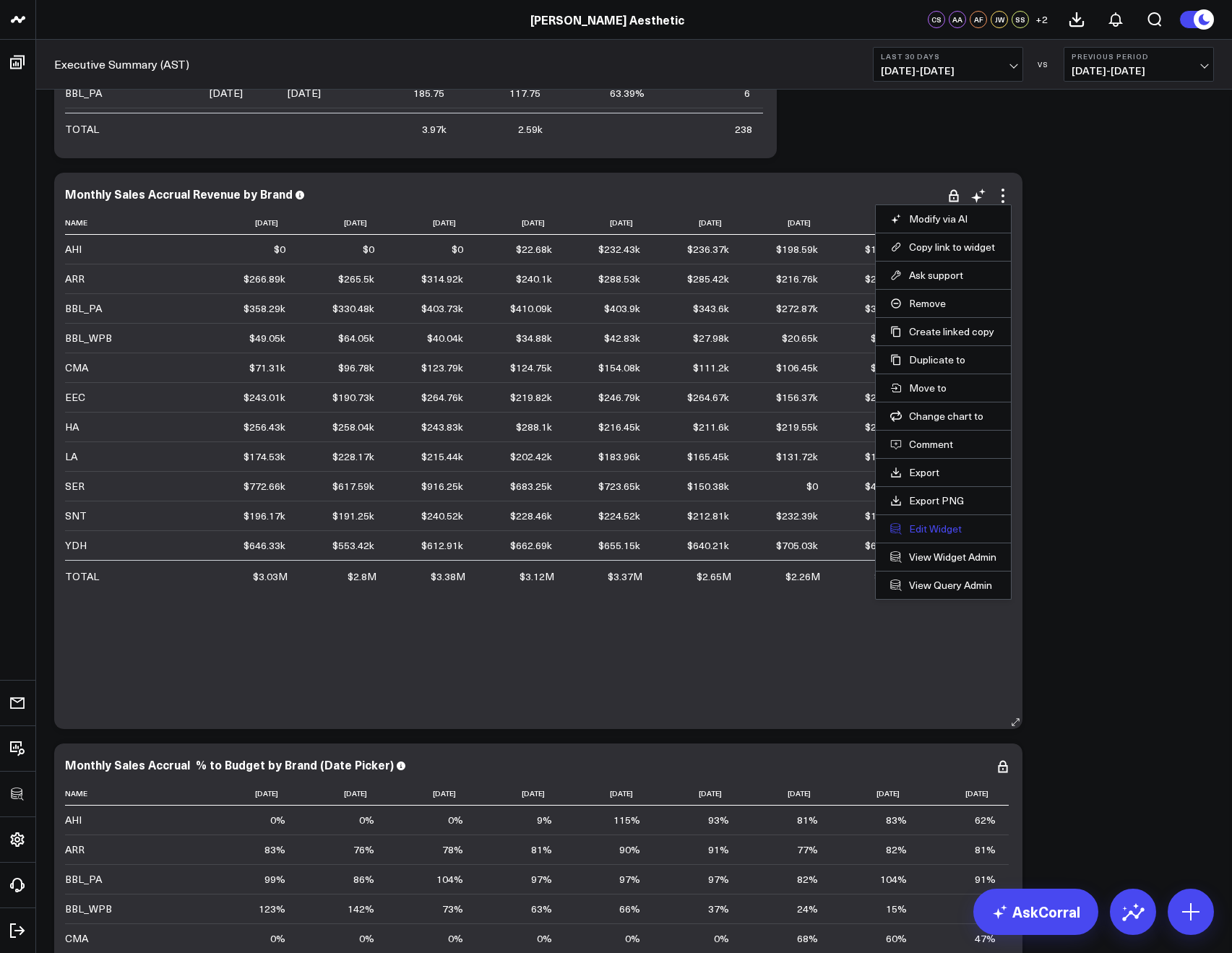
click at [917, 523] on button "Edit Widget" at bounding box center [943, 529] width 106 height 13
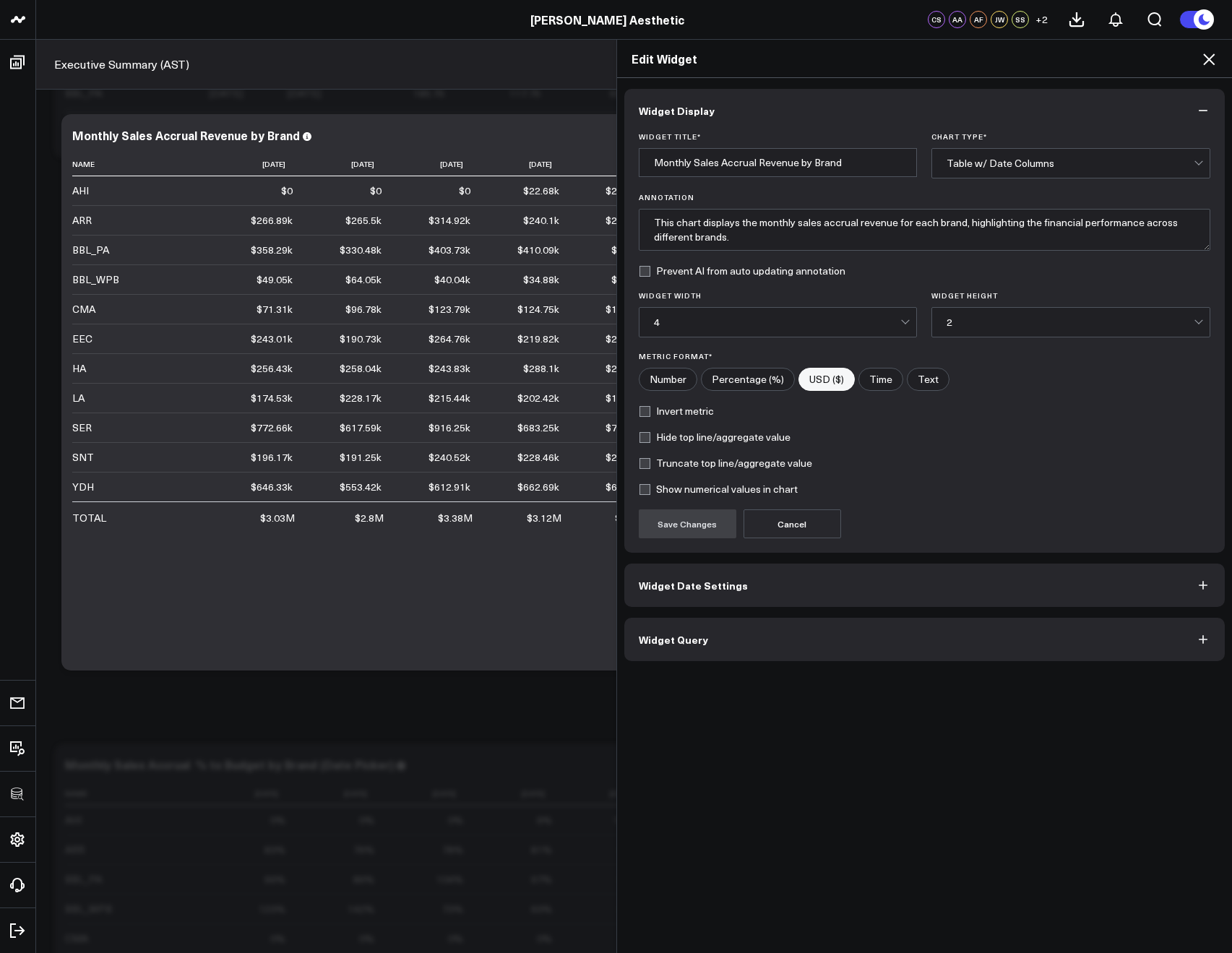
click at [645, 595] on button "Widget Date Settings" at bounding box center [924, 584] width 601 height 44
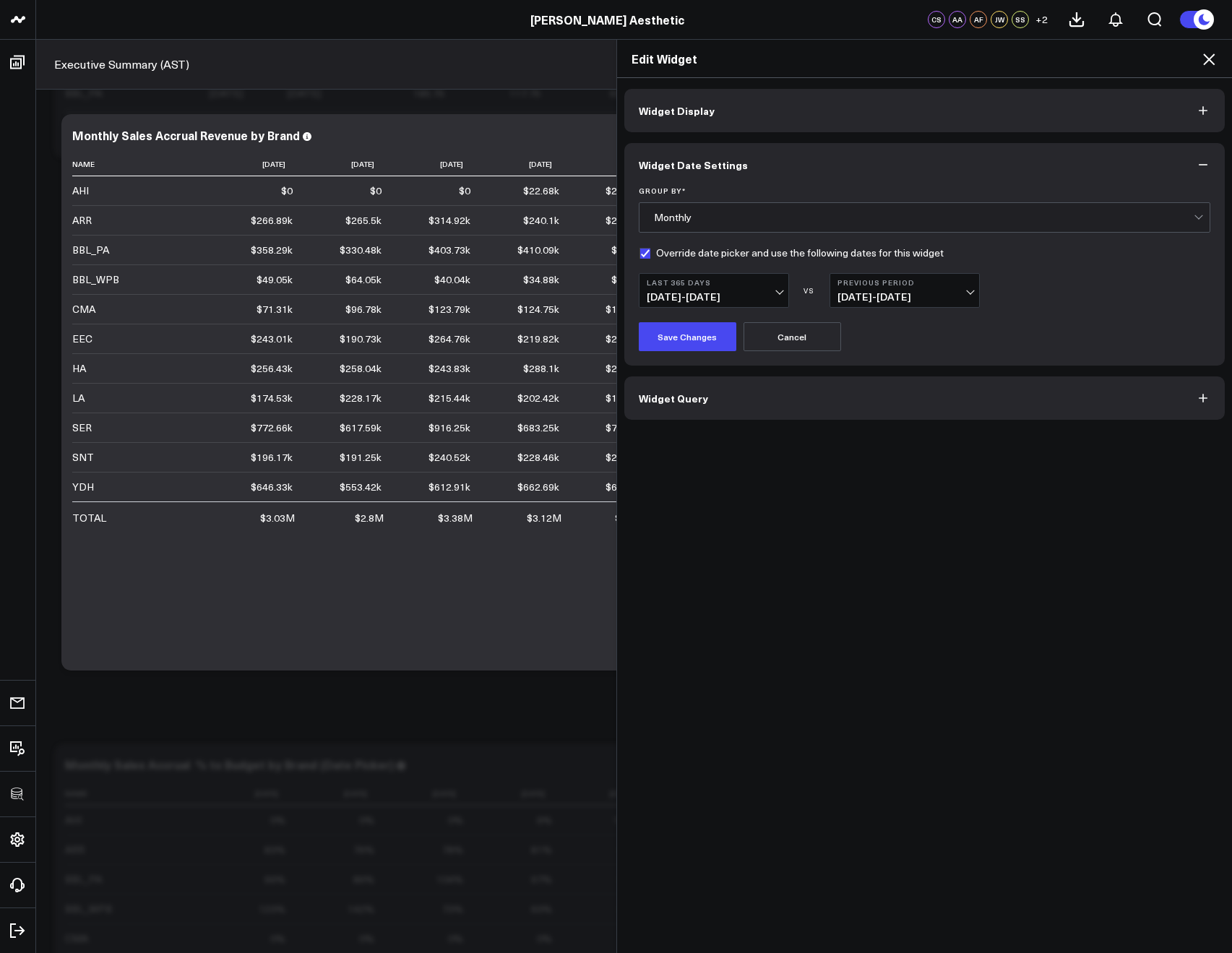
click at [638, 261] on form "Group By * Monthly Override date picker and use the following dates for this wi…" at bounding box center [924, 268] width 572 height 164
click at [638, 258] on form "Group By * Monthly Override date picker and use the following dates for this wi…" at bounding box center [924, 268] width 572 height 164
click at [639, 257] on label "Override date picker and use the following dates for this widget" at bounding box center [791, 253] width 305 height 11
click at [639, 257] on input "Override date picker and use the following dates for this widget" at bounding box center [644, 253] width 11 height 11
checkbox input "false"
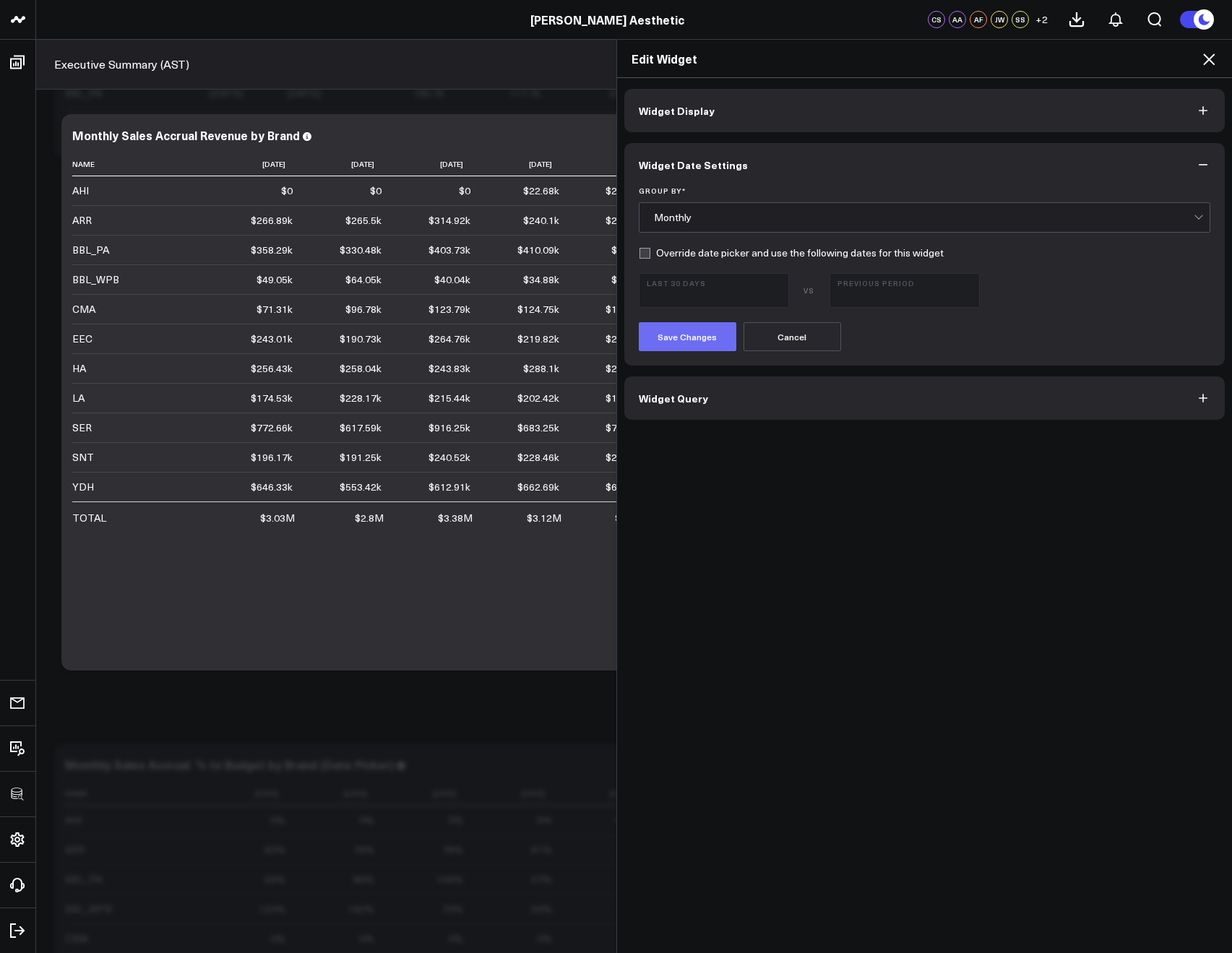
click at [654, 317] on form "Group By * Monthly Override date picker and use the following dates for this wi…" at bounding box center [924, 268] width 572 height 164
click at [655, 322] on button "Save Changes" at bounding box center [687, 336] width 98 height 29
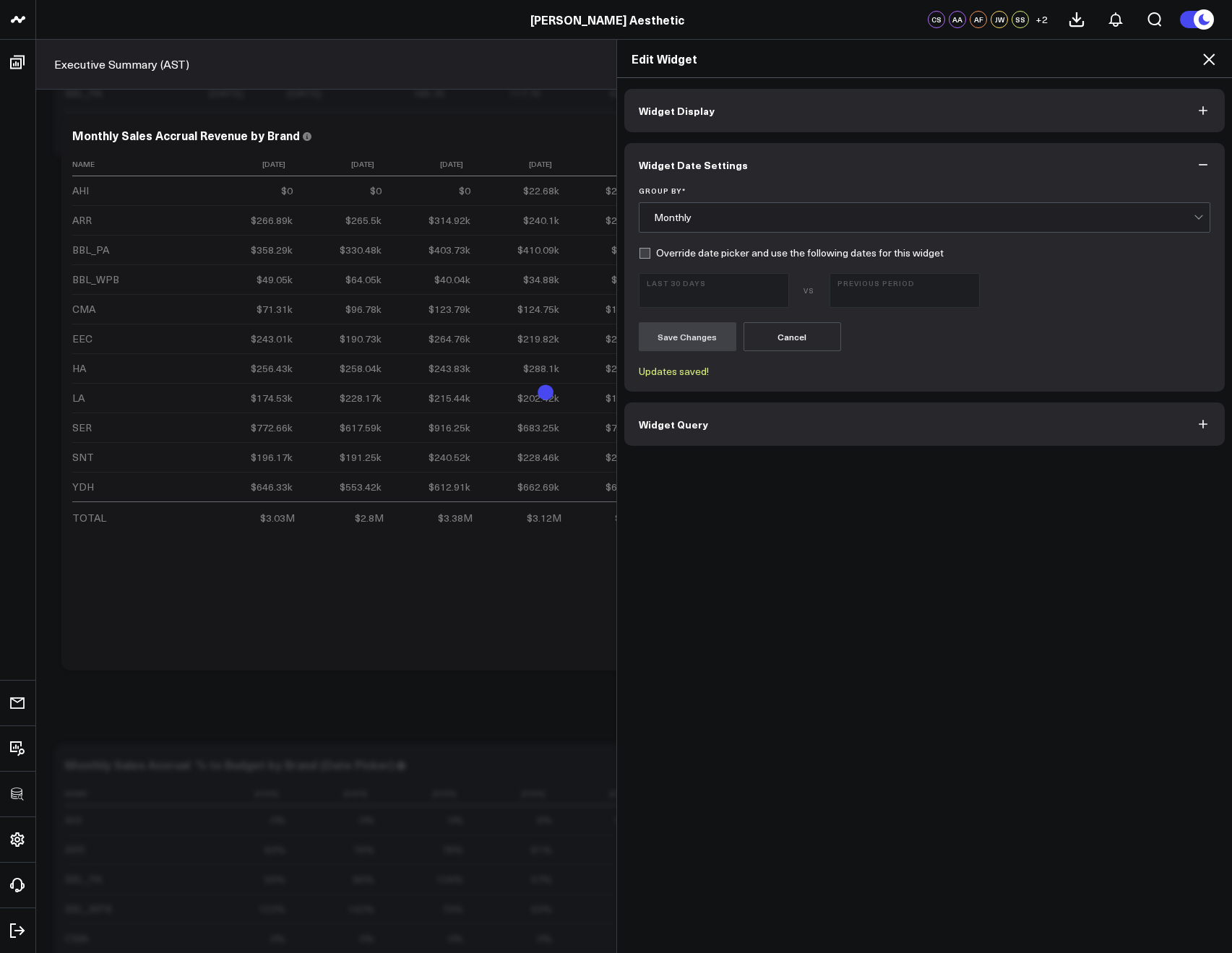
click at [1203, 60] on icon at bounding box center [1208, 59] width 18 height 18
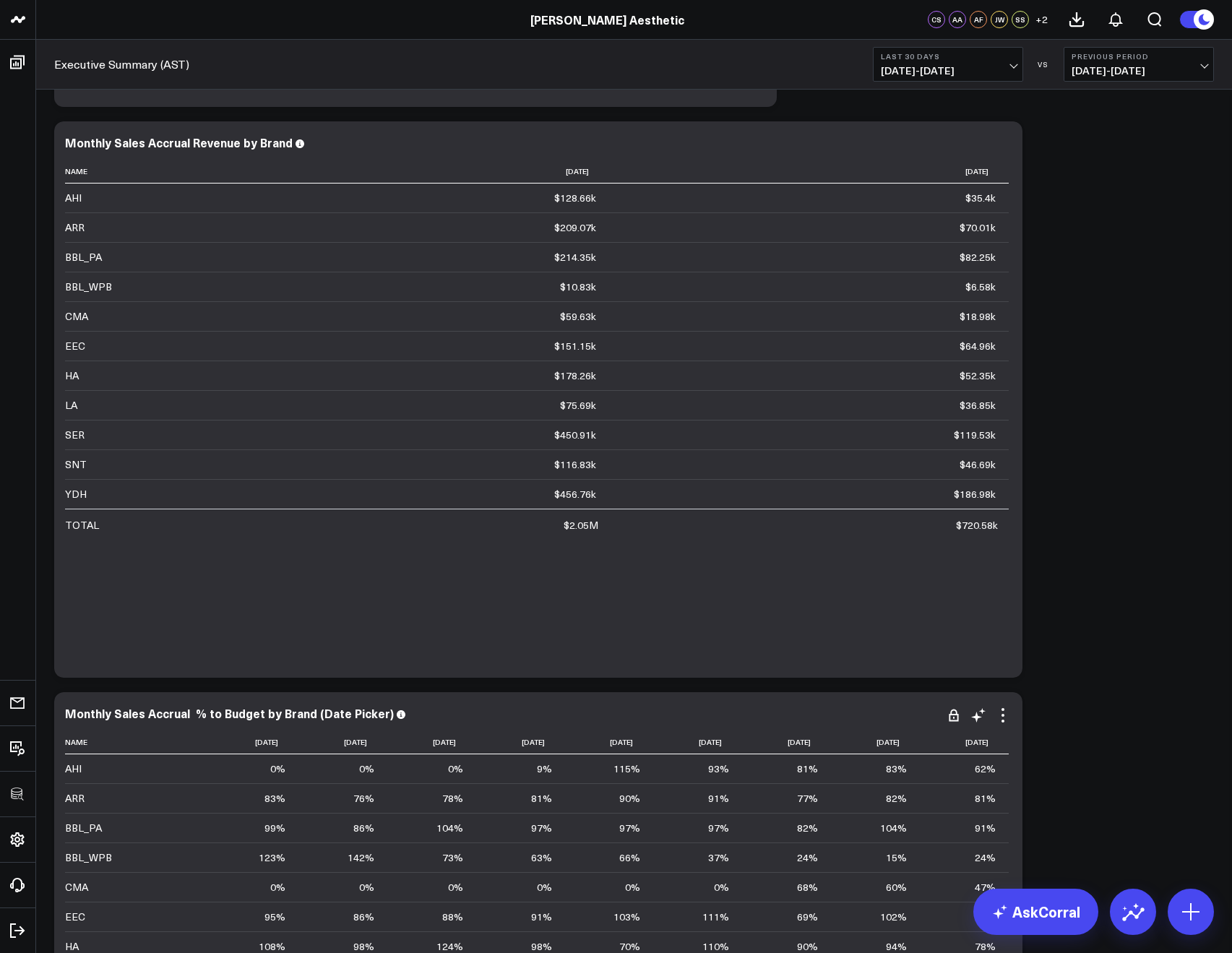
scroll to position [5560, 0]
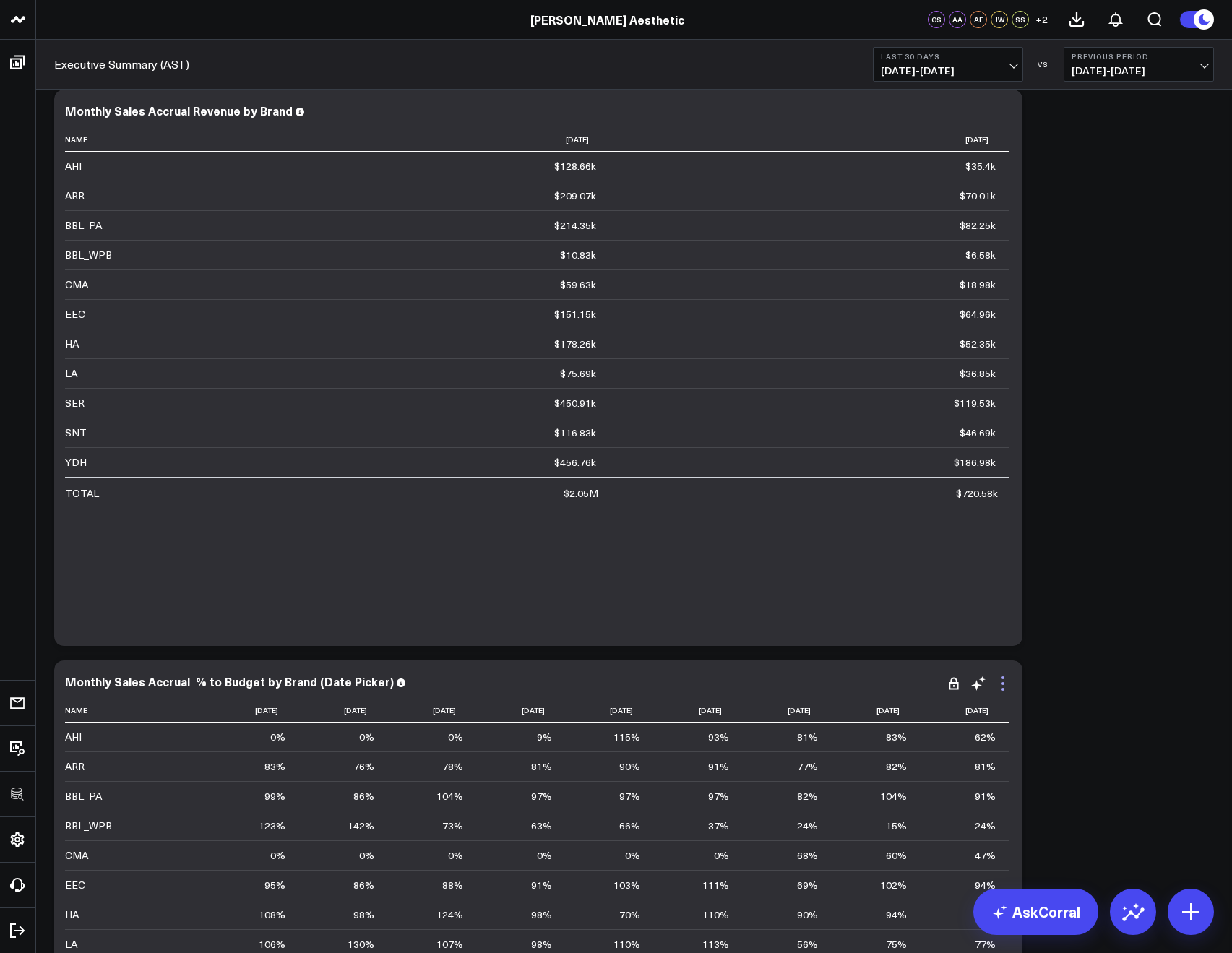
click at [1002, 678] on icon at bounding box center [1003, 677] width 3 height 3
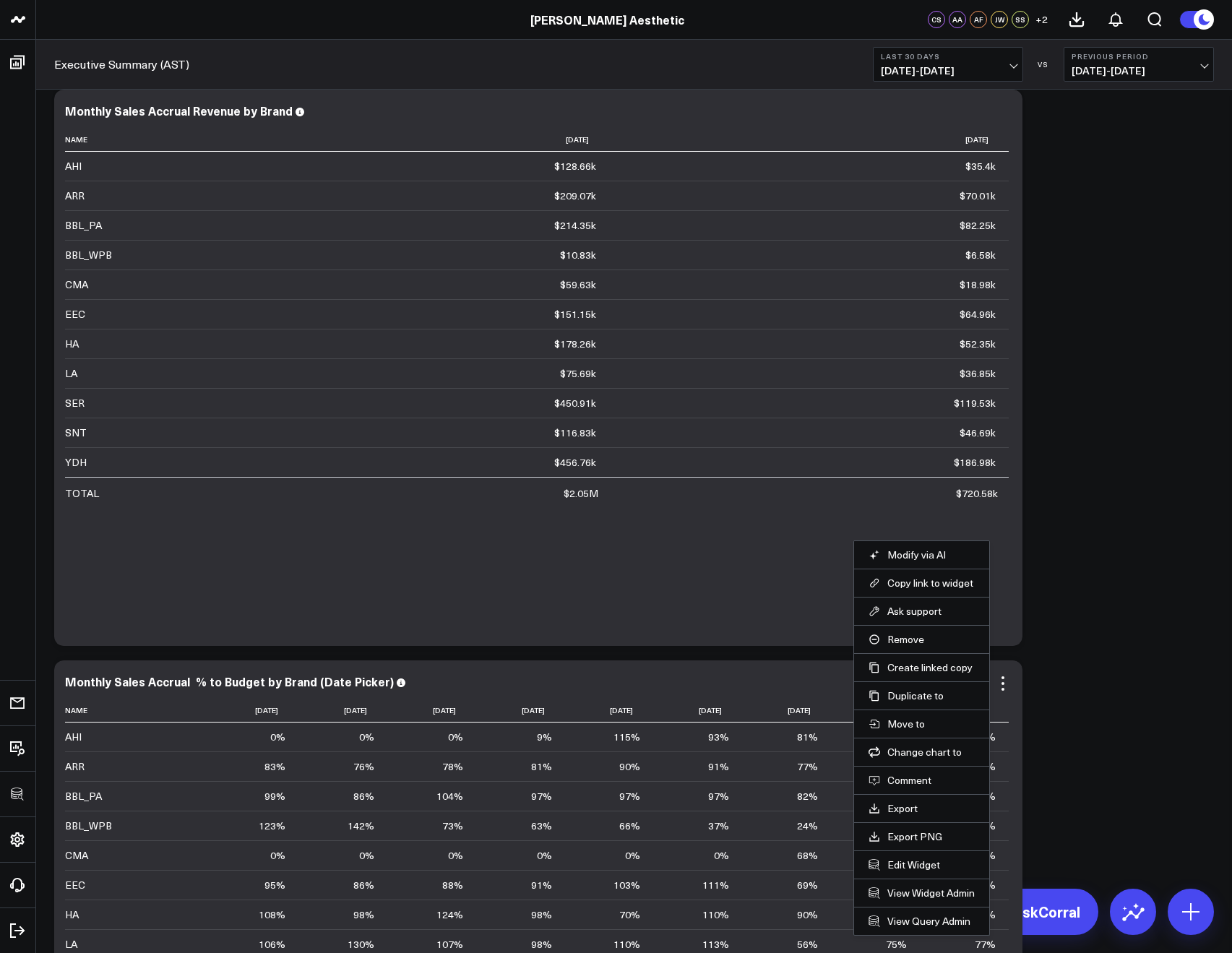
scroll to position [5921, 0]
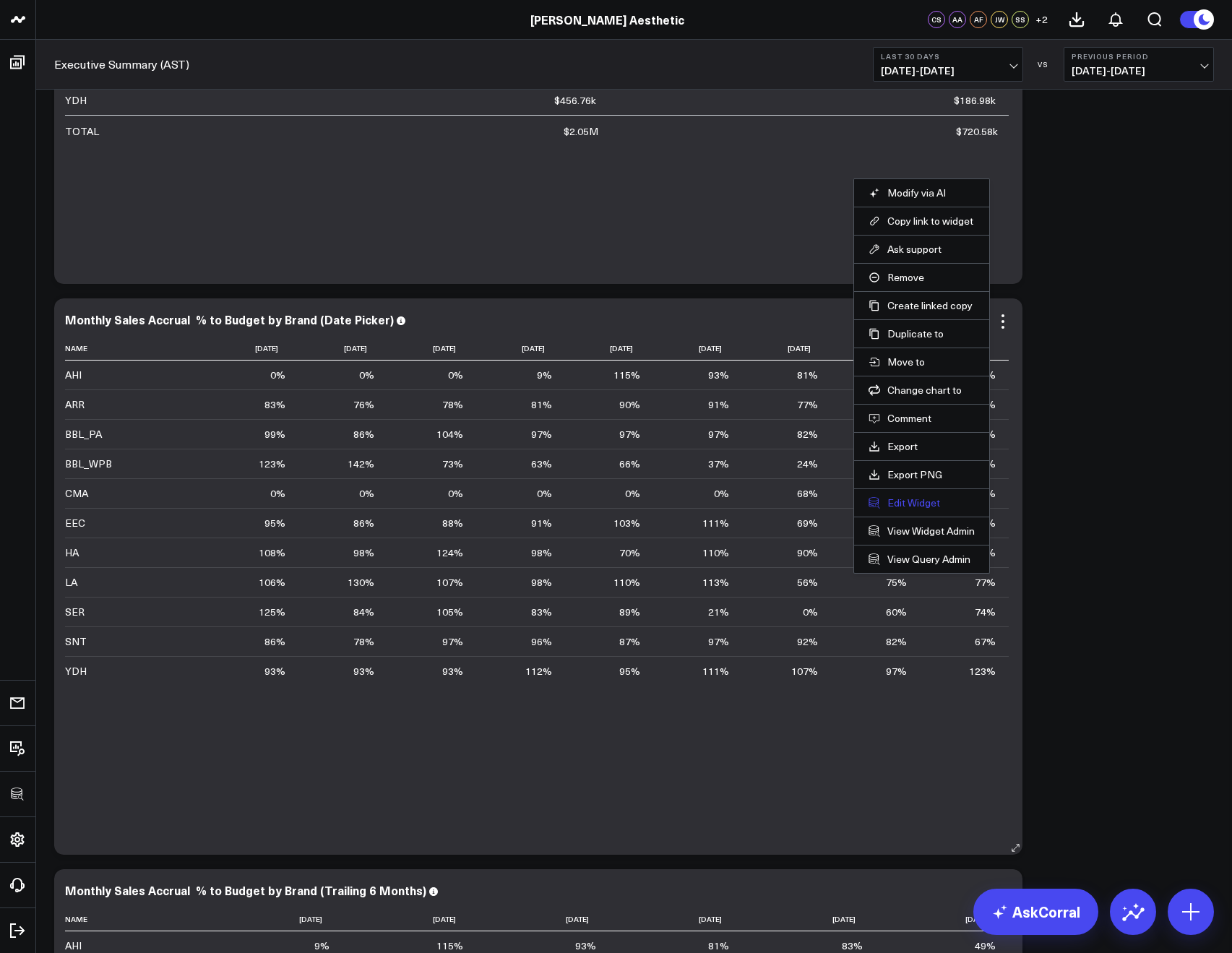
click at [889, 505] on button "Edit Widget" at bounding box center [922, 503] width 106 height 13
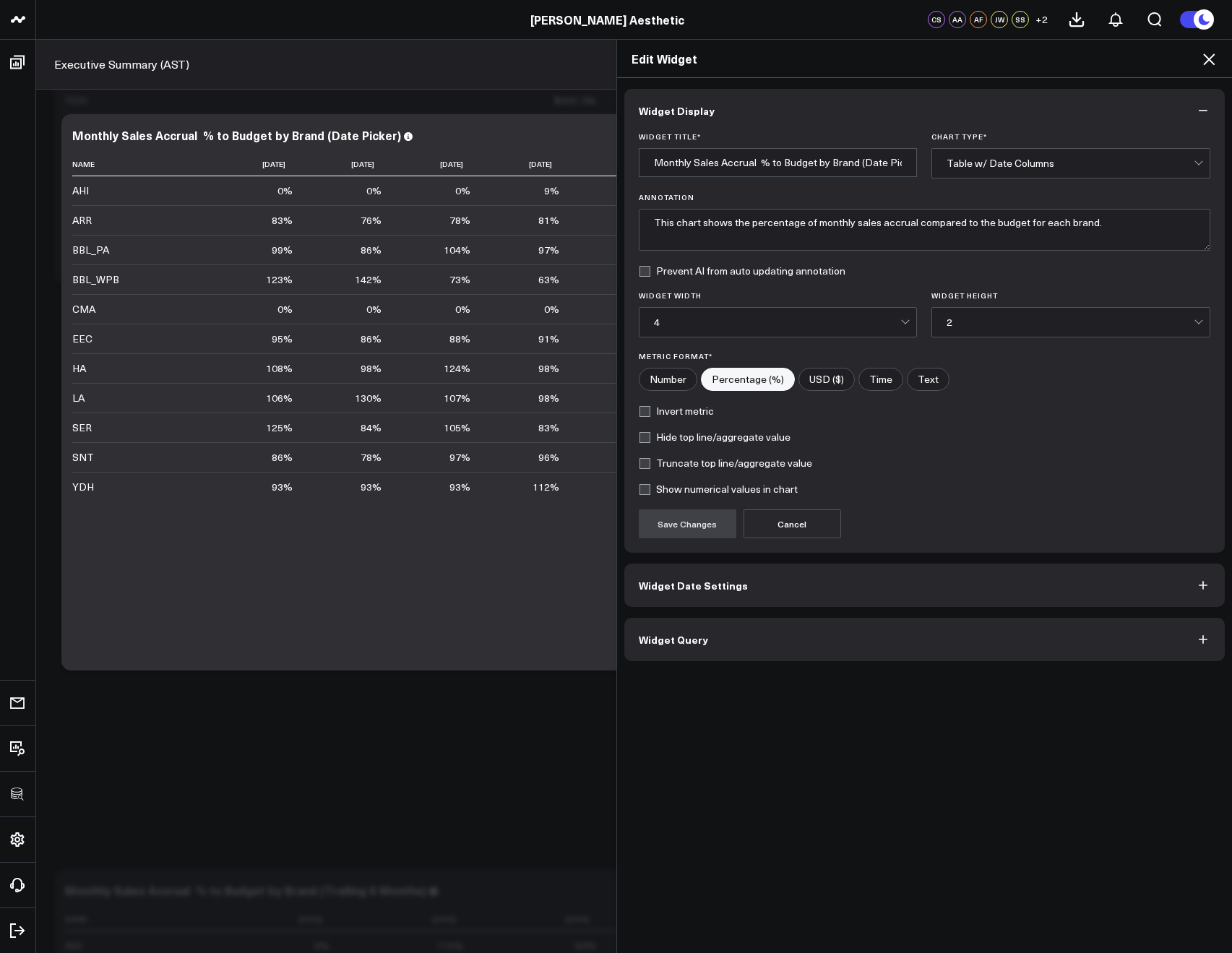
click at [677, 591] on span "Widget Date Settings" at bounding box center [692, 585] width 109 height 11
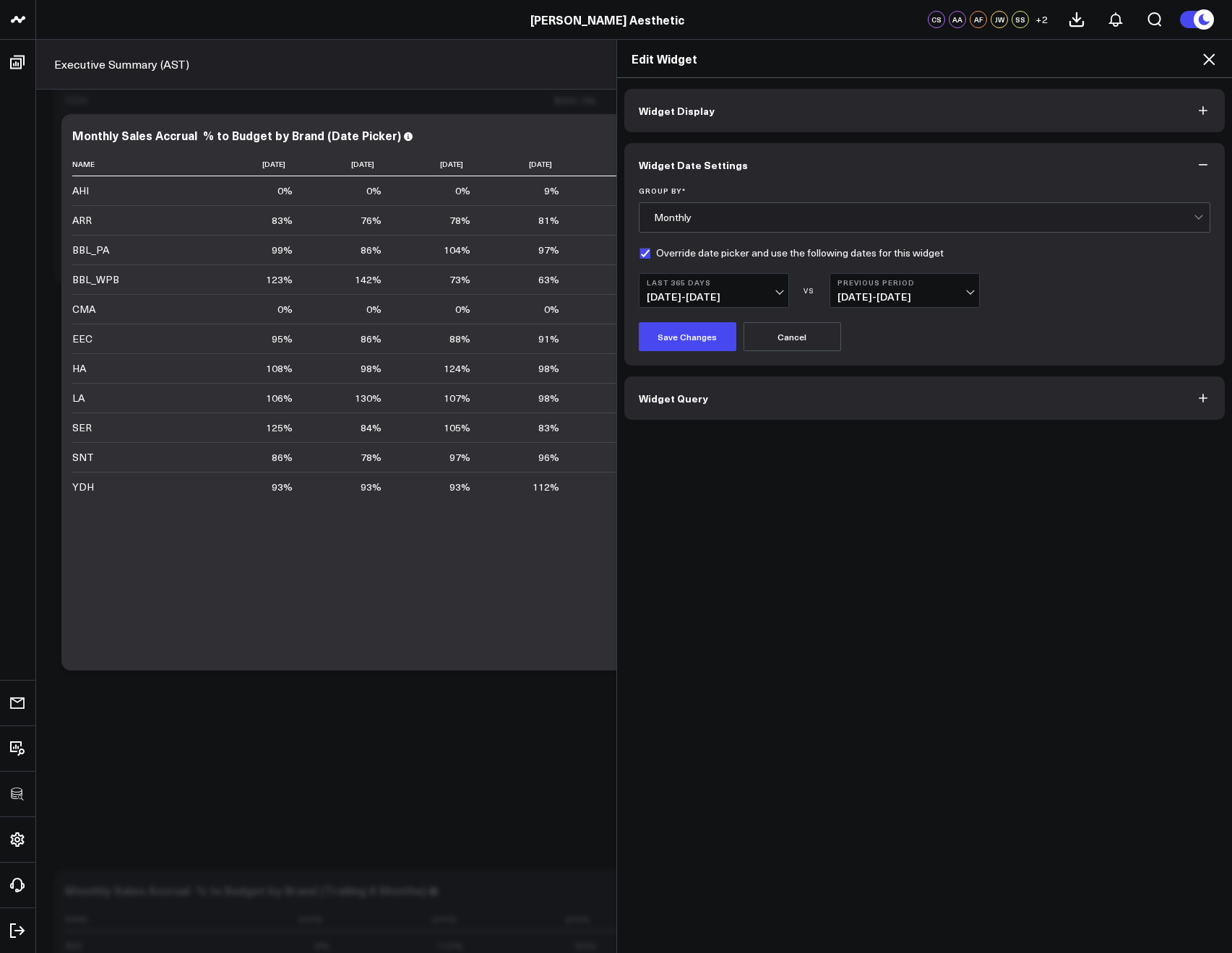
click at [662, 256] on label "Override date picker and use the following dates for this widget" at bounding box center [791, 253] width 305 height 11
click at [650, 256] on input "Override date picker and use the following dates for this widget" at bounding box center [644, 253] width 11 height 11
checkbox input "false"
click at [652, 332] on button "Save Changes" at bounding box center [687, 336] width 98 height 29
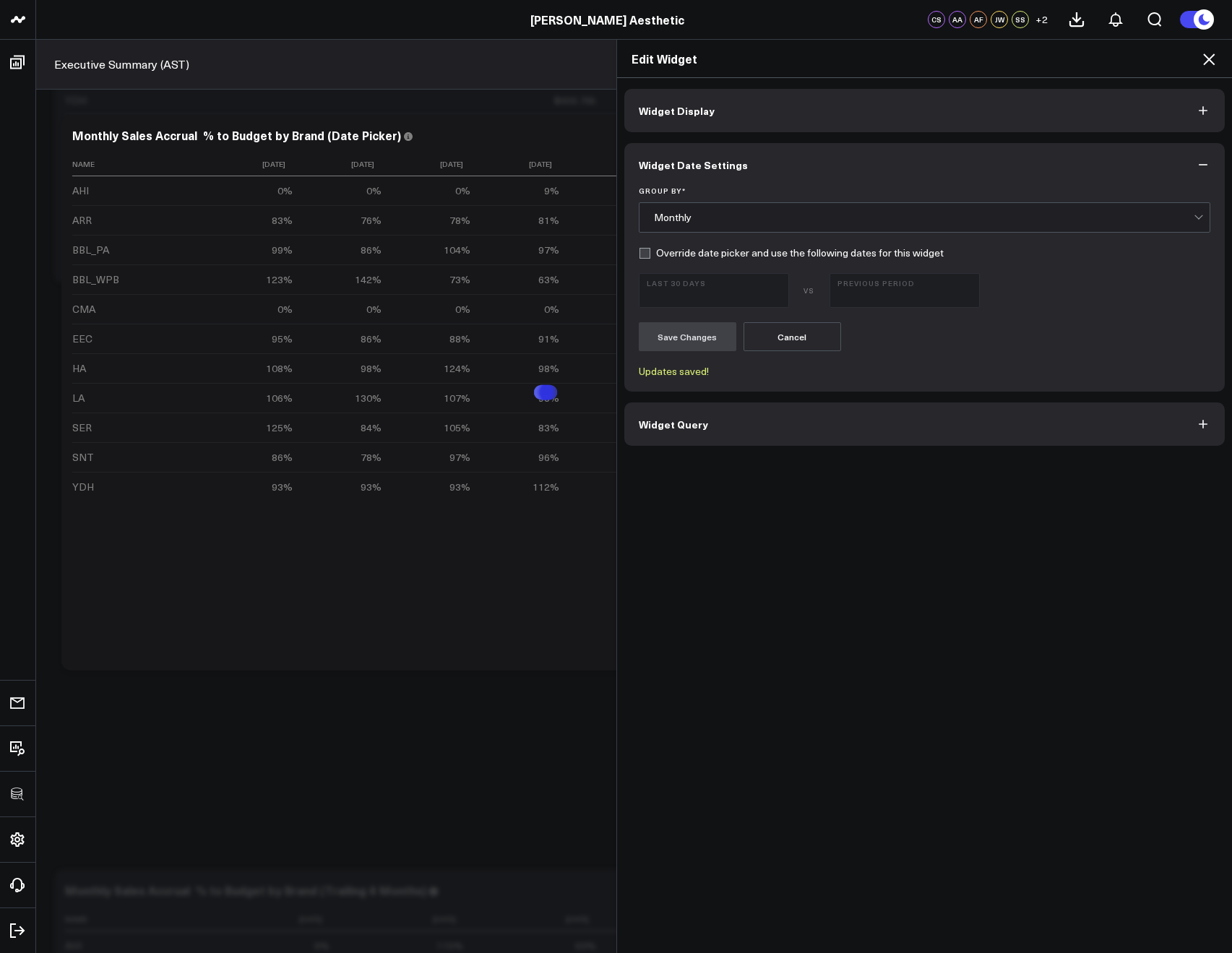
click at [1206, 61] on icon at bounding box center [1209, 59] width 11 height 11
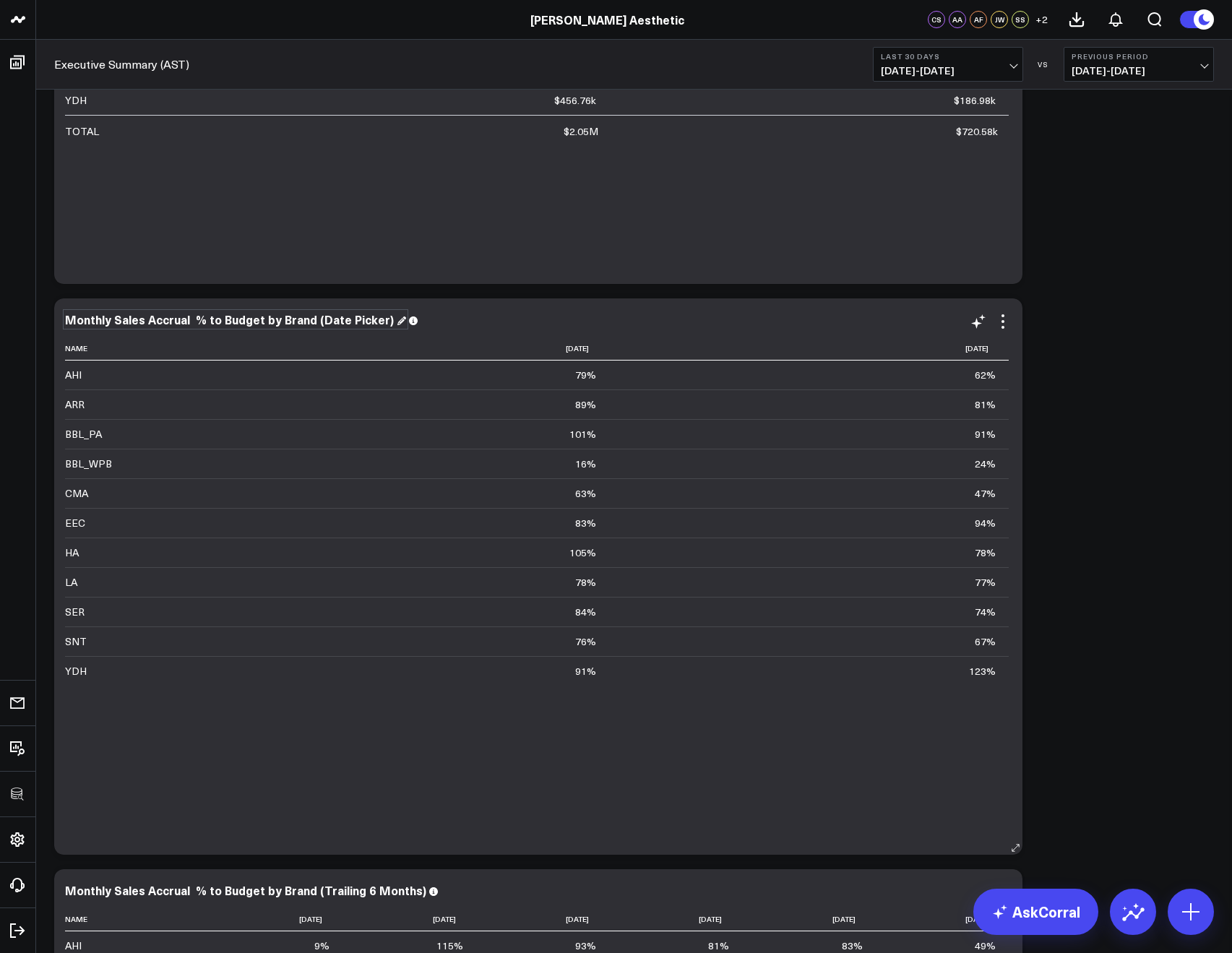
click at [317, 324] on div "Monthly Sales Accrual % to Budget by Brand (Date Picker)" at bounding box center [235, 319] width 341 height 16
drag, startPoint x: 309, startPoint y: 318, endPoint x: 381, endPoint y: 322, distance: 72.1
click at [381, 322] on div "Monthly Sales Accrual % to Budget by Brand (Date Picker)" at bounding box center [235, 319] width 341 height 16
copy div "(Date Picker)"
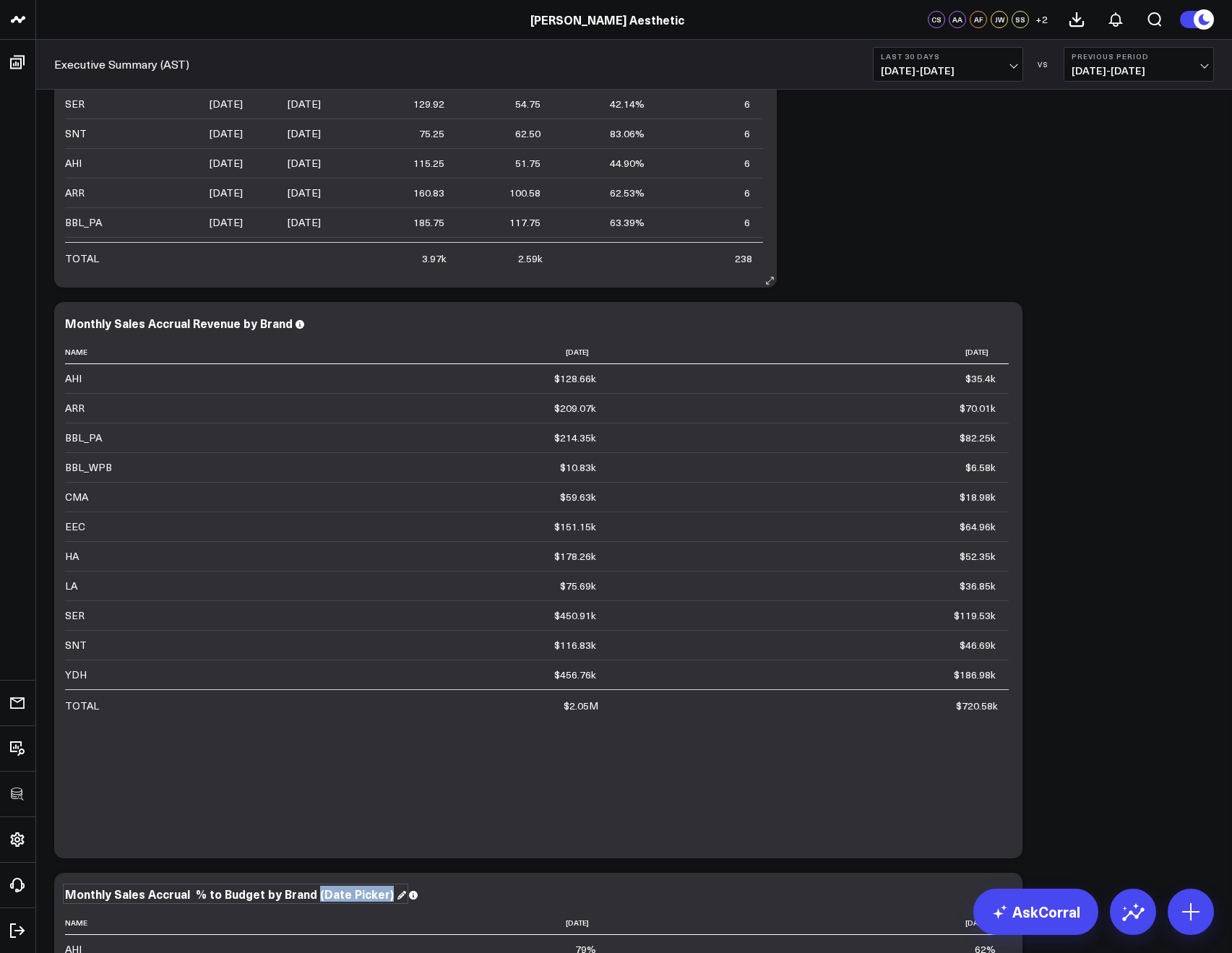
scroll to position [5292, 0]
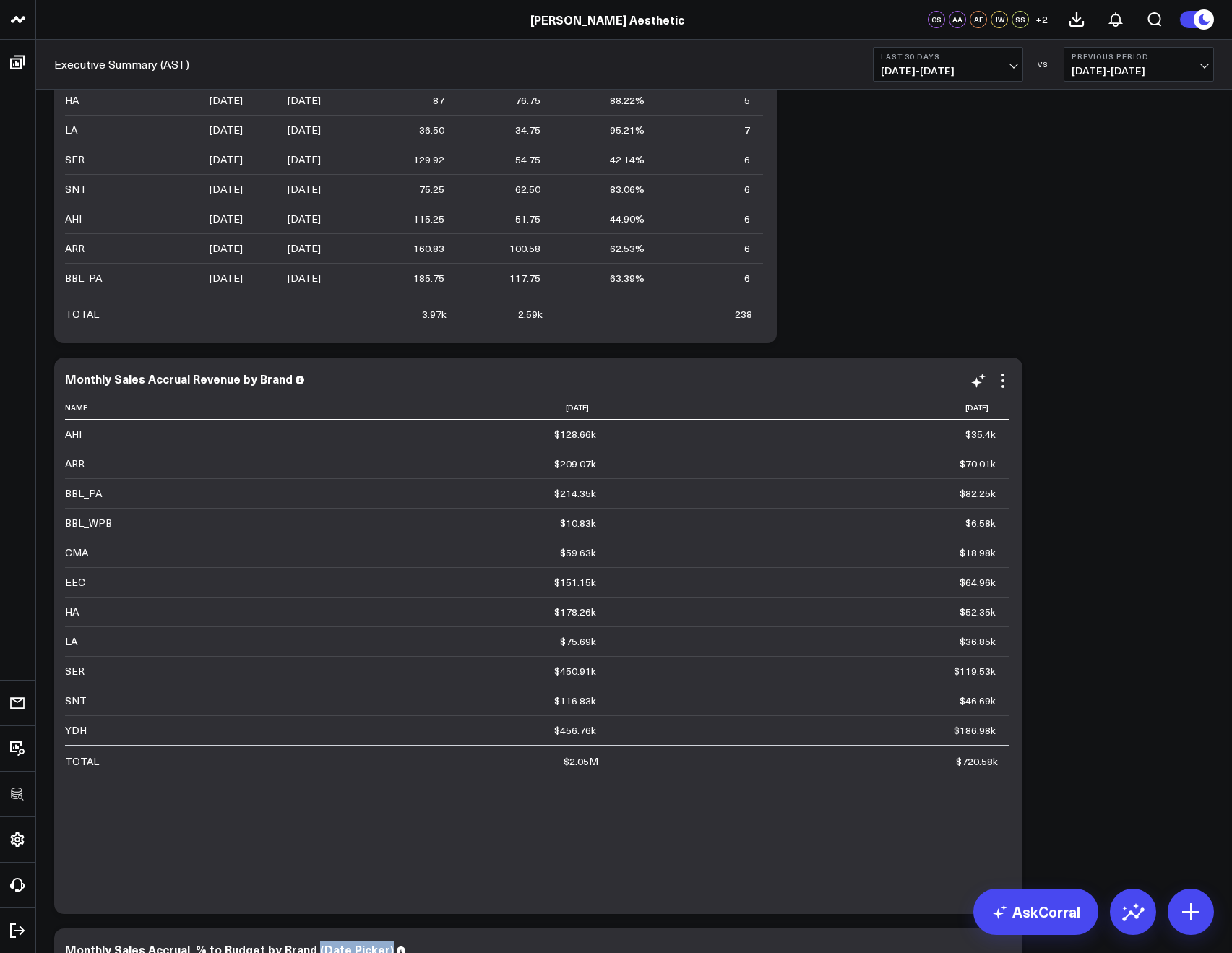
click at [288, 363] on div "Monthly Sales Accrual Revenue by Brand Name 2025-08-01 2025-09-01 AHI $128.66k …" at bounding box center [538, 635] width 968 height 556
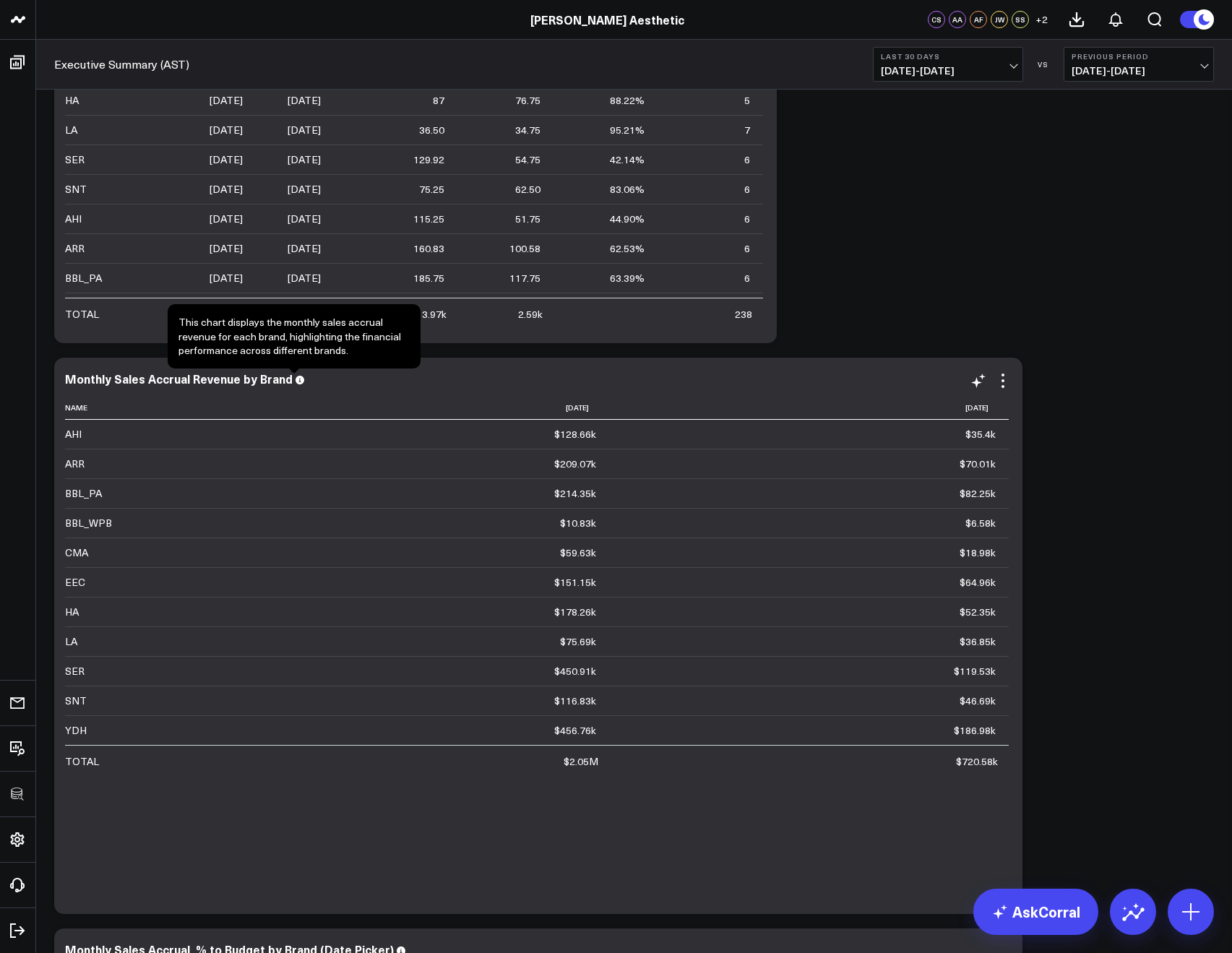
click at [288, 374] on div "Monthly Sales Accrual Revenue by Brand" at bounding box center [538, 378] width 947 height 13
click at [285, 379] on div "Monthly Sales Accrual Revenue by Brand" at bounding box center [185, 378] width 240 height 16
click at [861, 313] on div "Sales Accrual Revenue Modify via AI Copy link to widget Ask support Remove Crea…" at bounding box center [635, 716] width 1174 height 11816
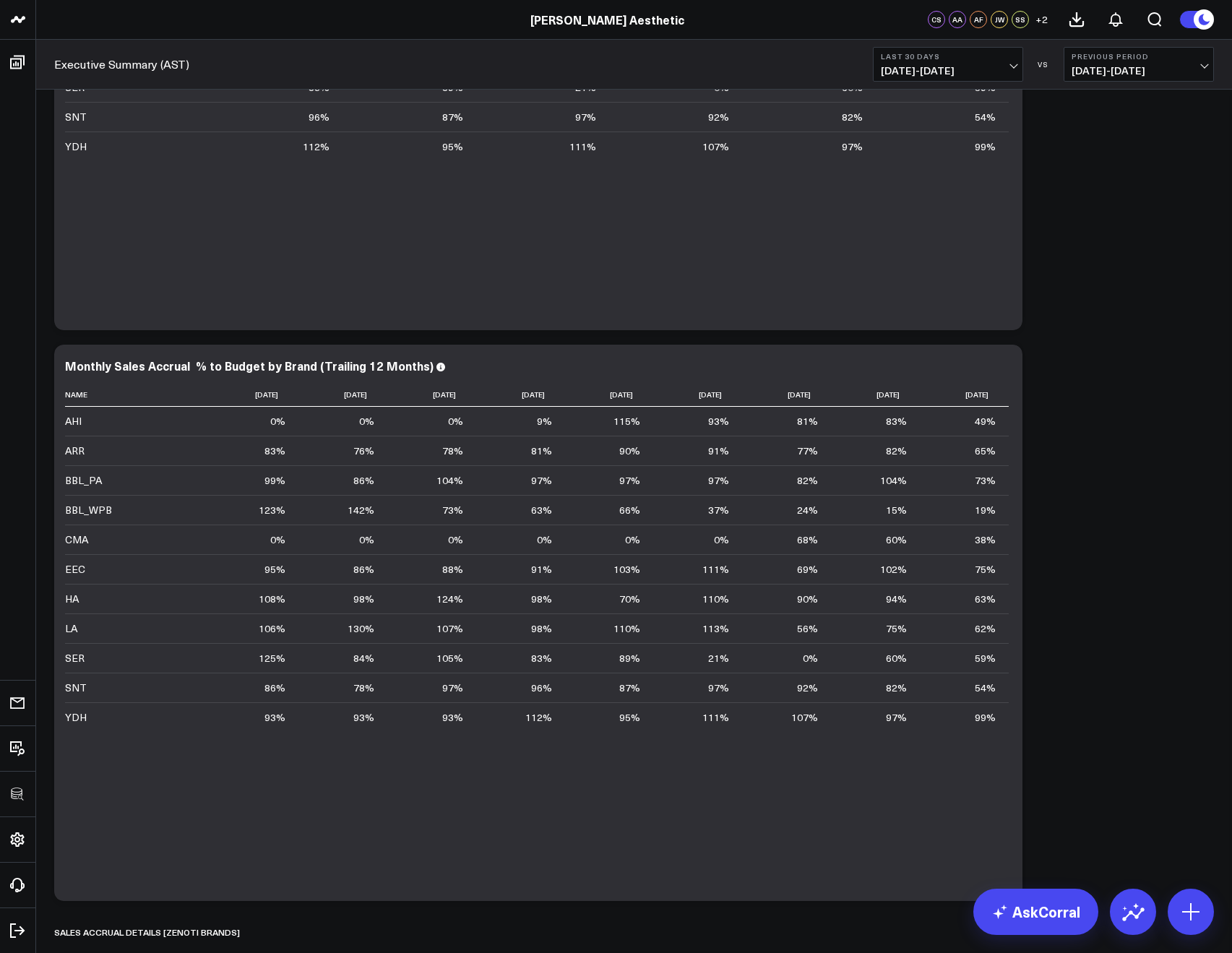
scroll to position [7664, 0]
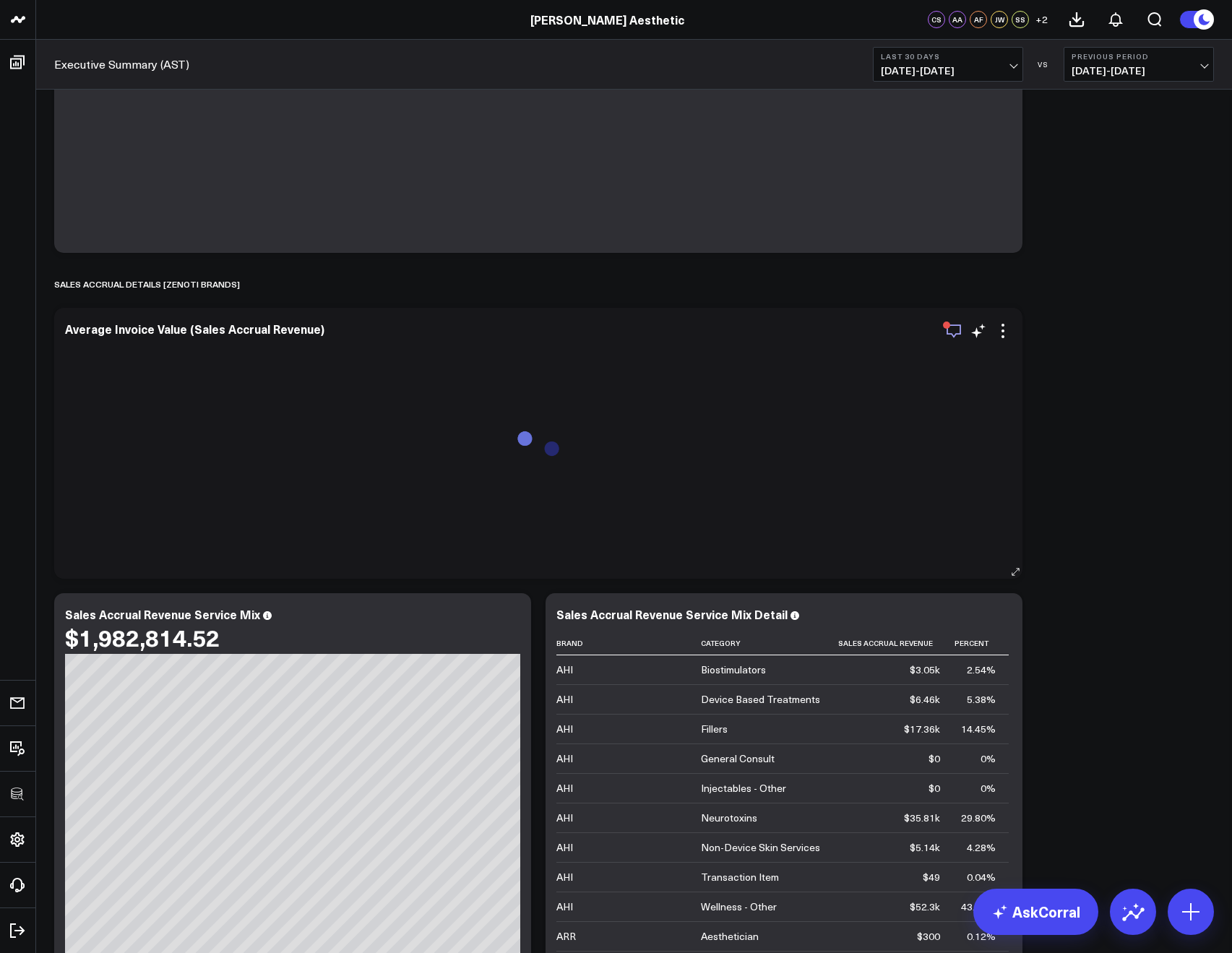
click at [954, 330] on icon "button" at bounding box center [953, 331] width 18 height 18
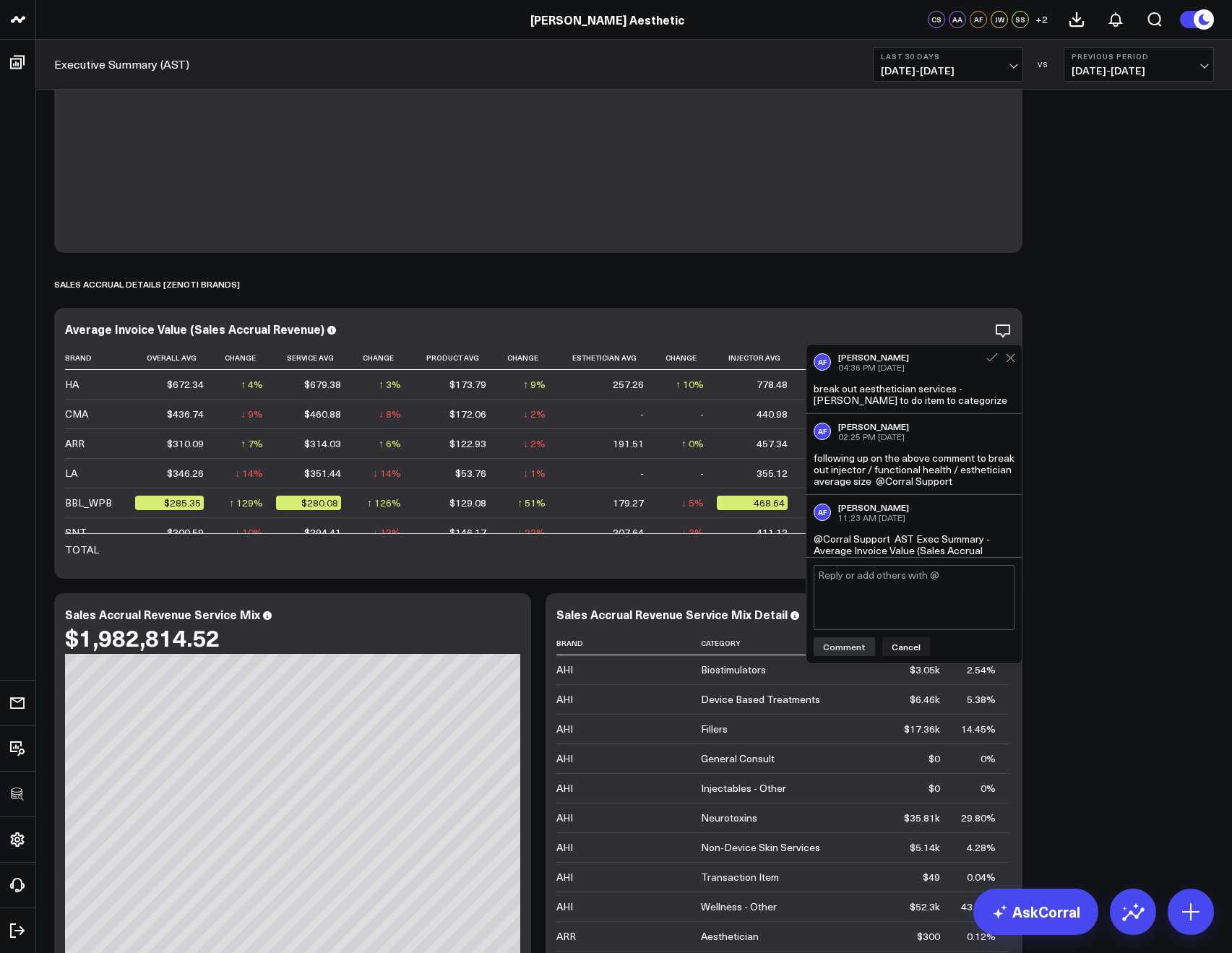
scroll to position [99, 0]
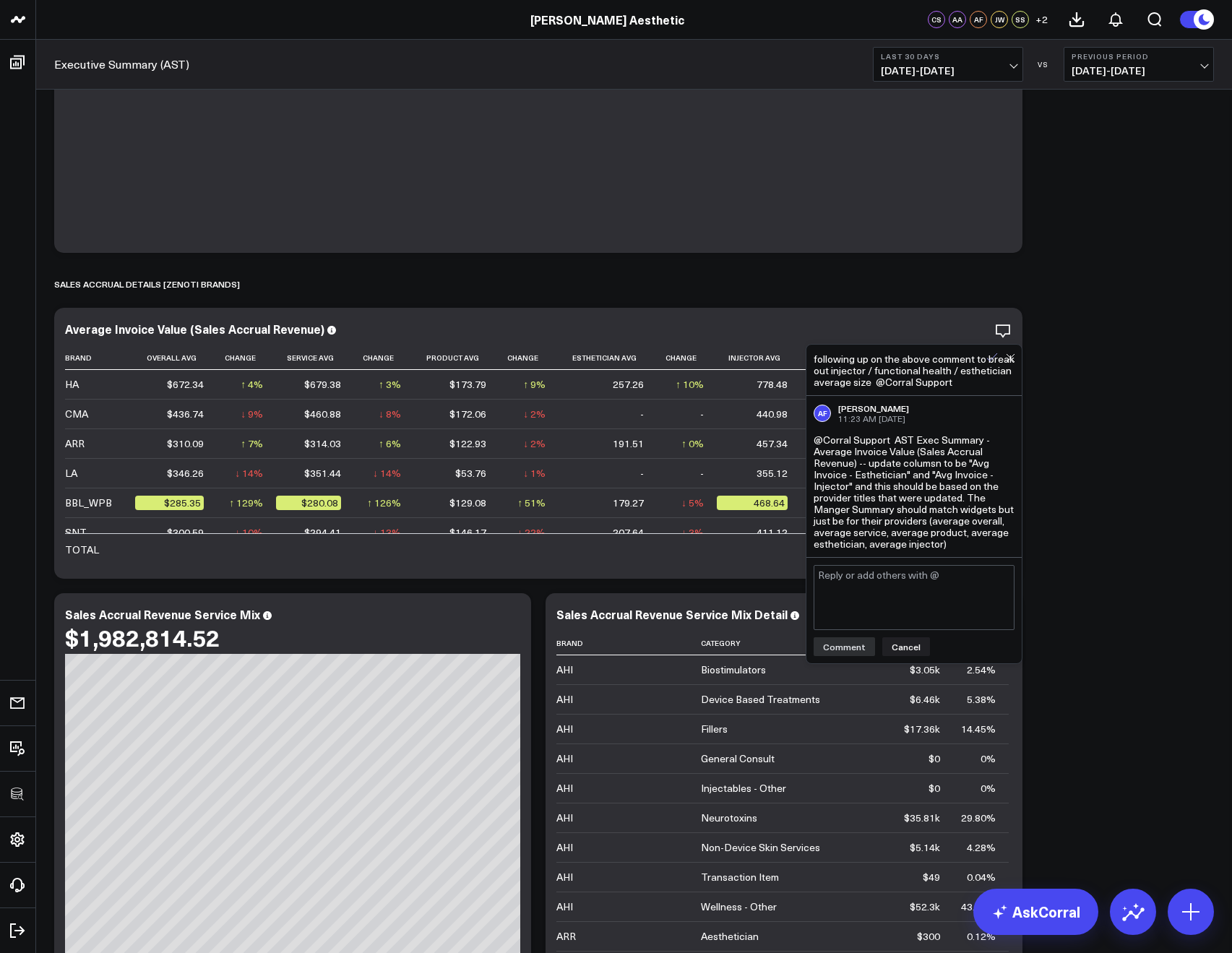
click at [989, 359] on icon at bounding box center [991, 357] width 10 height 8
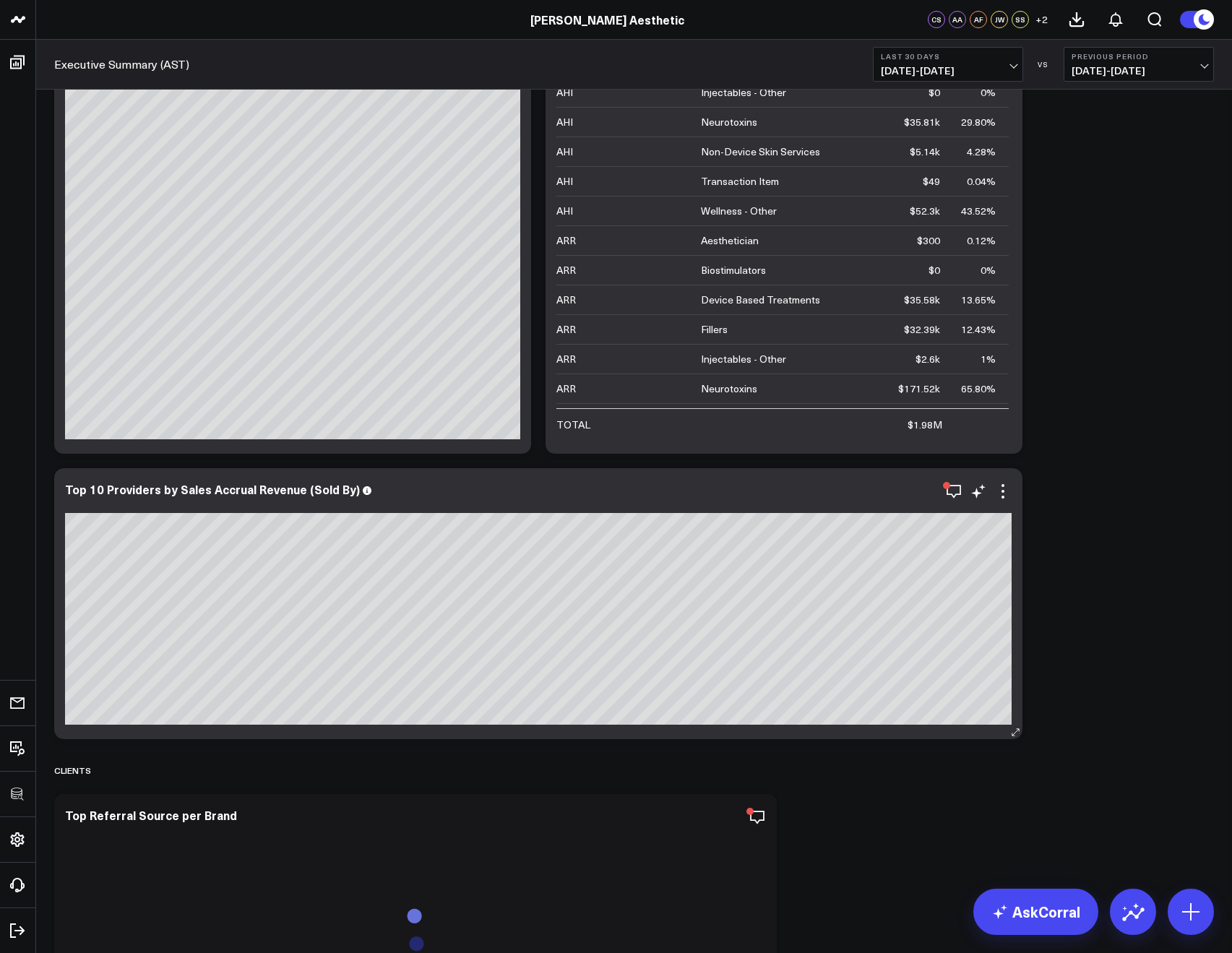
scroll to position [8484, 0]
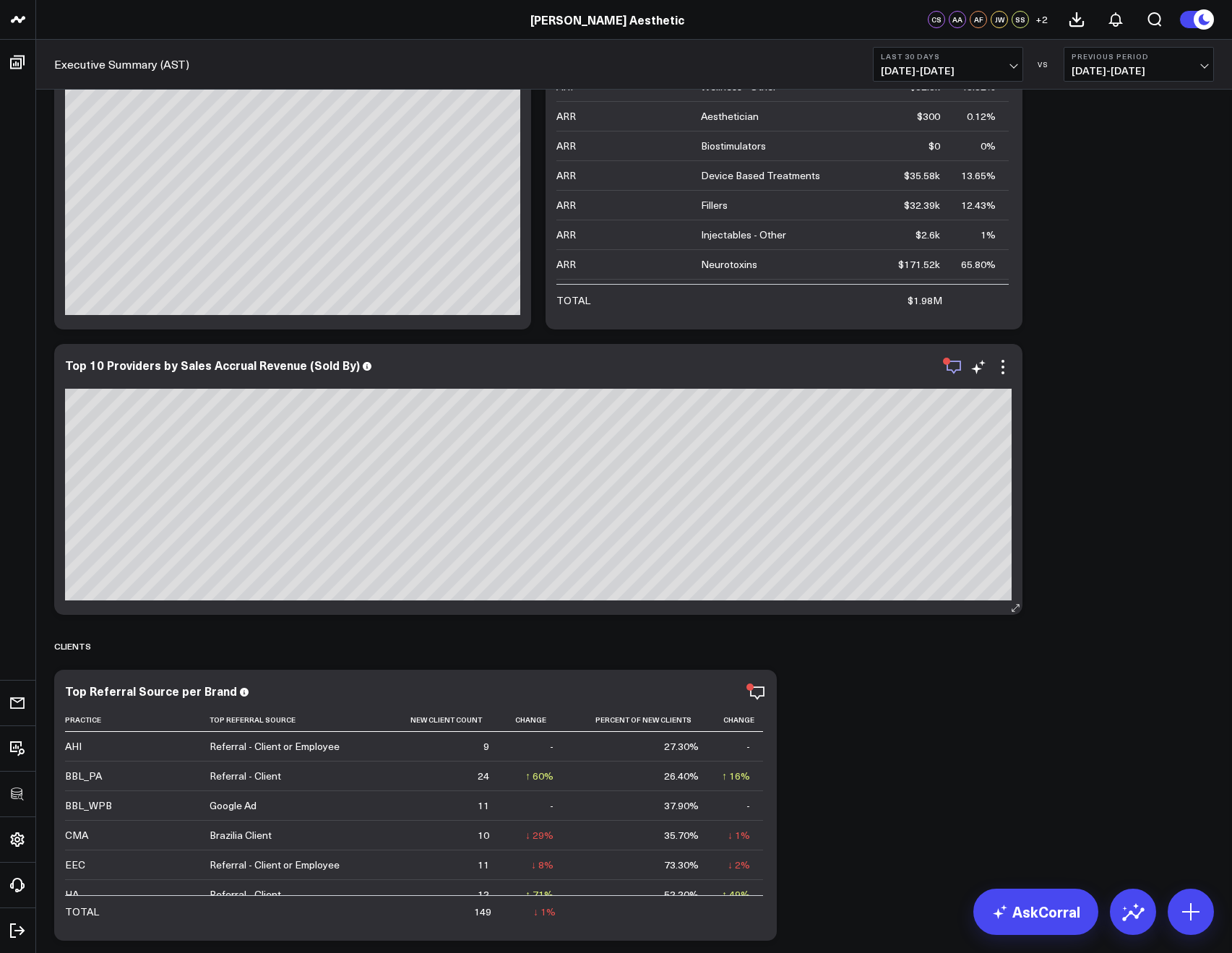
click at [947, 372] on icon "button" at bounding box center [953, 367] width 18 height 18
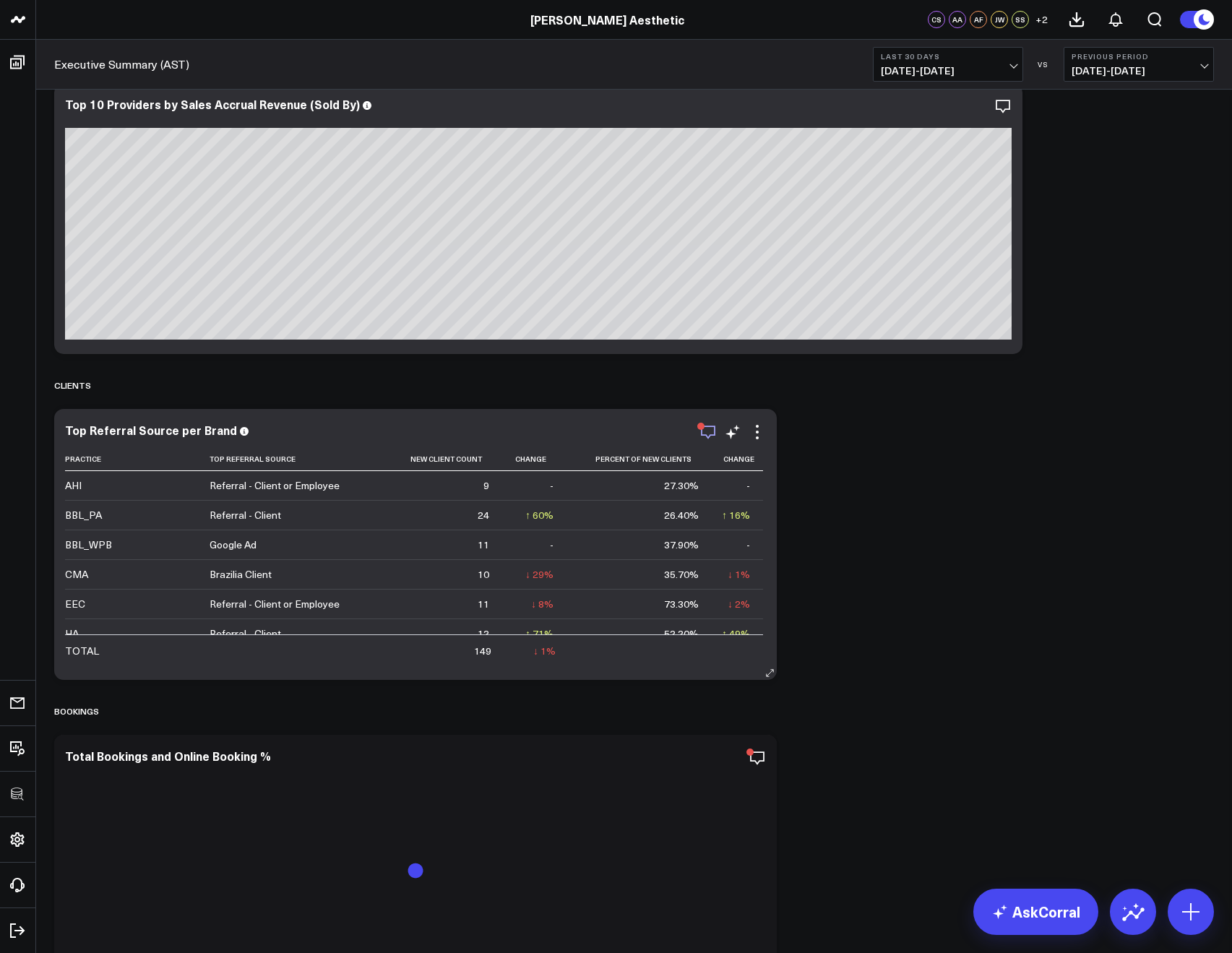
click at [714, 437] on icon "button" at bounding box center [708, 432] width 18 height 18
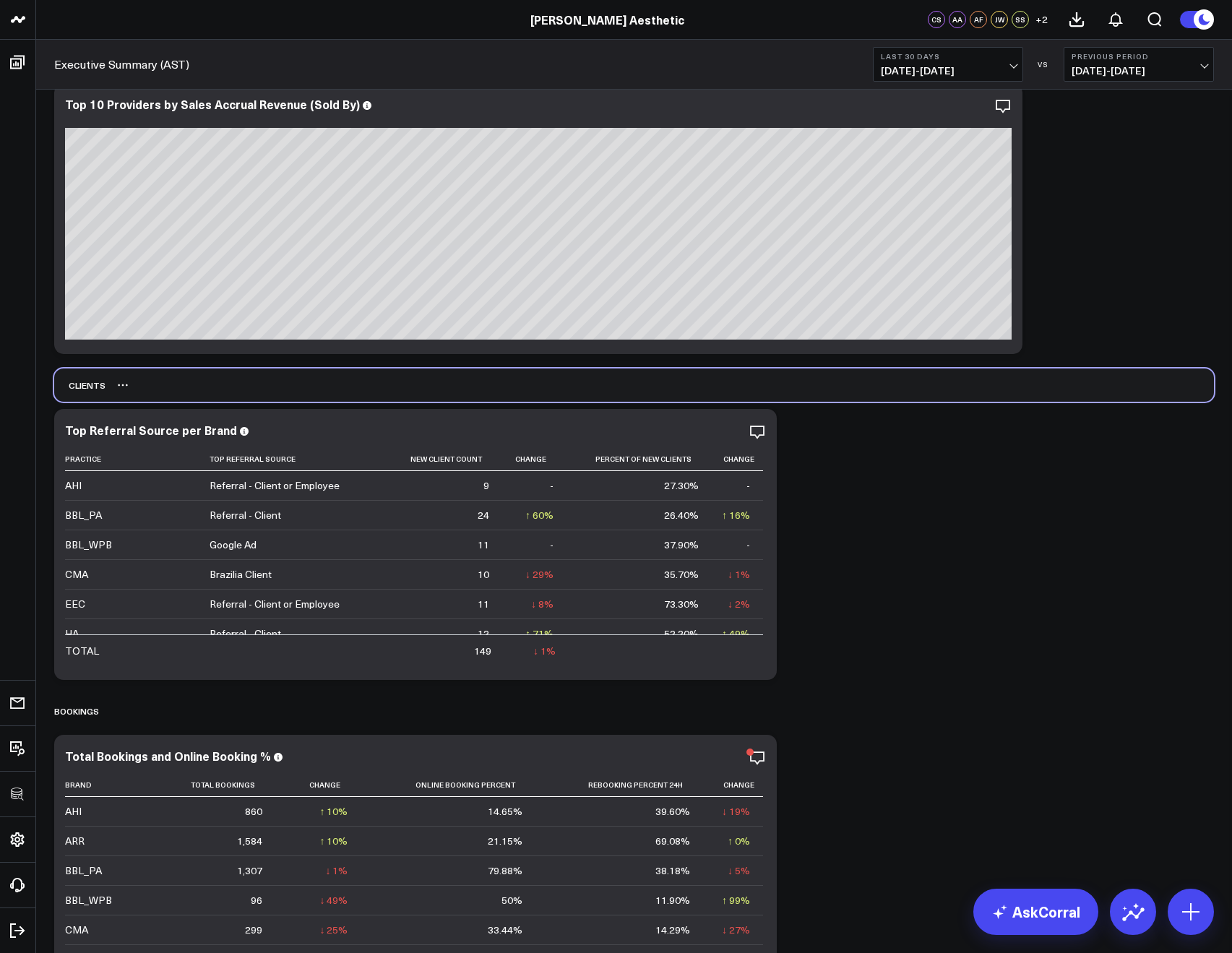
click at [914, 398] on div "Clients" at bounding box center [634, 385] width 1160 height 33
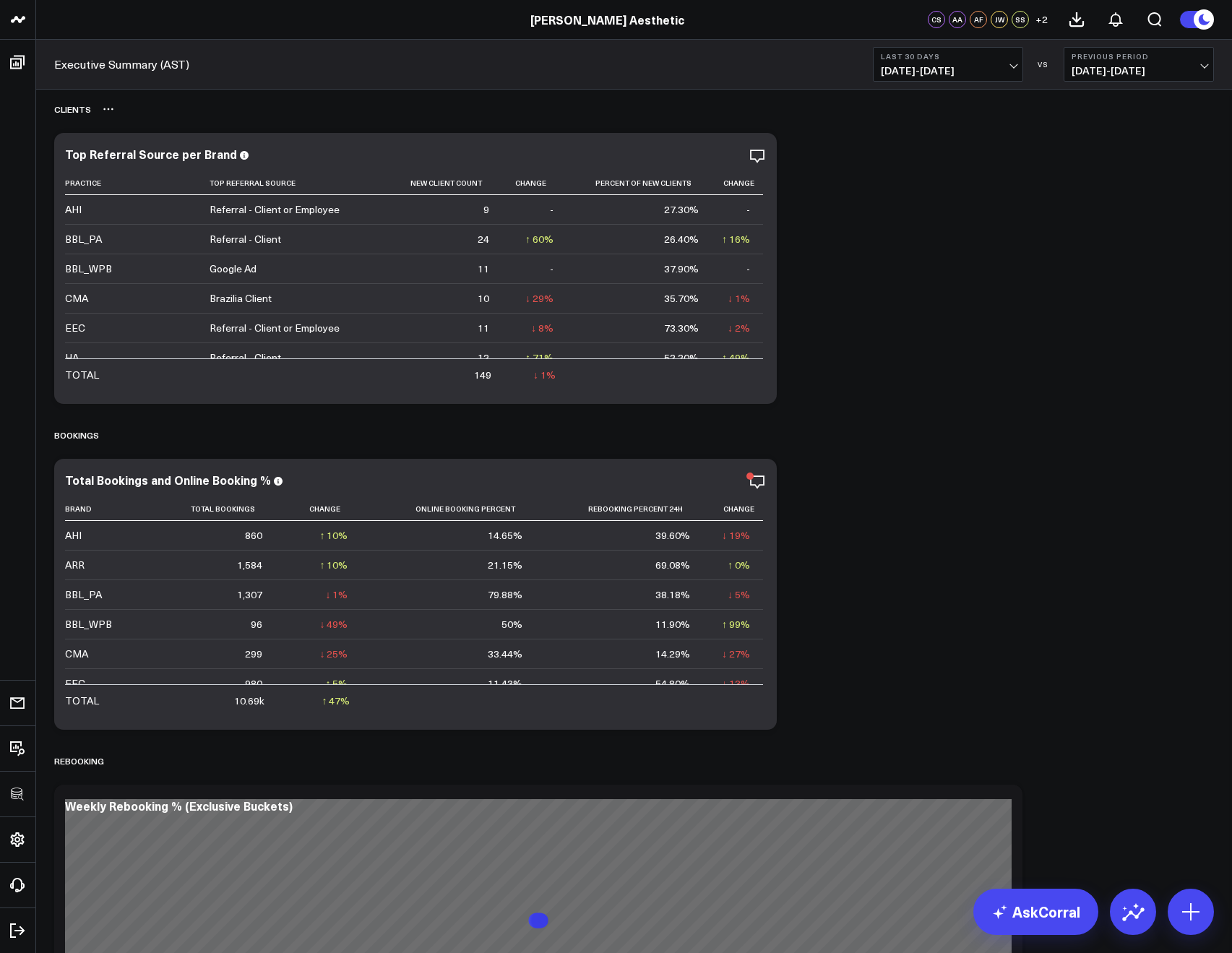
scroll to position [9163, 0]
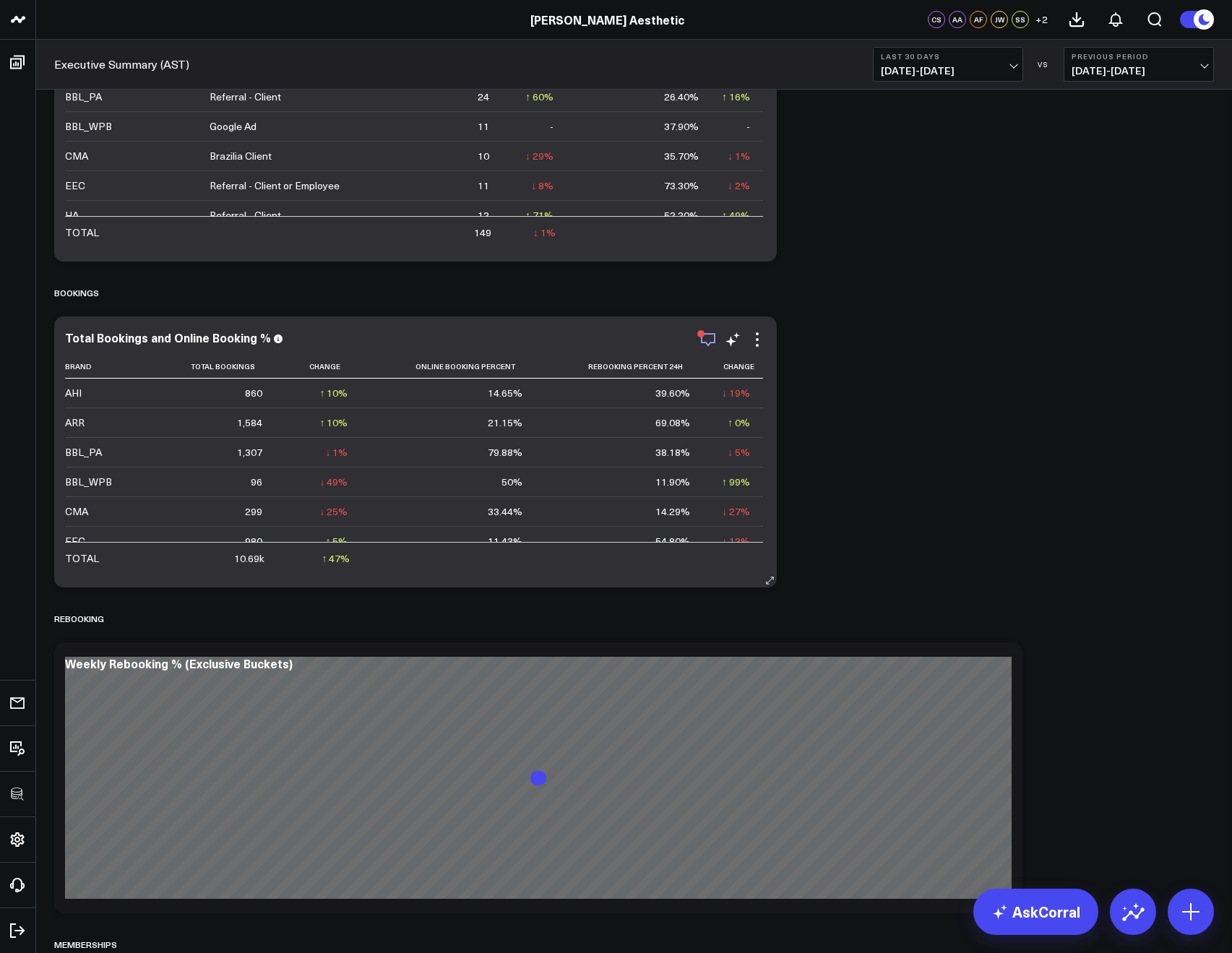
click at [713, 337] on icon "button" at bounding box center [708, 339] width 18 height 18
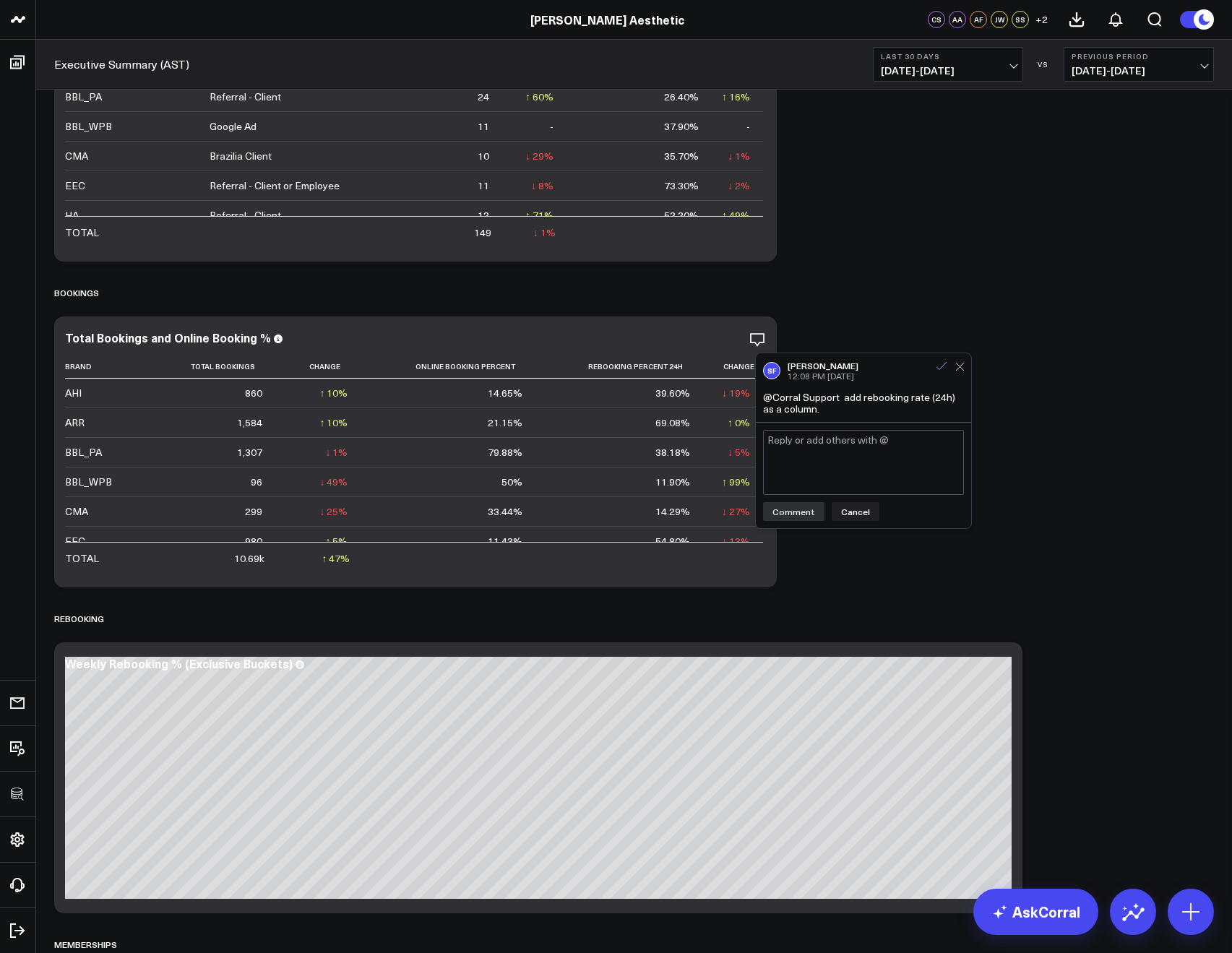
click at [937, 362] on icon at bounding box center [941, 366] width 13 height 13
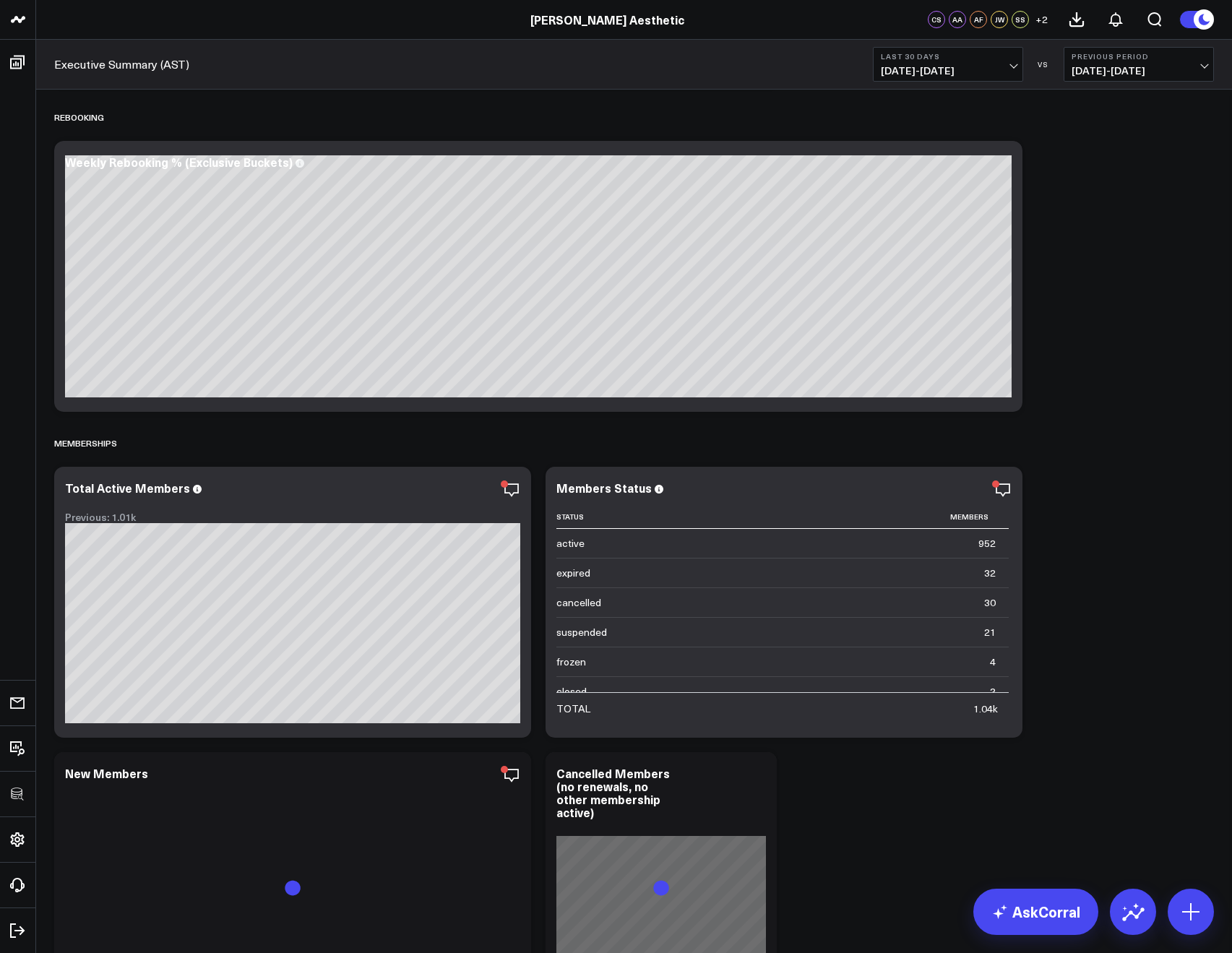
scroll to position [9666, 0]
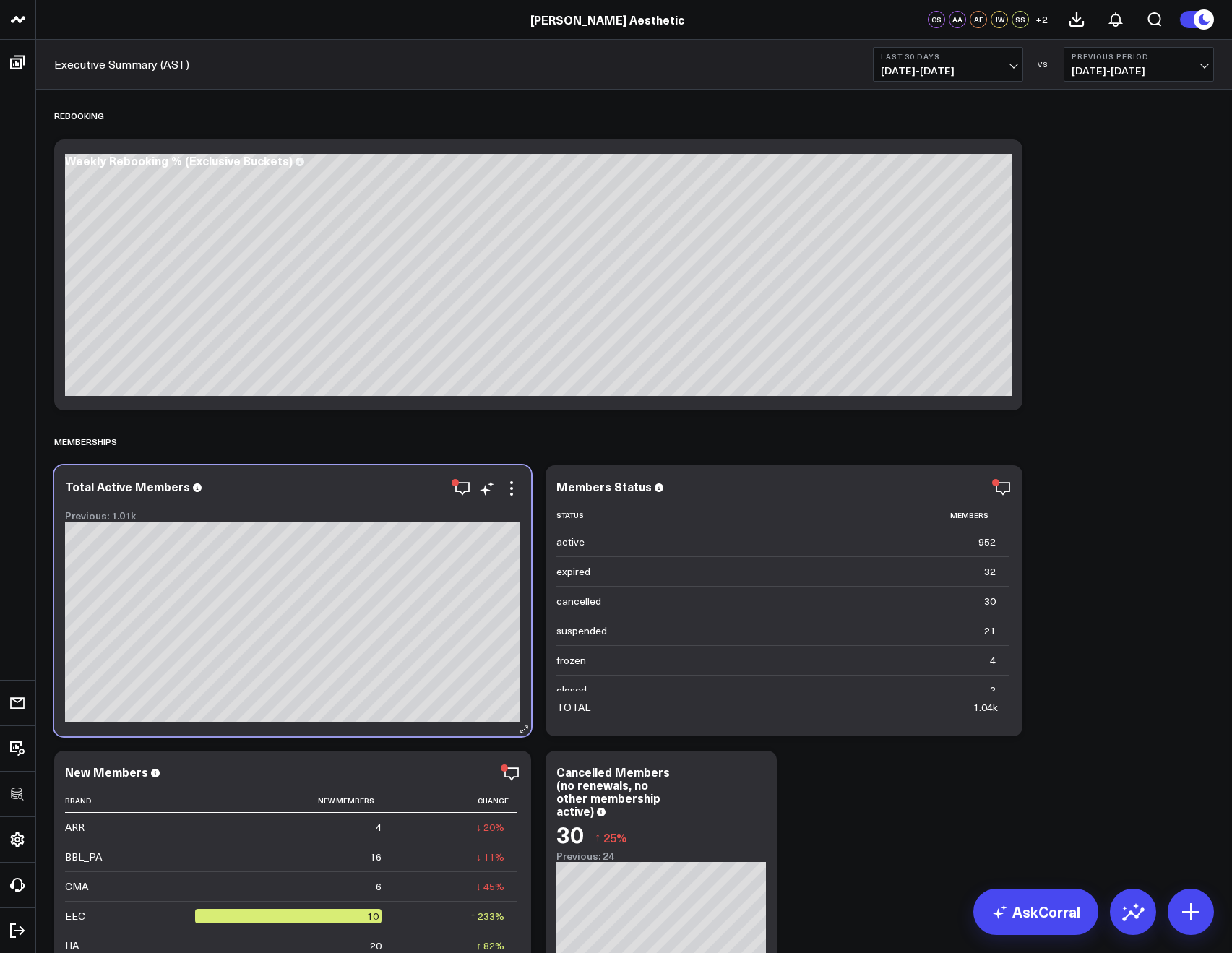
click at [463, 498] on div at bounding box center [293, 501] width 455 height 10
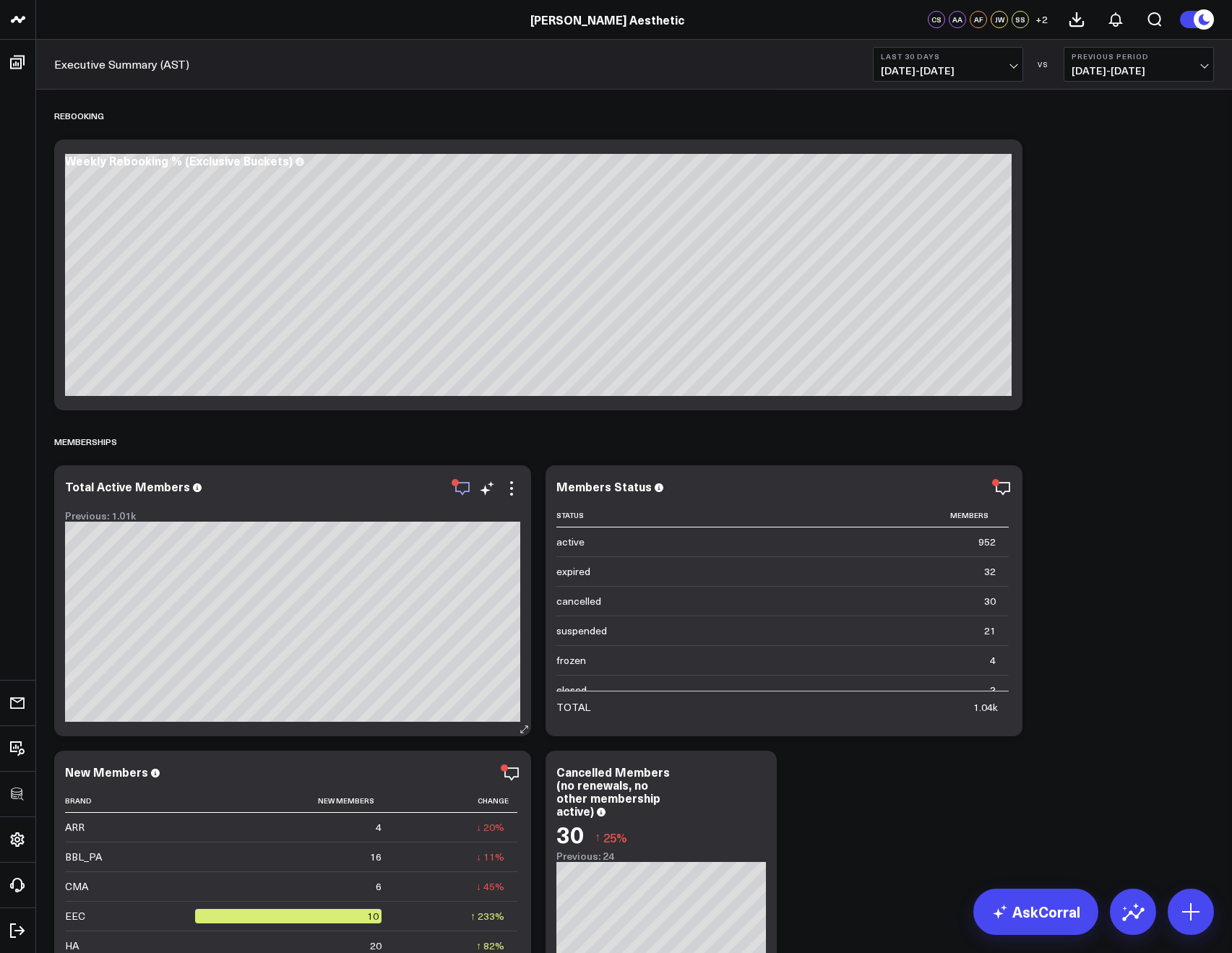
click at [457, 495] on icon "button" at bounding box center [462, 488] width 18 height 18
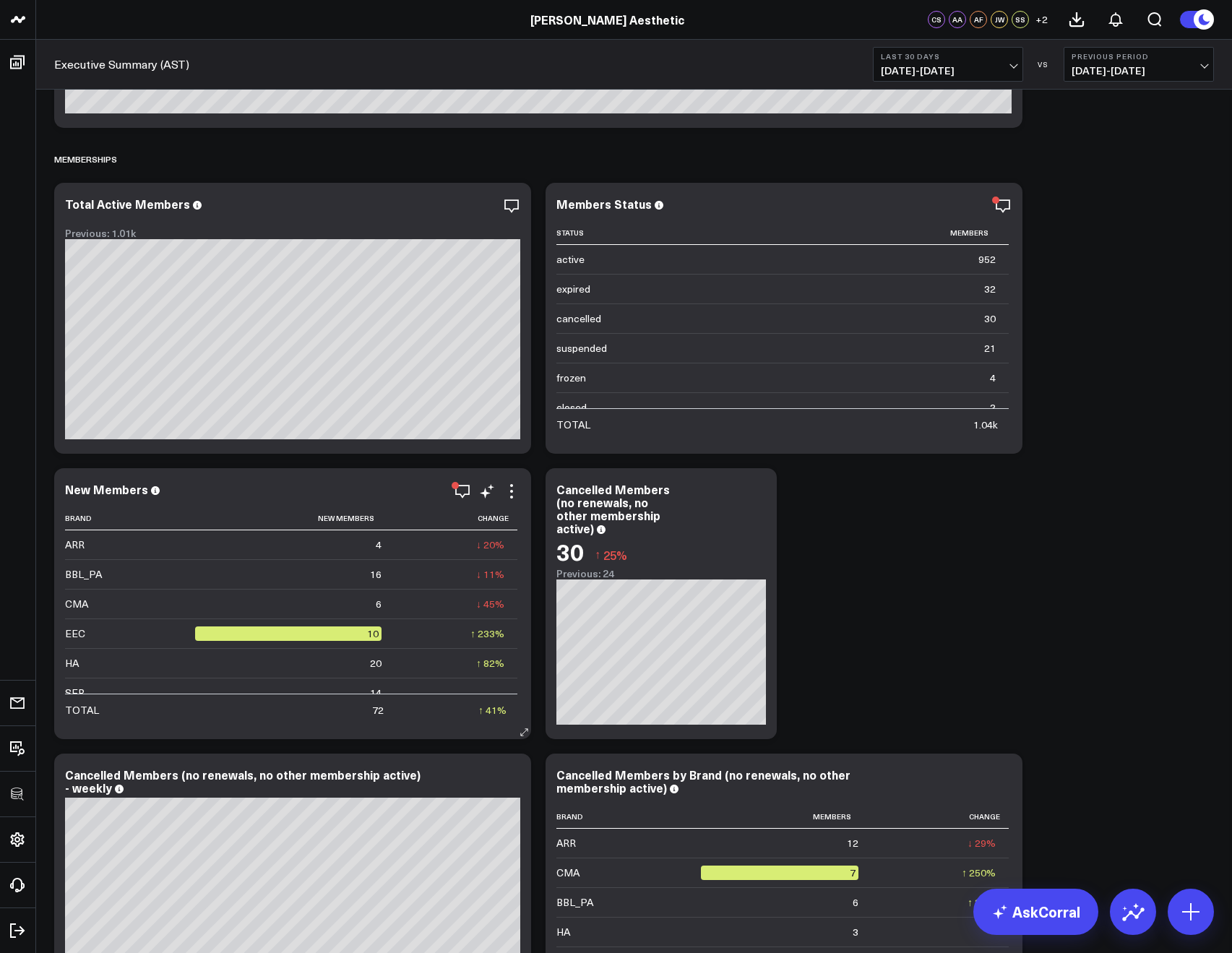
scroll to position [9945, 0]
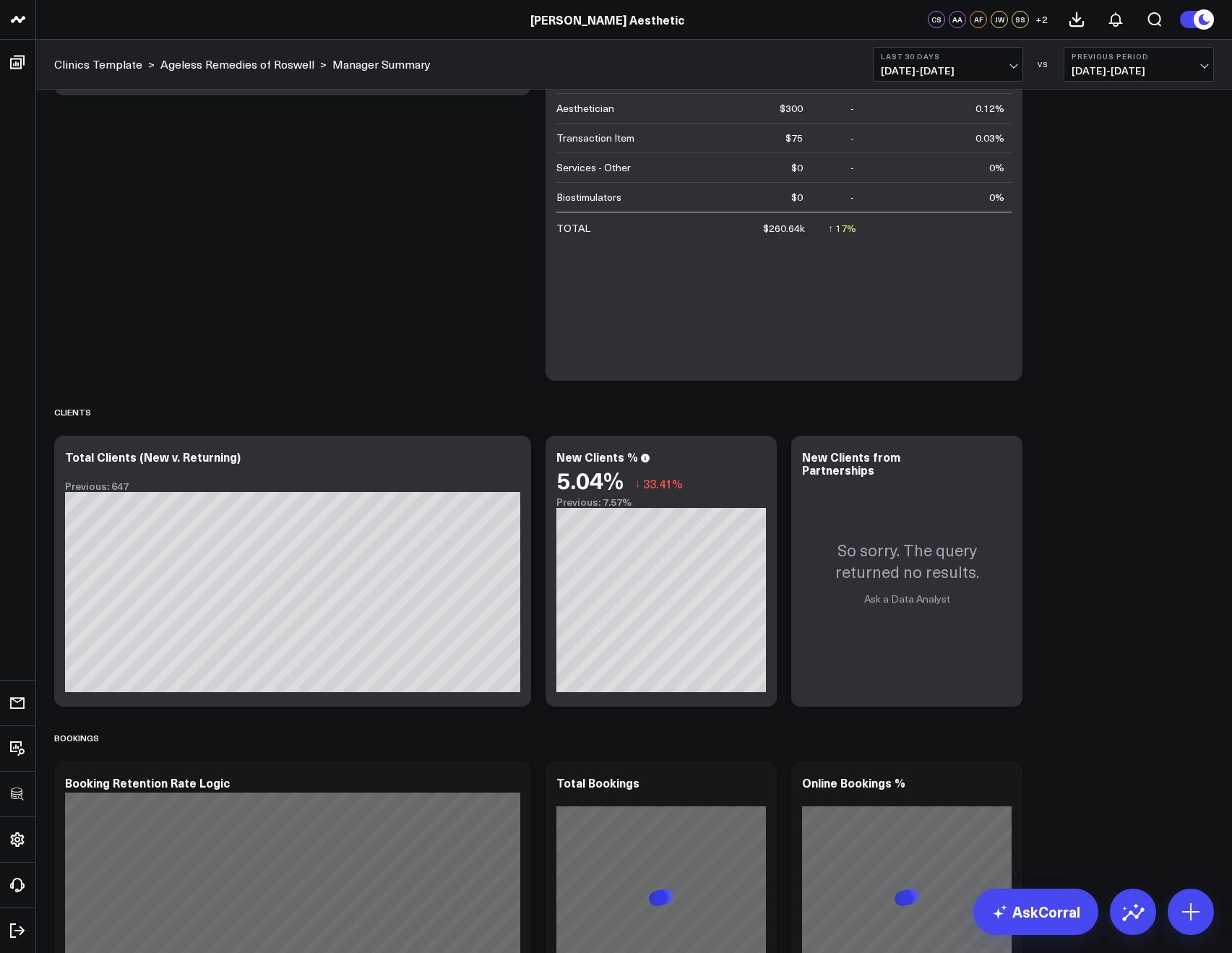
scroll to position [990, 0]
